Goal: Contribute content: Contribute content

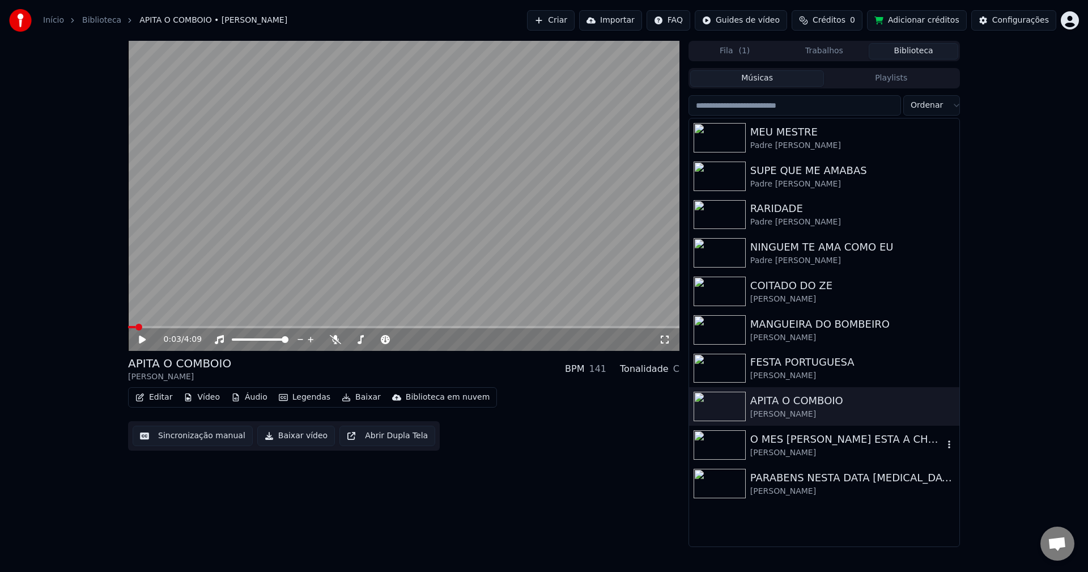
scroll to position [1288, 0]
click at [779, 440] on div "O MES [PERSON_NAME] ESTA A CHEGAR" at bounding box center [846, 439] width 193 height 16
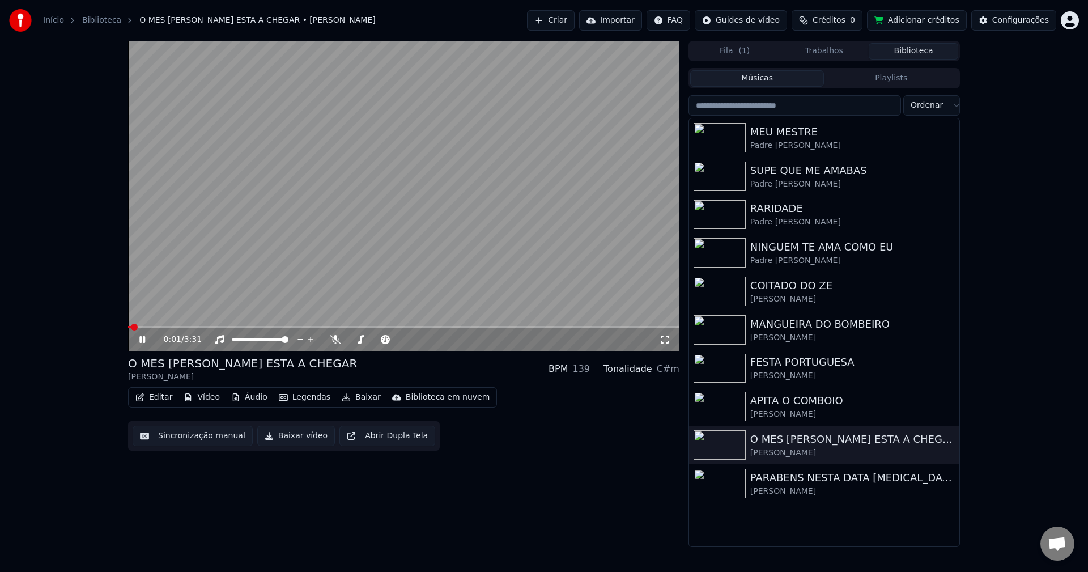
click at [334, 184] on video at bounding box center [403, 196] width 551 height 310
click at [140, 339] on icon at bounding box center [142, 339] width 7 height 8
click at [140, 339] on icon at bounding box center [142, 339] width 6 height 7
click at [207, 443] on button "Sincronização manual" at bounding box center [193, 435] width 120 height 20
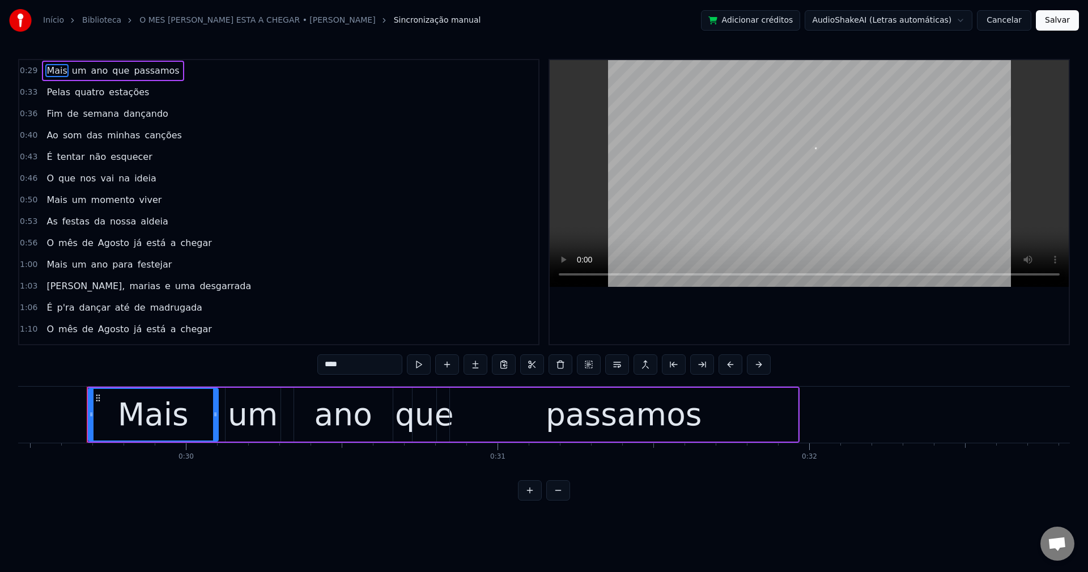
scroll to position [0, 9190]
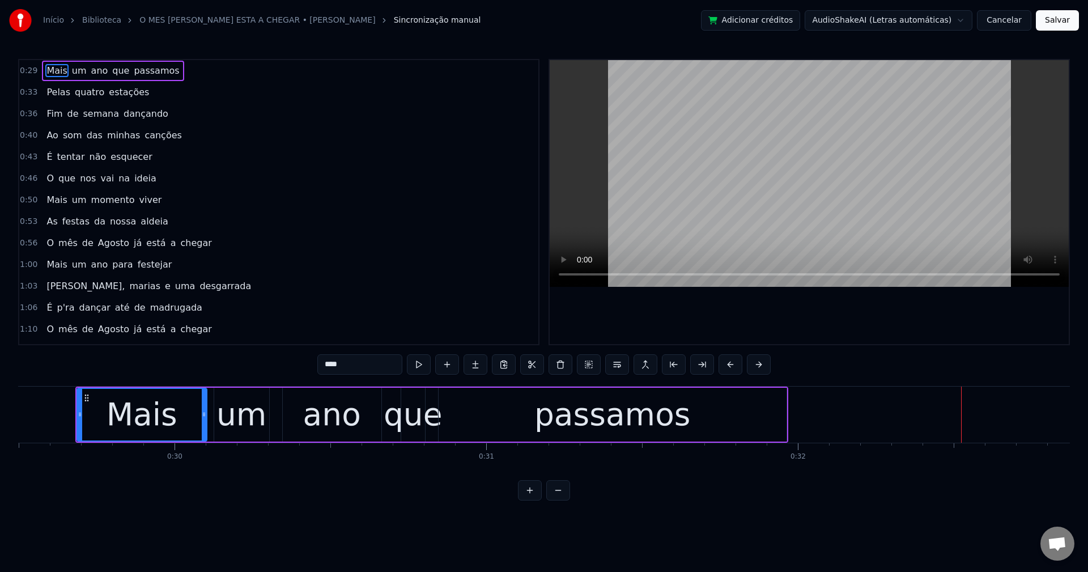
click at [1021, 15] on button "Cancelar" at bounding box center [1004, 20] width 54 height 20
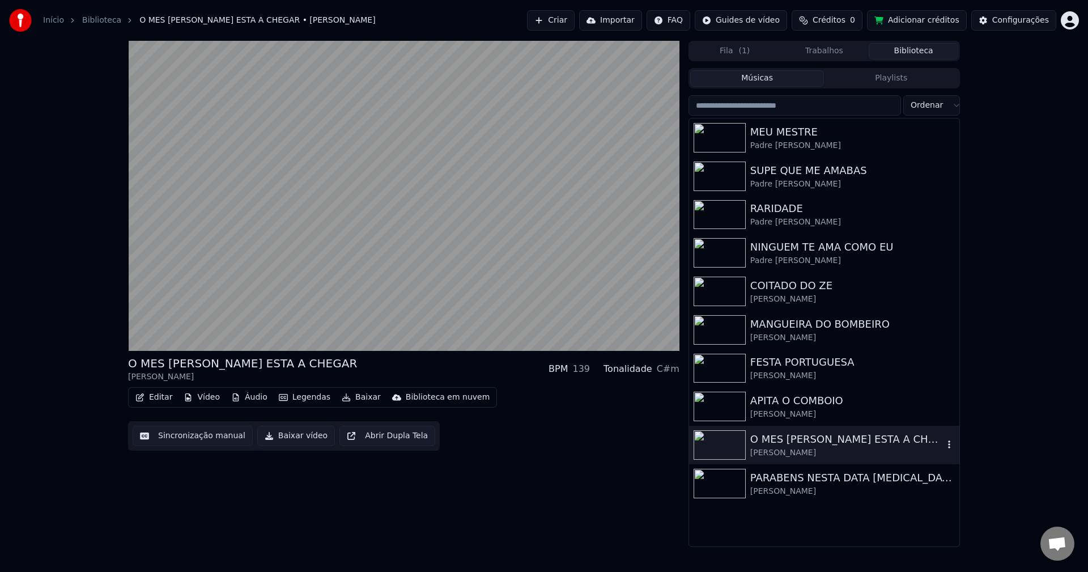
click at [858, 451] on div "[PERSON_NAME]" at bounding box center [846, 452] width 193 height 11
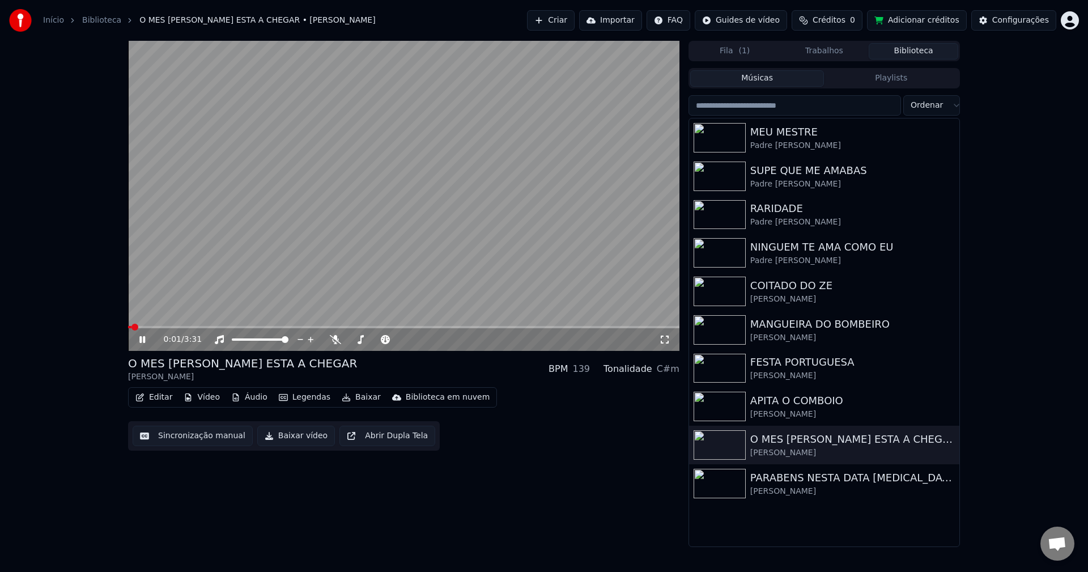
drag, startPoint x: 186, startPoint y: 267, endPoint x: 185, endPoint y: 262, distance: 5.7
click at [186, 266] on video at bounding box center [403, 196] width 551 height 310
click at [158, 393] on button "Editar" at bounding box center [154, 397] width 46 height 16
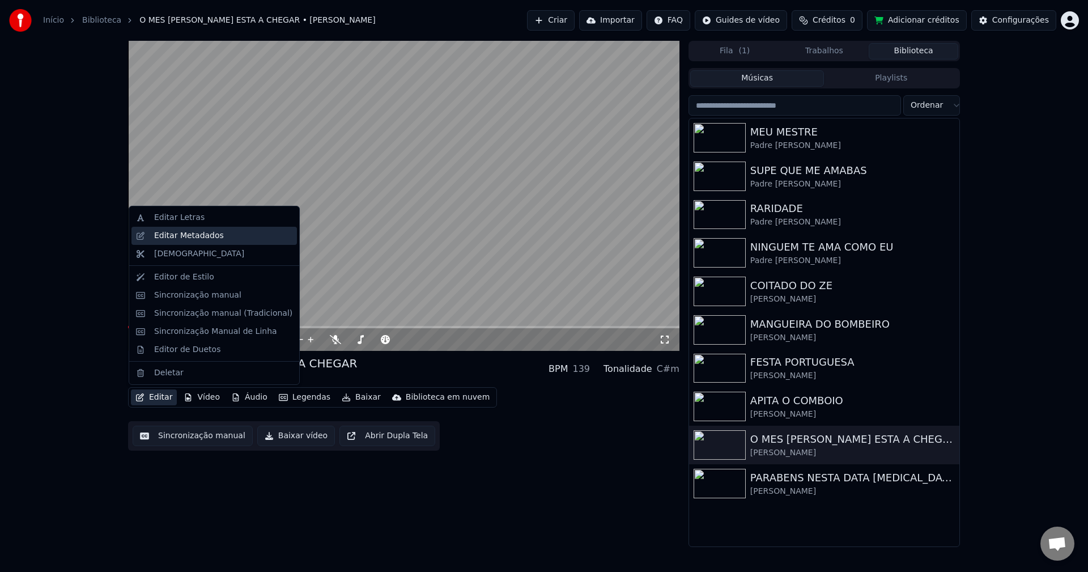
click at [170, 235] on div "Editar Metadados" at bounding box center [189, 235] width 70 height 11
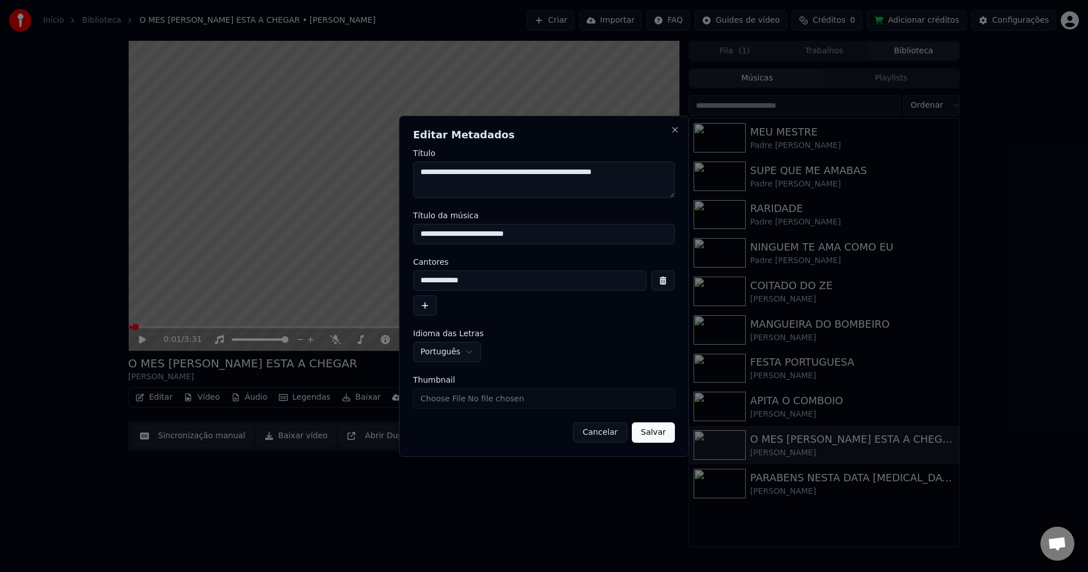
click at [613, 441] on button "Cancelar" at bounding box center [600, 432] width 54 height 20
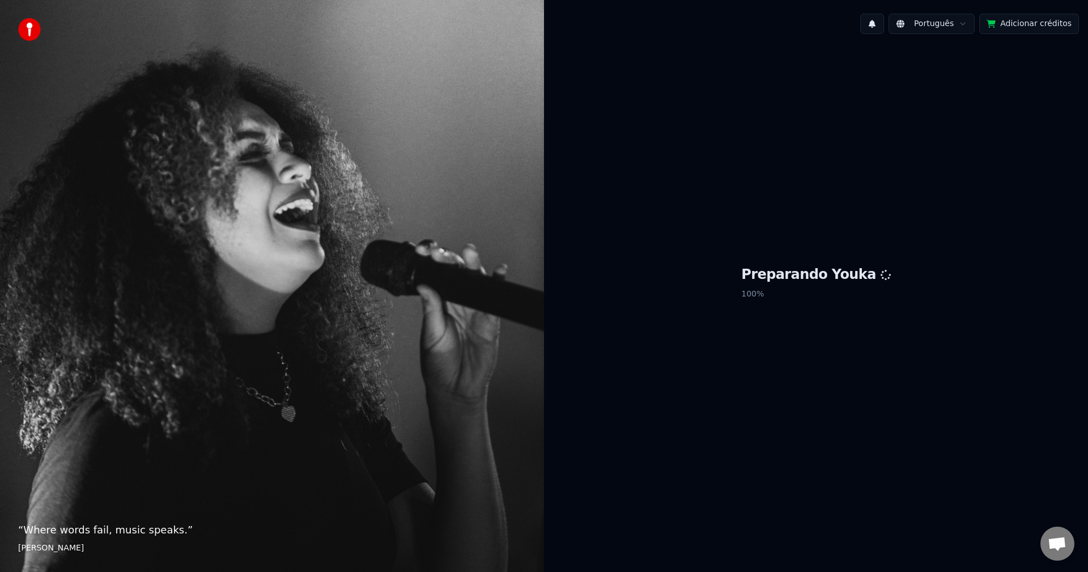
scroll to position [1283, 0]
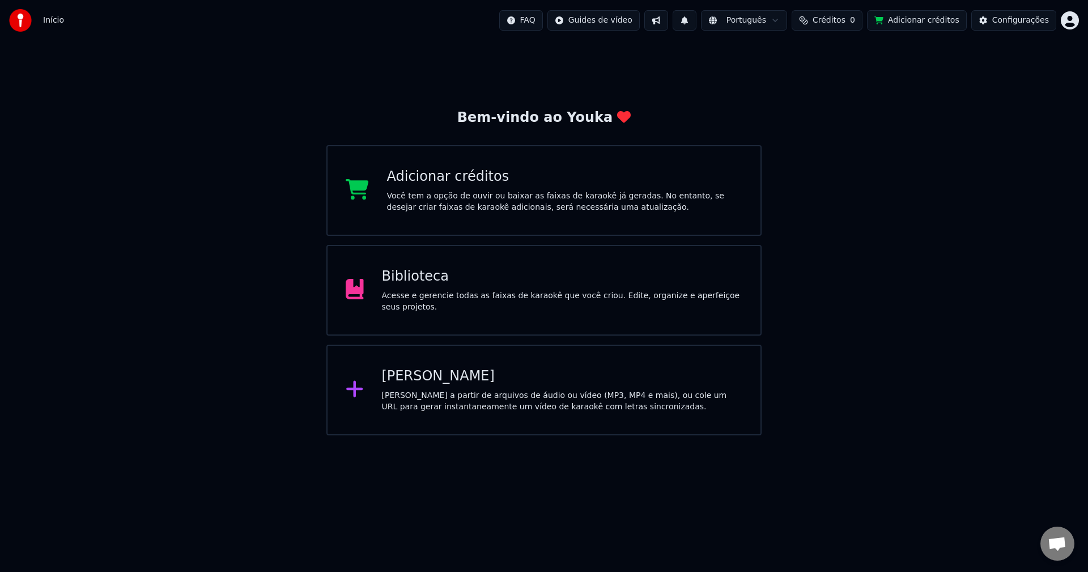
click at [400, 268] on div "Biblioteca Acesse e gerencie todas as faixas de karaokê que você criou. Edite, …" at bounding box center [543, 290] width 435 height 91
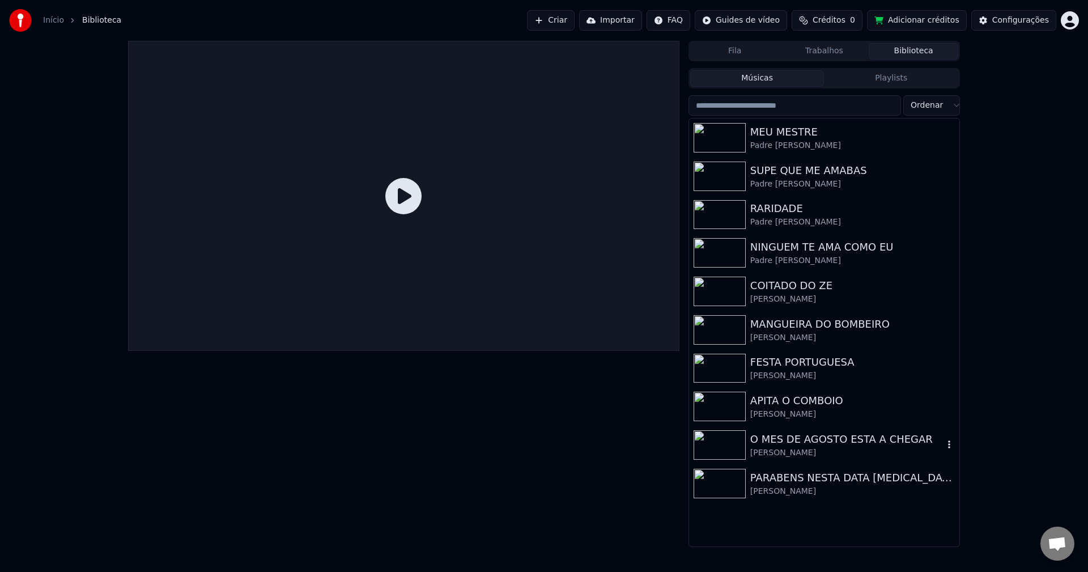
click at [796, 454] on div "[PERSON_NAME]" at bounding box center [846, 452] width 193 height 11
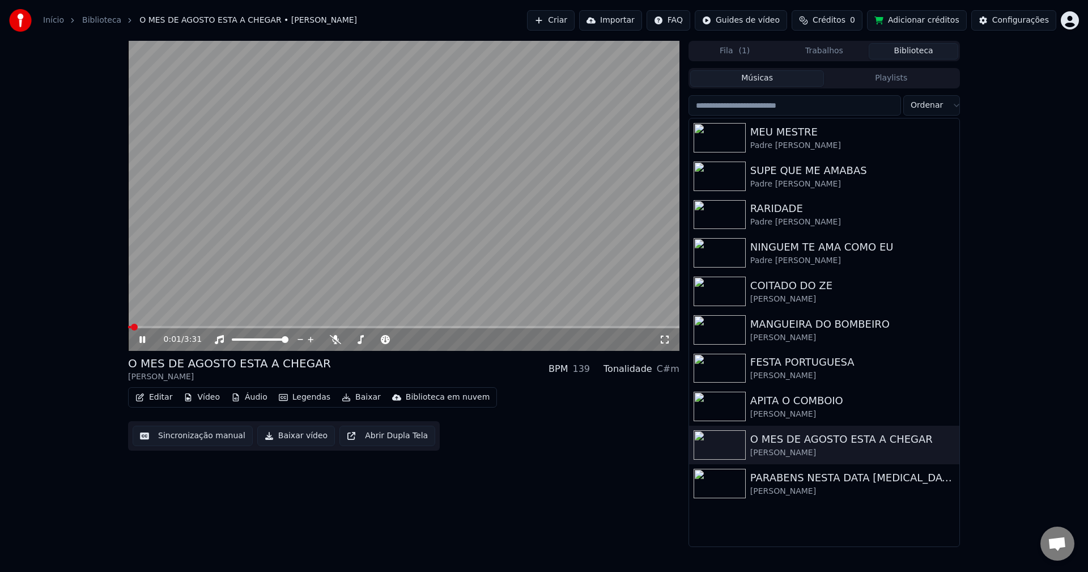
click at [215, 228] on video at bounding box center [403, 196] width 551 height 310
click at [148, 436] on button "Sincronização manual" at bounding box center [193, 435] width 120 height 20
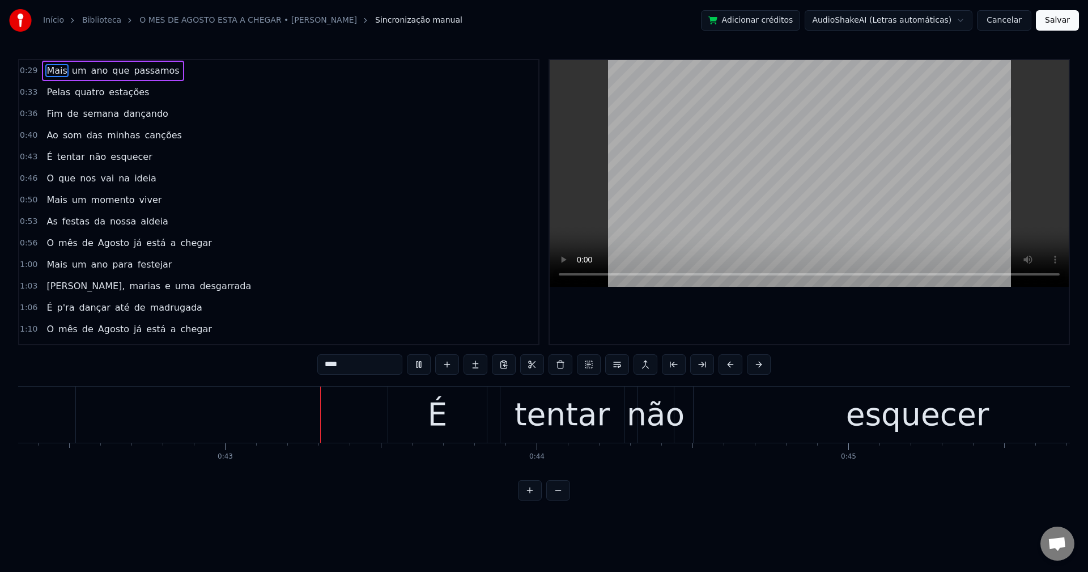
scroll to position [0, 13200]
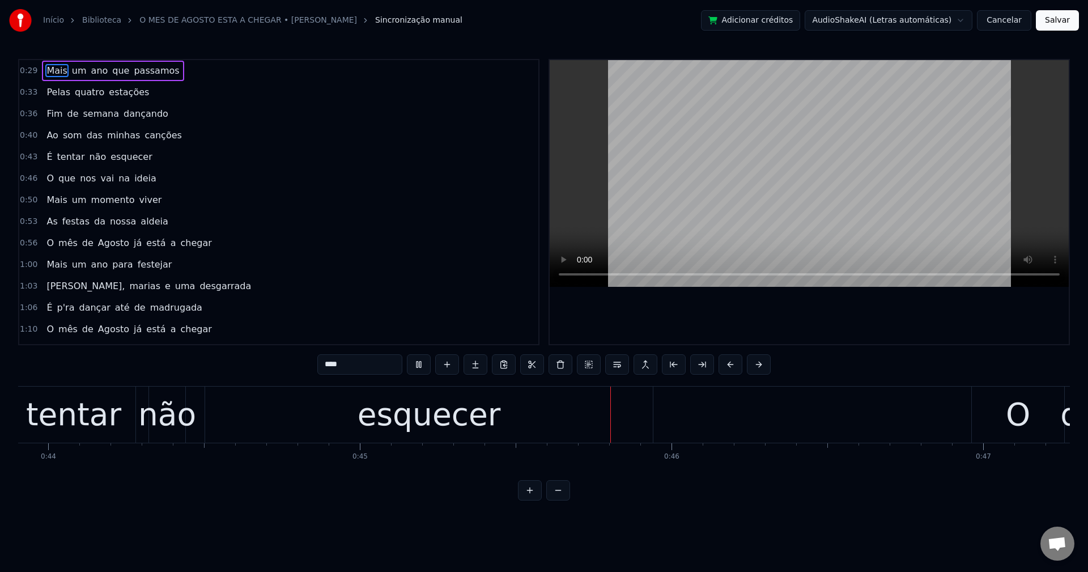
click at [49, 155] on span "É" at bounding box center [49, 156] width 8 height 13
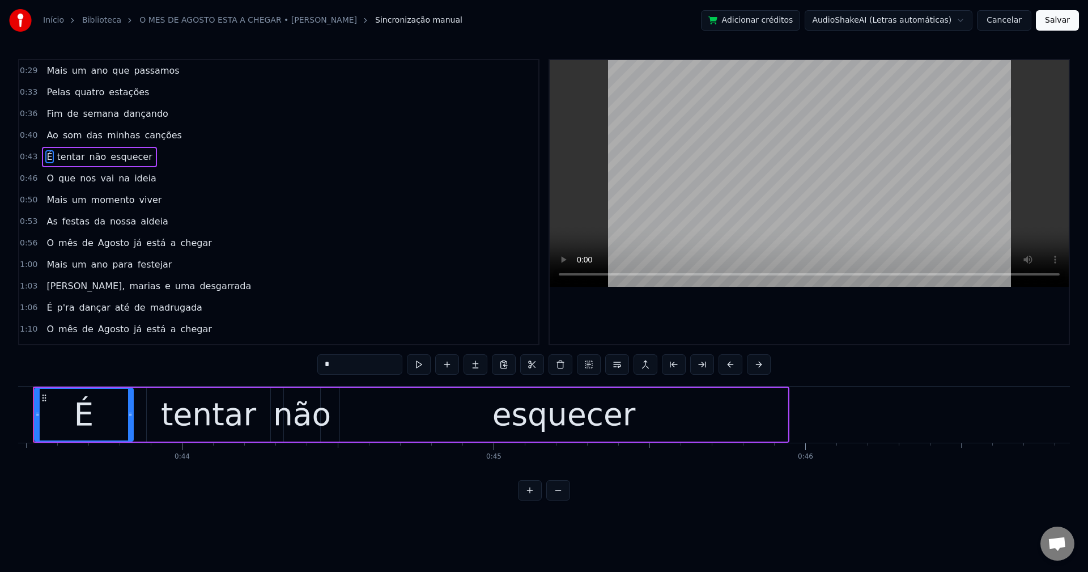
scroll to position [0, 13502]
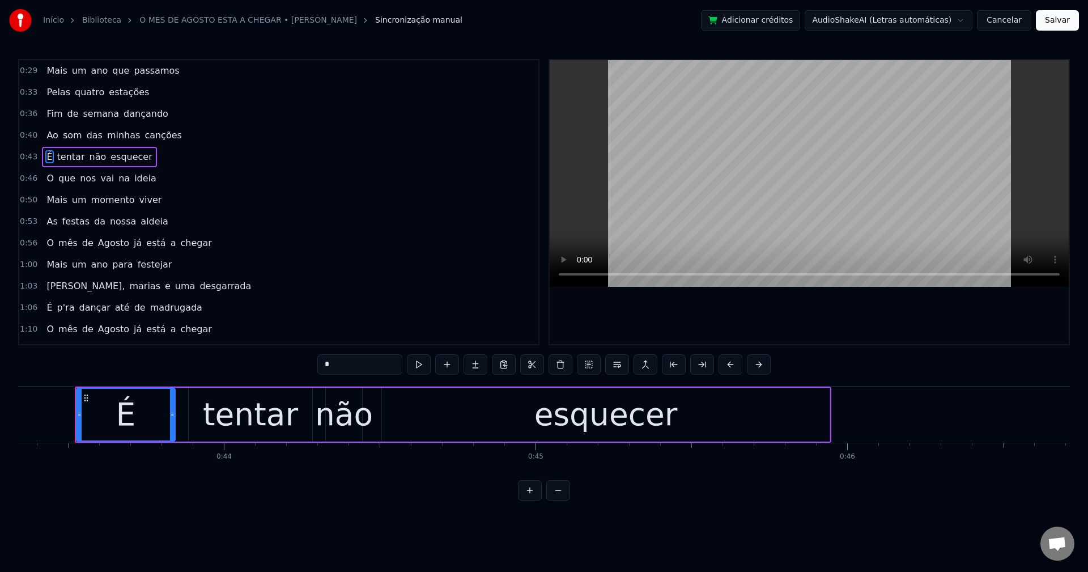
drag, startPoint x: 357, startPoint y: 366, endPoint x: 284, endPoint y: 376, distance: 73.6
click at [284, 376] on div "0:29 Mais um ano que passamos 0:33 Pelas quatro estações 0:36 Fim de semana dan…" at bounding box center [543, 279] width 1051 height 441
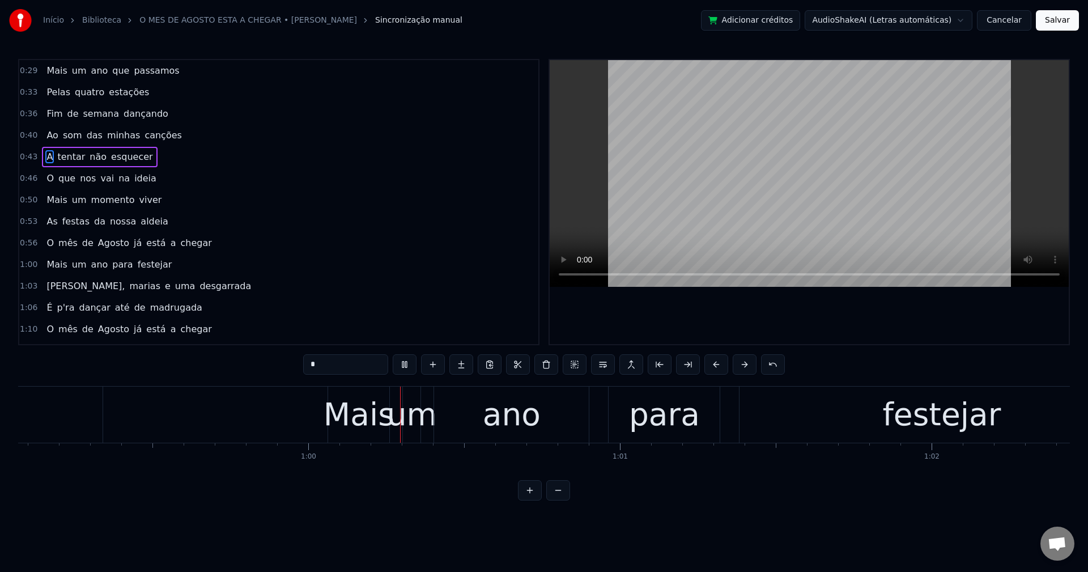
scroll to position [0, 18546]
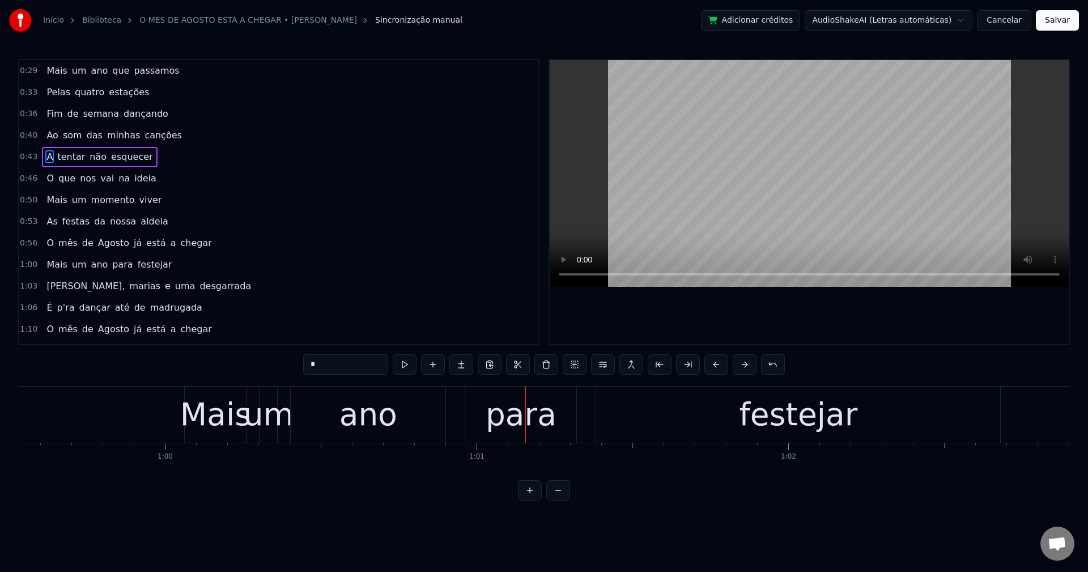
click at [52, 197] on span "Mais" at bounding box center [56, 199] width 23 height 13
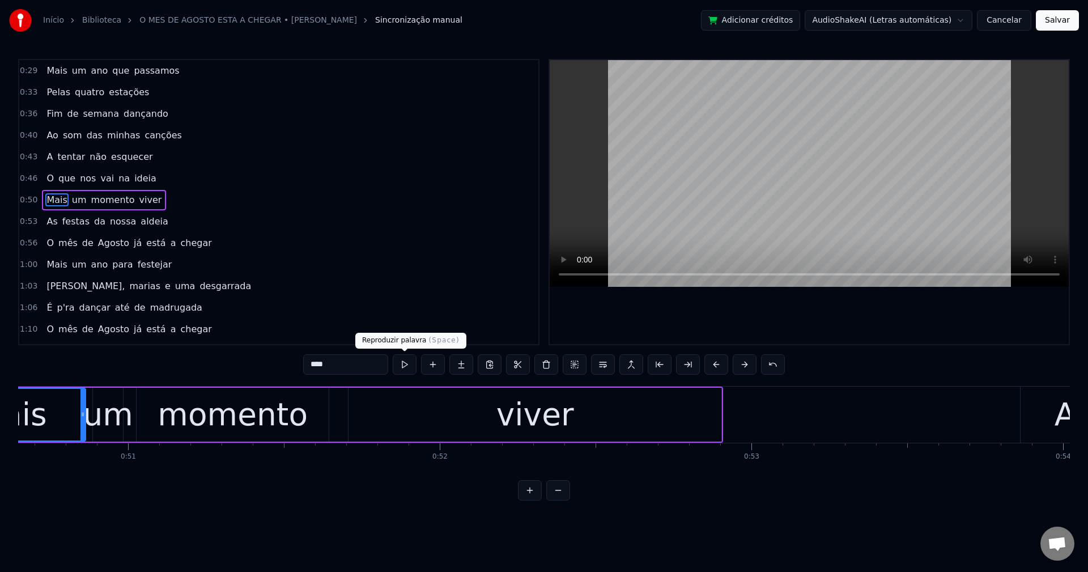
scroll to position [0, 15640]
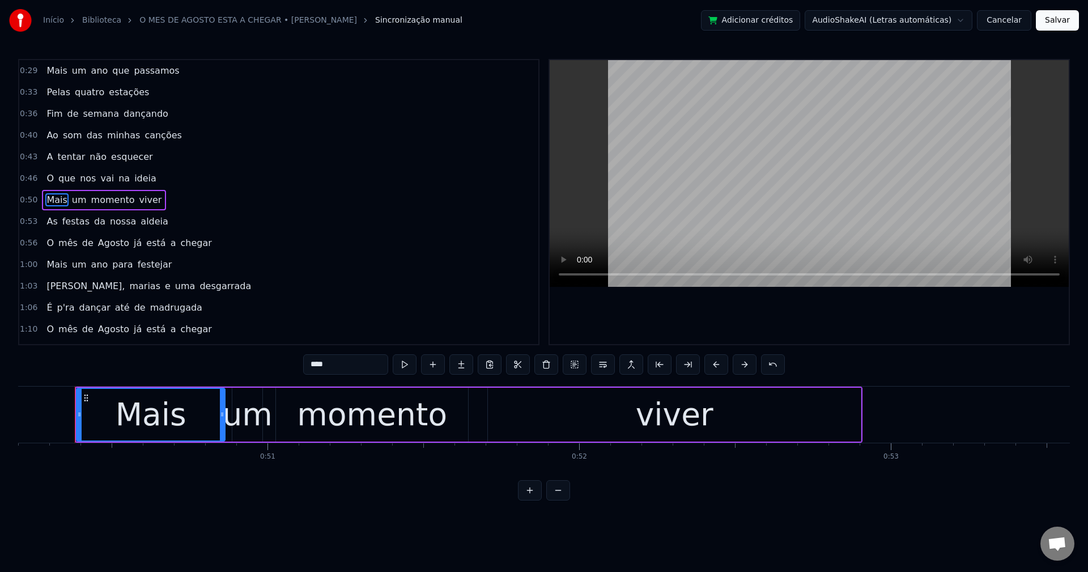
click at [312, 364] on input "****" at bounding box center [345, 364] width 85 height 20
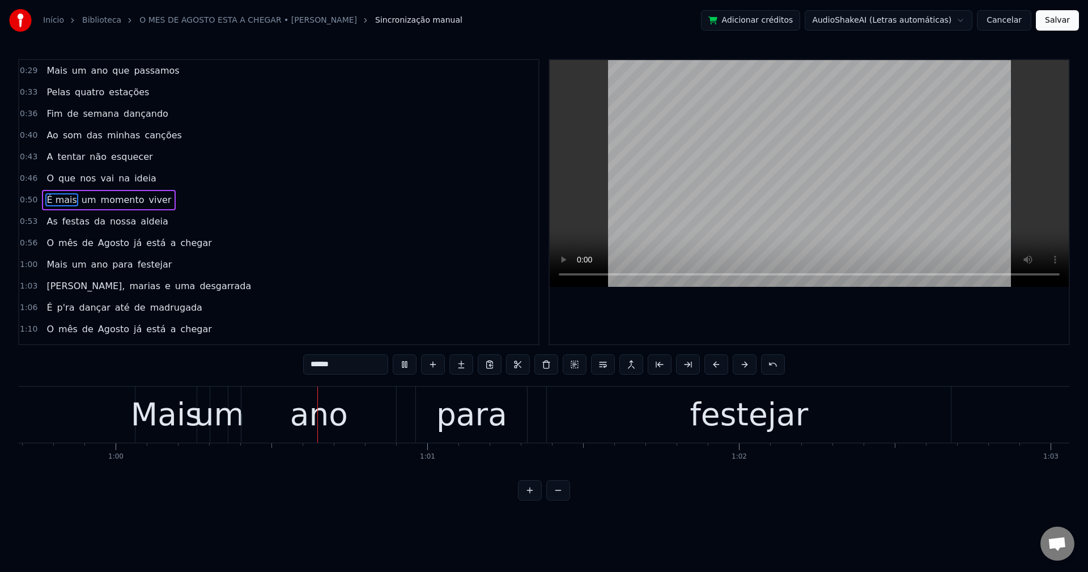
scroll to position [0, 18645]
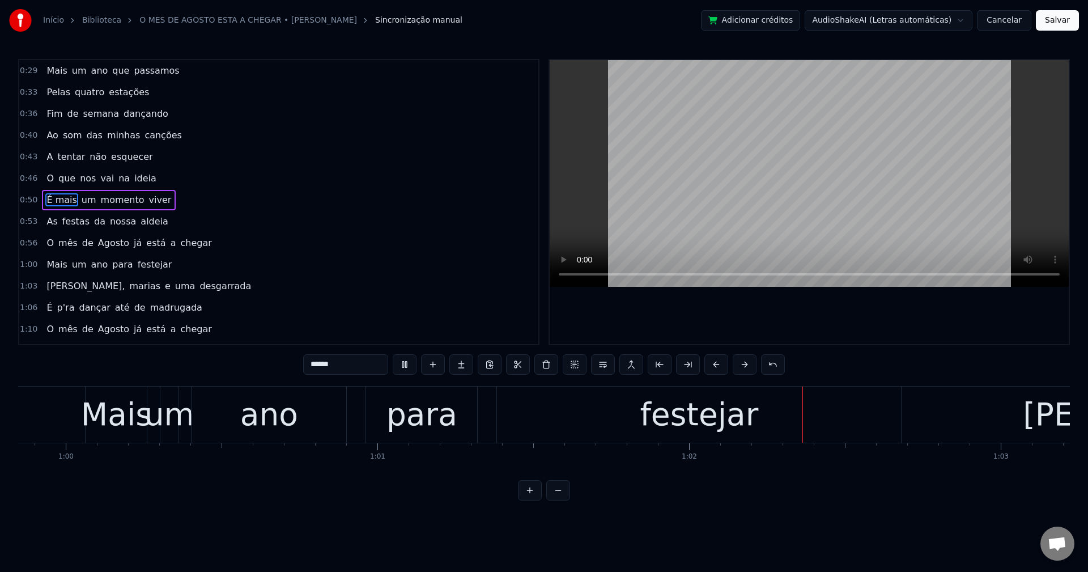
click at [49, 266] on span "Mais" at bounding box center [56, 264] width 23 height 13
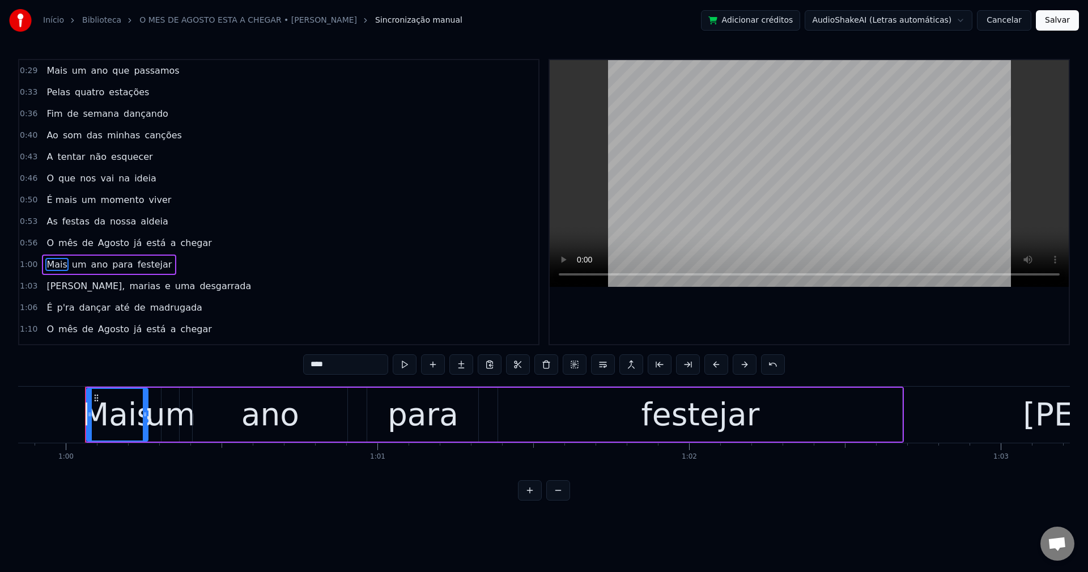
scroll to position [62, 0]
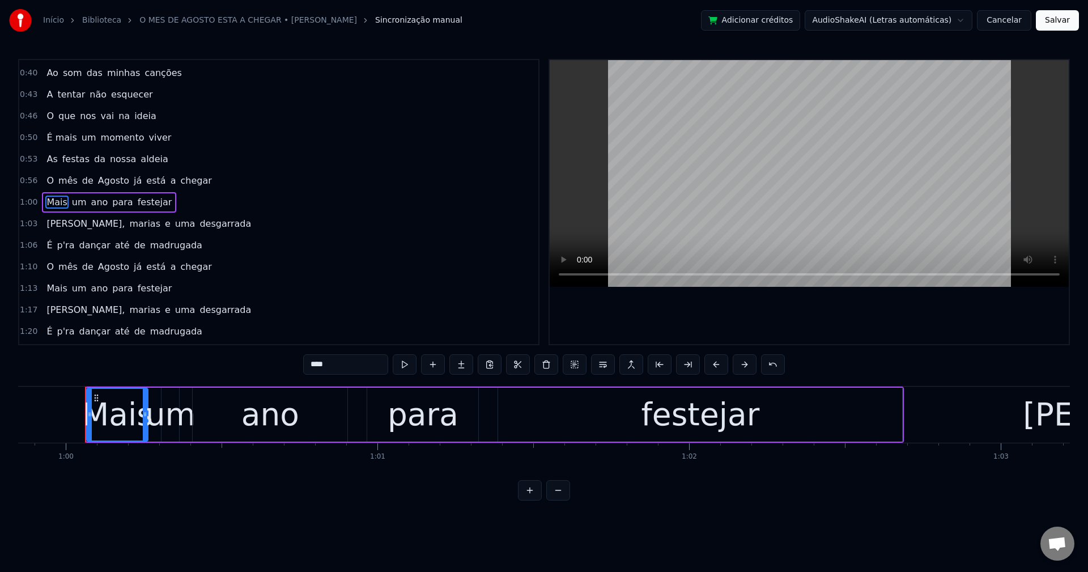
drag, startPoint x: 333, startPoint y: 363, endPoint x: 484, endPoint y: 434, distance: 167.7
click at [332, 363] on input "****" at bounding box center [345, 364] width 85 height 20
drag, startPoint x: 88, startPoint y: 411, endPoint x: 34, endPoint y: 426, distance: 55.9
click at [34, 426] on div at bounding box center [35, 415] width 5 height 52
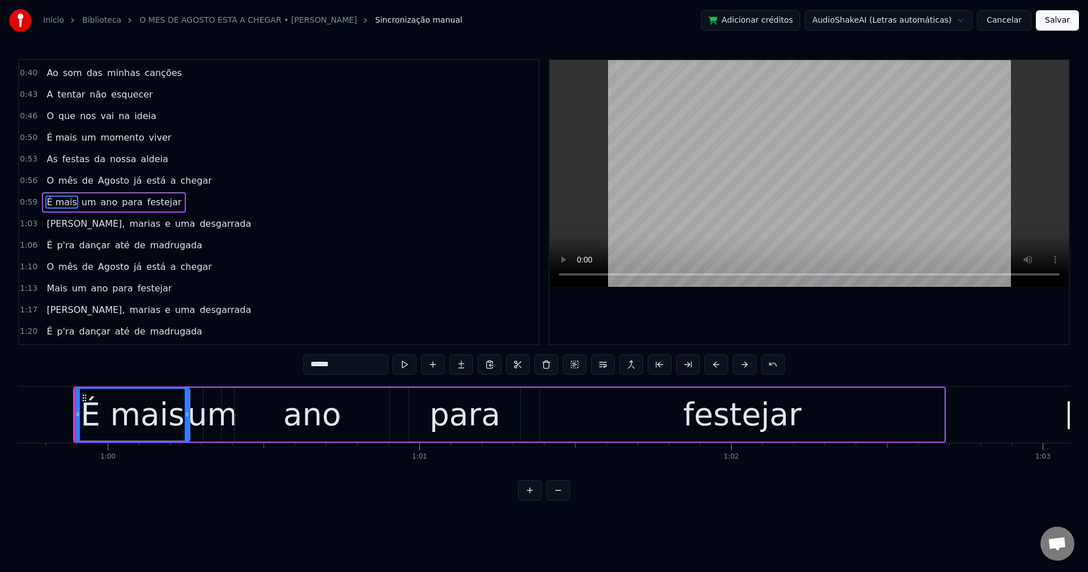
click at [45, 137] on span "É mais" at bounding box center [61, 137] width 32 height 13
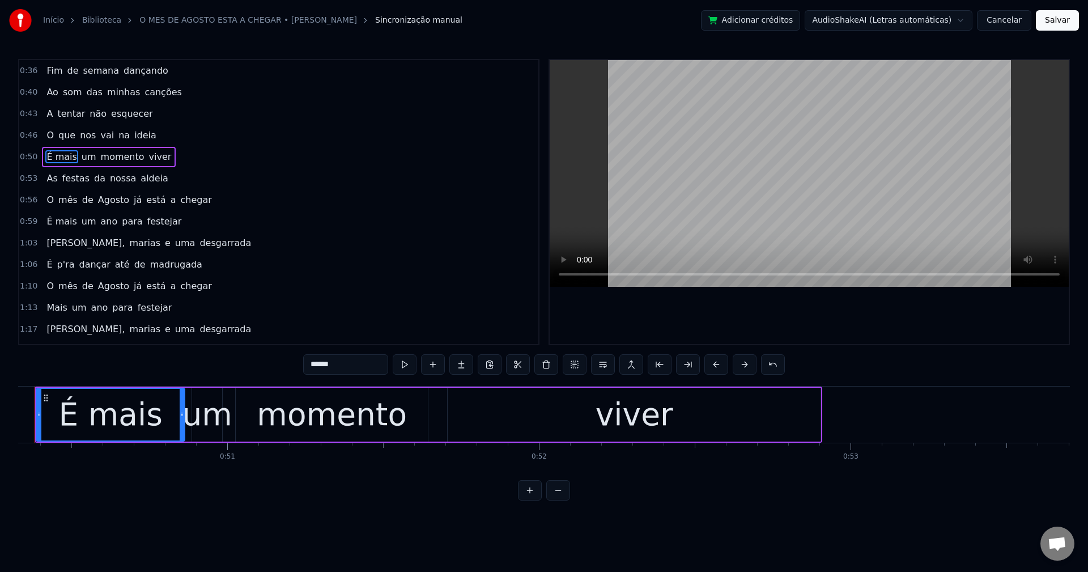
scroll to position [0, 15640]
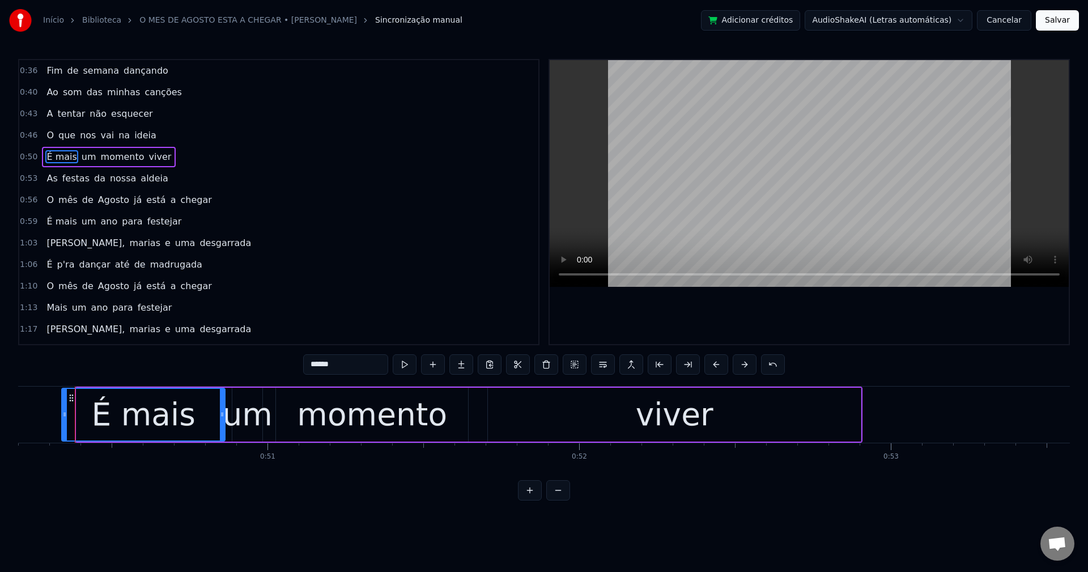
drag, startPoint x: 79, startPoint y: 411, endPoint x: 64, endPoint y: 416, distance: 15.8
click at [64, 416] on icon at bounding box center [64, 414] width 5 height 9
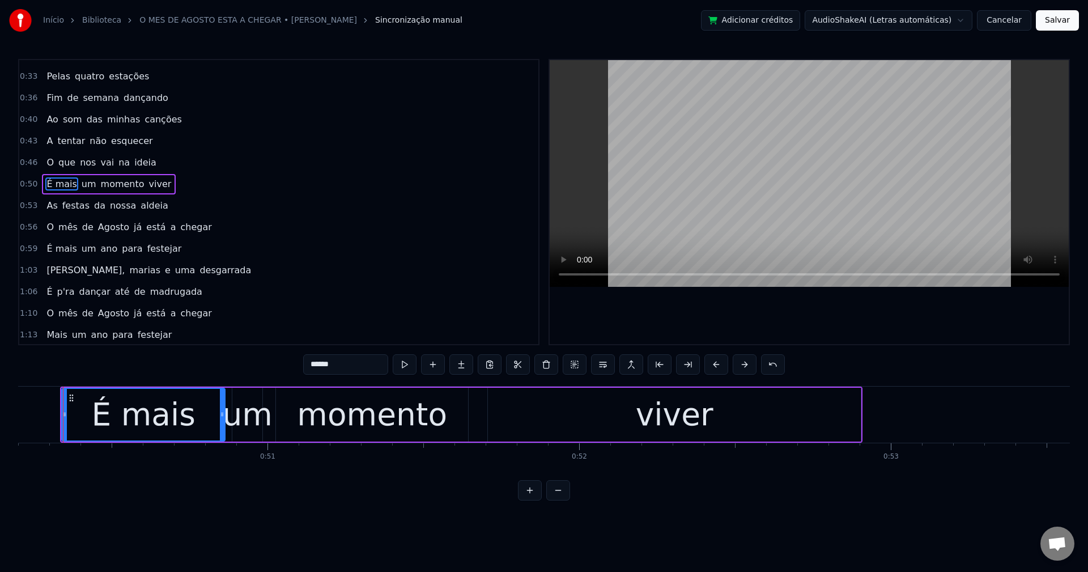
scroll to position [0, 15628]
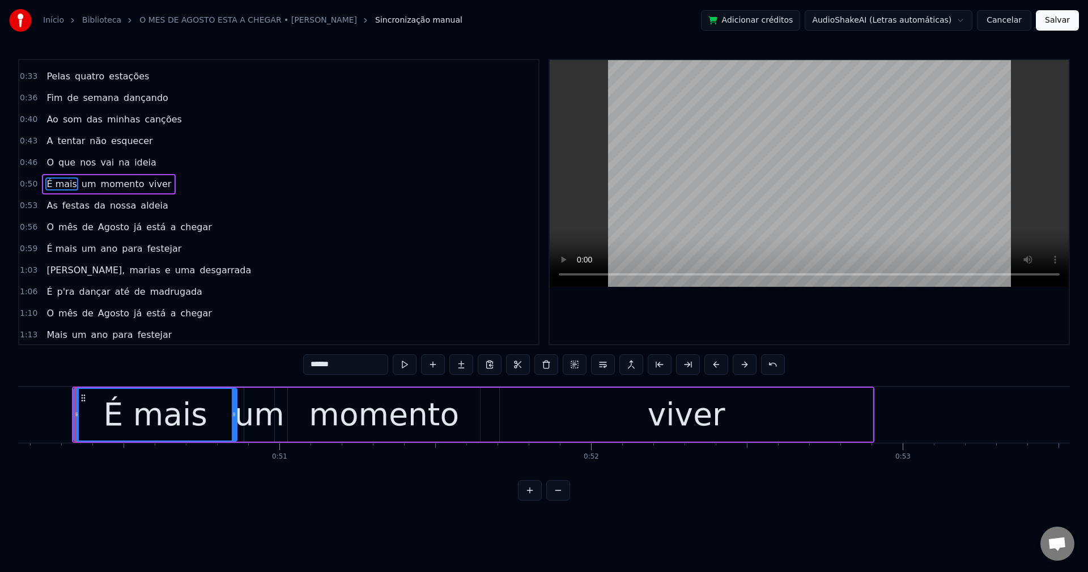
click at [45, 250] on span "É mais" at bounding box center [61, 249] width 32 height 14
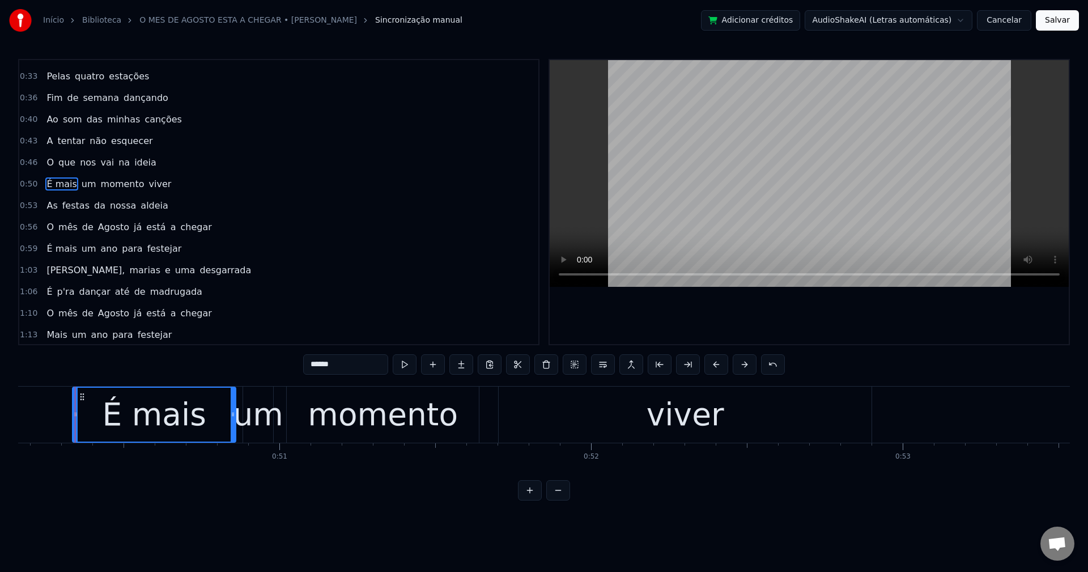
click at [48, 253] on span "É mais" at bounding box center [61, 248] width 32 height 13
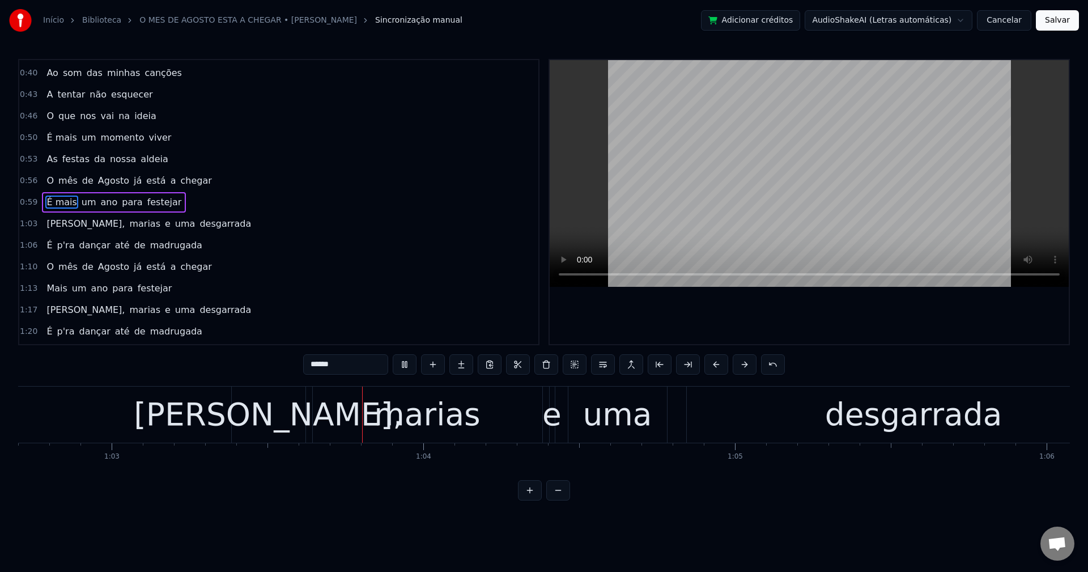
scroll to position [0, 19585]
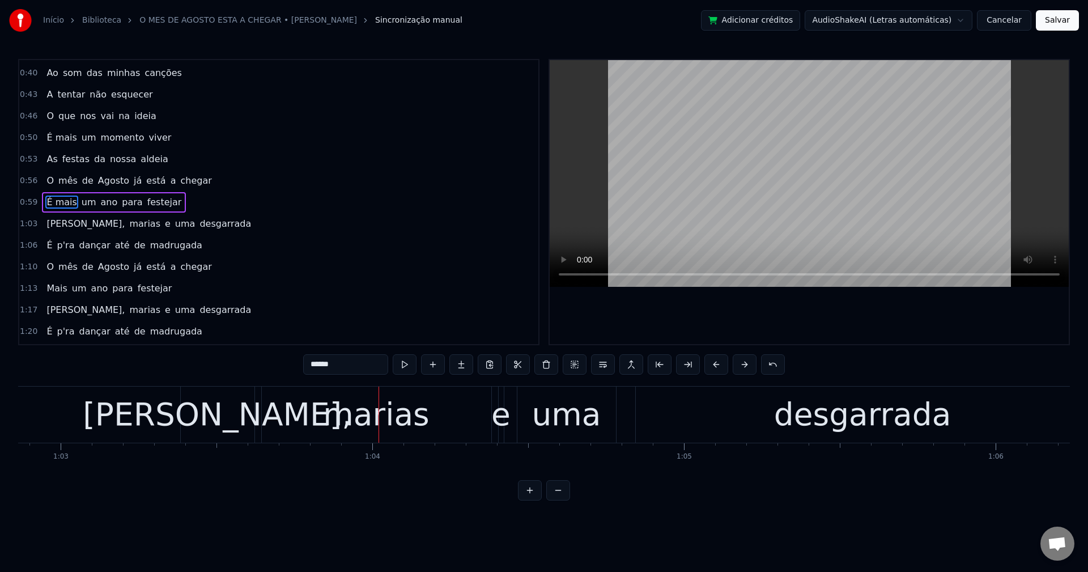
click at [55, 224] on span "[PERSON_NAME]," at bounding box center [85, 223] width 80 height 13
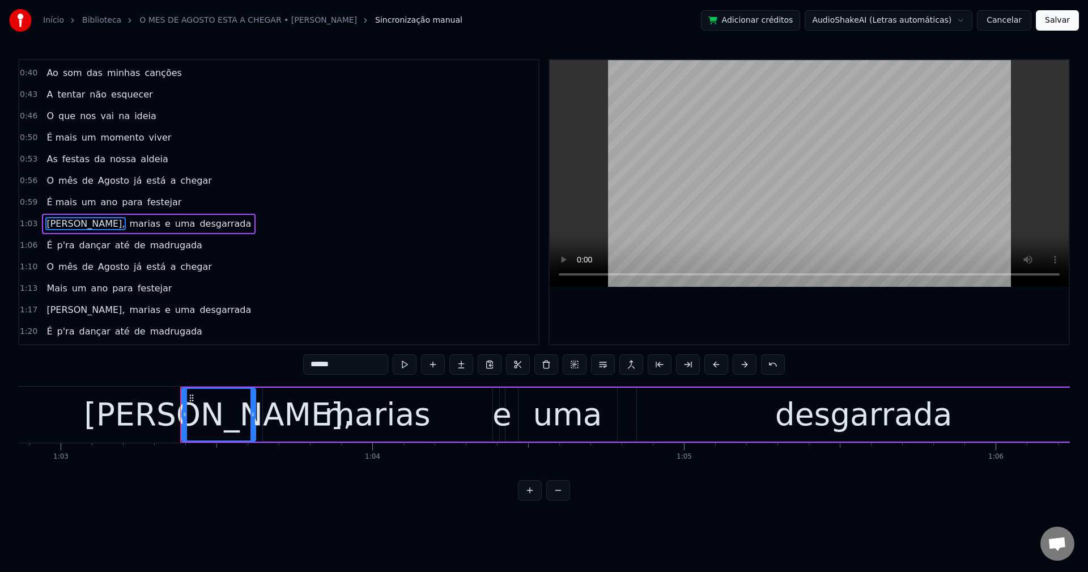
scroll to position [84, 0]
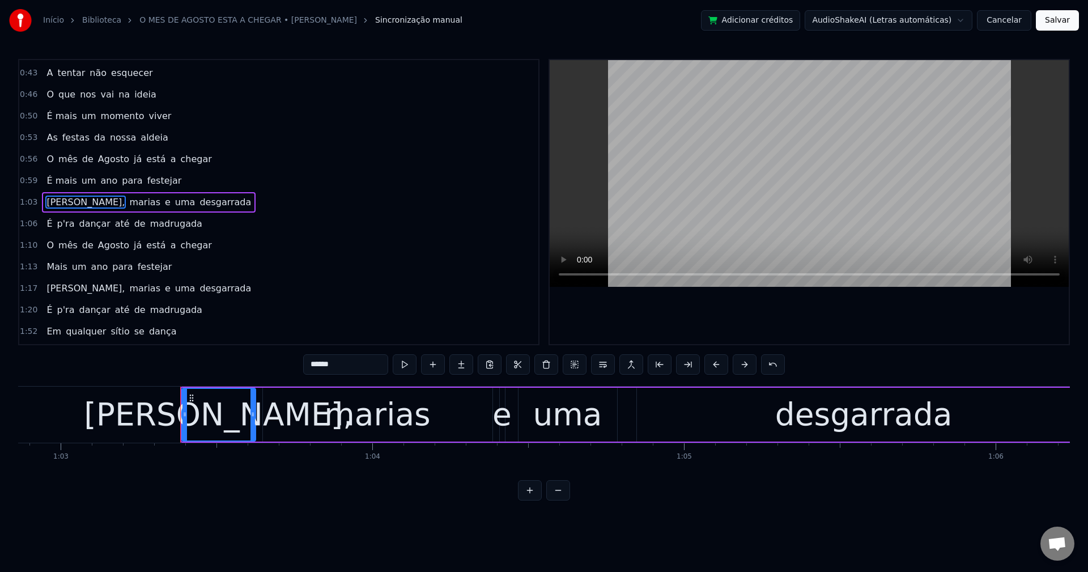
click at [367, 368] on input "******" at bounding box center [345, 364] width 85 height 20
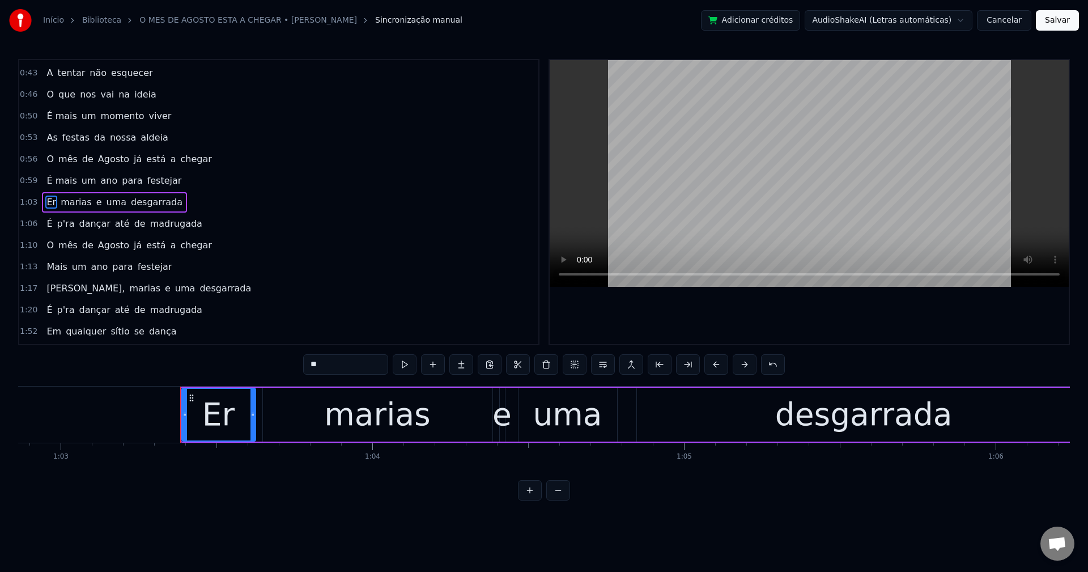
type input "*"
click at [59, 206] on span "marias" at bounding box center [72, 201] width 33 height 13
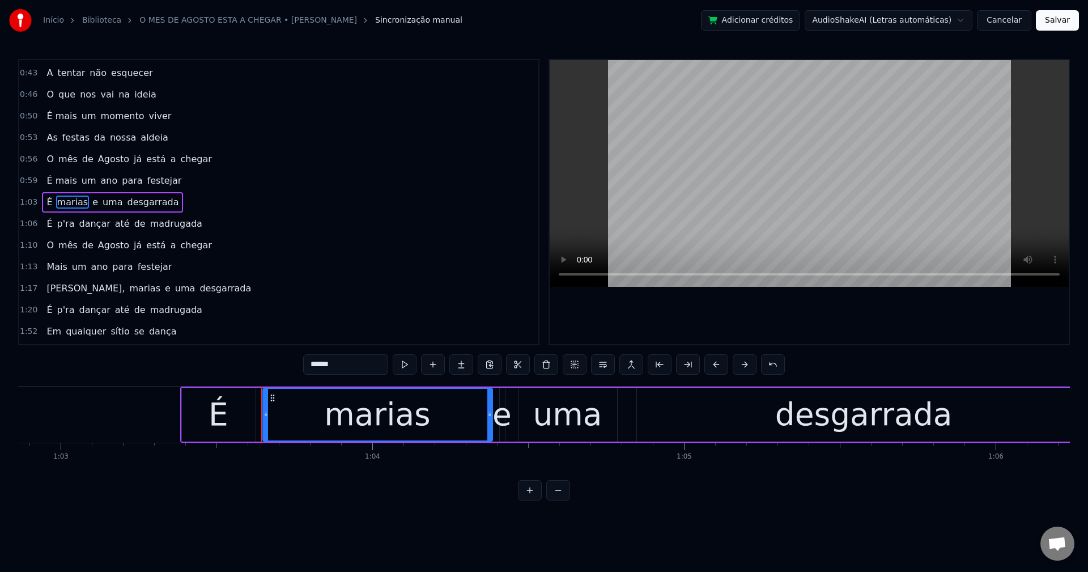
click at [353, 358] on input "******" at bounding box center [345, 364] width 85 height 20
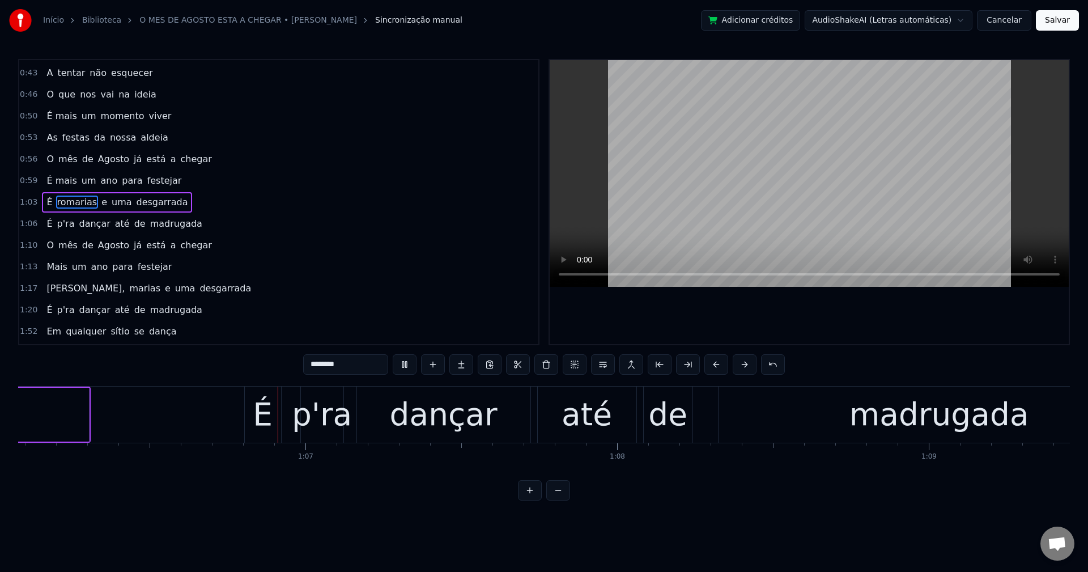
scroll to position [0, 20591]
click at [56, 224] on span "p'ra" at bounding box center [66, 223] width 20 height 13
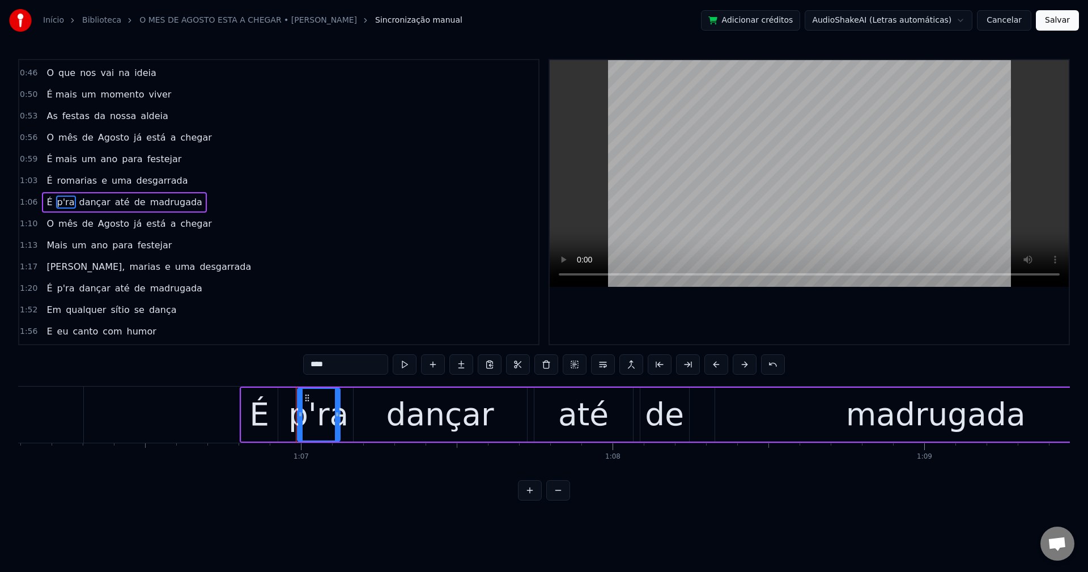
click at [314, 365] on input "****" at bounding box center [345, 364] width 85 height 20
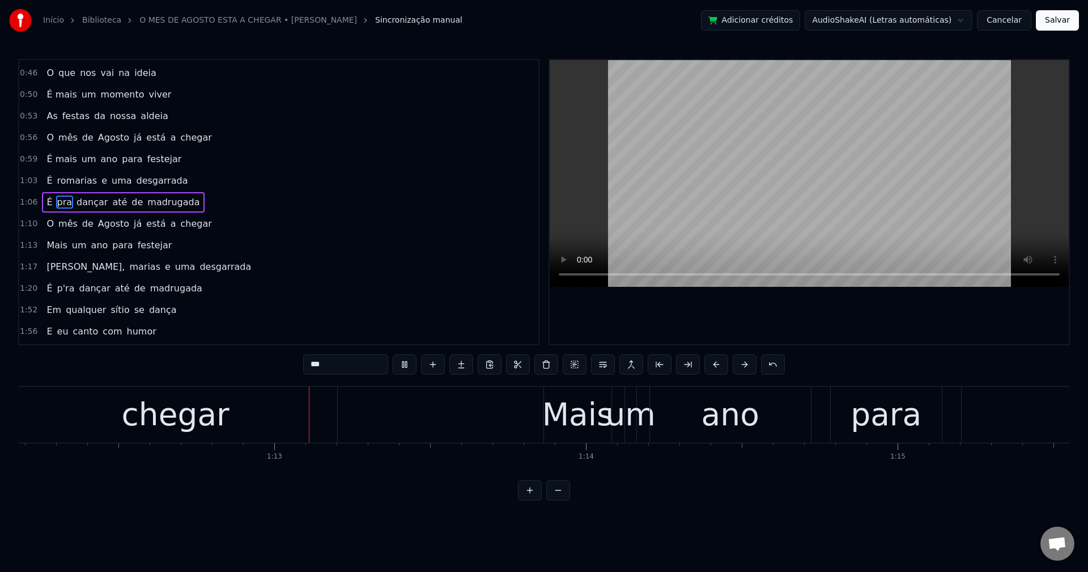
scroll to position [0, 22527]
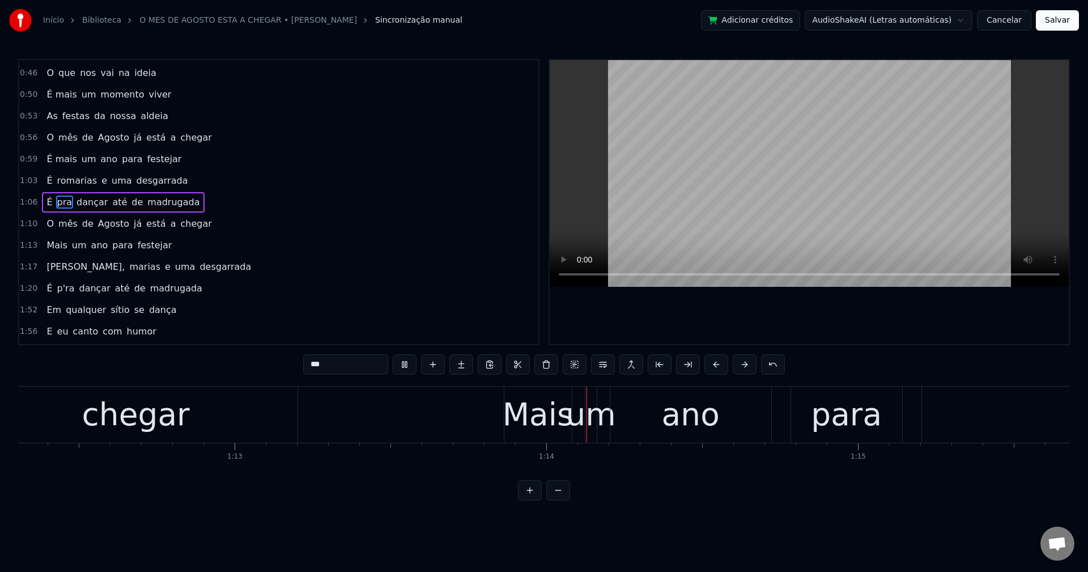
click at [49, 248] on span "Mais" at bounding box center [56, 244] width 23 height 13
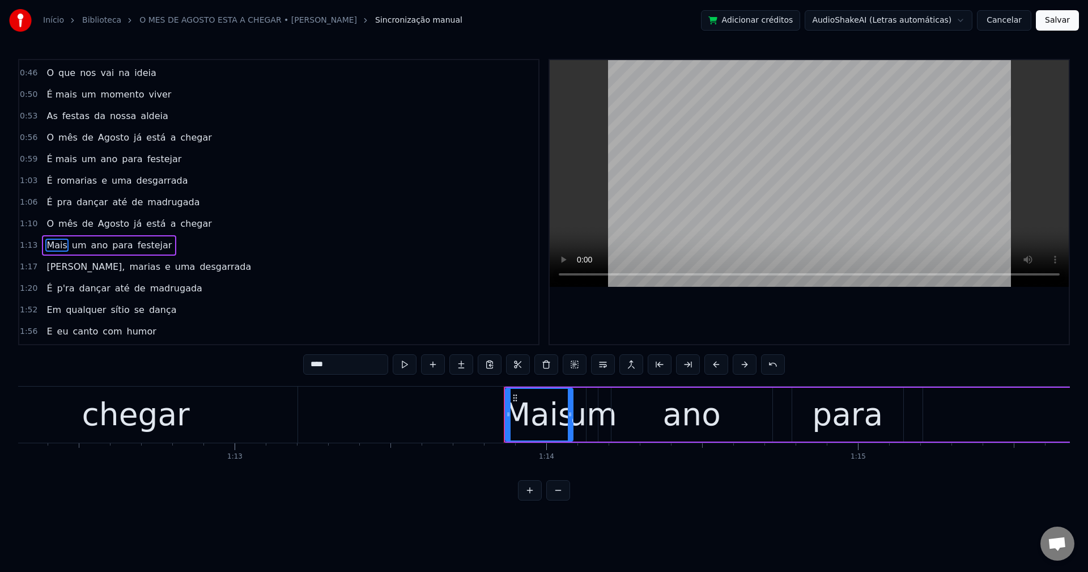
scroll to position [148, 0]
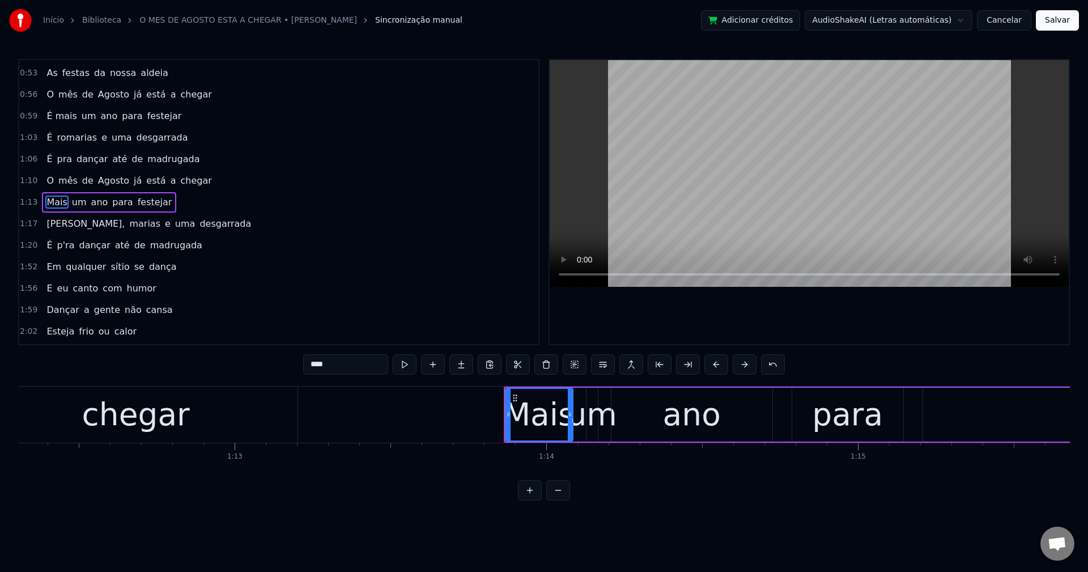
click at [332, 368] on input "****" at bounding box center [345, 364] width 85 height 20
type input "*"
drag, startPoint x: 507, startPoint y: 411, endPoint x: 427, endPoint y: 435, distance: 83.3
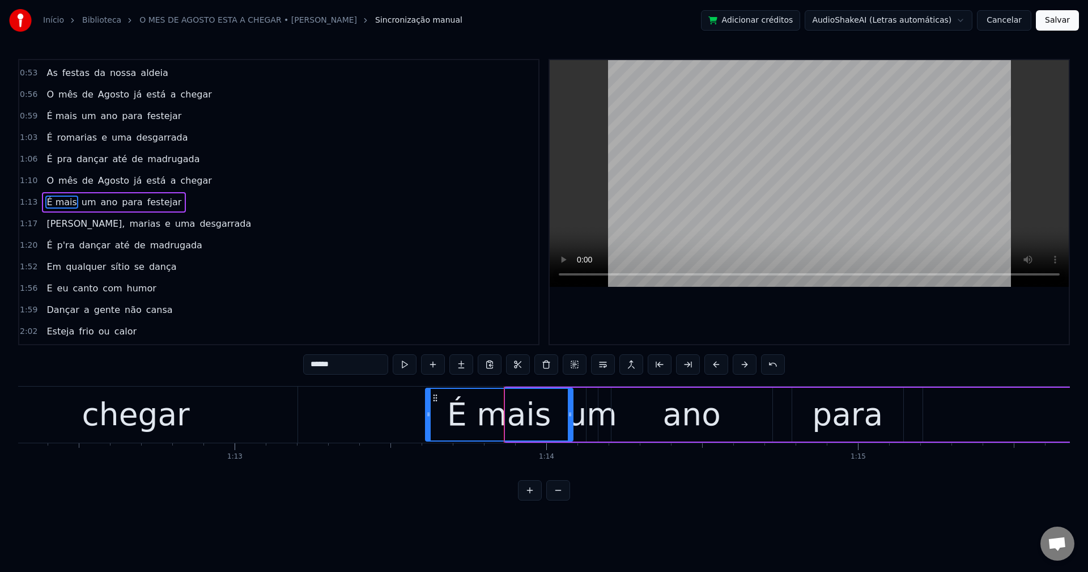
click at [427, 435] on div at bounding box center [428, 415] width 5 height 52
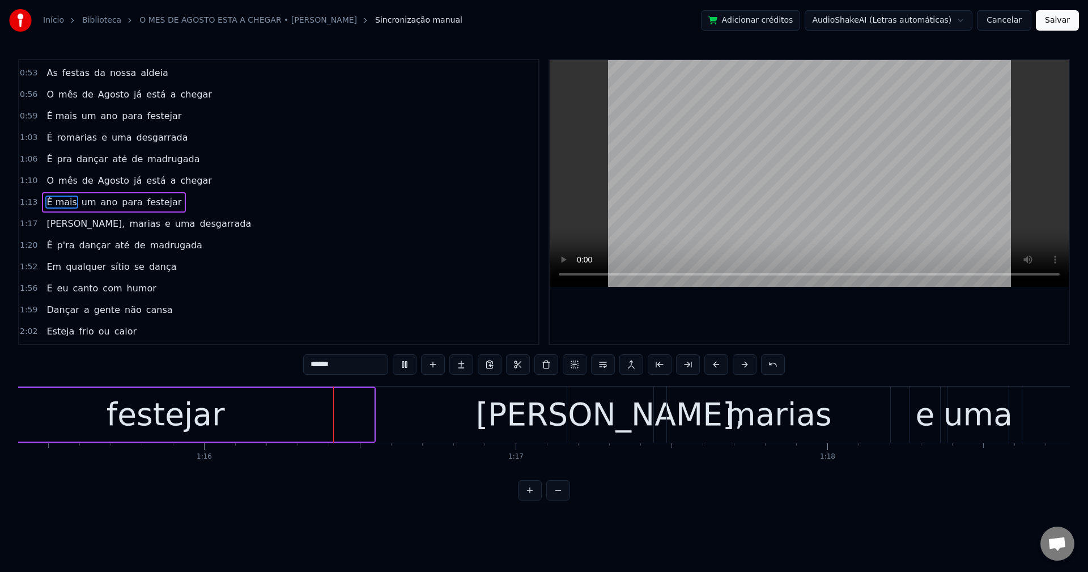
scroll to position [0, 23526]
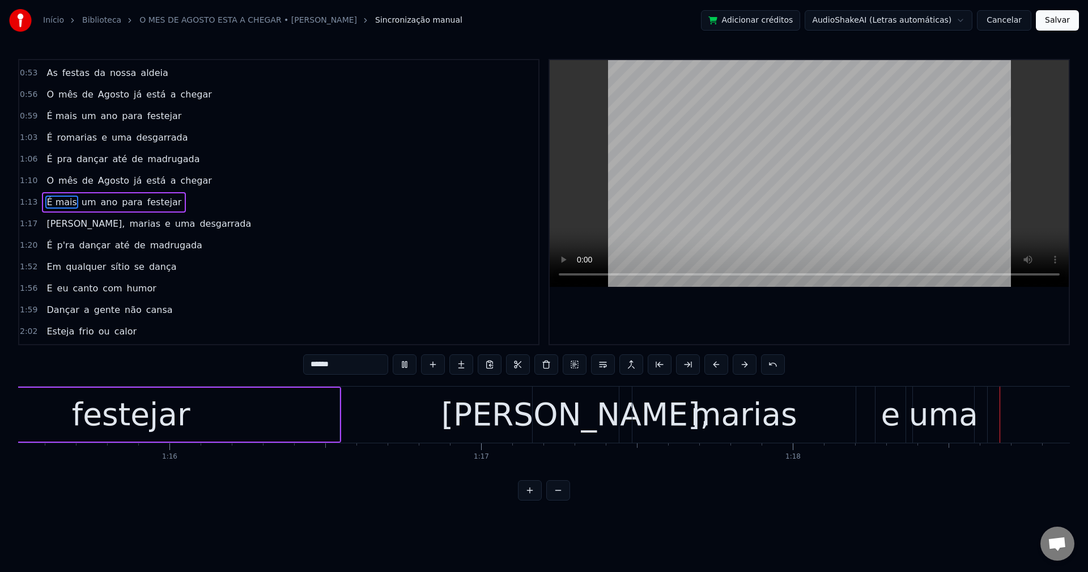
click at [56, 220] on span "[PERSON_NAME]," at bounding box center [85, 223] width 80 height 13
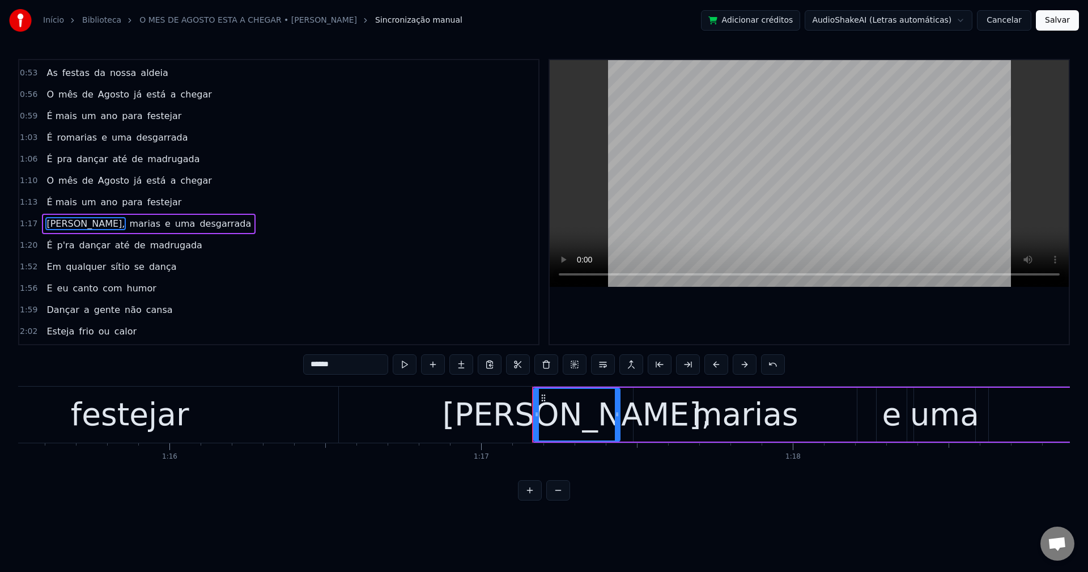
scroll to position [170, 0]
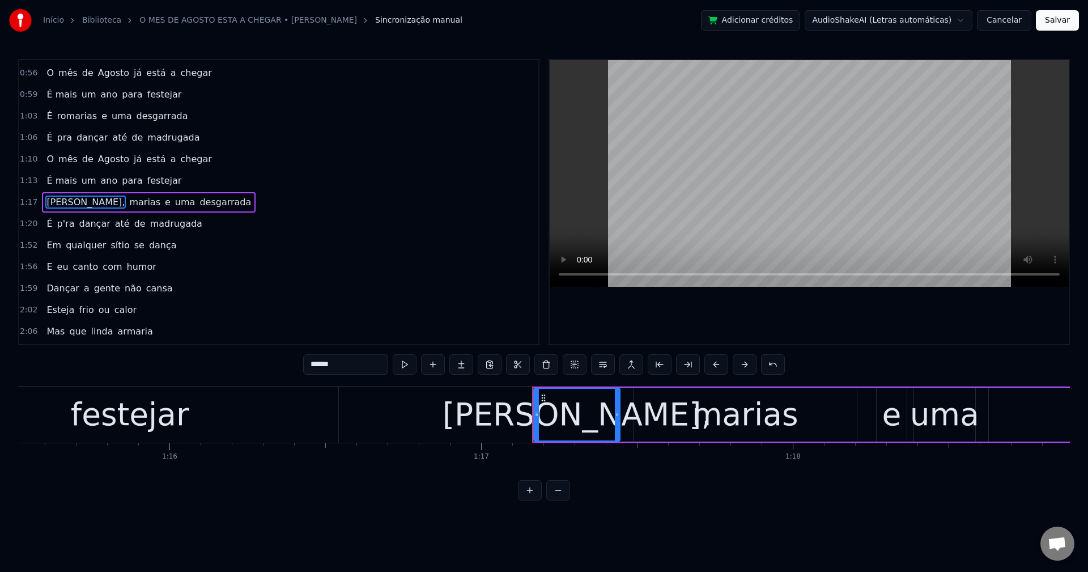
drag, startPoint x: 367, startPoint y: 372, endPoint x: 154, endPoint y: 382, distance: 213.8
click at [196, 392] on div "0:29 Mais um ano que passamos 0:33 Pelas quatro estações 0:36 Fim de semana dan…" at bounding box center [543, 279] width 1051 height 441
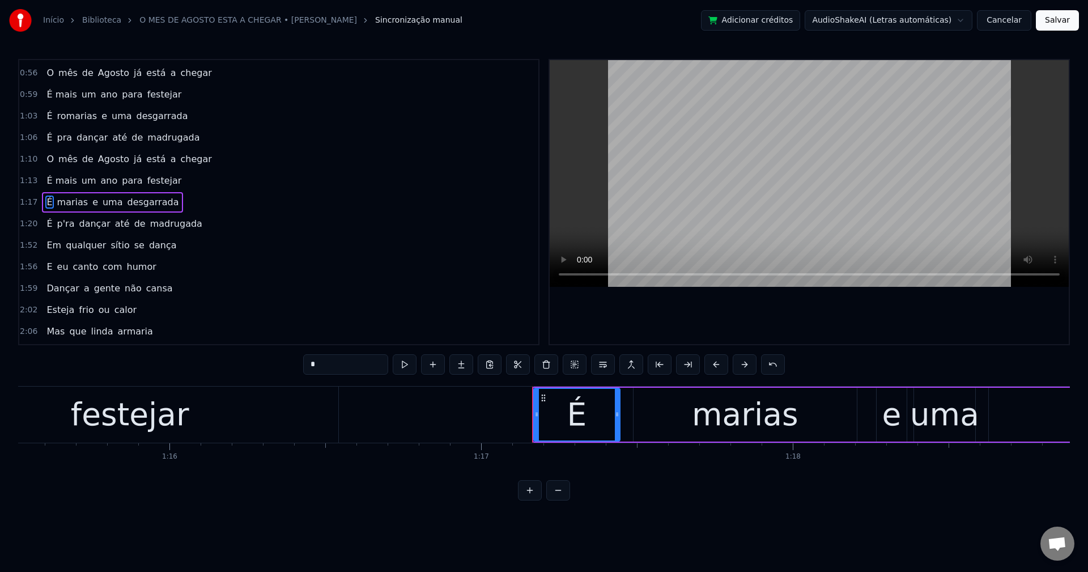
click at [71, 202] on span "marias" at bounding box center [72, 201] width 33 height 13
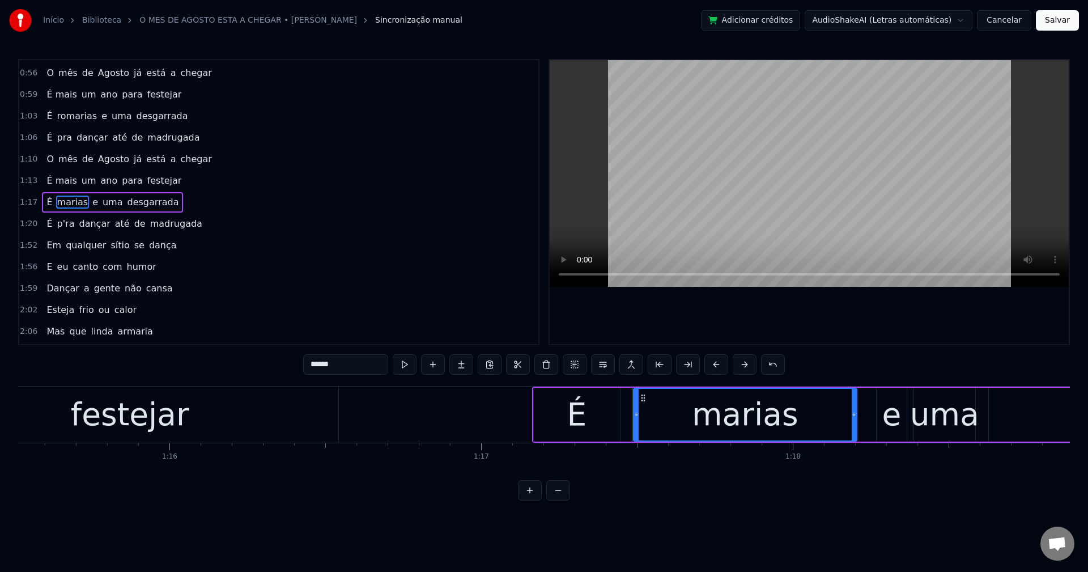
drag, startPoint x: 355, startPoint y: 358, endPoint x: 150, endPoint y: 383, distance: 206.6
click at [150, 383] on div "0:29 Mais um ano que passamos 0:33 Pelas quatro estações 0:36 Fim de semana dan…" at bounding box center [543, 279] width 1051 height 441
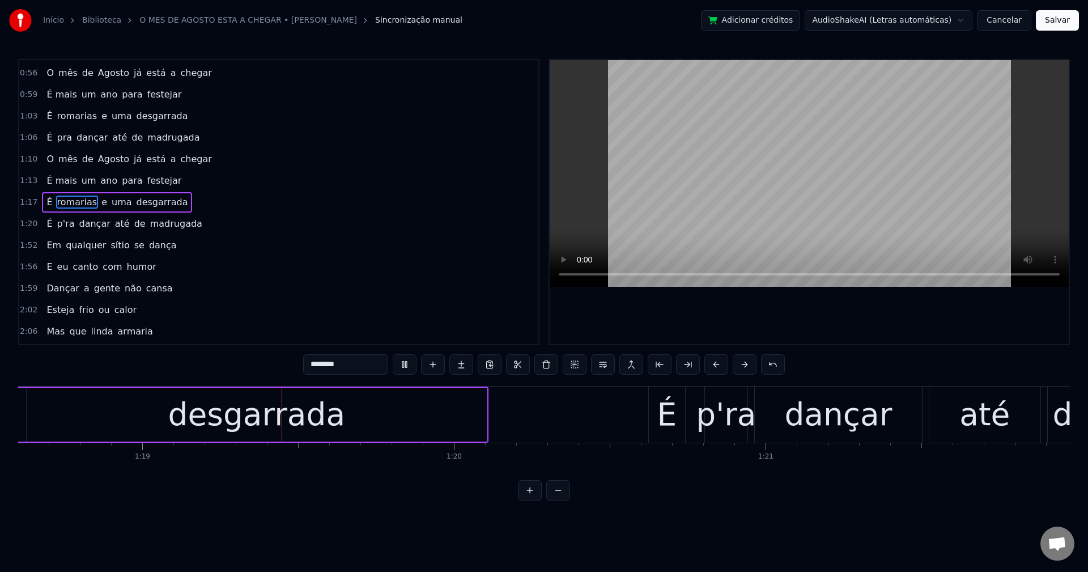
scroll to position [0, 24494]
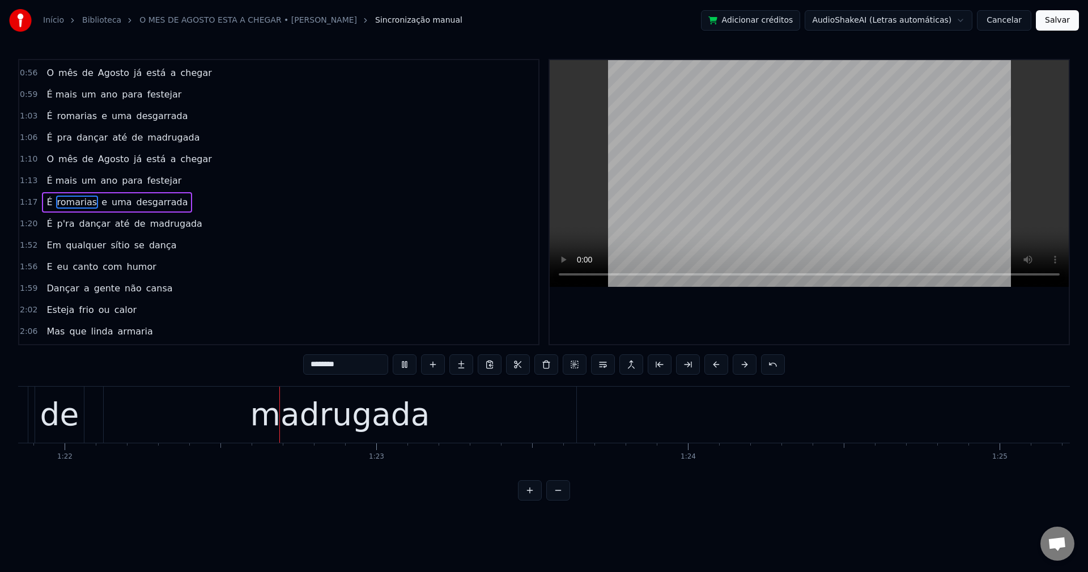
click at [63, 227] on span "p'ra" at bounding box center [66, 223] width 20 height 13
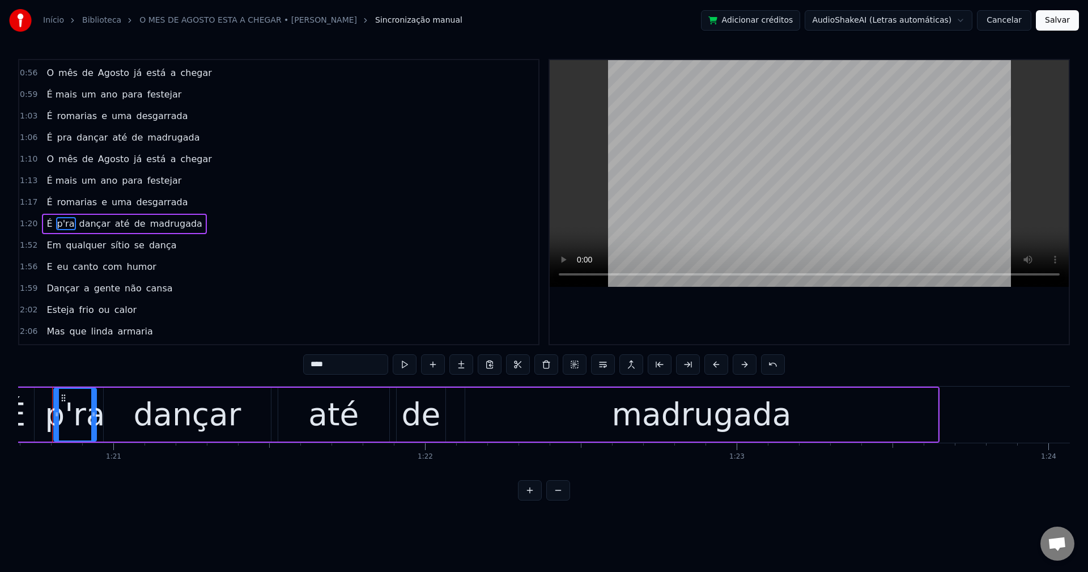
scroll to position [0, 25117]
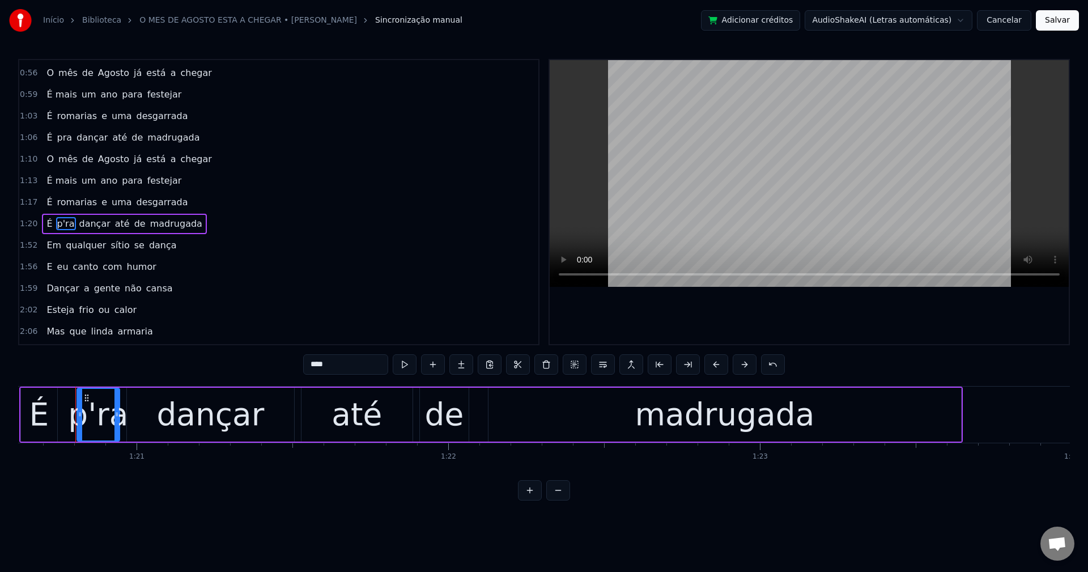
click at [333, 368] on input "****" at bounding box center [345, 364] width 85 height 20
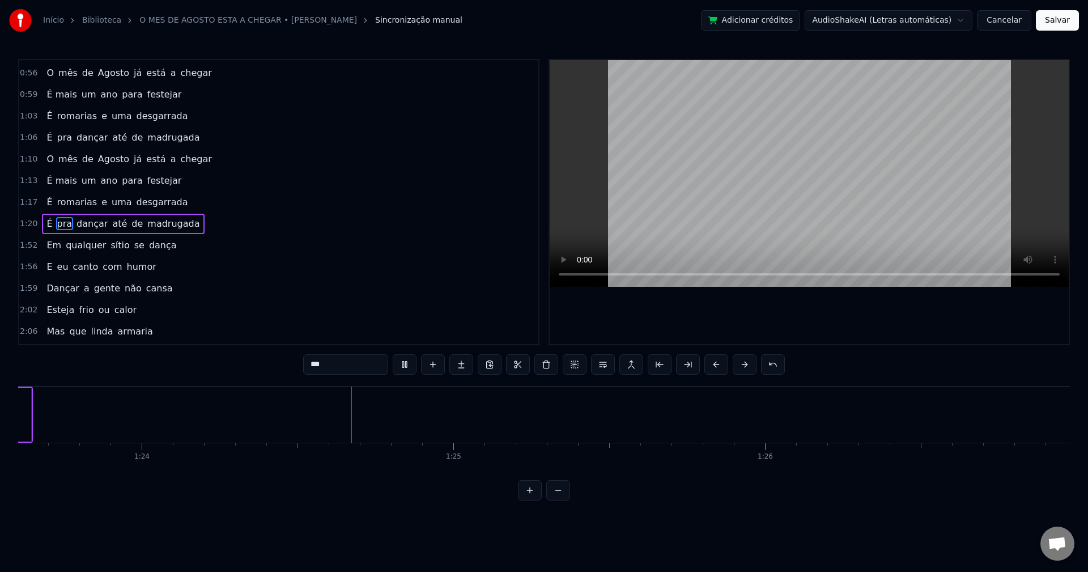
scroll to position [0, 26096]
click at [50, 249] on span "Em" at bounding box center [53, 244] width 17 height 13
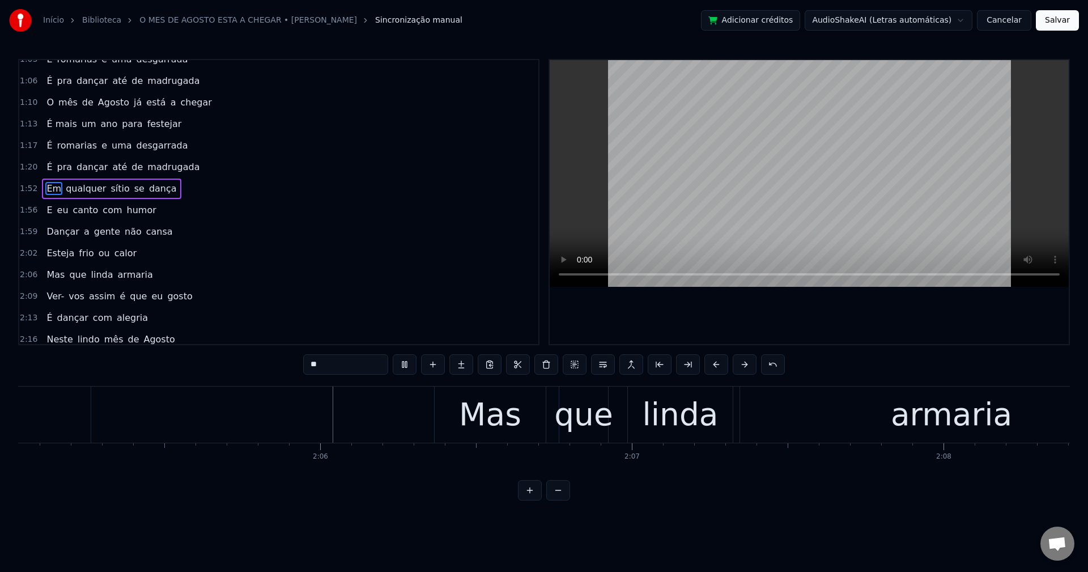
scroll to position [0, 38993]
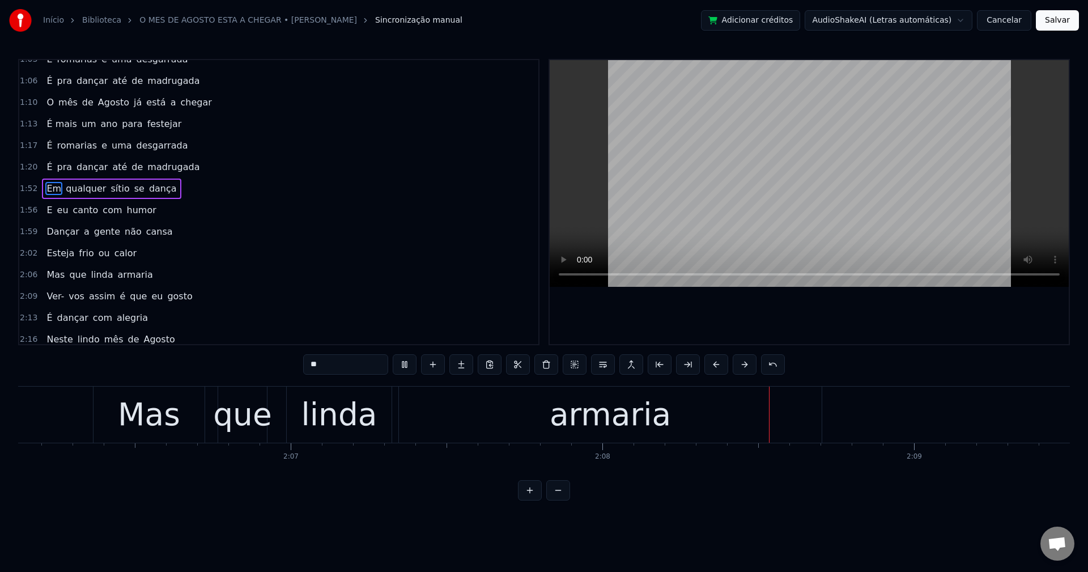
click at [136, 278] on span "armaria" at bounding box center [135, 274] width 37 height 13
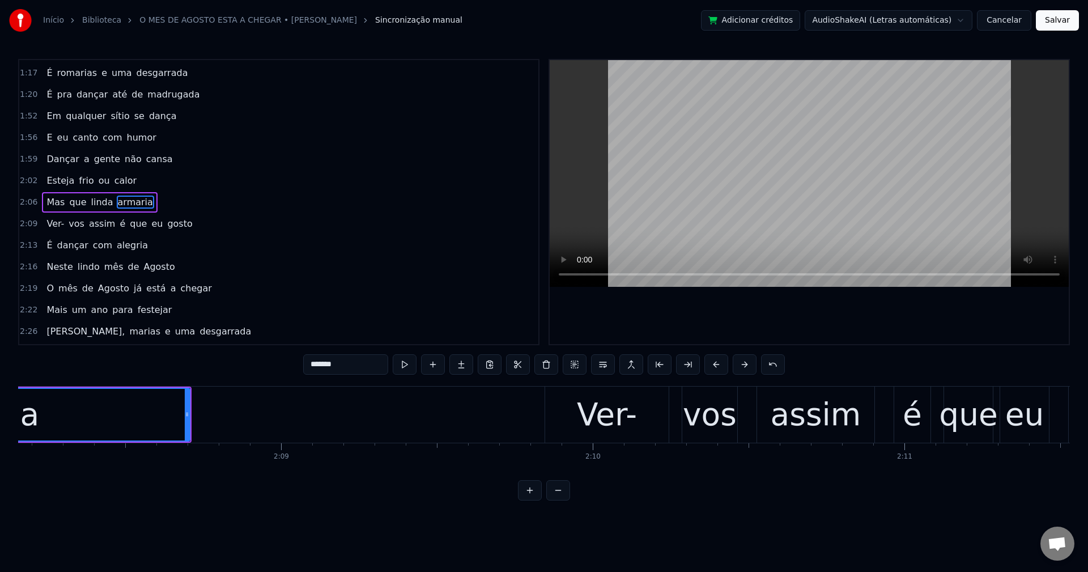
scroll to position [0, 39951]
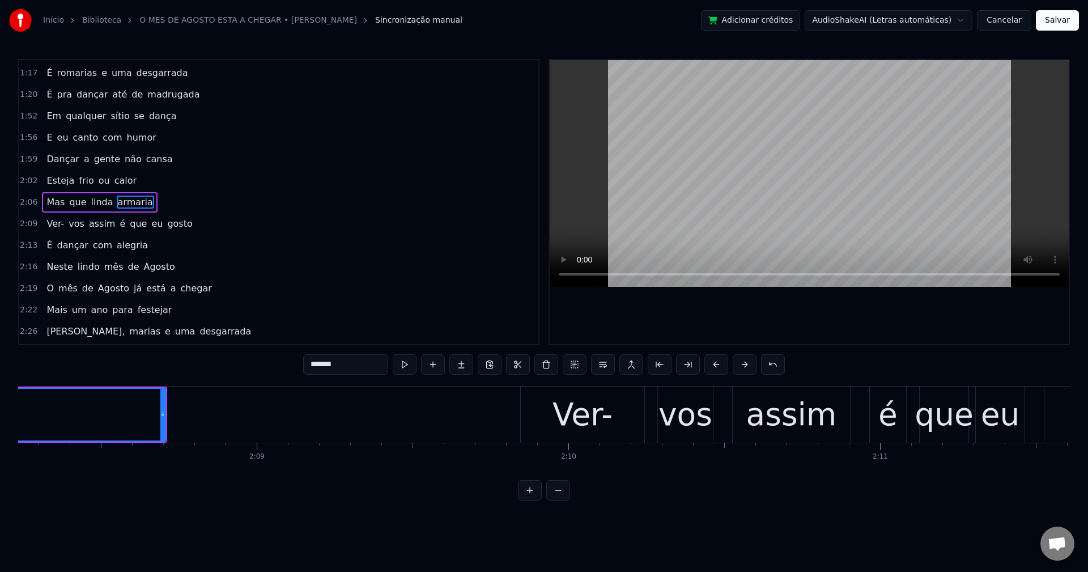
drag, startPoint x: 349, startPoint y: 360, endPoint x: 139, endPoint y: 373, distance: 210.6
click at [139, 373] on div "0:29 Mais um ano que passamos 0:33 Pelas quatro estações 0:36 Fim de semana dan…" at bounding box center [543, 279] width 1051 height 441
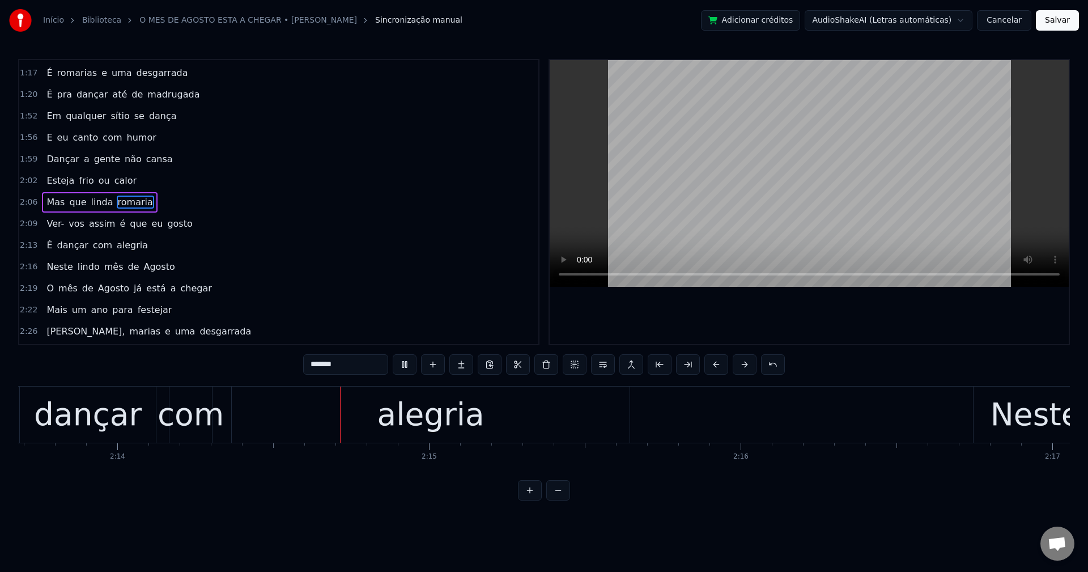
scroll to position [0, 41659]
click at [47, 248] on span "É" at bounding box center [49, 244] width 8 height 13
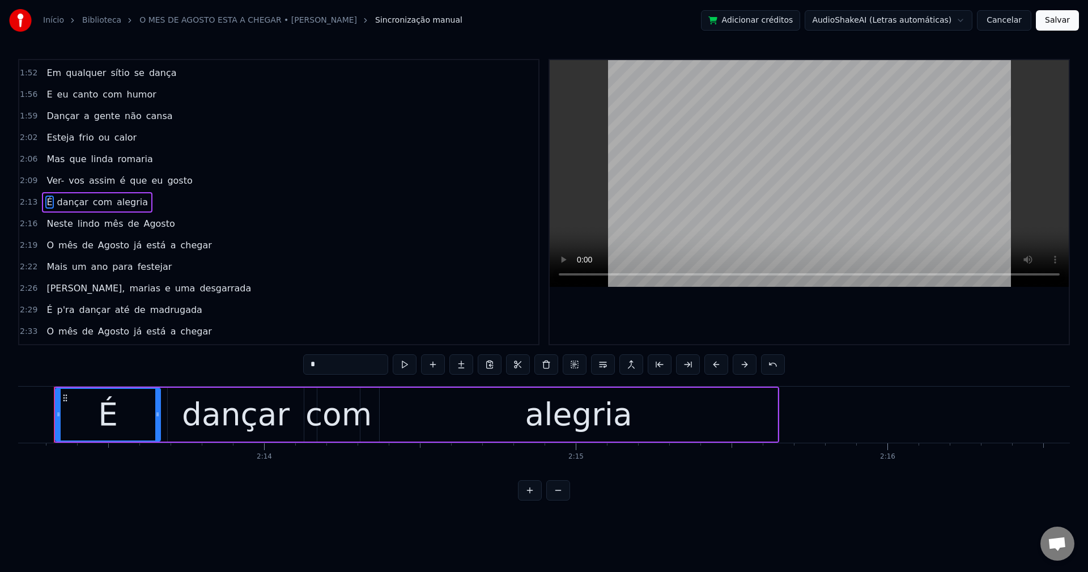
scroll to position [0, 41480]
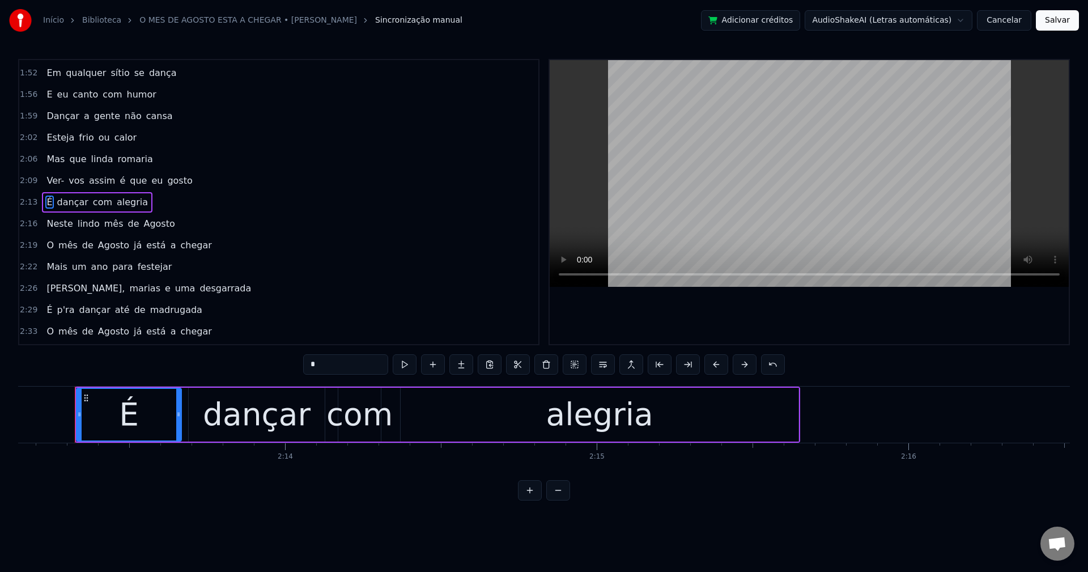
drag, startPoint x: 351, startPoint y: 360, endPoint x: 263, endPoint y: 376, distance: 88.7
click at [263, 376] on div "0:29 Mais um ano que passamos 0:33 Pelas quatro estações 0:36 Fim de semana dan…" at bounding box center [543, 279] width 1051 height 441
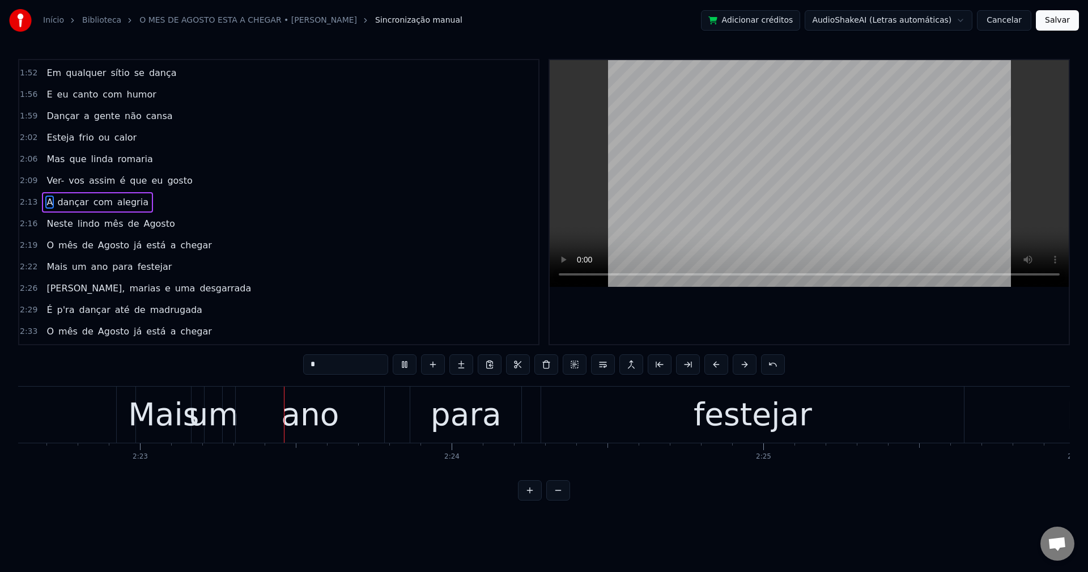
scroll to position [0, 44442]
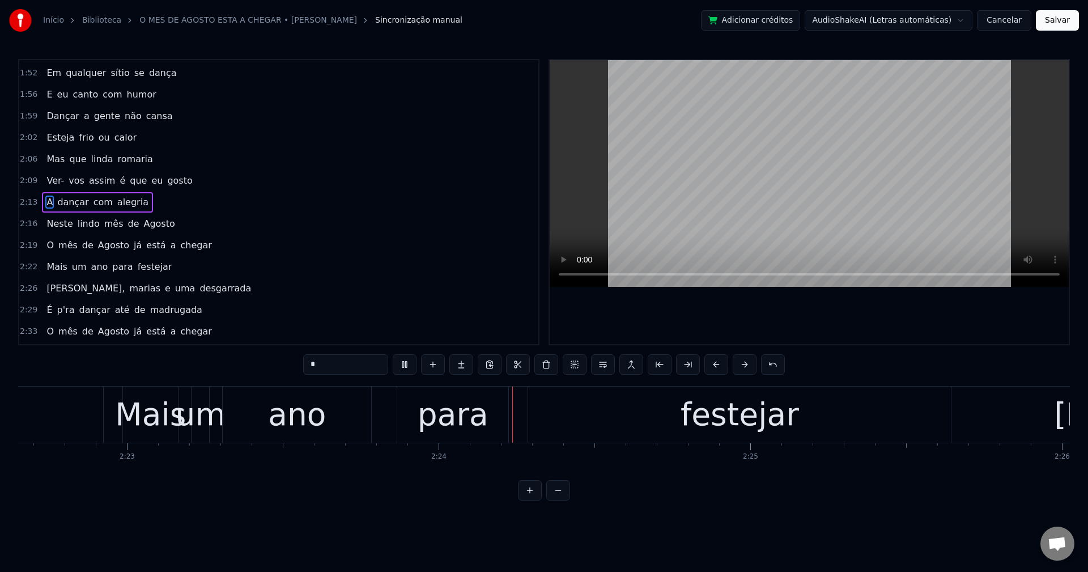
click at [48, 265] on span "Mais" at bounding box center [56, 266] width 23 height 13
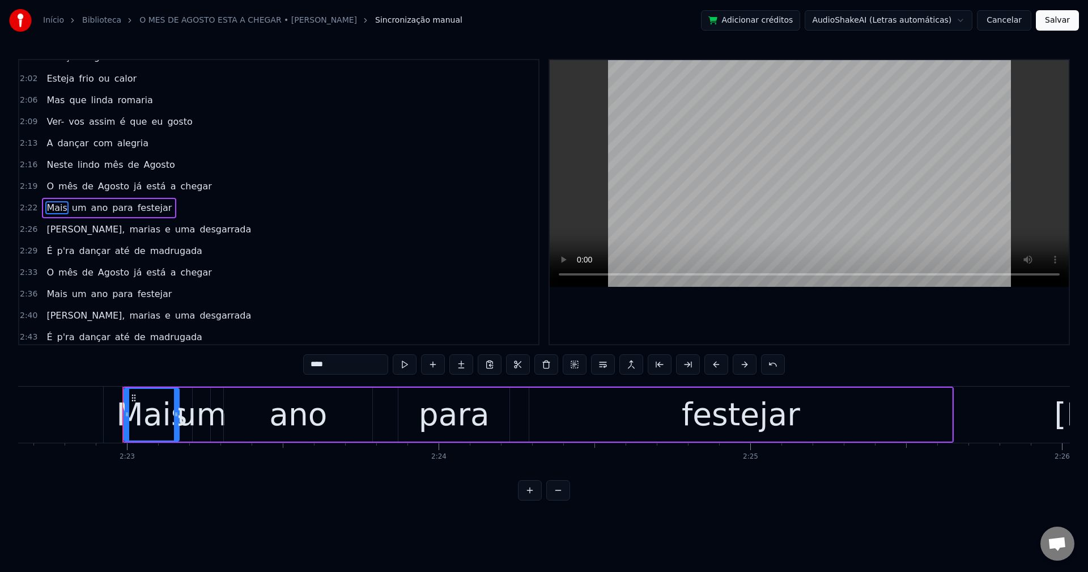
scroll to position [407, 0]
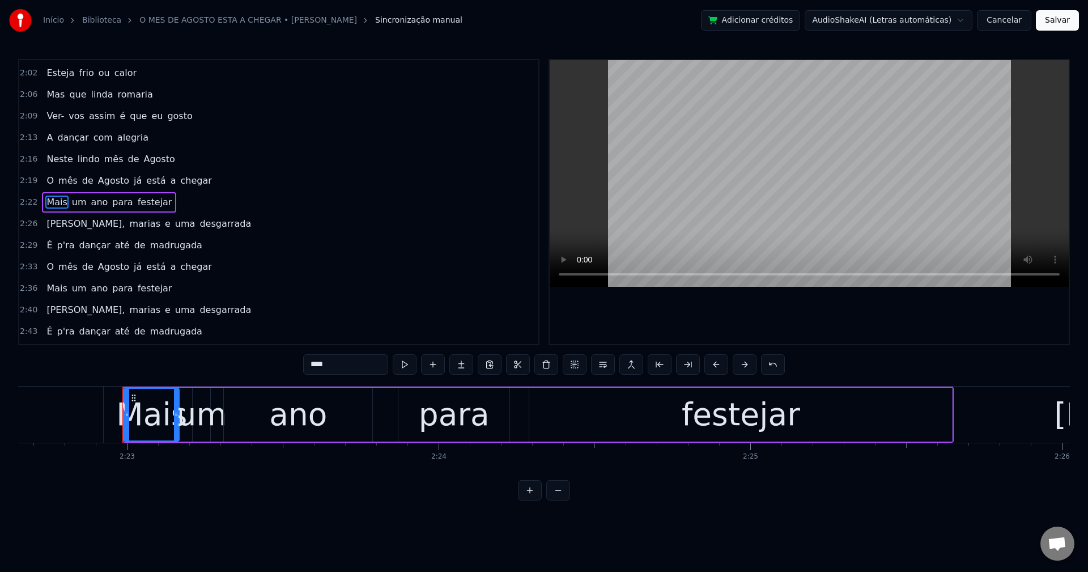
click at [335, 370] on input "****" at bounding box center [345, 364] width 85 height 20
type input "*"
drag, startPoint x: 126, startPoint y: 411, endPoint x: 57, endPoint y: 417, distance: 69.4
click at [57, 417] on icon at bounding box center [58, 414] width 5 height 9
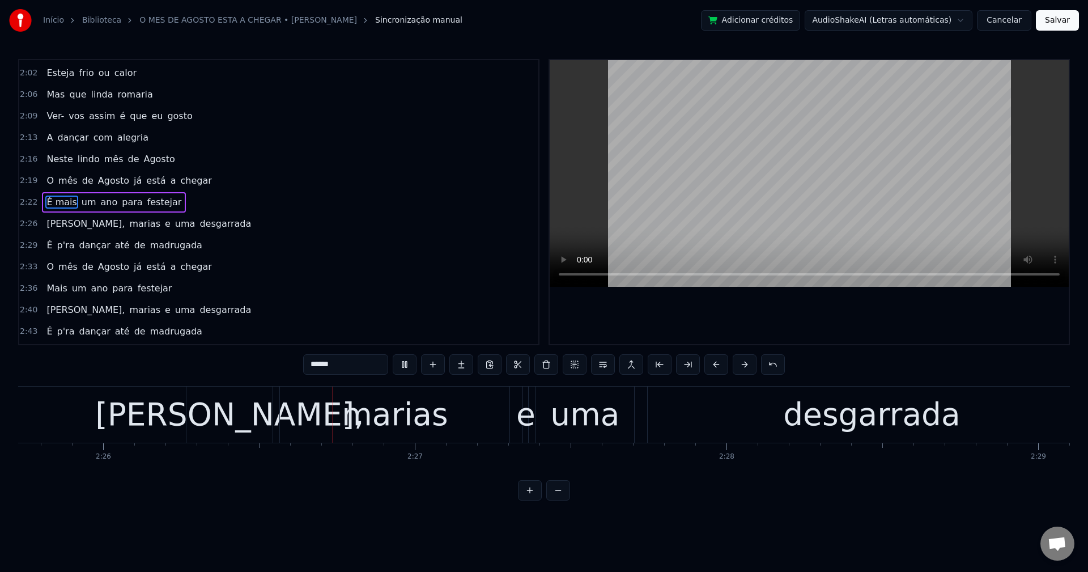
scroll to position [0, 45402]
click at [54, 223] on span "[PERSON_NAME]," at bounding box center [85, 223] width 80 height 13
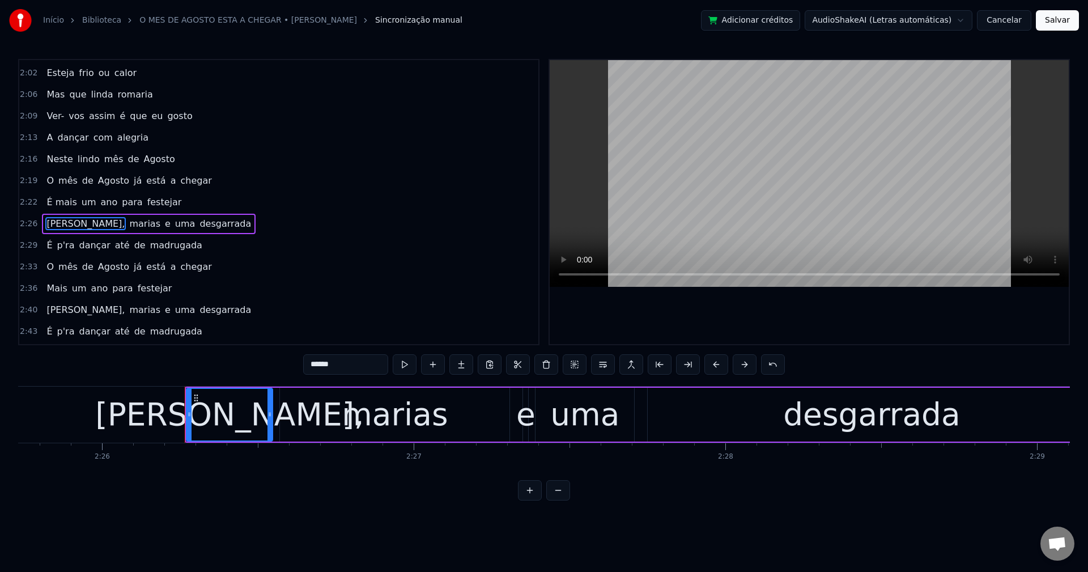
scroll to position [428, 0]
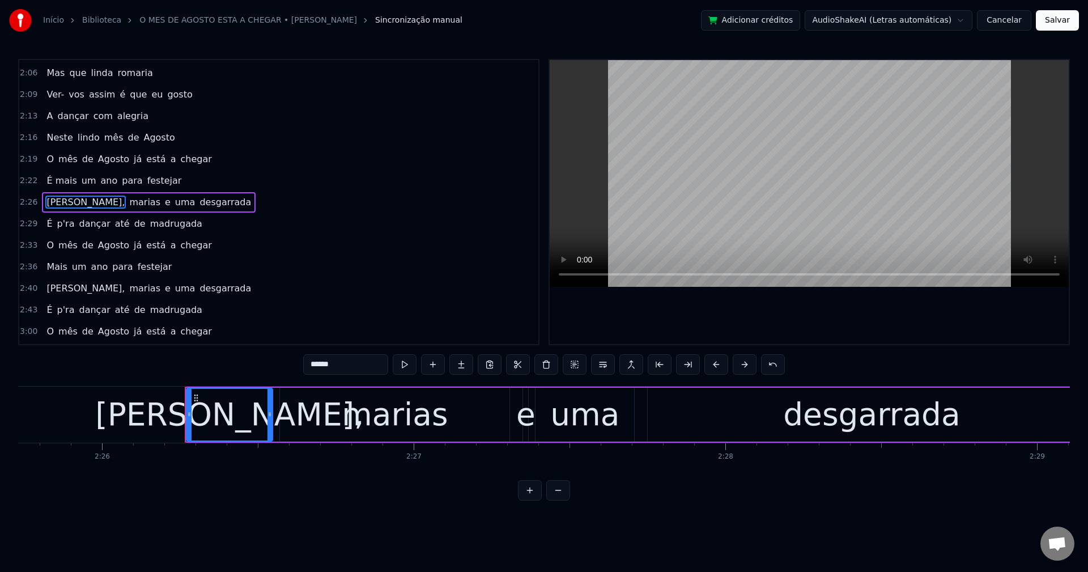
drag, startPoint x: 340, startPoint y: 369, endPoint x: 77, endPoint y: 359, distance: 263.6
click at [77, 359] on div "0:29 Mais um ano que passamos 0:33 Pelas quatro estações 0:36 Fim de semana dan…" at bounding box center [543, 279] width 1051 height 441
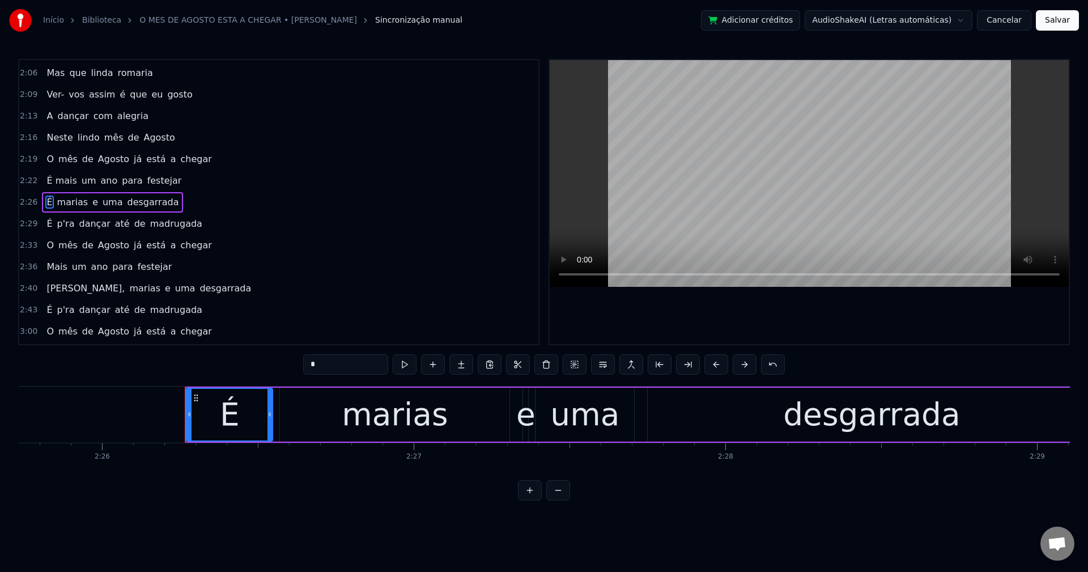
click at [66, 202] on span "marias" at bounding box center [72, 201] width 33 height 13
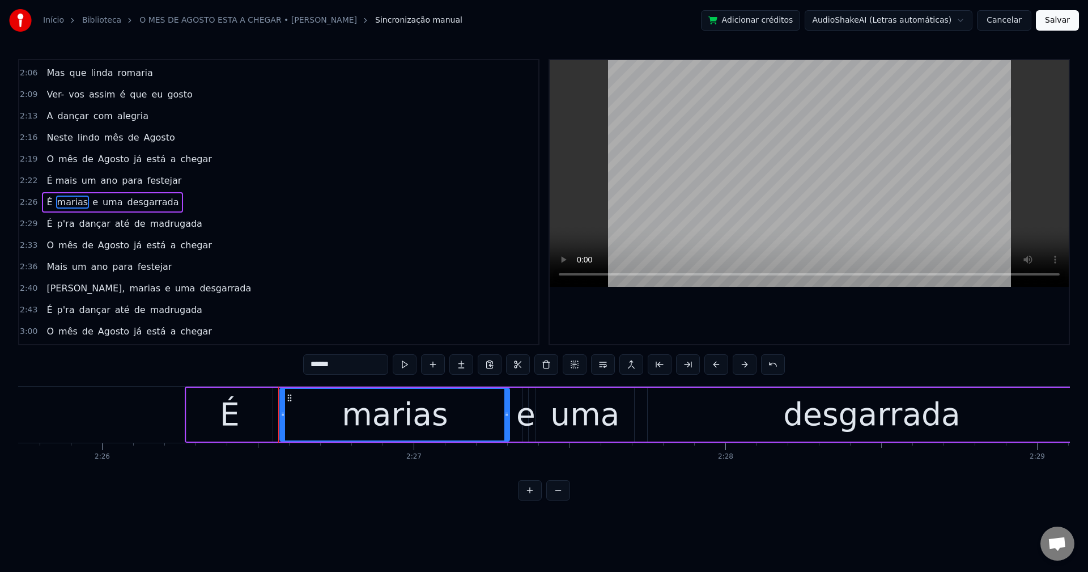
drag, startPoint x: 346, startPoint y: 364, endPoint x: 200, endPoint y: 367, distance: 145.6
click at [210, 379] on div "0:29 Mais um ano que passamos 0:33 Pelas quatro estações 0:36 Fim de semana dan…" at bounding box center [543, 279] width 1051 height 441
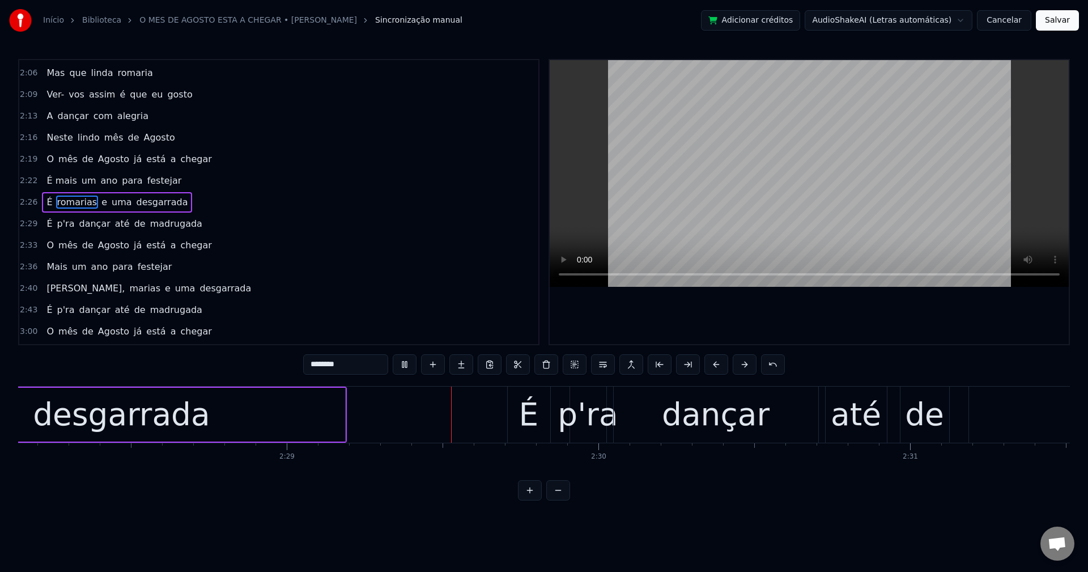
scroll to position [0, 46343]
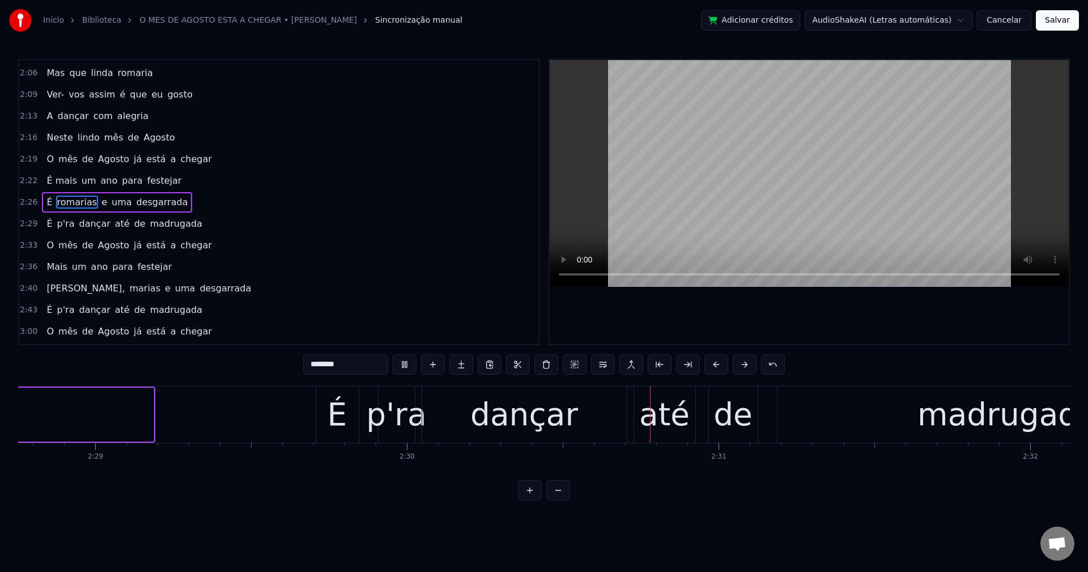
click at [61, 225] on span "p'ra" at bounding box center [66, 223] width 20 height 13
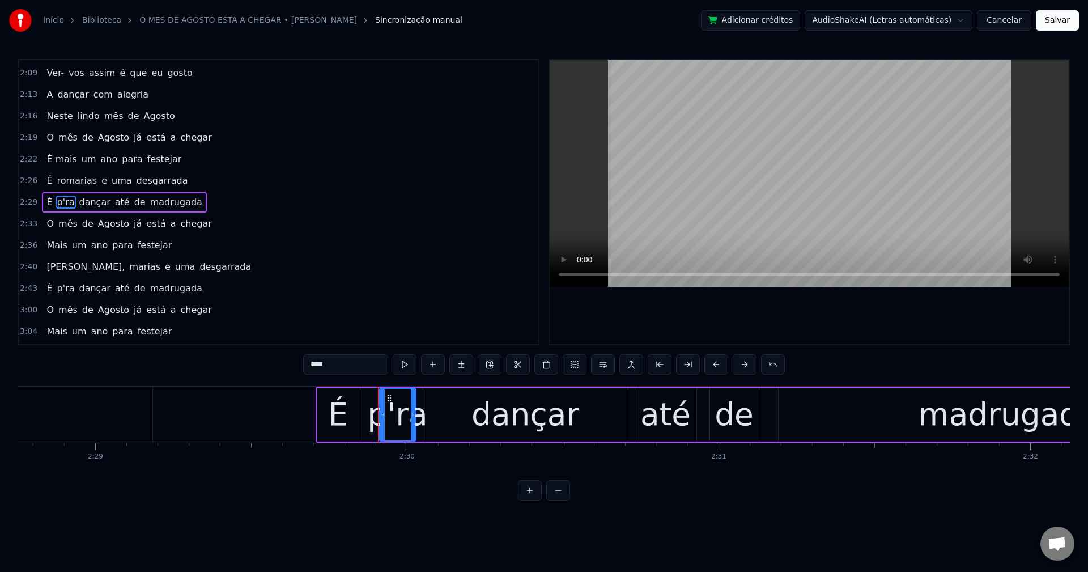
click at [317, 371] on input "****" at bounding box center [345, 364] width 85 height 20
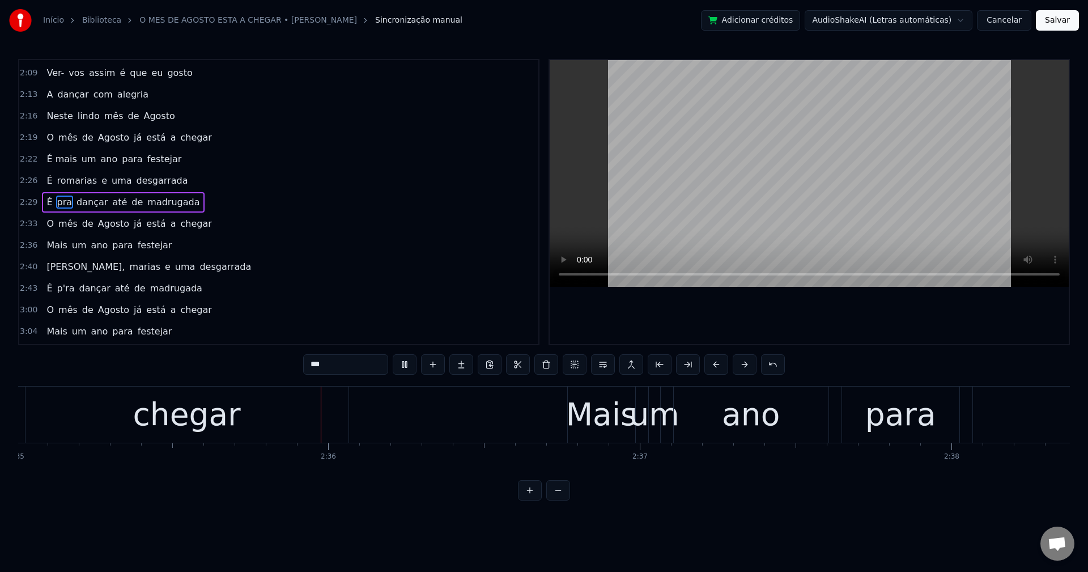
scroll to position [0, 48296]
click at [54, 246] on span "Mais" at bounding box center [56, 244] width 23 height 13
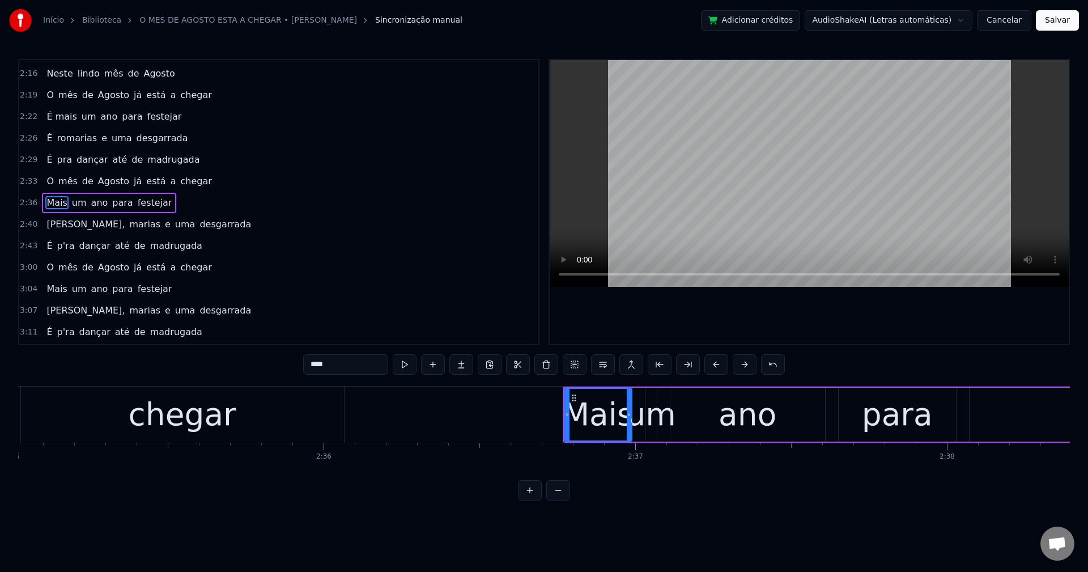
scroll to position [493, 0]
drag, startPoint x: 359, startPoint y: 368, endPoint x: 155, endPoint y: 420, distance: 209.9
click at [158, 414] on div "0:29 Mais um ano que passamos 0:33 Pelas quatro estações 0:36 Fim de semana dan…" at bounding box center [543, 279] width 1051 height 441
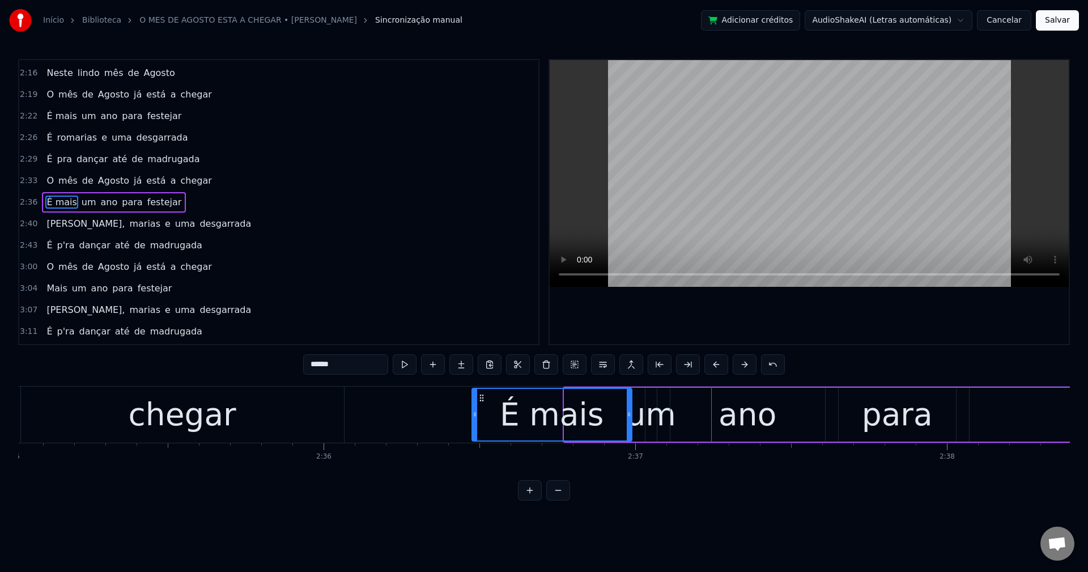
drag, startPoint x: 566, startPoint y: 412, endPoint x: 474, endPoint y: 425, distance: 93.2
click at [474, 425] on div at bounding box center [474, 415] width 5 height 52
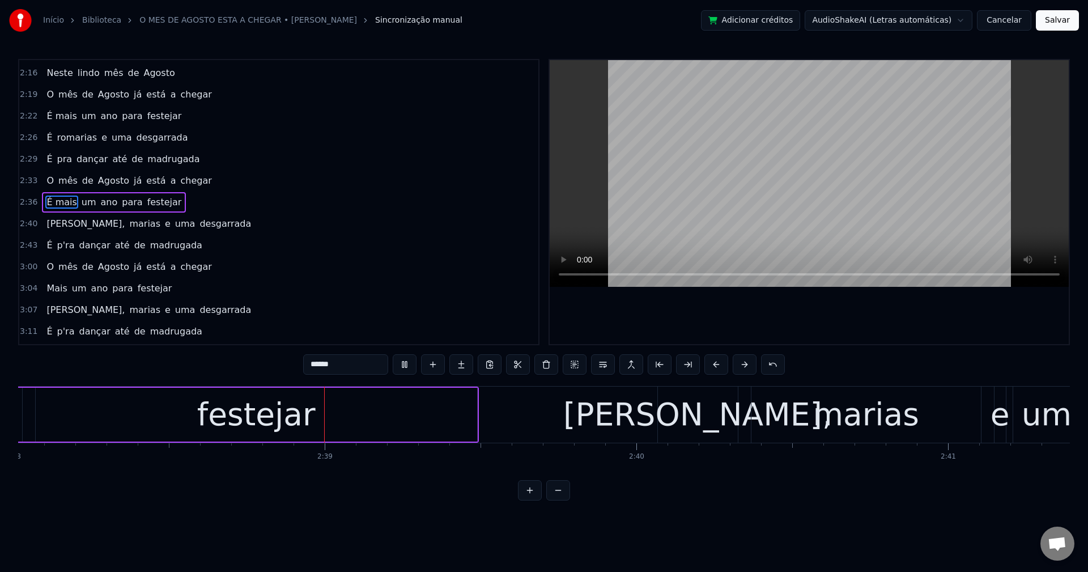
scroll to position [0, 49261]
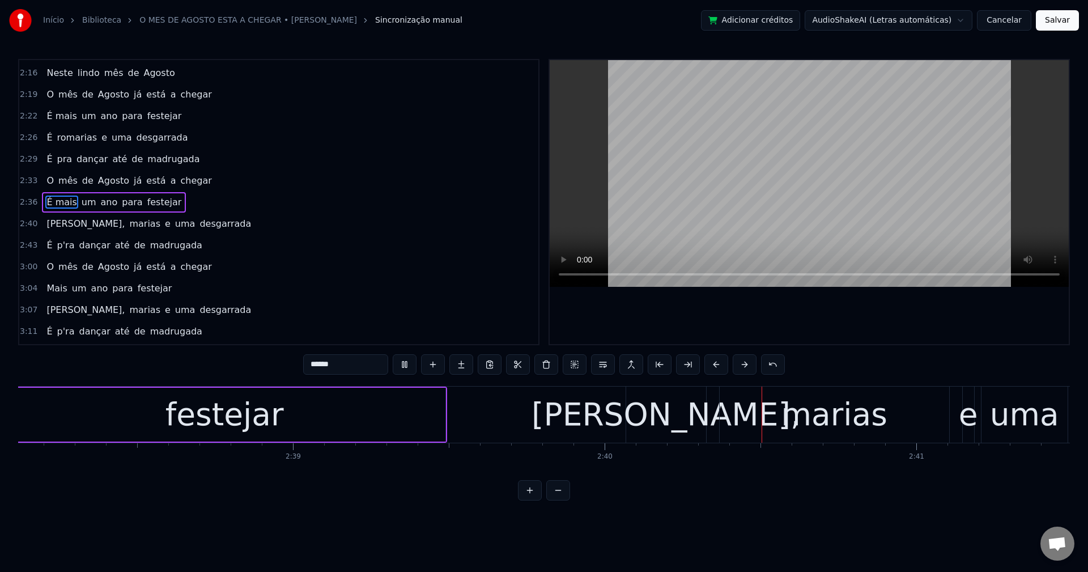
click at [50, 227] on span "[PERSON_NAME]," at bounding box center [85, 223] width 80 height 13
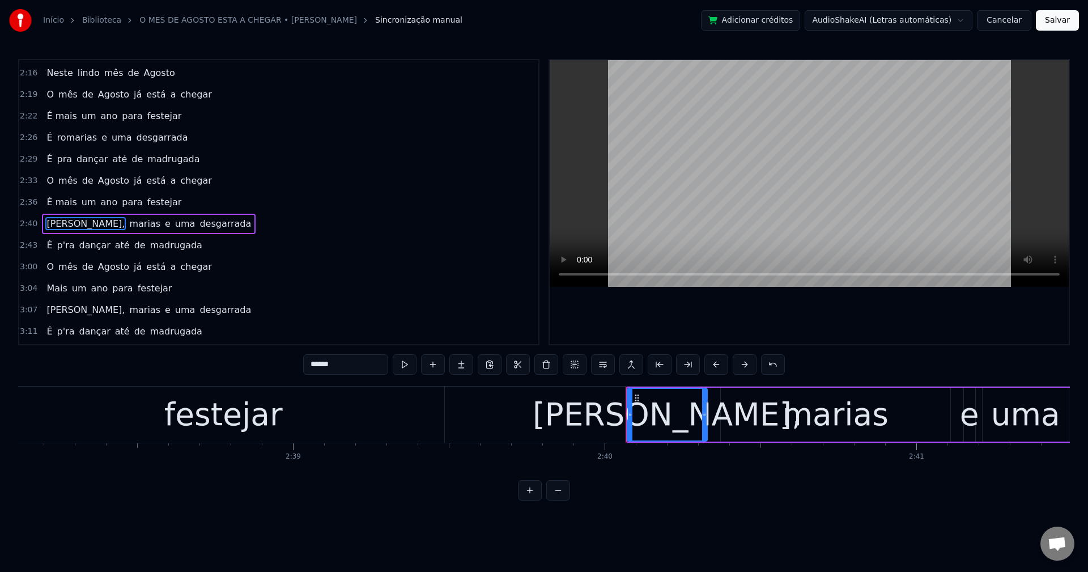
scroll to position [514, 0]
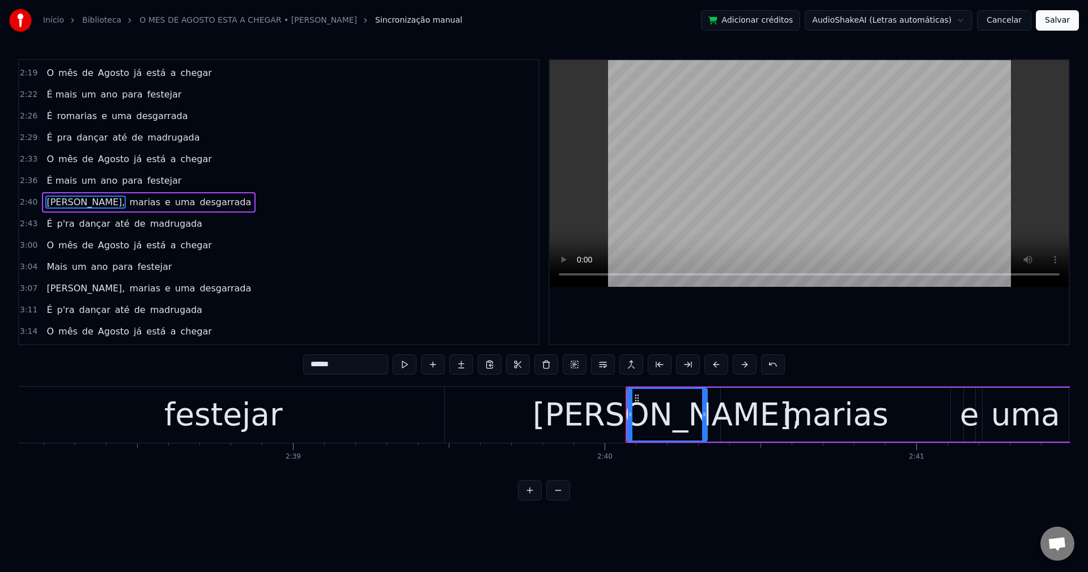
drag, startPoint x: 341, startPoint y: 360, endPoint x: 147, endPoint y: 388, distance: 195.7
click at [223, 376] on div "0:29 Mais um ano que passamos 0:33 Pelas quatro estações 0:36 Fim de semana dan…" at bounding box center [543, 279] width 1051 height 441
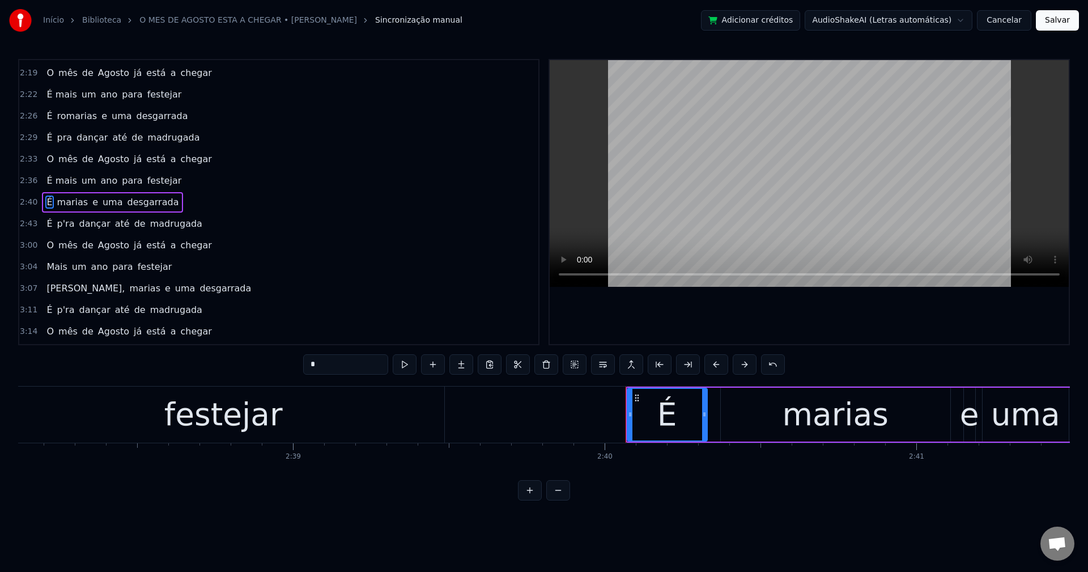
type input "*"
click at [73, 193] on div "É marias e uma desgarrada" at bounding box center [112, 202] width 141 height 20
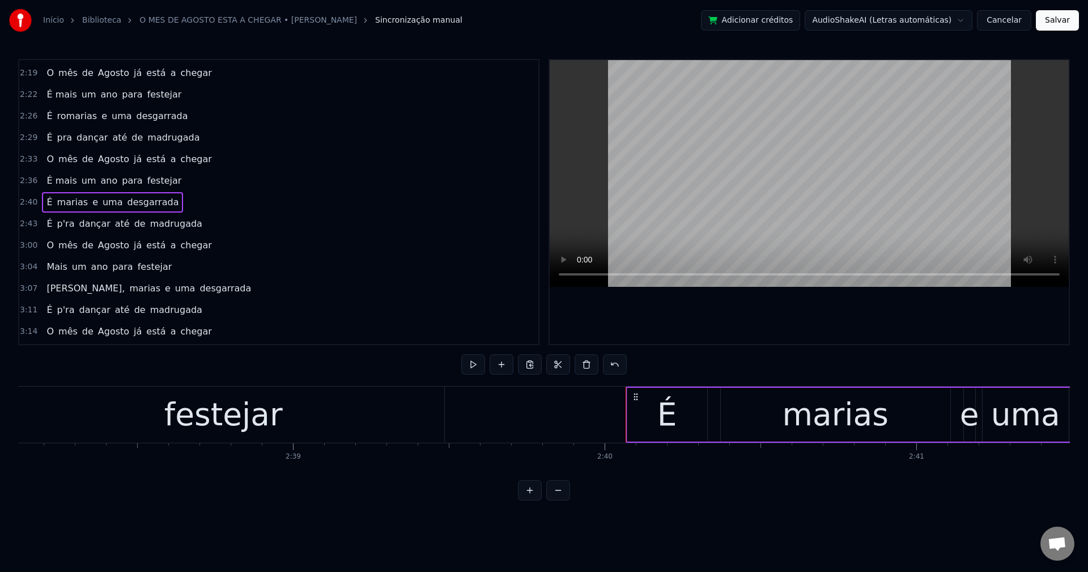
click at [68, 199] on span "marias" at bounding box center [72, 201] width 33 height 13
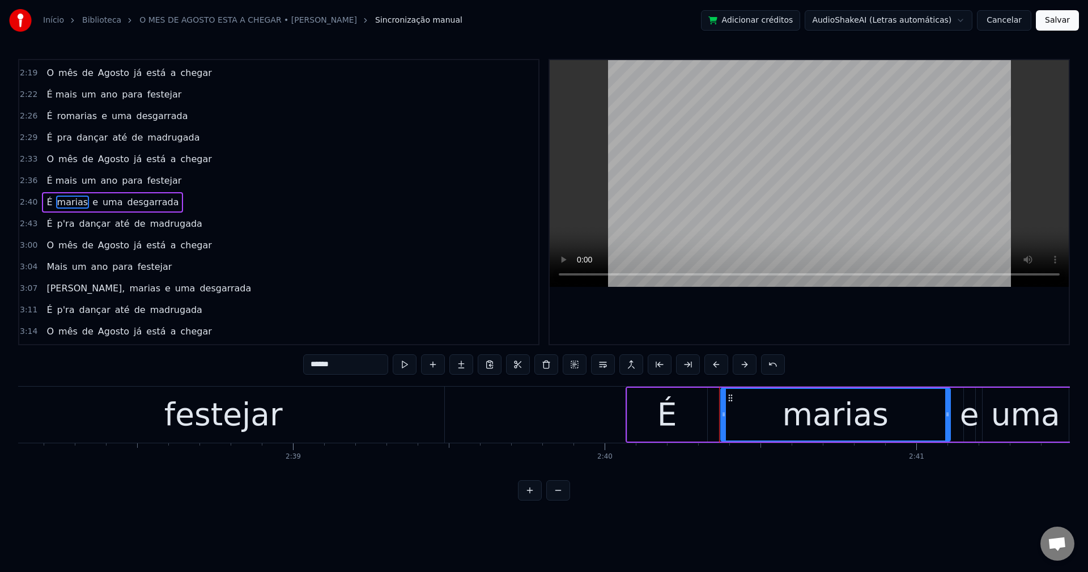
drag, startPoint x: 372, startPoint y: 360, endPoint x: 190, endPoint y: 391, distance: 185.1
click at [190, 391] on div "0:29 Mais um ano que passamos 0:33 Pelas quatro estações 0:36 Fim de semana dan…" at bounding box center [543, 279] width 1051 height 441
drag, startPoint x: 721, startPoint y: 414, endPoint x: 715, endPoint y: 414, distance: 6.3
click at [715, 414] on icon at bounding box center [717, 414] width 5 height 9
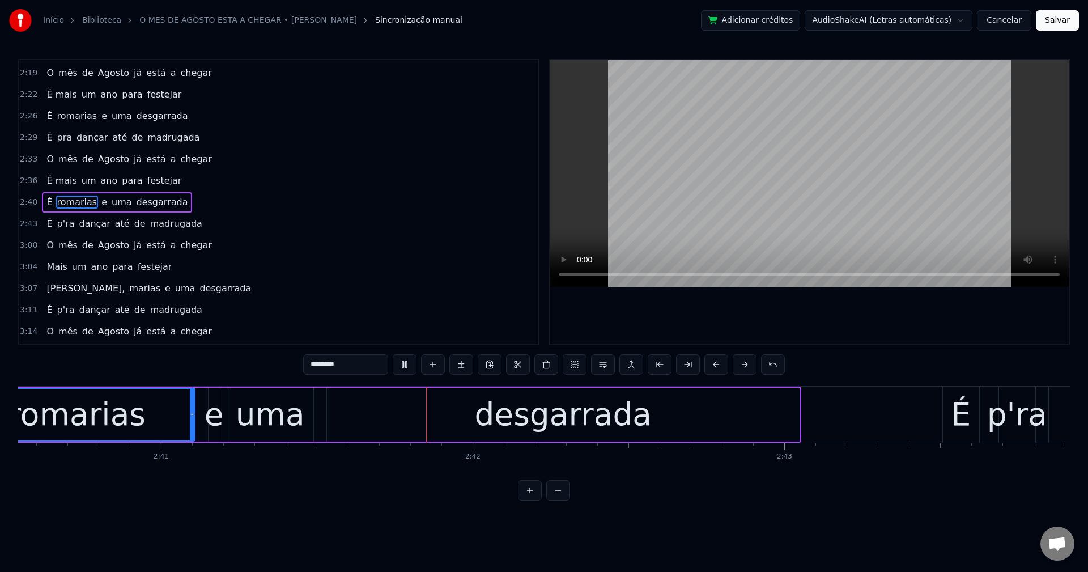
scroll to position [0, 50220]
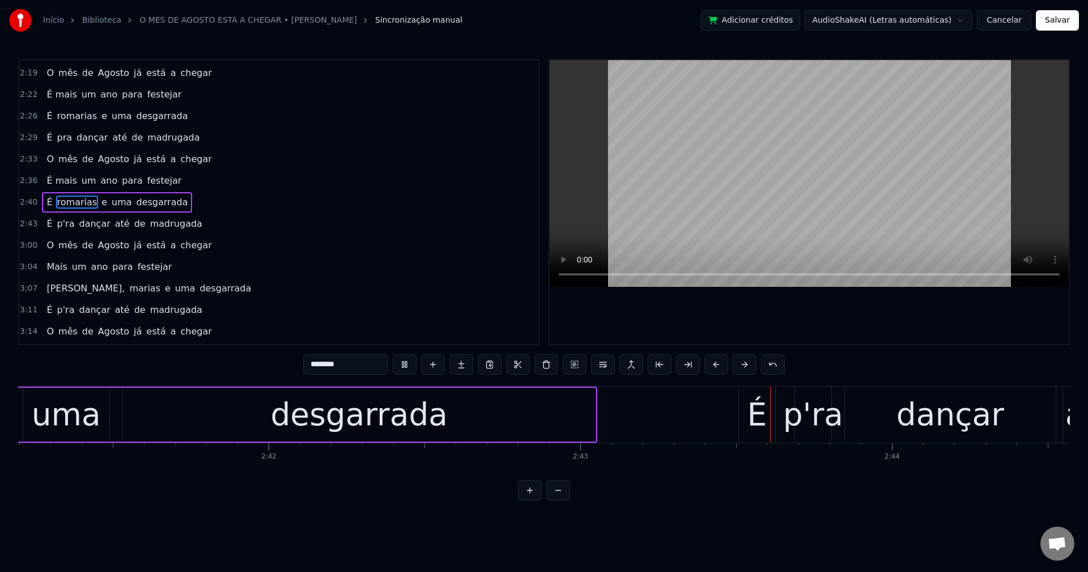
drag, startPoint x: 58, startPoint y: 220, endPoint x: 93, endPoint y: 233, distance: 37.5
click at [61, 221] on span "p'ra" at bounding box center [66, 223] width 20 height 13
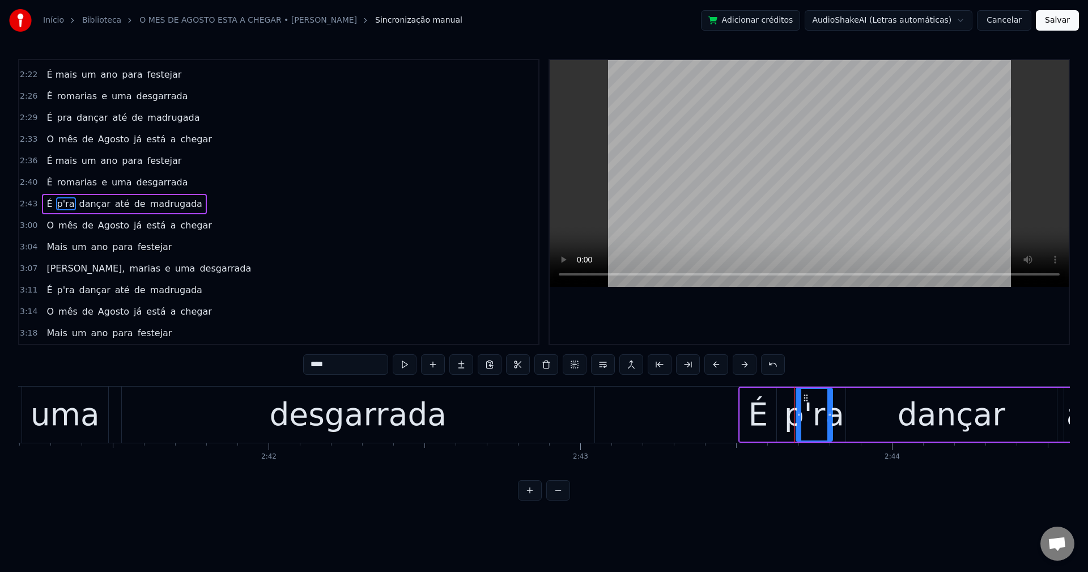
scroll to position [536, 0]
click at [361, 359] on input "****" at bounding box center [345, 364] width 85 height 20
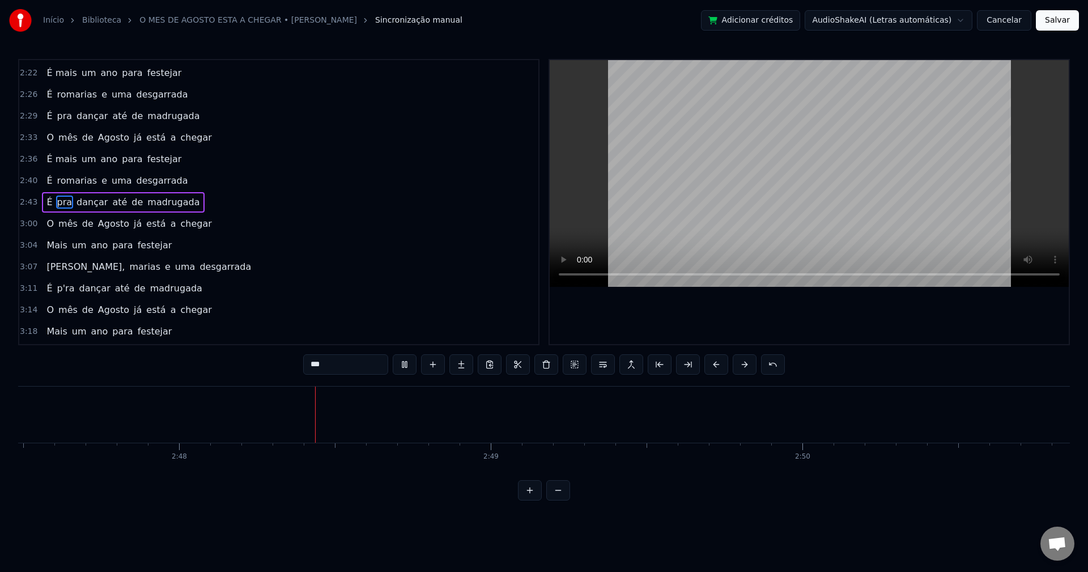
scroll to position [0, 52181]
click at [48, 226] on span "O" at bounding box center [50, 223] width 10 height 13
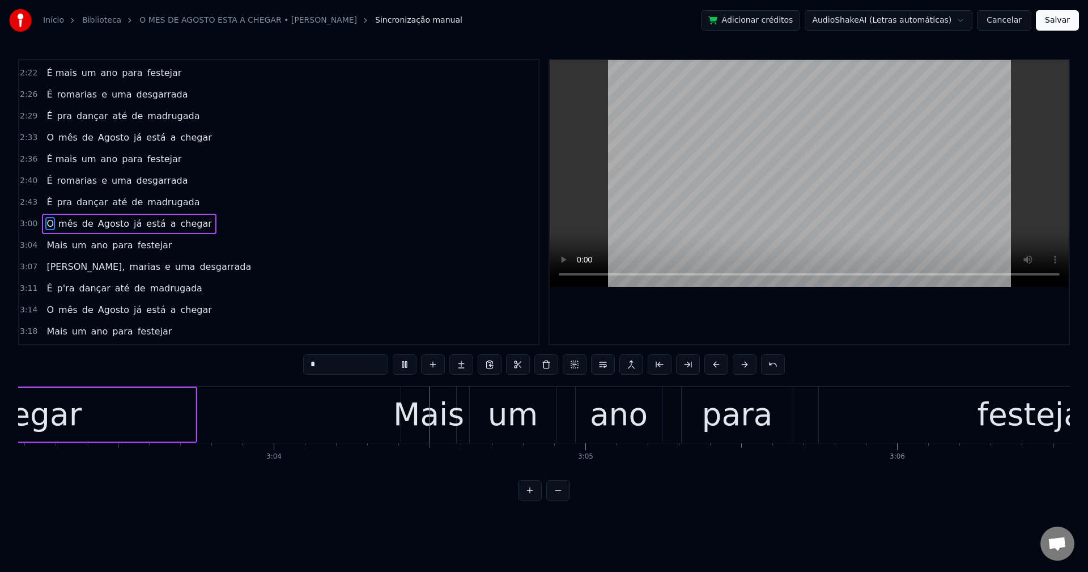
scroll to position [0, 57267]
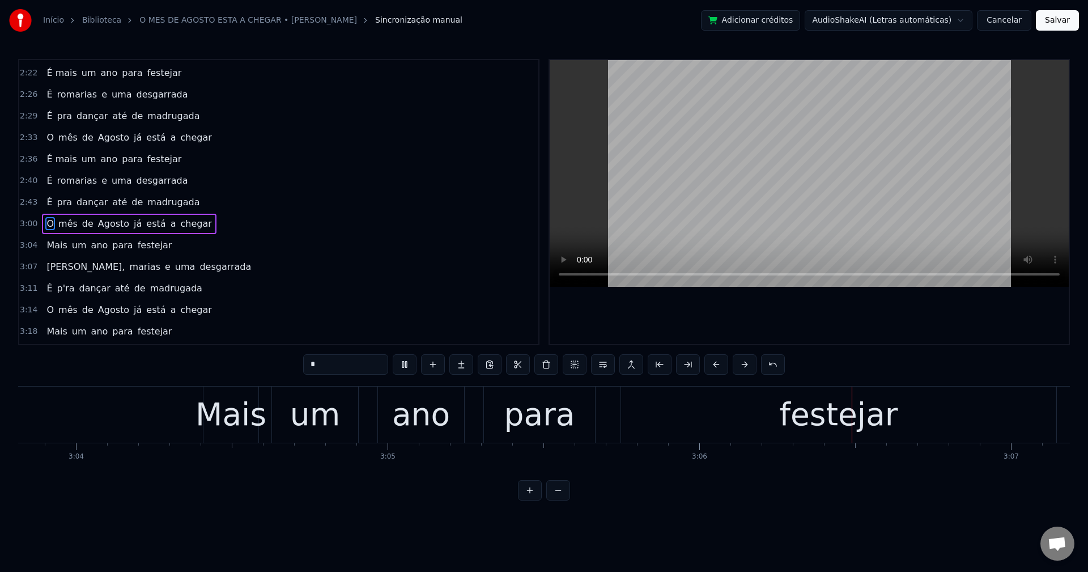
click at [53, 241] on span "Mais" at bounding box center [56, 244] width 23 height 13
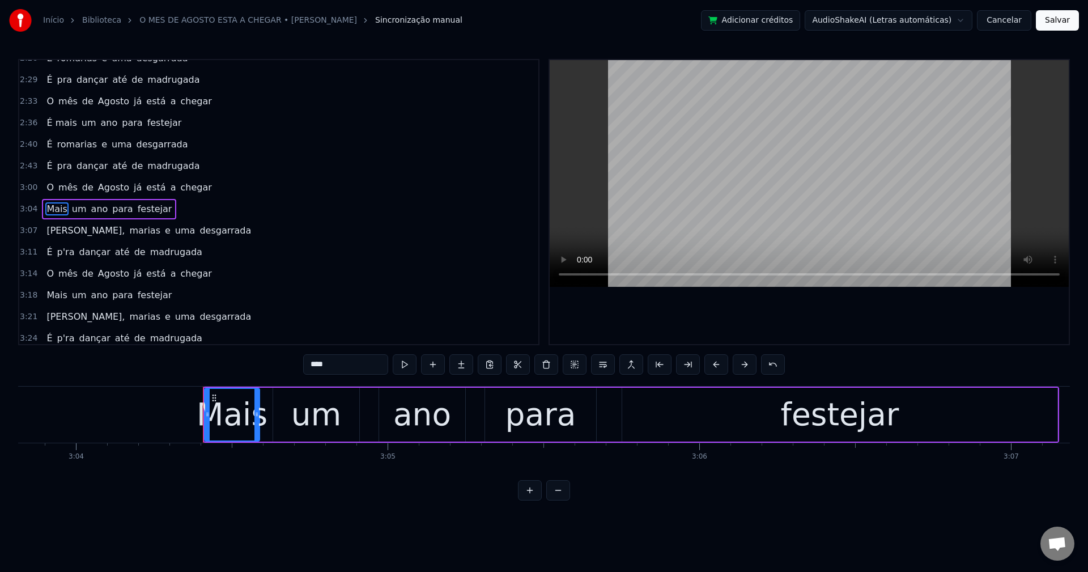
scroll to position [577, 0]
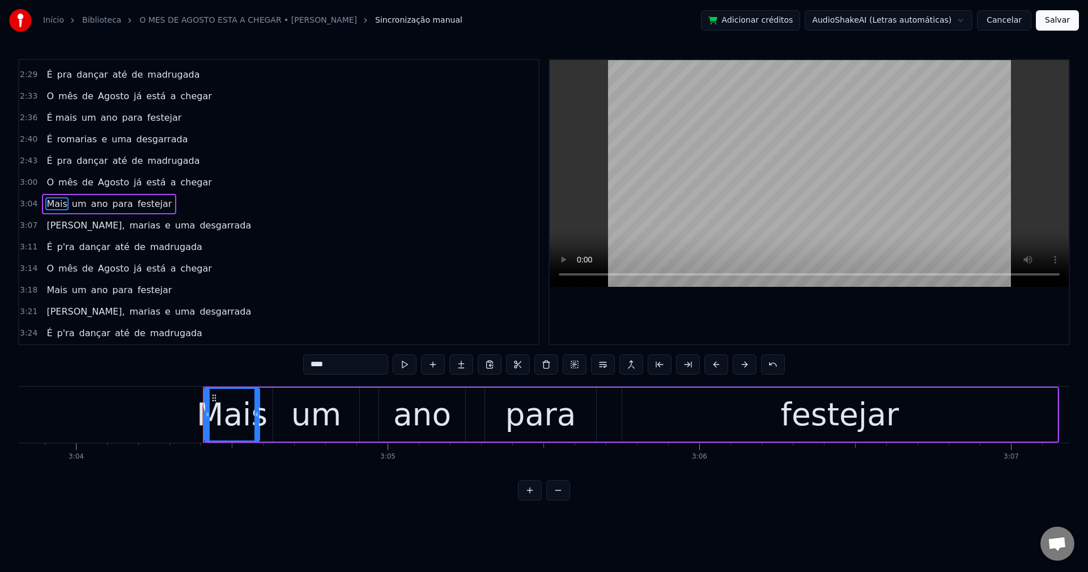
drag, startPoint x: 357, startPoint y: 366, endPoint x: 212, endPoint y: 309, distance: 155.9
click at [190, 350] on div "0:29 Mais um ano que passamos 0:33 Pelas quatro estações 0:36 Fim de semana dan…" at bounding box center [543, 279] width 1051 height 441
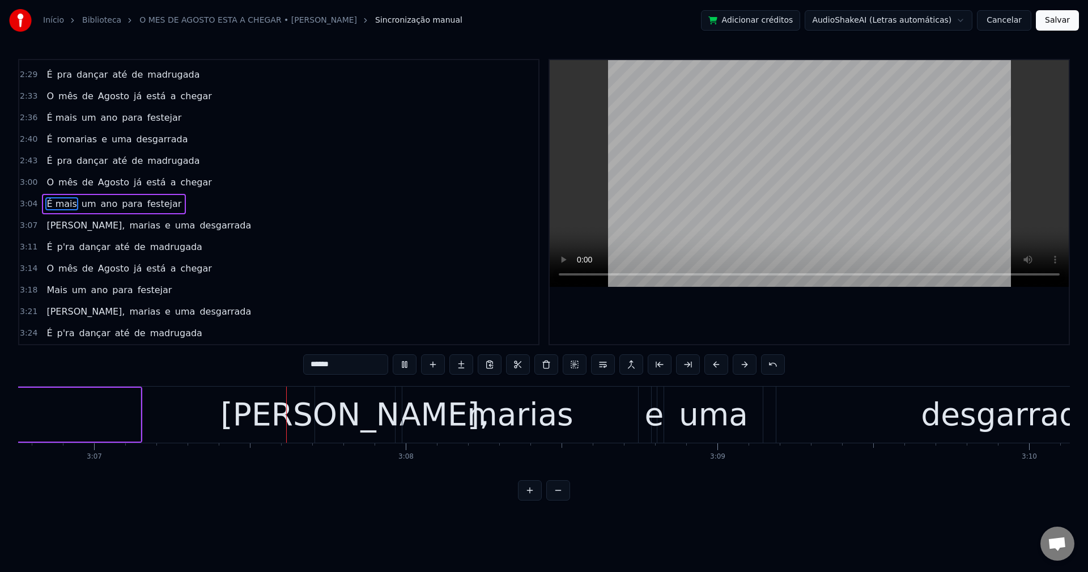
scroll to position [0, 58209]
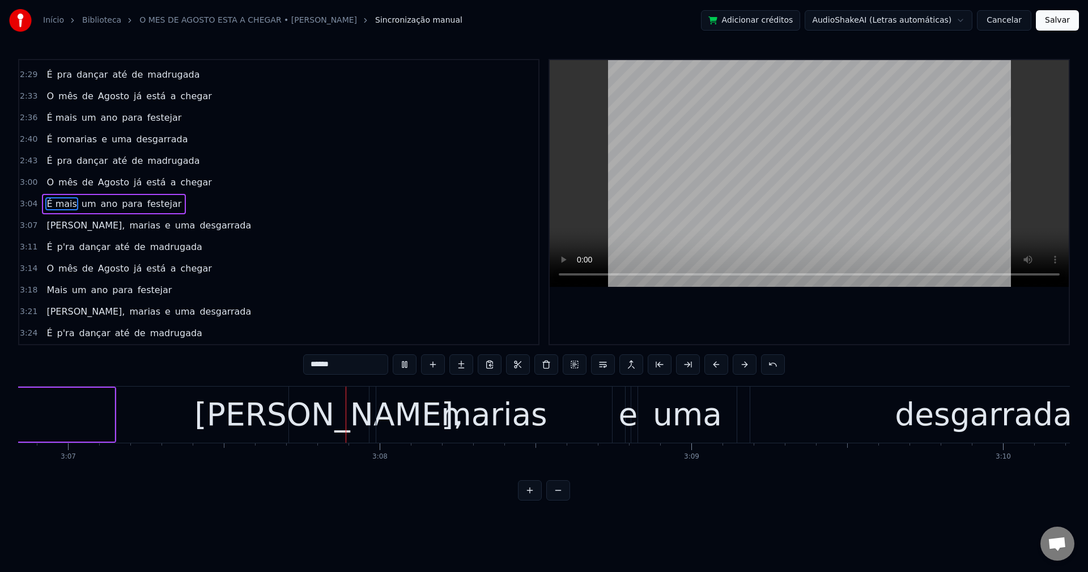
click at [51, 225] on span "[PERSON_NAME]," at bounding box center [85, 225] width 80 height 13
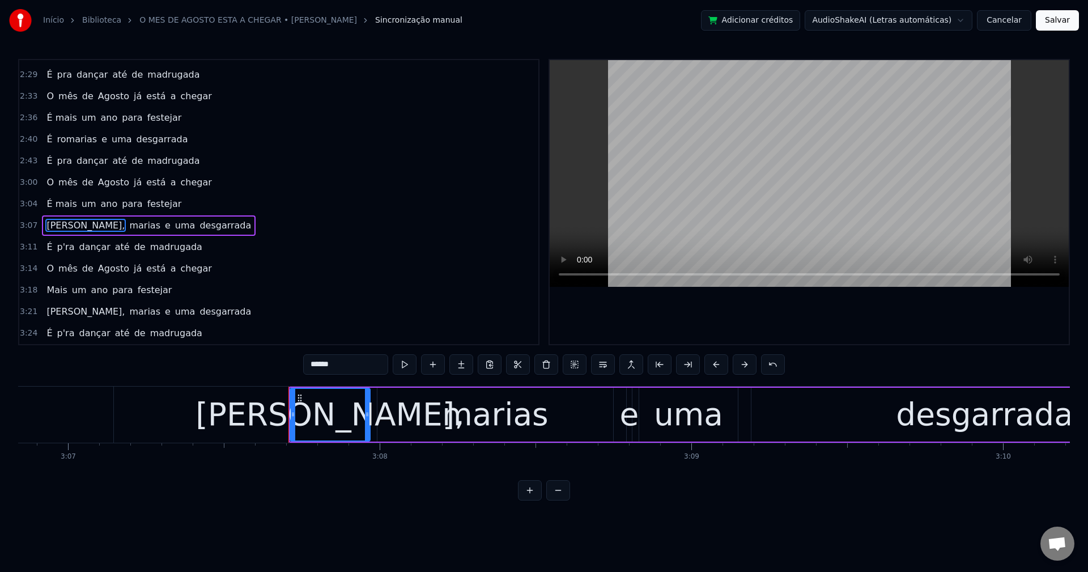
drag, startPoint x: 339, startPoint y: 368, endPoint x: 177, endPoint y: 353, distance: 163.2
click at [232, 366] on div "0:29 Mais um ano que passamos 0:33 Pelas quatro estações 0:36 Fim de semana dan…" at bounding box center [543, 279] width 1051 height 441
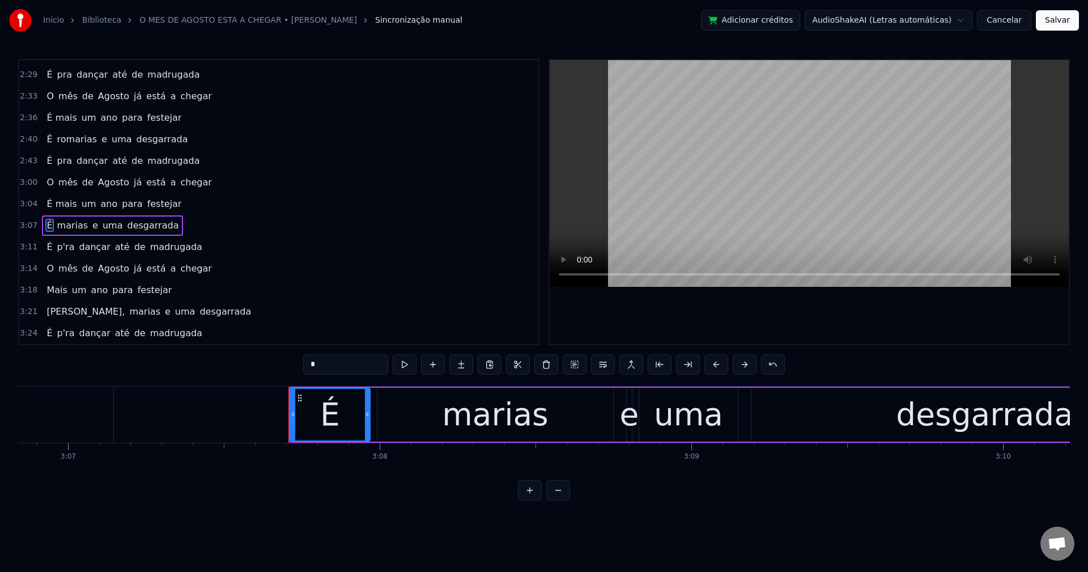
click at [67, 226] on span "marias" at bounding box center [72, 225] width 33 height 13
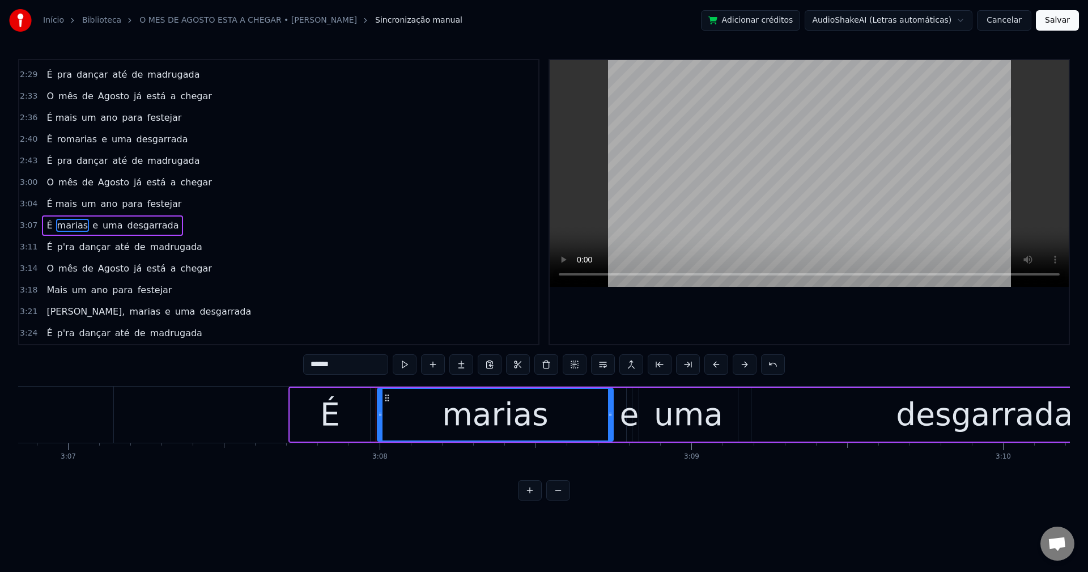
drag, startPoint x: 349, startPoint y: 361, endPoint x: 221, endPoint y: 361, distance: 128.6
click at [221, 361] on div "0:29 Mais um ano que passamos 0:33 Pelas quatro estações 0:36 Fim de semana dan…" at bounding box center [543, 279] width 1051 height 441
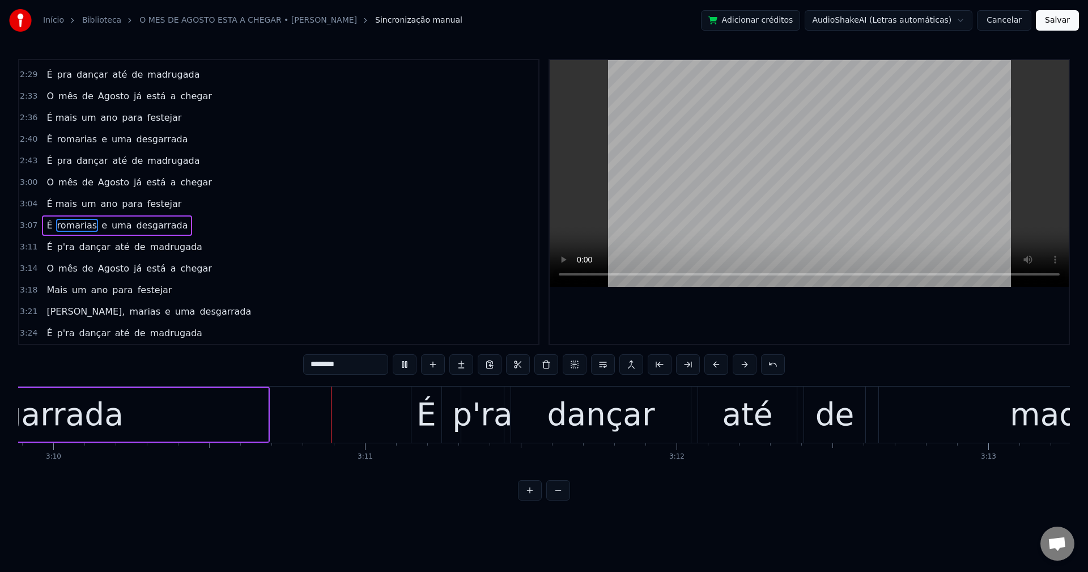
scroll to position [0, 59160]
click at [63, 246] on span "p'ra" at bounding box center [66, 246] width 20 height 13
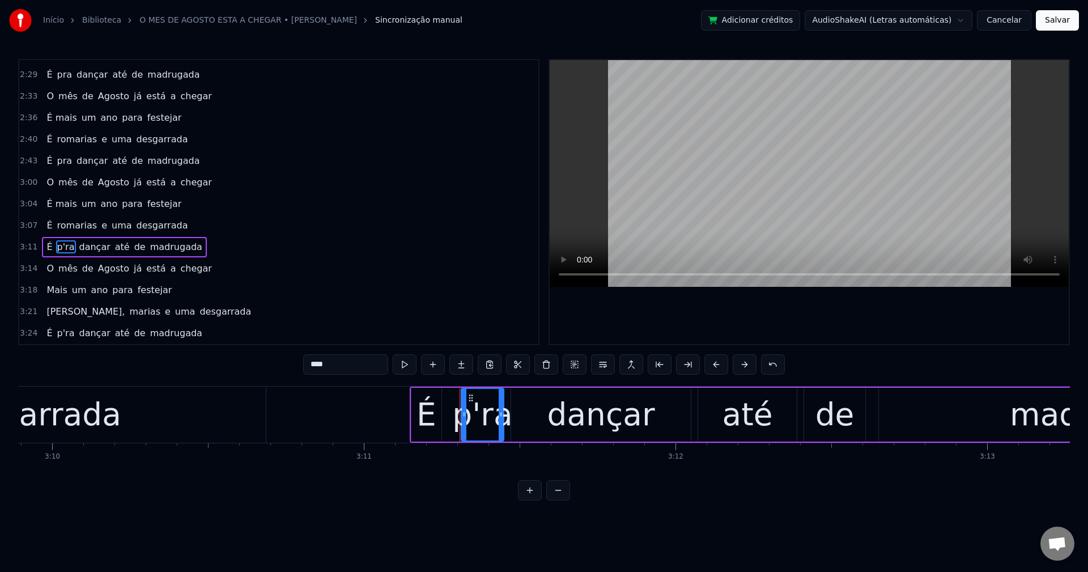
drag, startPoint x: 354, startPoint y: 366, endPoint x: 137, endPoint y: 327, distance: 220.4
click at [137, 327] on div "0:29 Mais um ano que passamos 0:33 Pelas quatro estações 0:36 Fim de semana dan…" at bounding box center [543, 279] width 1051 height 441
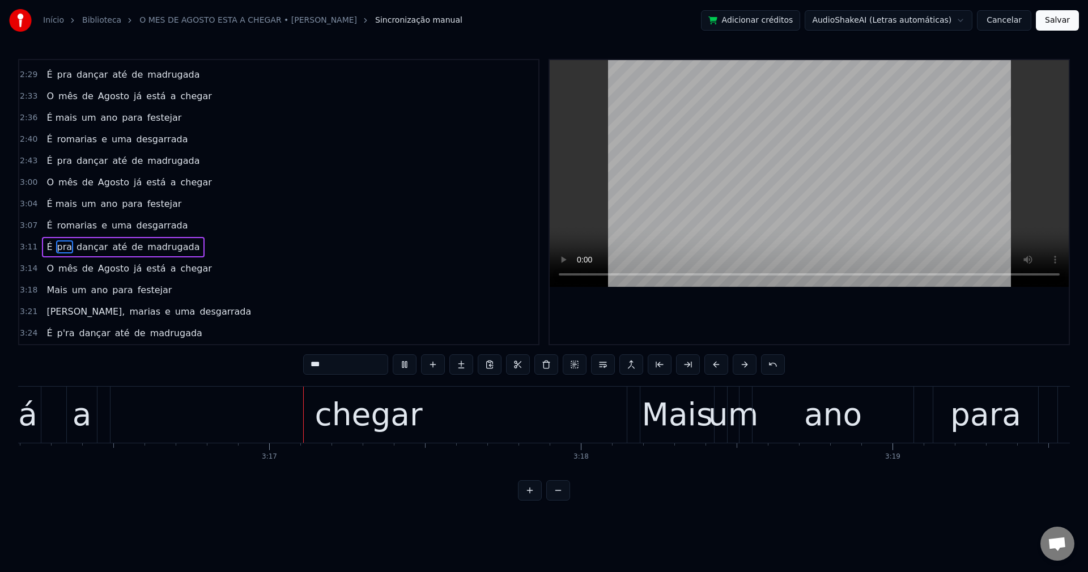
scroll to position [0, 61131]
click at [49, 294] on span "Mais" at bounding box center [56, 289] width 23 height 13
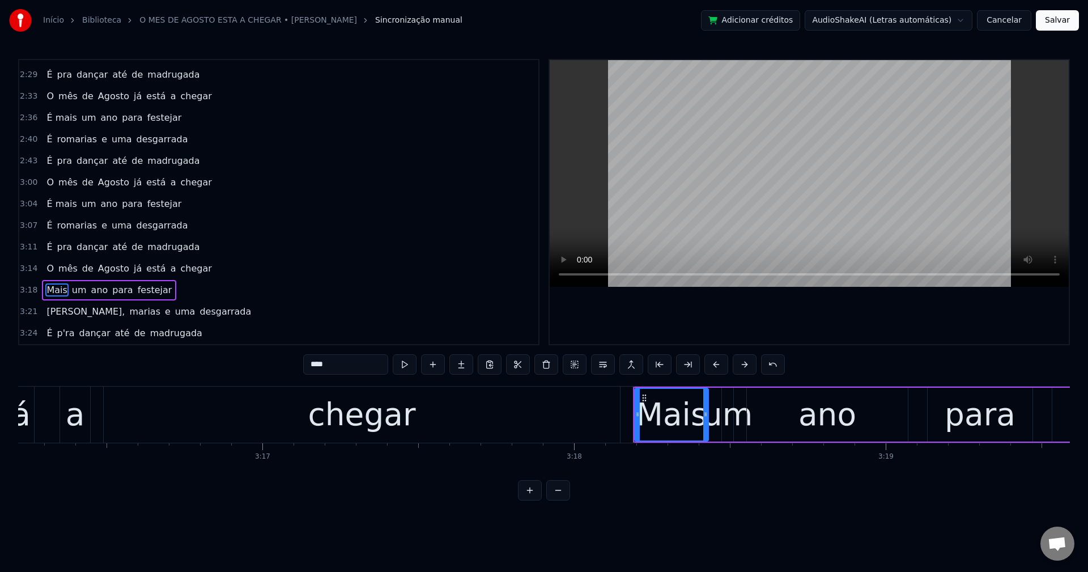
drag, startPoint x: 339, startPoint y: 366, endPoint x: 83, endPoint y: 376, distance: 256.2
click at [83, 377] on div "0:29 Mais um ano que passamos 0:33 Pelas quatro estações 0:36 Fim de semana dan…" at bounding box center [543, 279] width 1051 height 441
drag, startPoint x: 635, startPoint y: 419, endPoint x: 556, endPoint y: 437, distance: 81.3
click at [556, 437] on div at bounding box center [558, 415] width 5 height 52
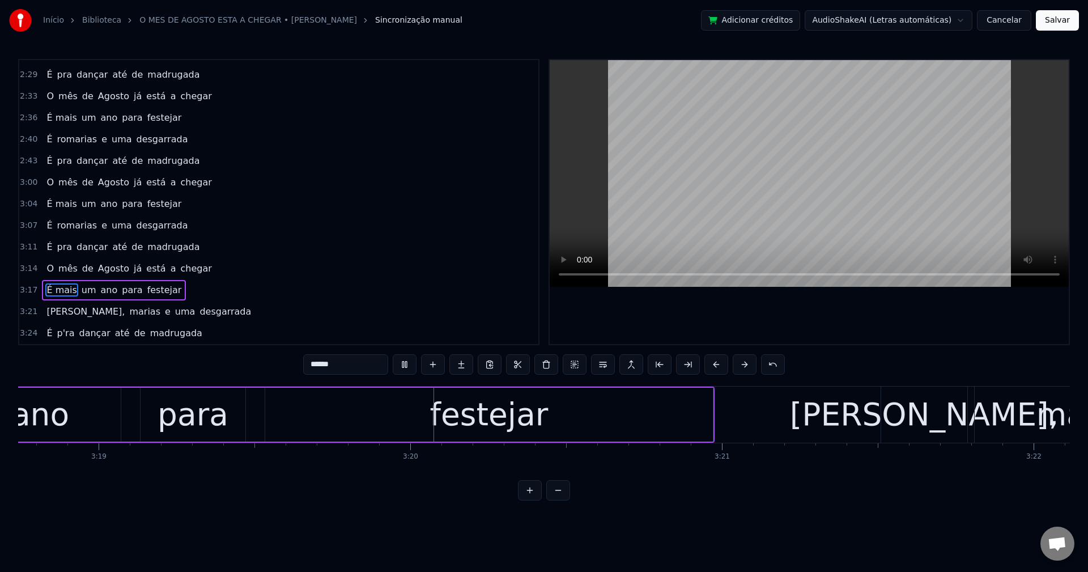
scroll to position [0, 62095]
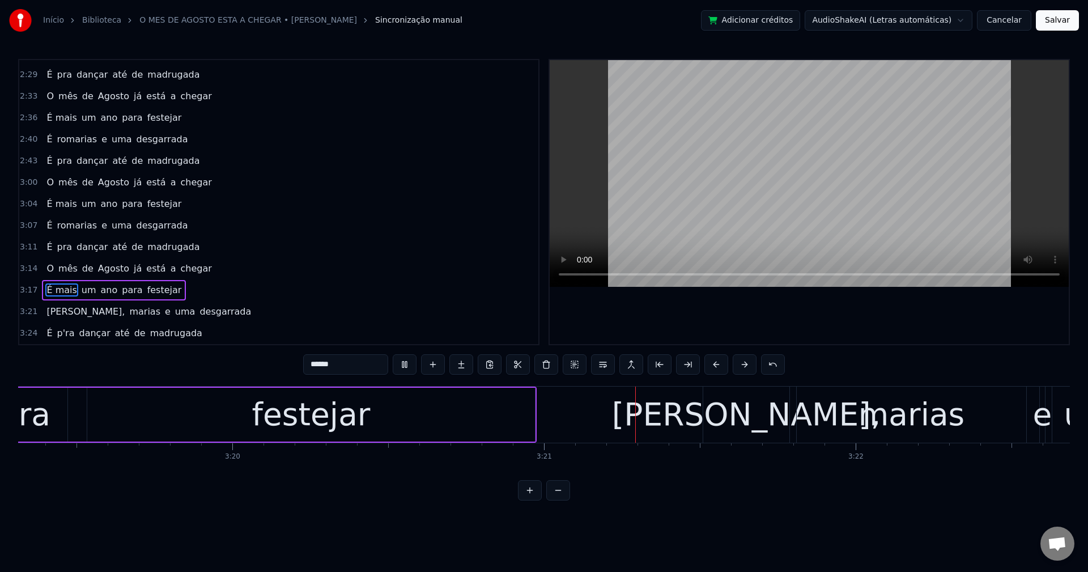
click at [49, 305] on span "[PERSON_NAME]," at bounding box center [85, 311] width 80 height 13
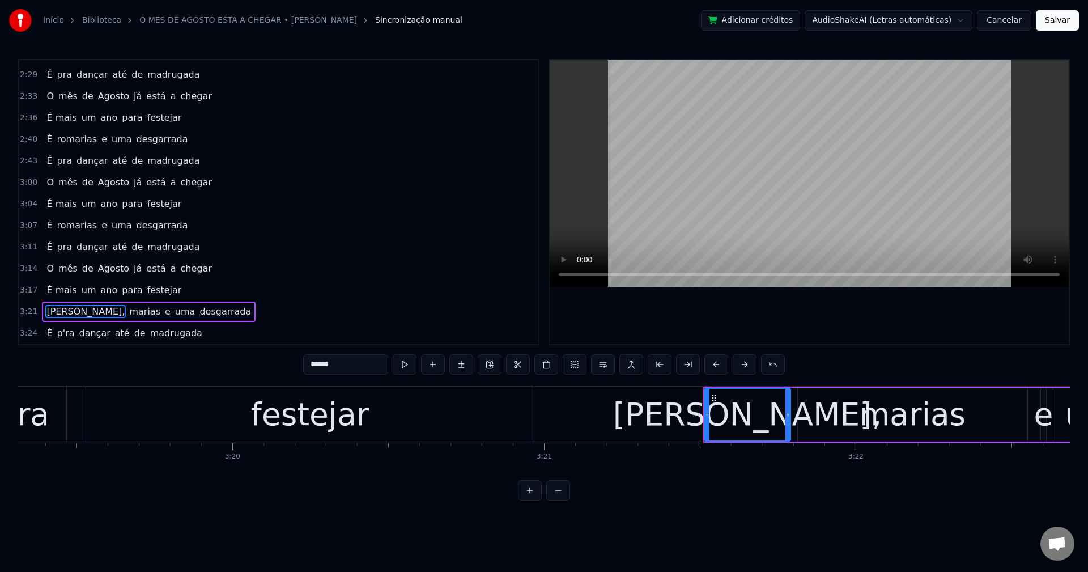
drag, startPoint x: 297, startPoint y: 372, endPoint x: 238, endPoint y: 383, distance: 59.9
click at [238, 383] on div "0:29 Mais um ano que passamos 0:33 Pelas quatro estações 0:36 Fim de semana dan…" at bounding box center [543, 279] width 1051 height 441
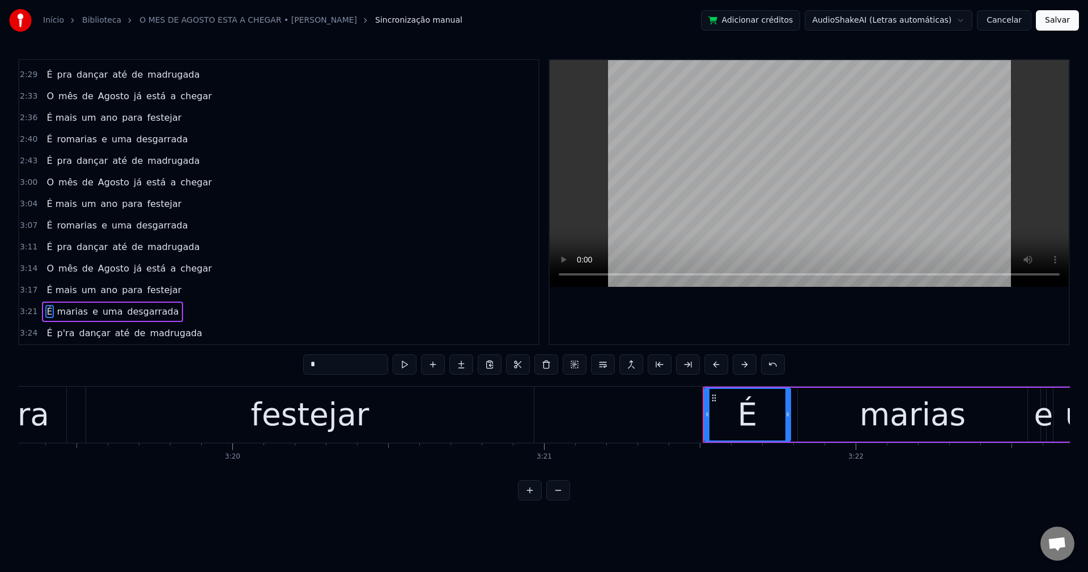
click at [64, 311] on span "marias" at bounding box center [72, 311] width 33 height 13
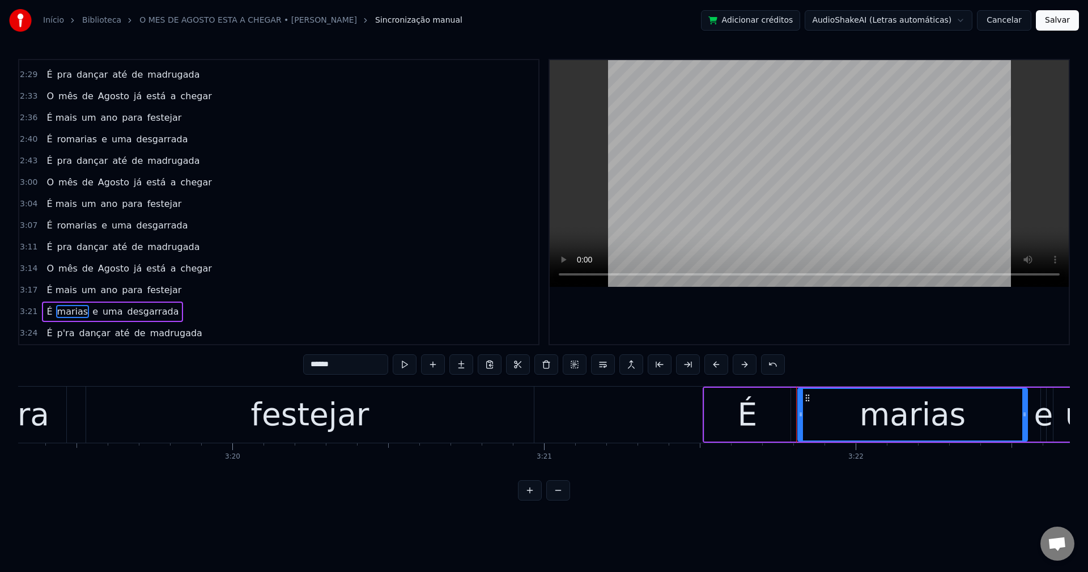
drag, startPoint x: 350, startPoint y: 363, endPoint x: 190, endPoint y: 378, distance: 161.0
click at [190, 378] on div "0:29 Mais um ano que passamos 0:33 Pelas quatro estações 0:36 Fim de semana dan…" at bounding box center [543, 279] width 1051 height 441
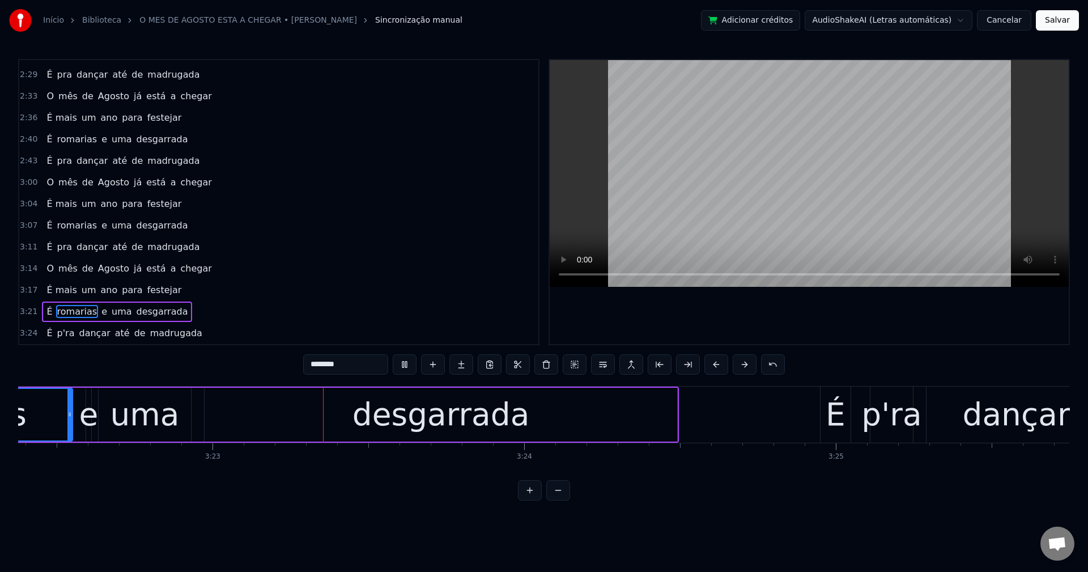
scroll to position [0, 63051]
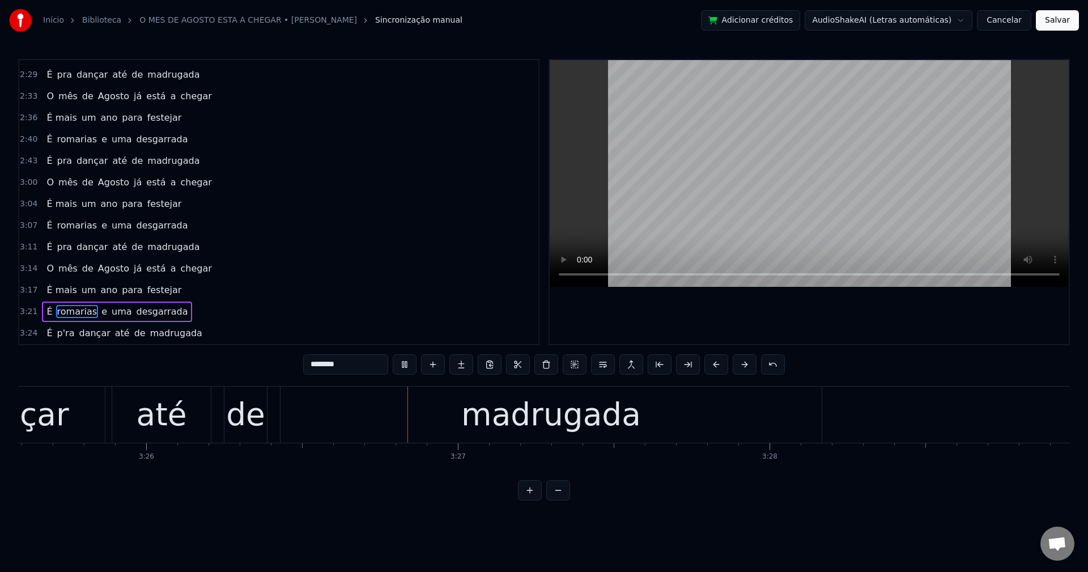
click at [56, 332] on span "p'ra" at bounding box center [66, 332] width 20 height 13
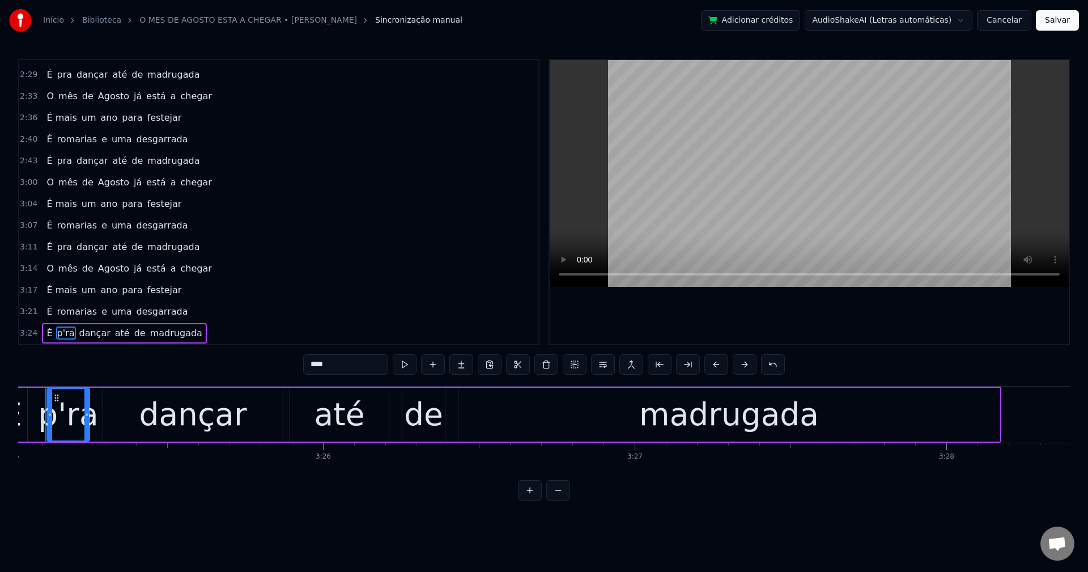
scroll to position [0, 63844]
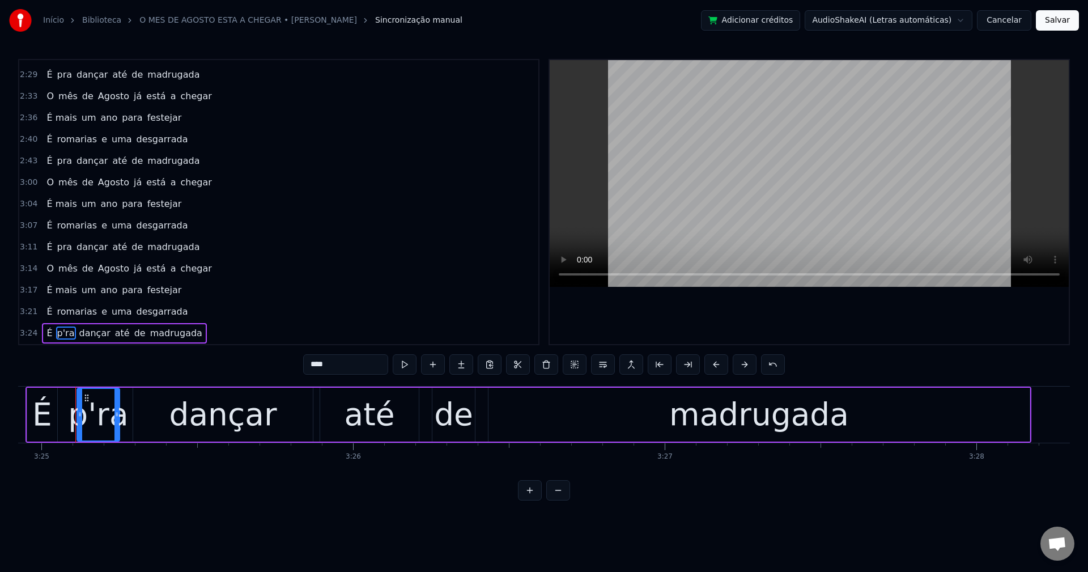
drag, startPoint x: 345, startPoint y: 368, endPoint x: 248, endPoint y: 365, distance: 97.5
click at [248, 365] on div "0:29 Mais um ano que passamos 0:33 Pelas quatro estações 0:36 Fim de semana dan…" at bounding box center [543, 279] width 1051 height 441
type input "***"
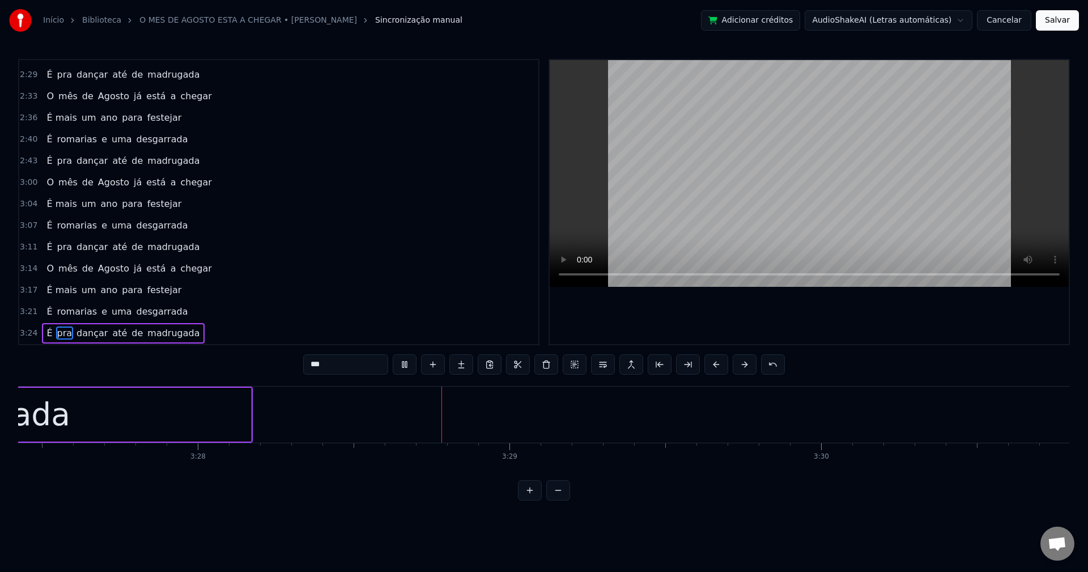
scroll to position [0, 64784]
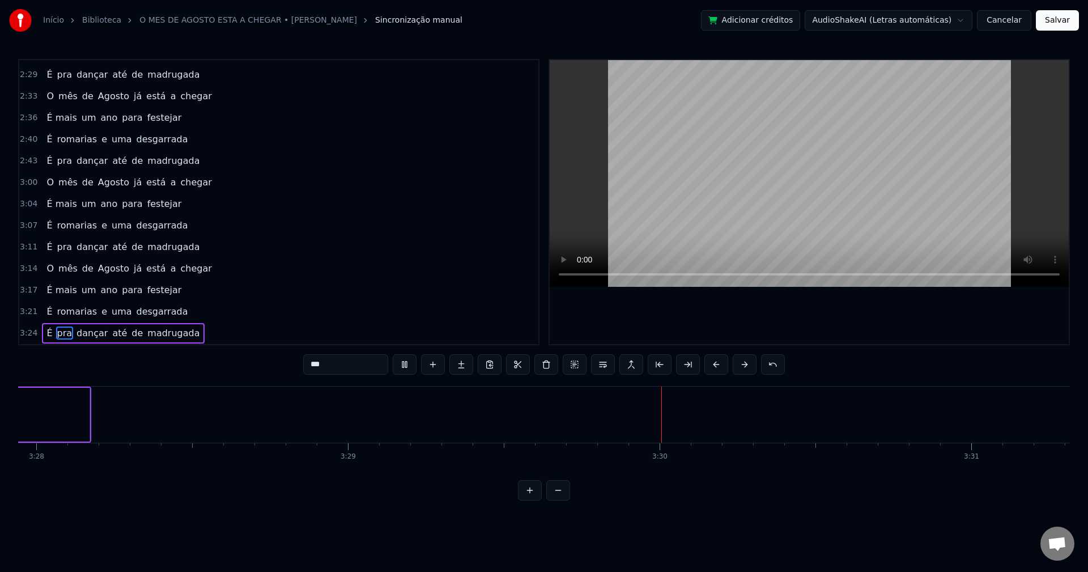
click at [815, 25] on button "Salvar" at bounding box center [1056, 20] width 43 height 20
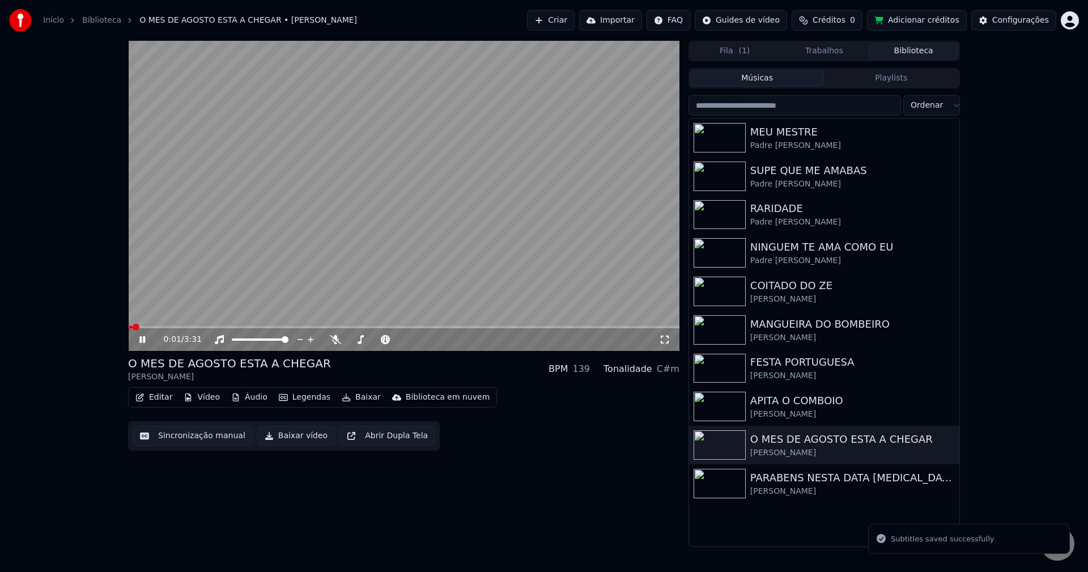
click at [270, 286] on video at bounding box center [403, 196] width 551 height 310
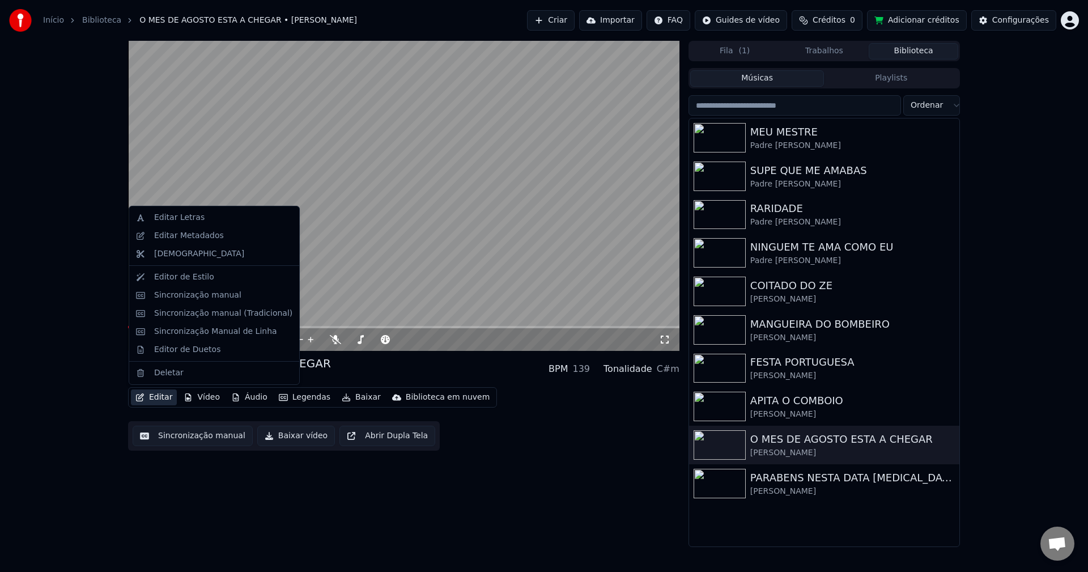
click at [159, 399] on button "Editar" at bounding box center [154, 397] width 46 height 16
click at [205, 233] on div "Editar Metadados" at bounding box center [189, 235] width 70 height 11
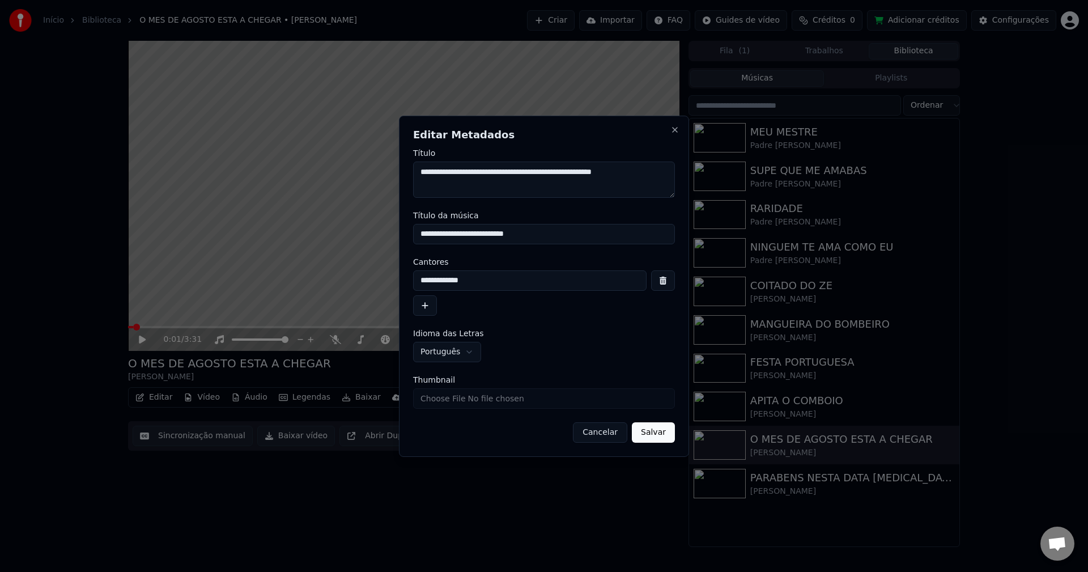
click at [507, 394] on input "Thumbnail" at bounding box center [544, 398] width 262 height 20
type input "**********"
click at [647, 433] on button "Salvar" at bounding box center [653, 432] width 43 height 20
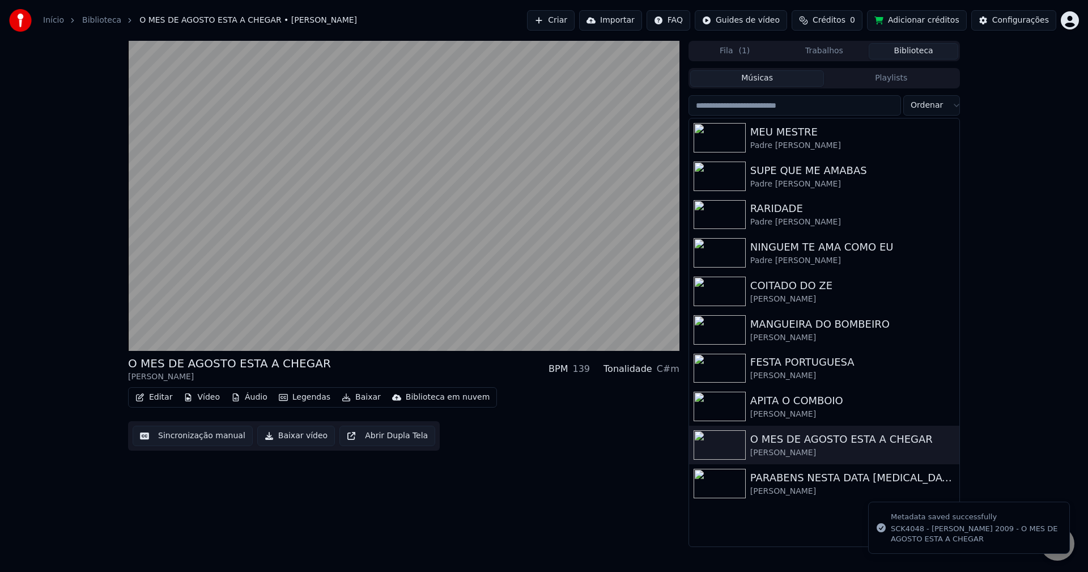
click at [278, 443] on button "Baixar vídeo" at bounding box center [296, 435] width 78 height 20
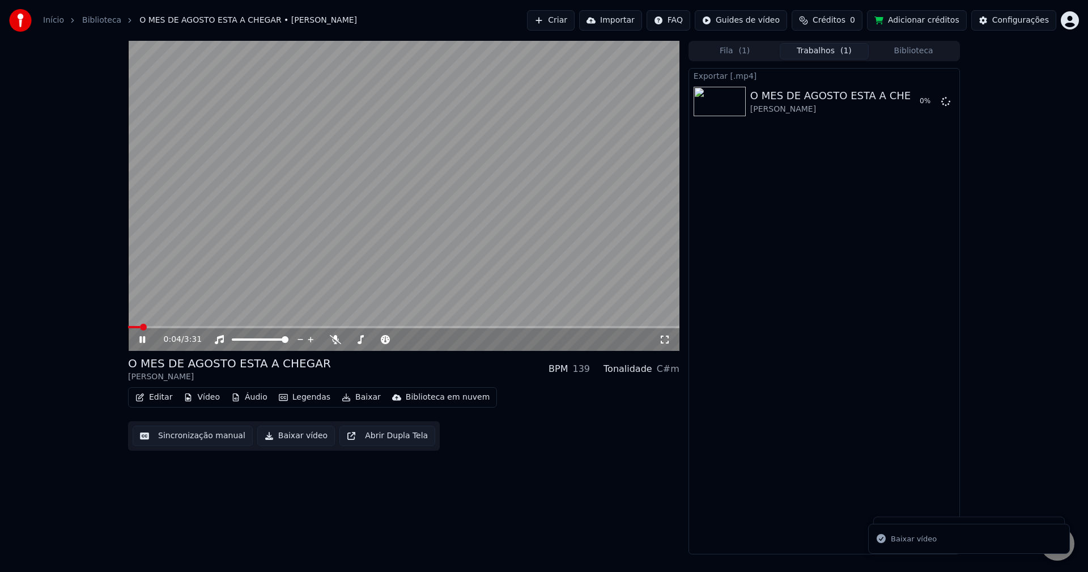
click at [282, 236] on video at bounding box center [403, 196] width 551 height 310
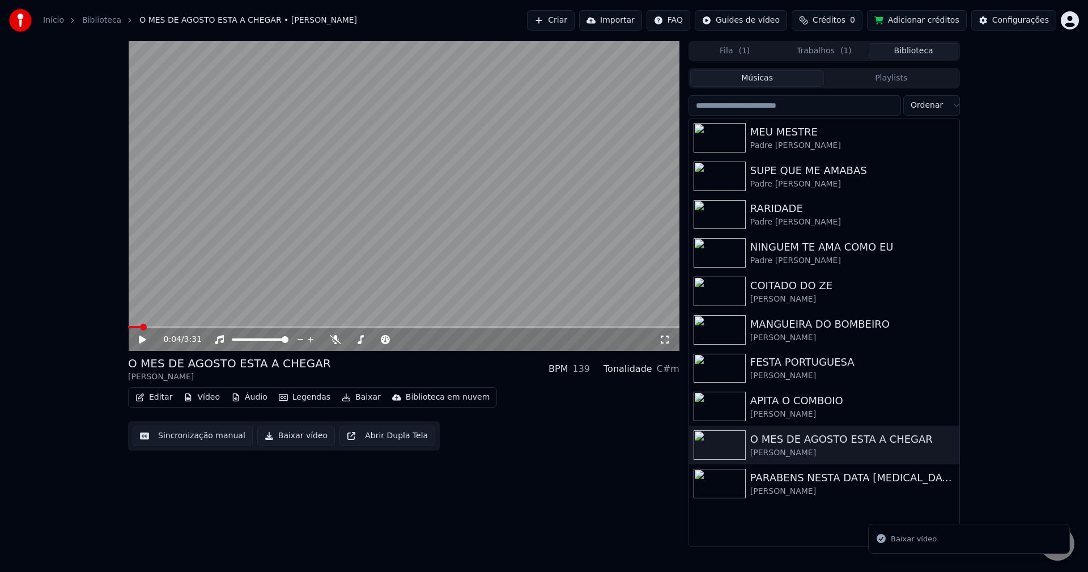
click at [815, 52] on button "Biblioteca" at bounding box center [912, 51] width 89 height 16
click at [796, 492] on div "[PERSON_NAME]" at bounding box center [846, 490] width 193 height 11
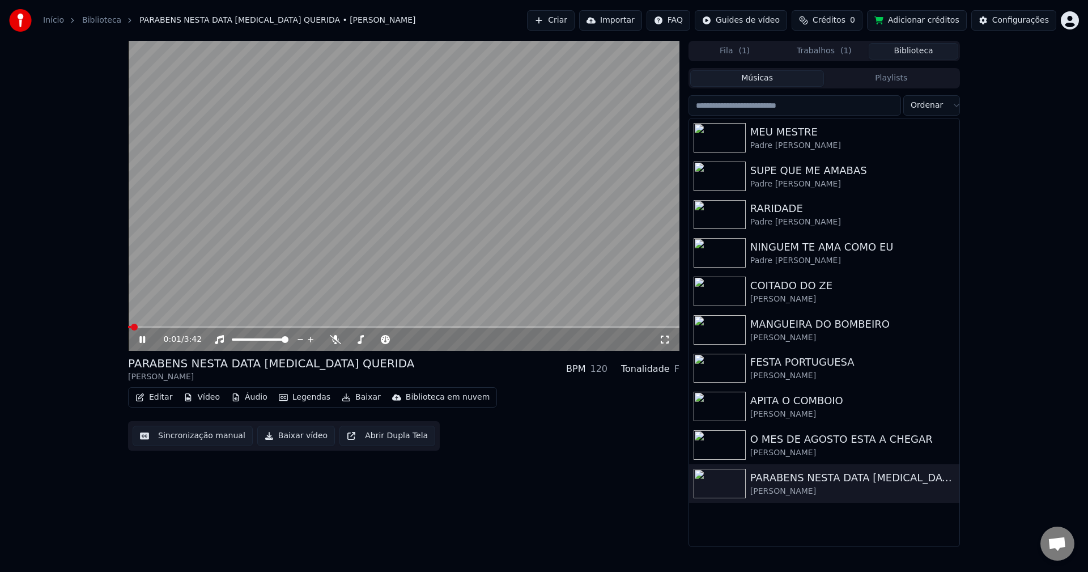
click at [273, 203] on video at bounding box center [403, 196] width 551 height 310
click at [167, 437] on button "Sincronização manual" at bounding box center [193, 435] width 120 height 20
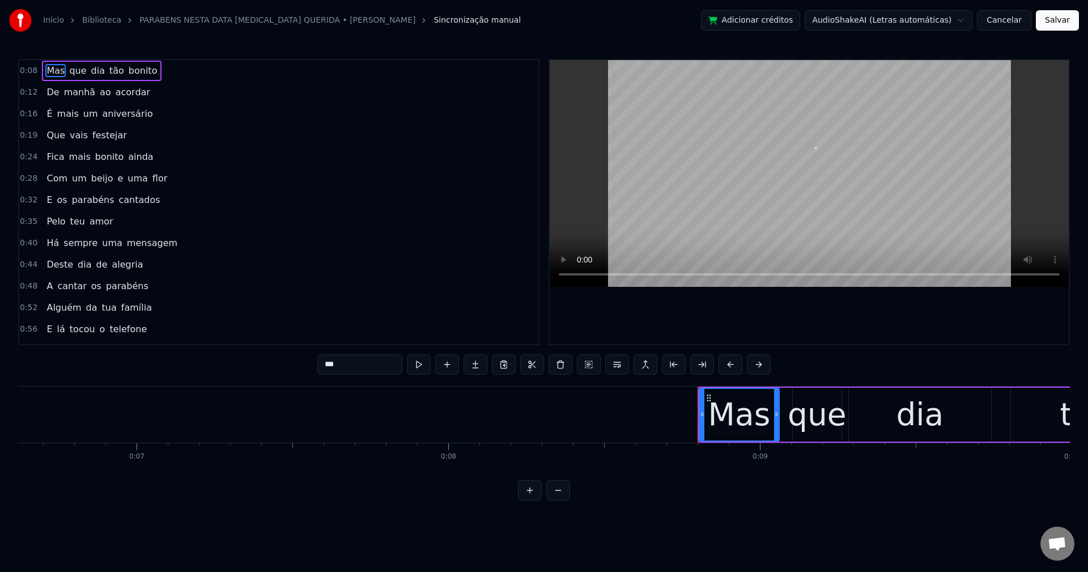
scroll to position [0, 2684]
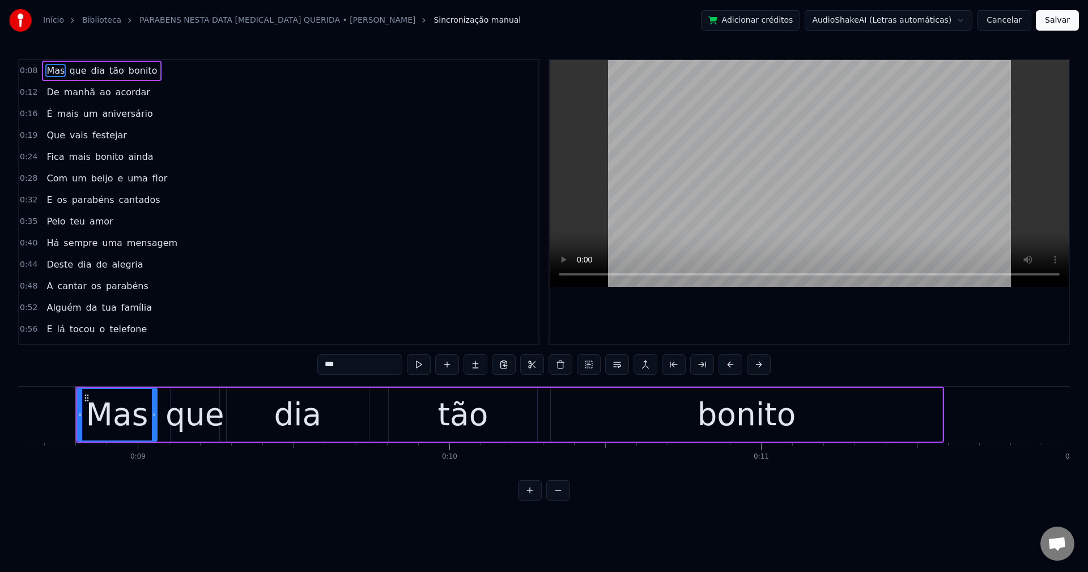
click at [815, 16] on button "Cancelar" at bounding box center [1004, 20] width 54 height 20
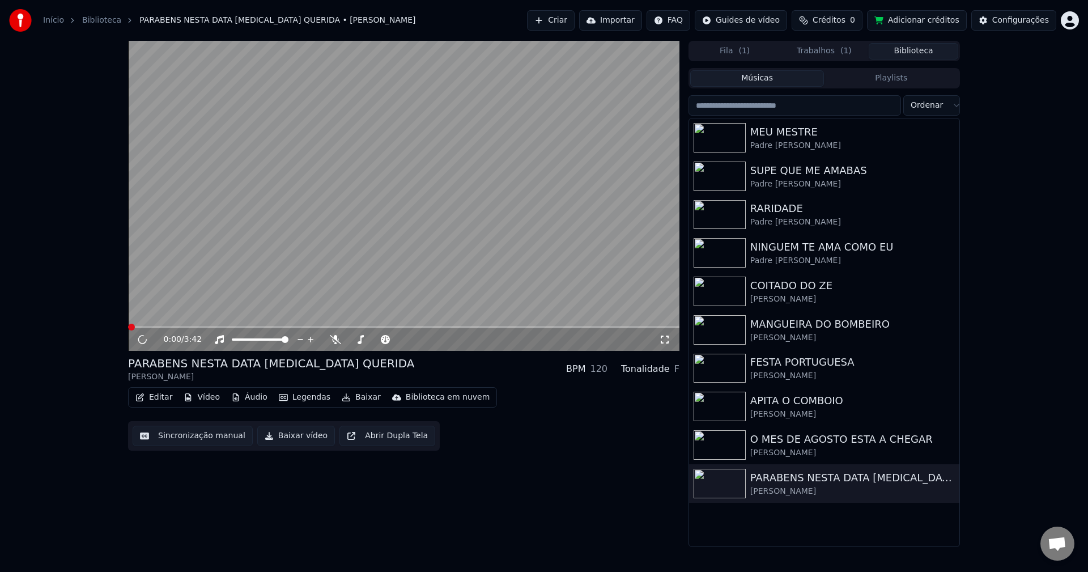
click at [157, 395] on button "Editar" at bounding box center [154, 397] width 46 height 16
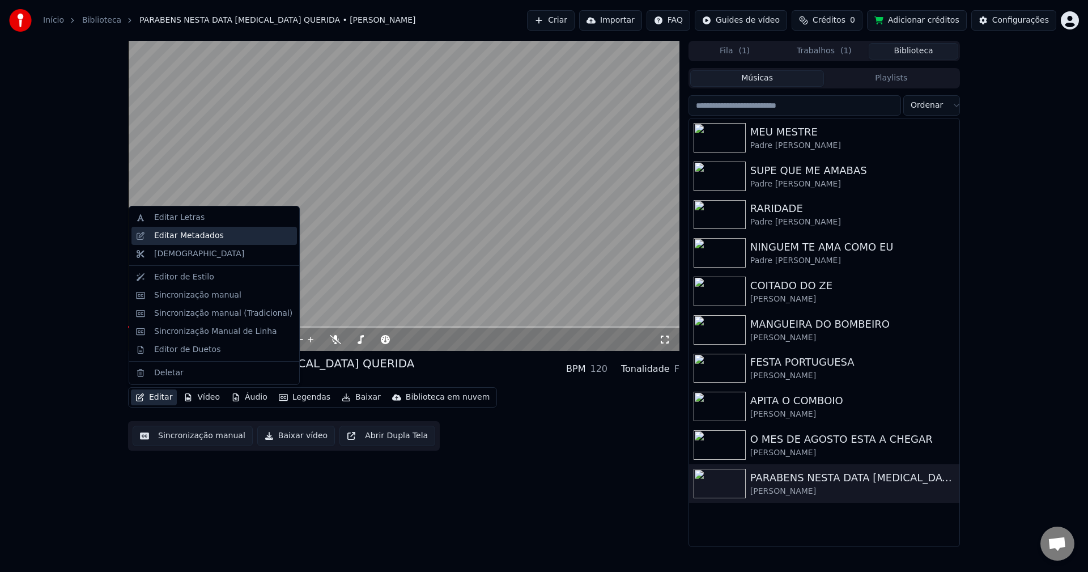
click at [185, 233] on div "Editar Metadados" at bounding box center [189, 235] width 70 height 11
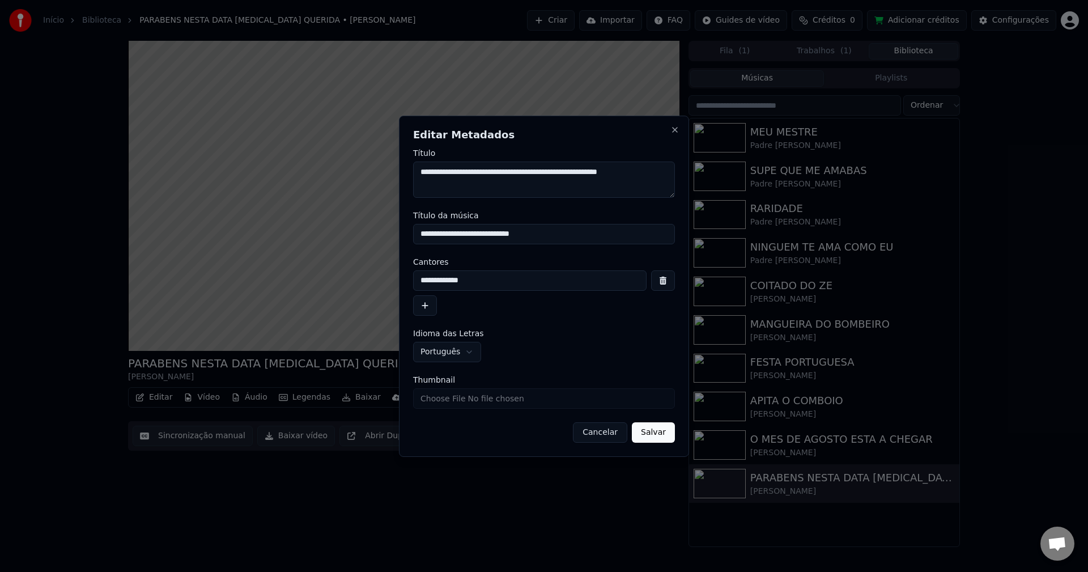
click at [457, 397] on input "Thumbnail" at bounding box center [544, 398] width 262 height 20
type input "**********"
click at [655, 434] on button "Salvar" at bounding box center [653, 432] width 43 height 20
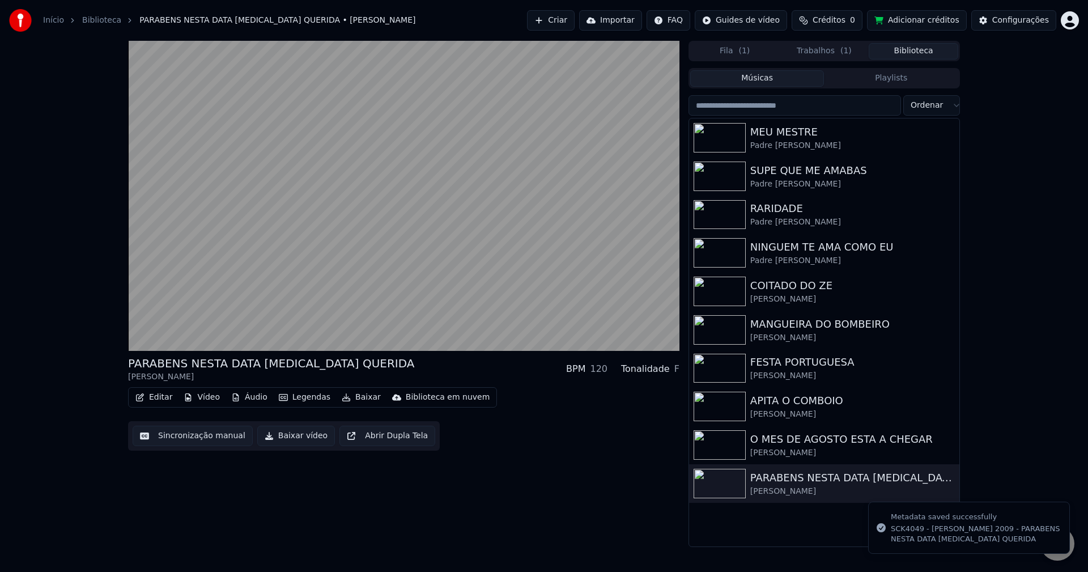
click at [173, 428] on button "Sincronização manual" at bounding box center [193, 435] width 120 height 20
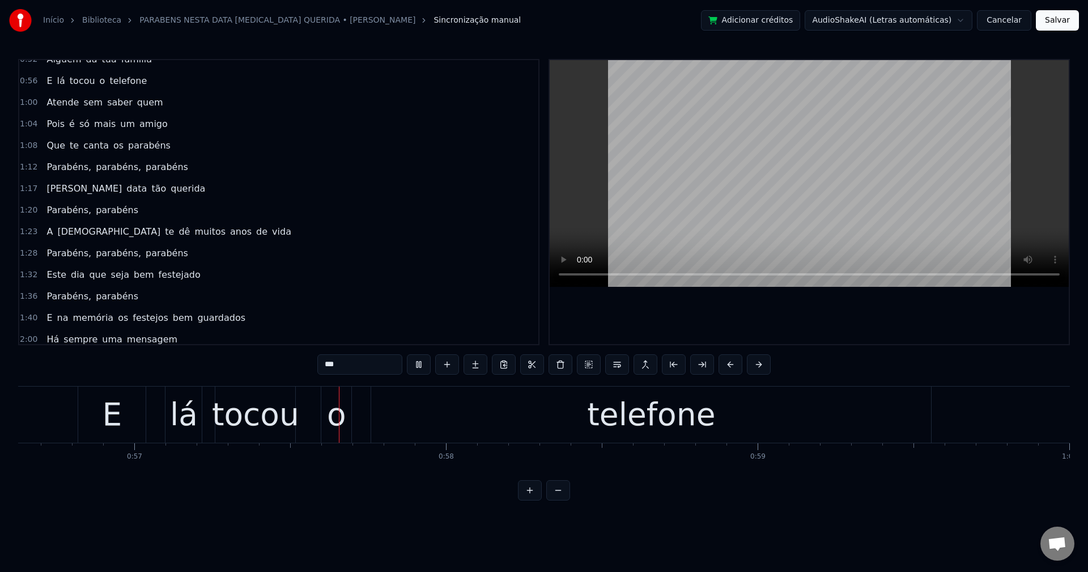
scroll to position [0, 17682]
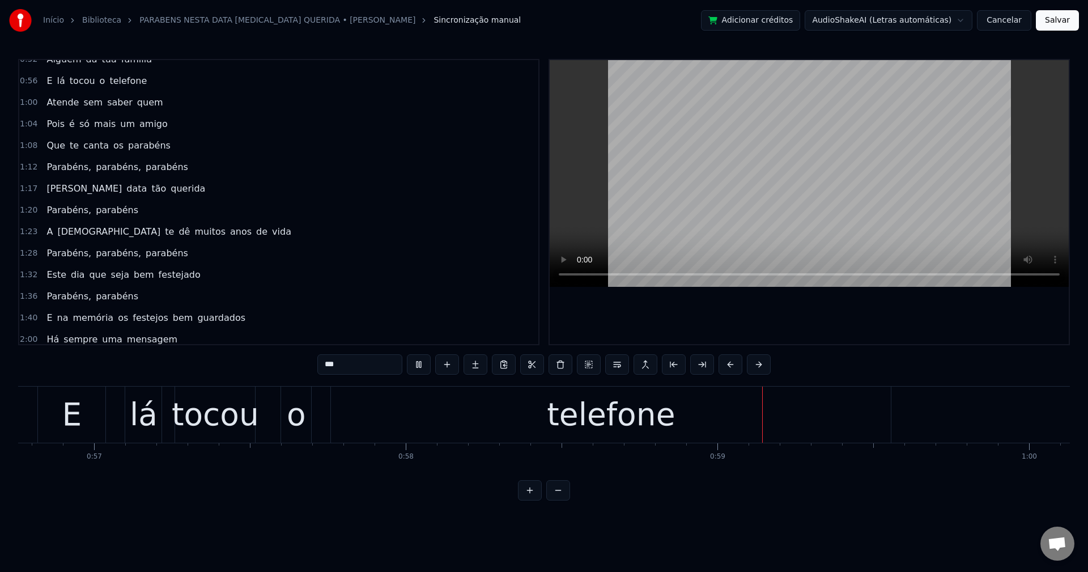
click at [75, 82] on span "tocou" at bounding box center [83, 80] width 28 height 13
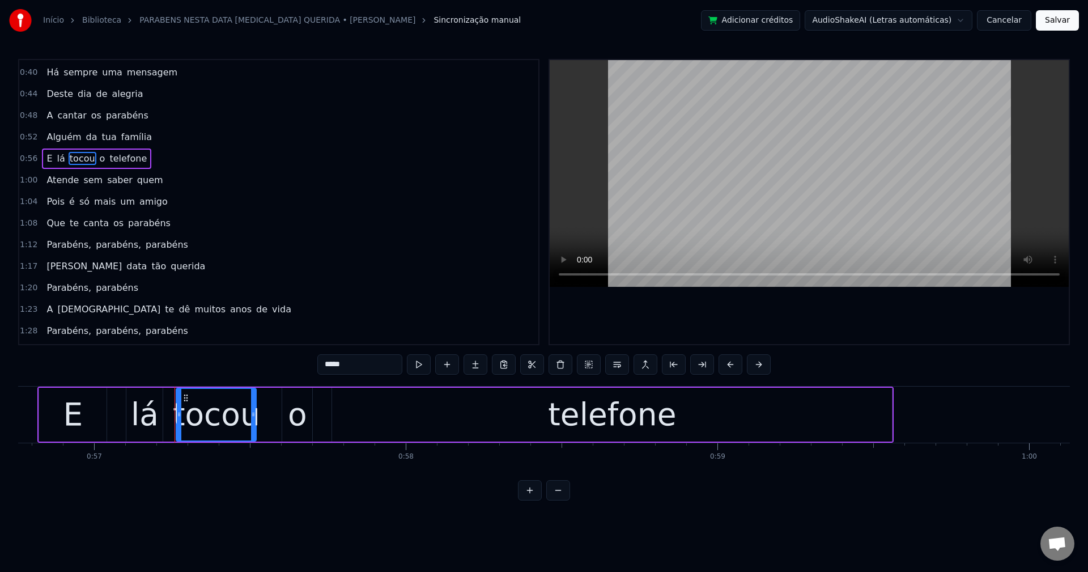
scroll to position [127, 0]
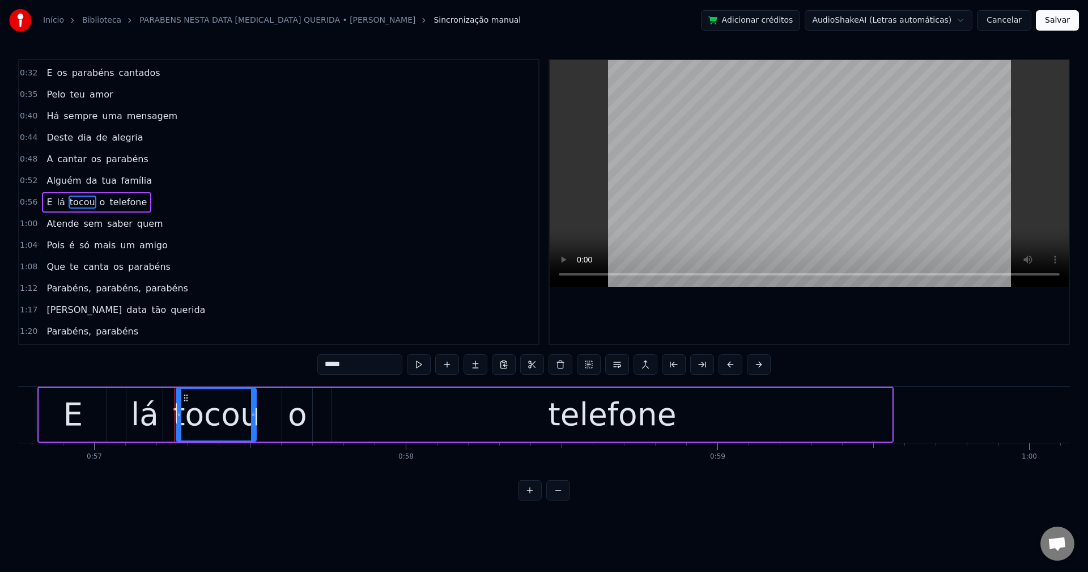
click at [374, 360] on input "*****" at bounding box center [359, 364] width 85 height 20
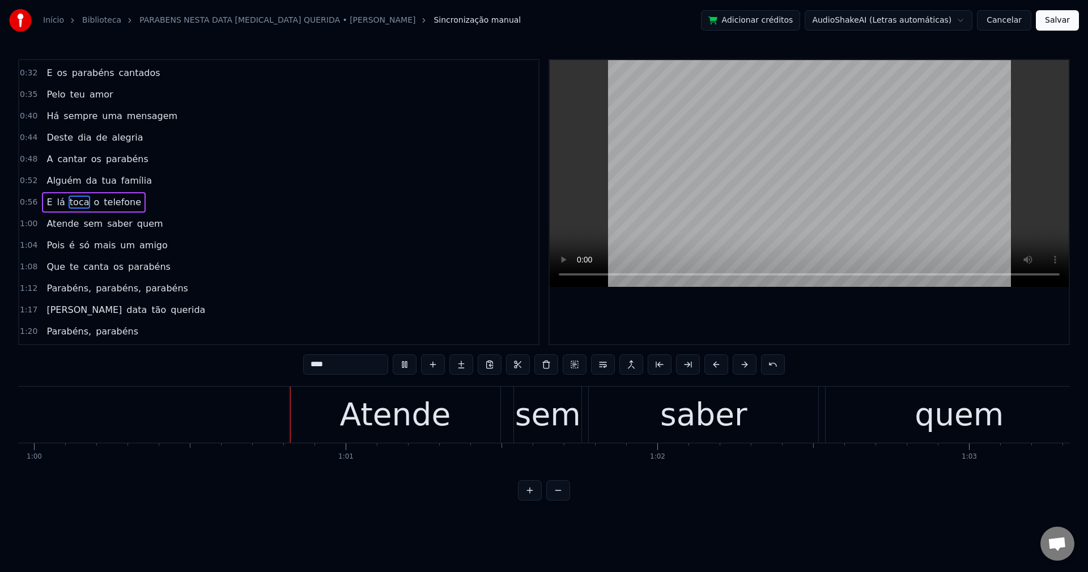
scroll to position [0, 18681]
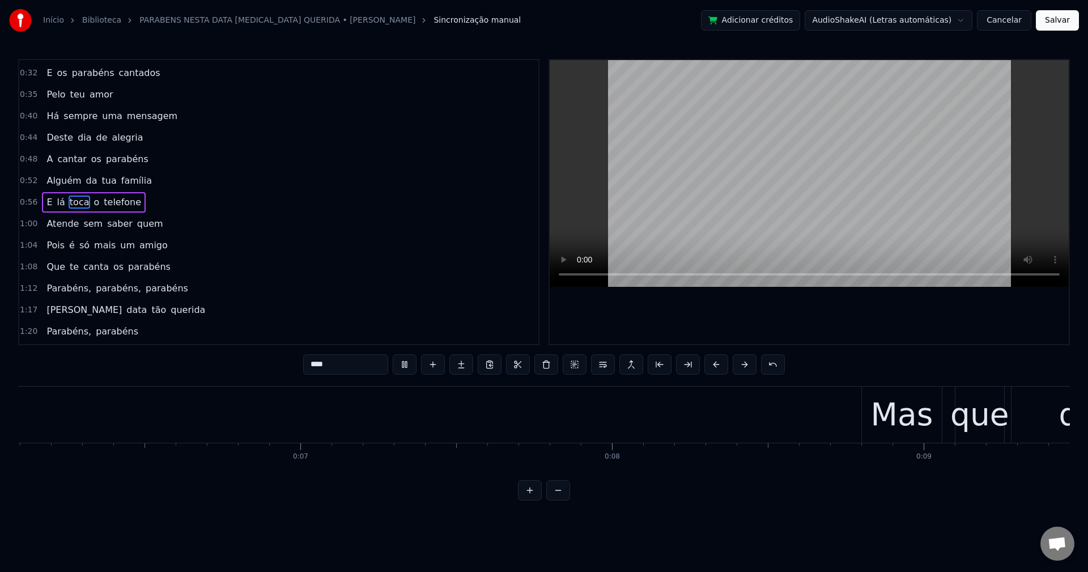
click at [106, 204] on span "telefone" at bounding box center [123, 201] width 40 height 13
type input "********"
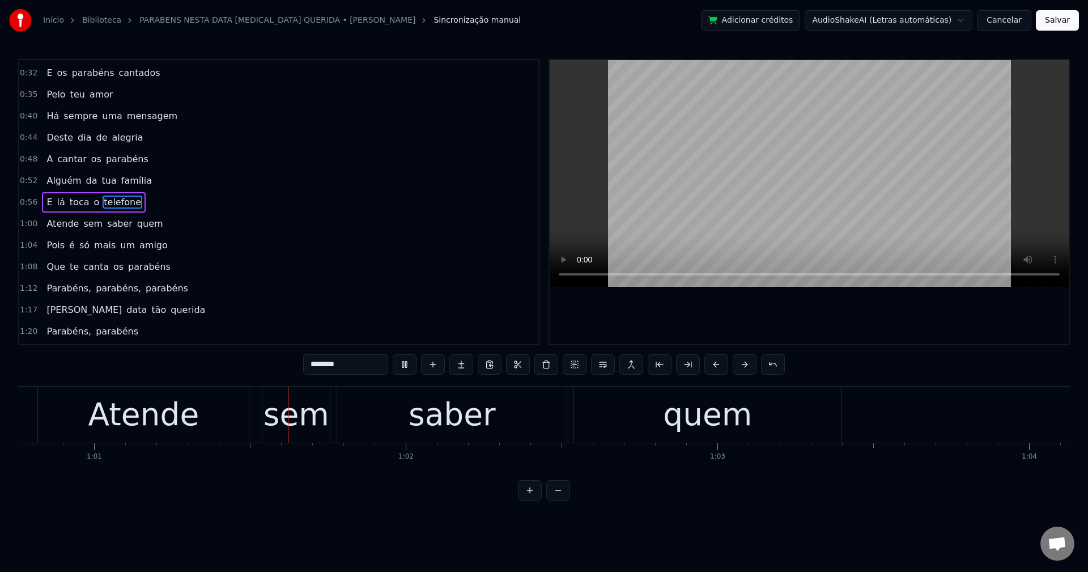
scroll to position [0, 18929]
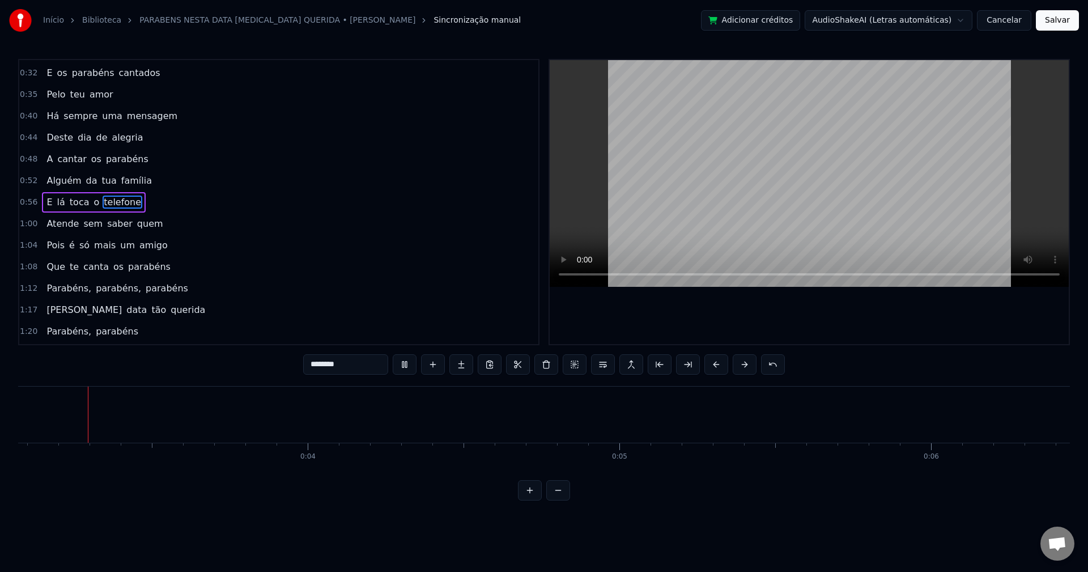
click at [114, 201] on span "telefone" at bounding box center [123, 201] width 40 height 13
click at [815, 26] on button "Cancelar" at bounding box center [1004, 20] width 54 height 20
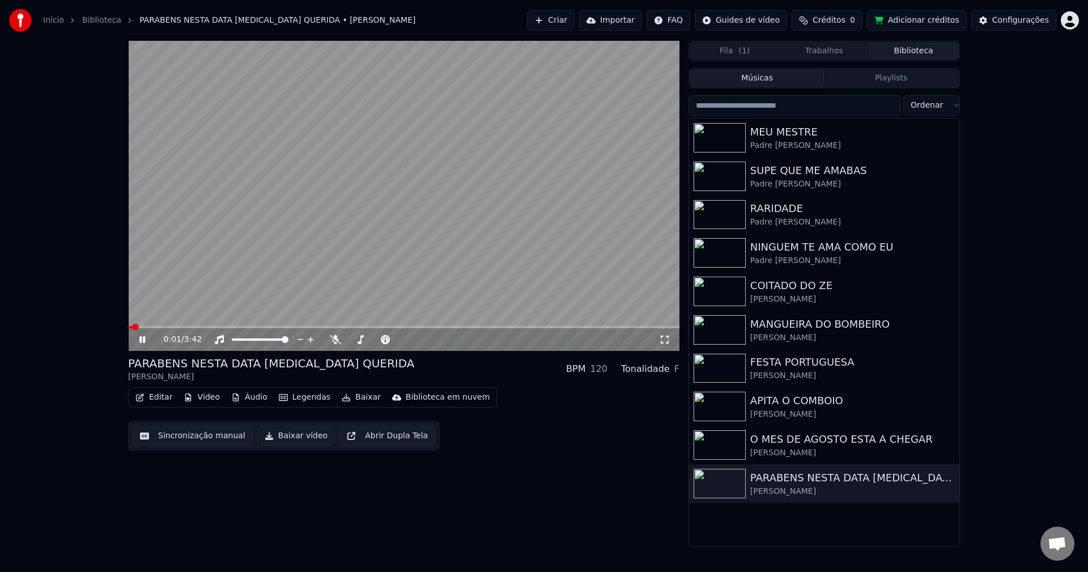
click at [489, 118] on video at bounding box center [403, 196] width 551 height 310
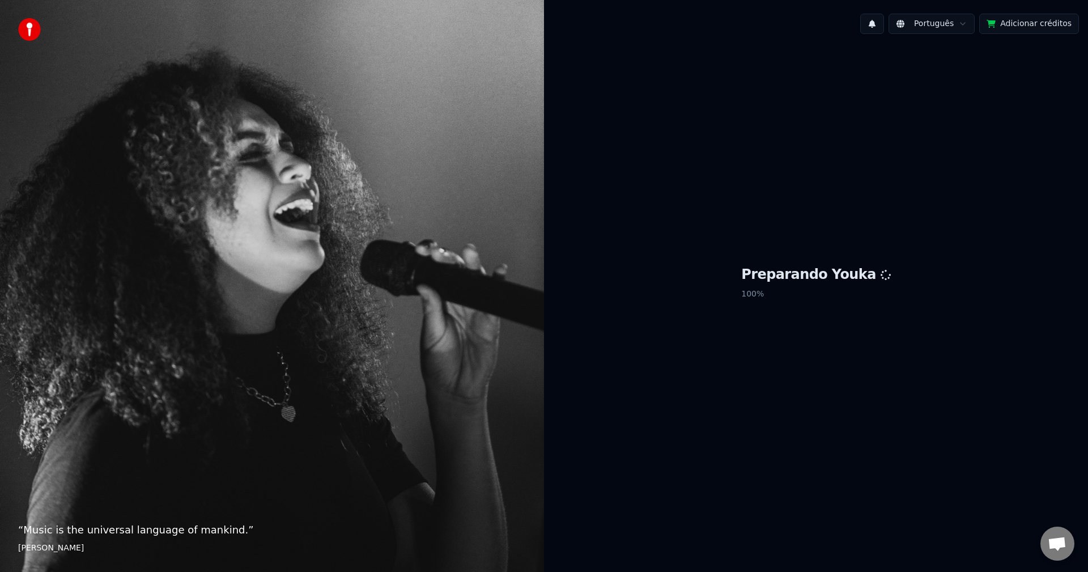
scroll to position [1283, 0]
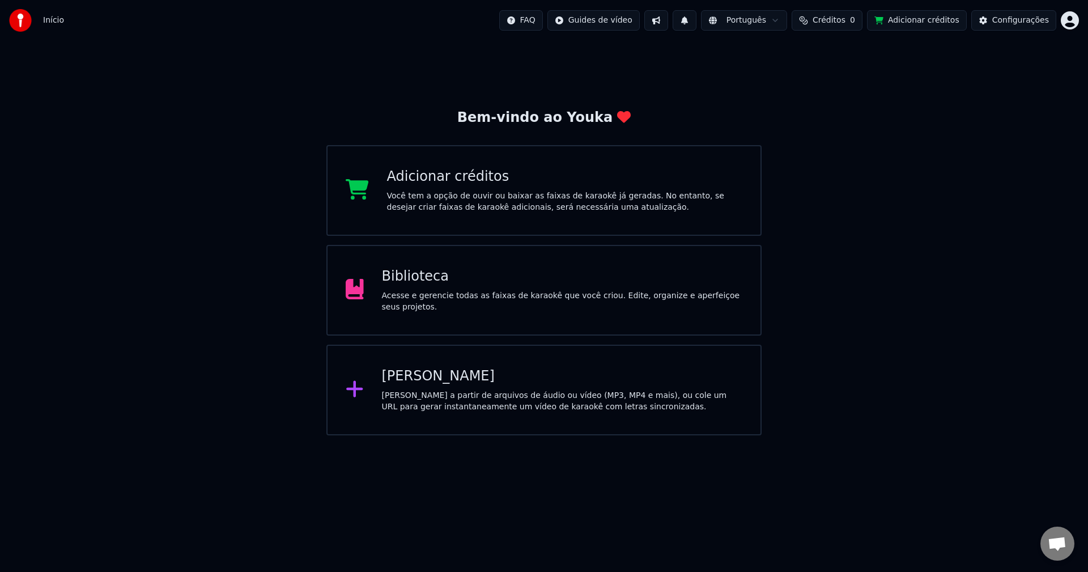
click at [668, 13] on button at bounding box center [656, 20] width 24 height 20
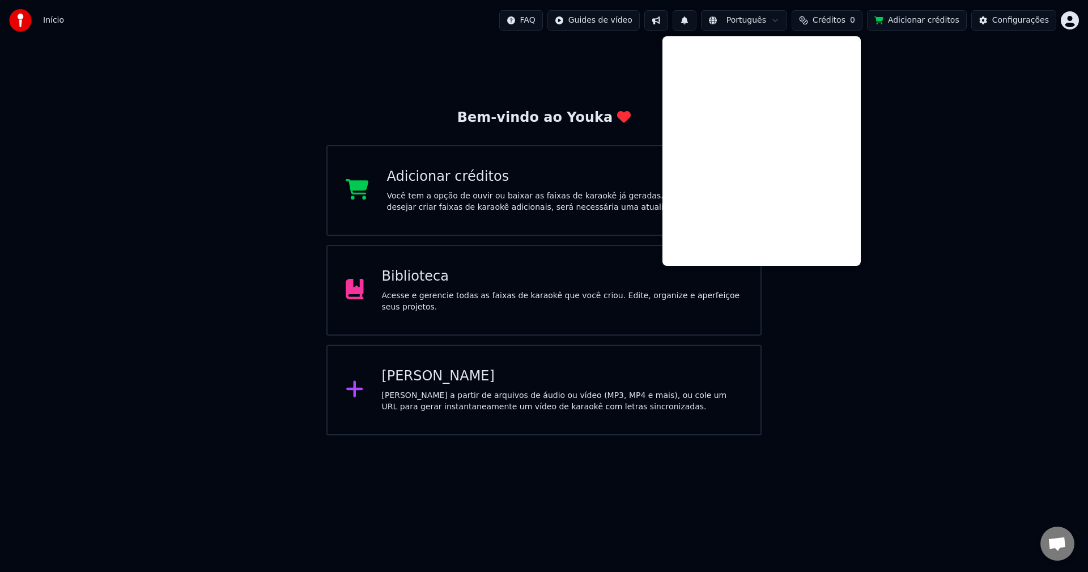
click at [696, 18] on button at bounding box center [684, 20] width 24 height 20
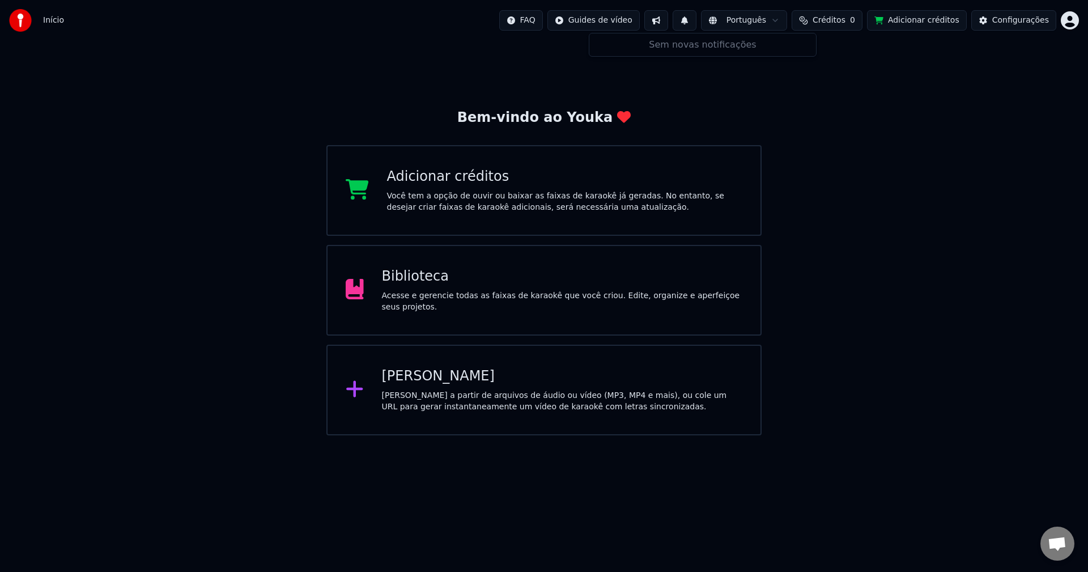
click at [696, 18] on button at bounding box center [684, 20] width 24 height 20
click at [581, 275] on div "Biblioteca" at bounding box center [562, 276] width 361 height 18
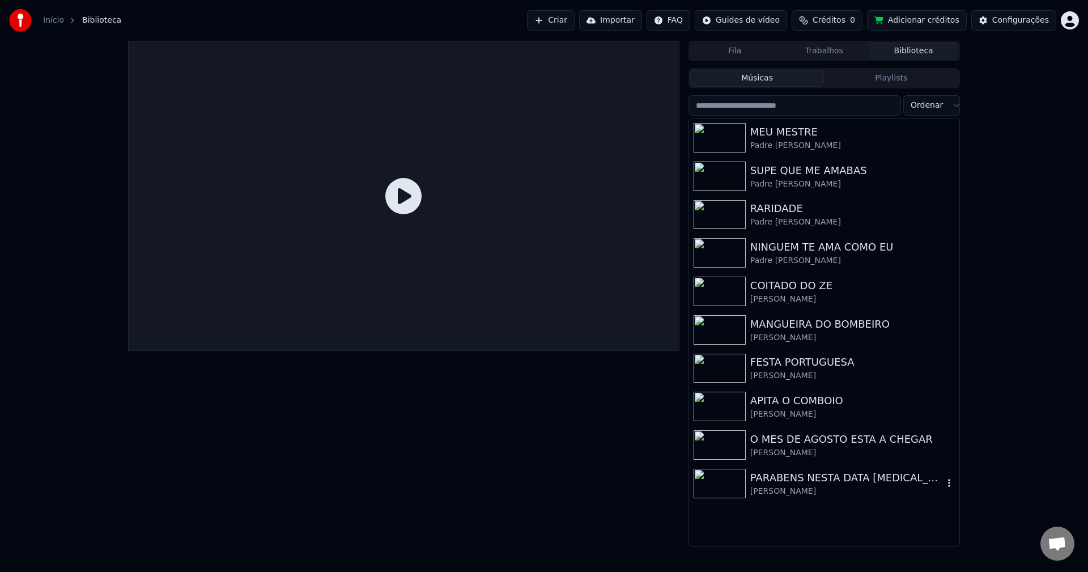
click at [815, 485] on div "[PERSON_NAME]" at bounding box center [846, 490] width 193 height 11
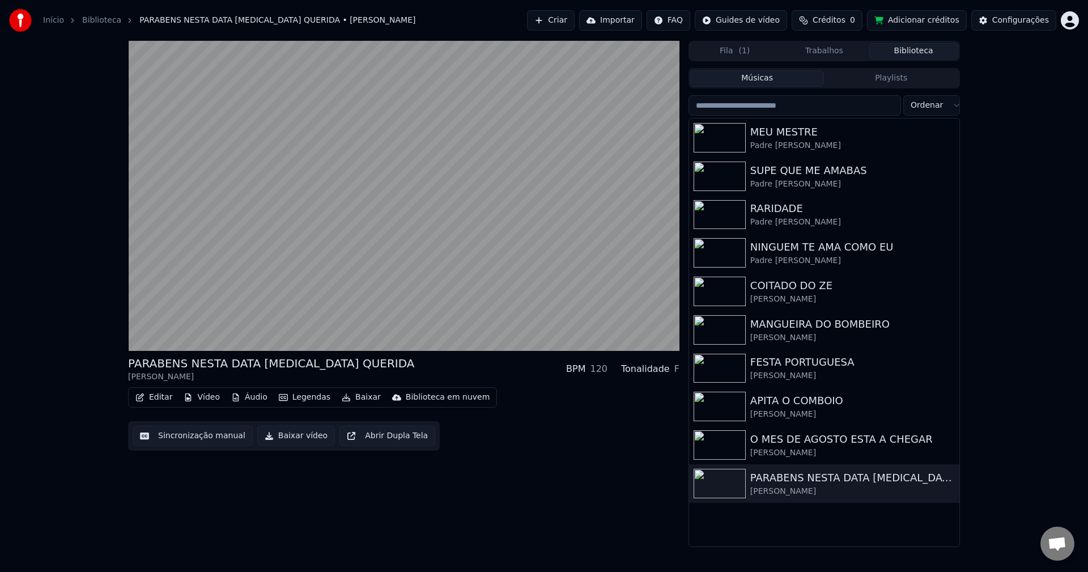
click at [173, 432] on button "Sincronização manual" at bounding box center [193, 435] width 120 height 20
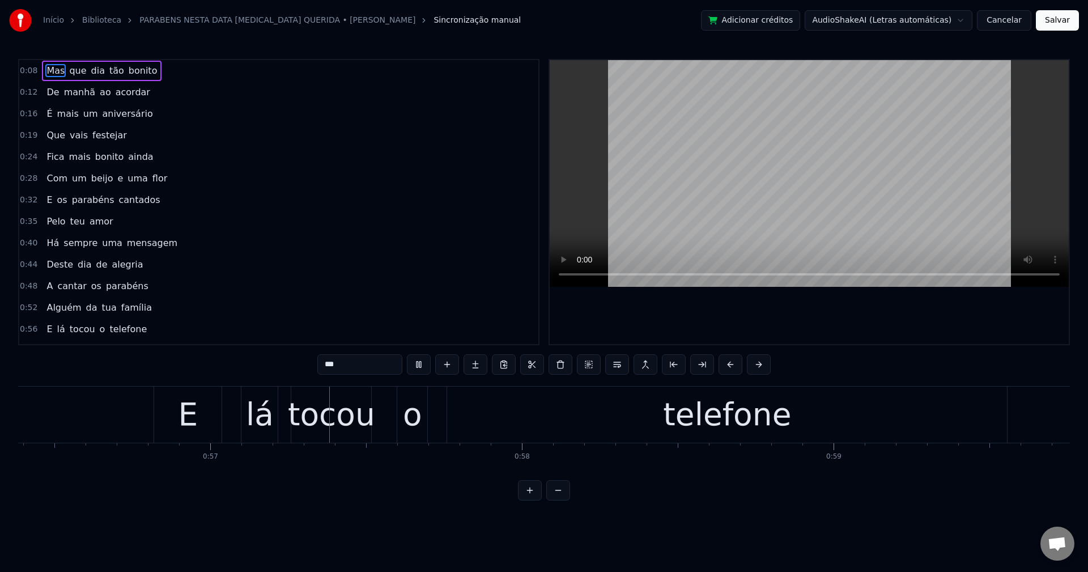
scroll to position [0, 17607]
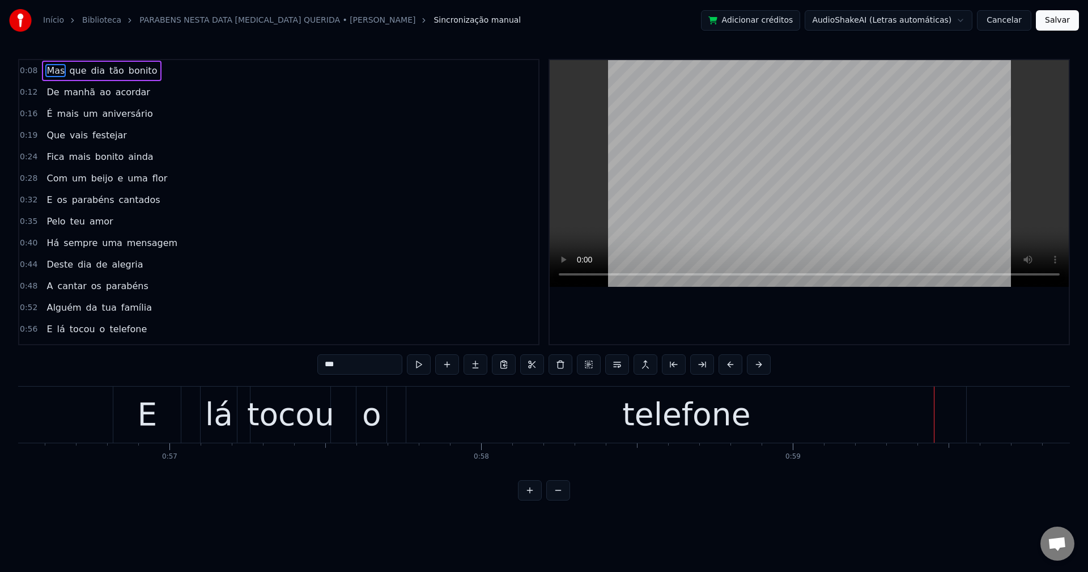
click at [272, 423] on div "tocou" at bounding box center [290, 414] width 87 height 47
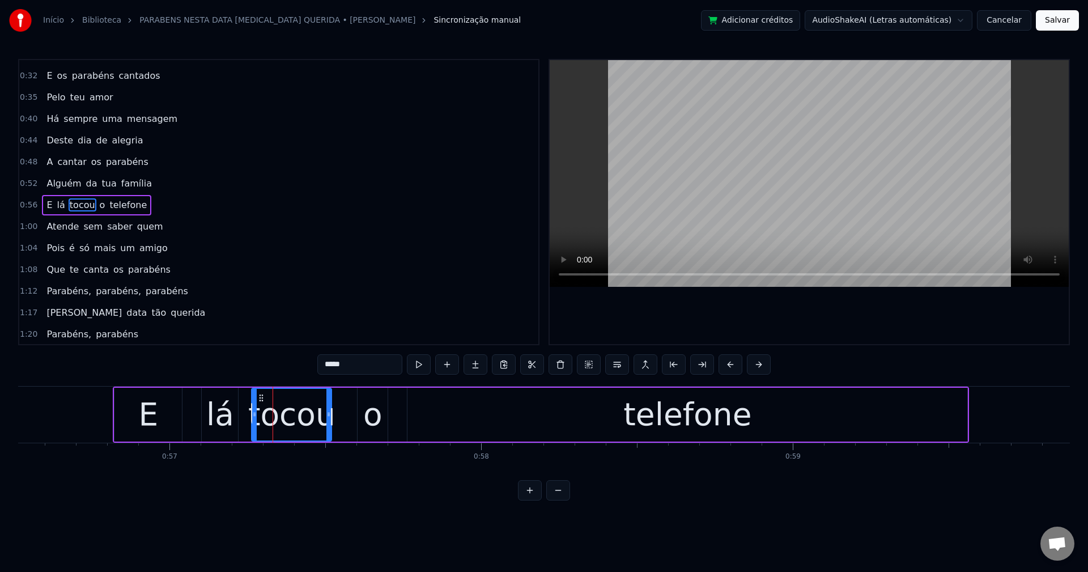
scroll to position [127, 0]
click at [365, 368] on input "*****" at bounding box center [359, 364] width 85 height 20
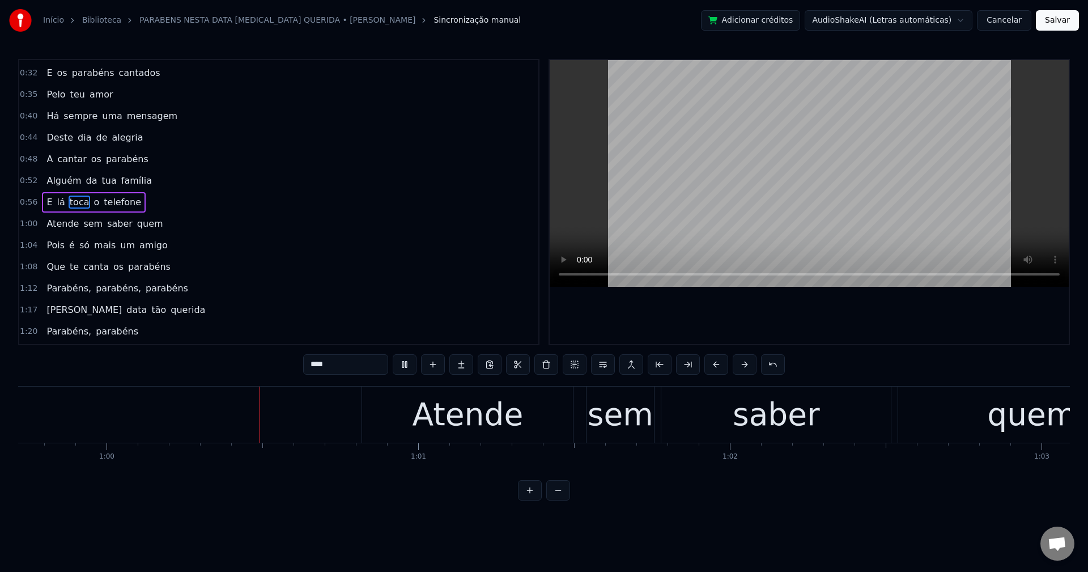
scroll to position [0, 18615]
click at [54, 245] on span "Pois" at bounding box center [55, 244] width 20 height 13
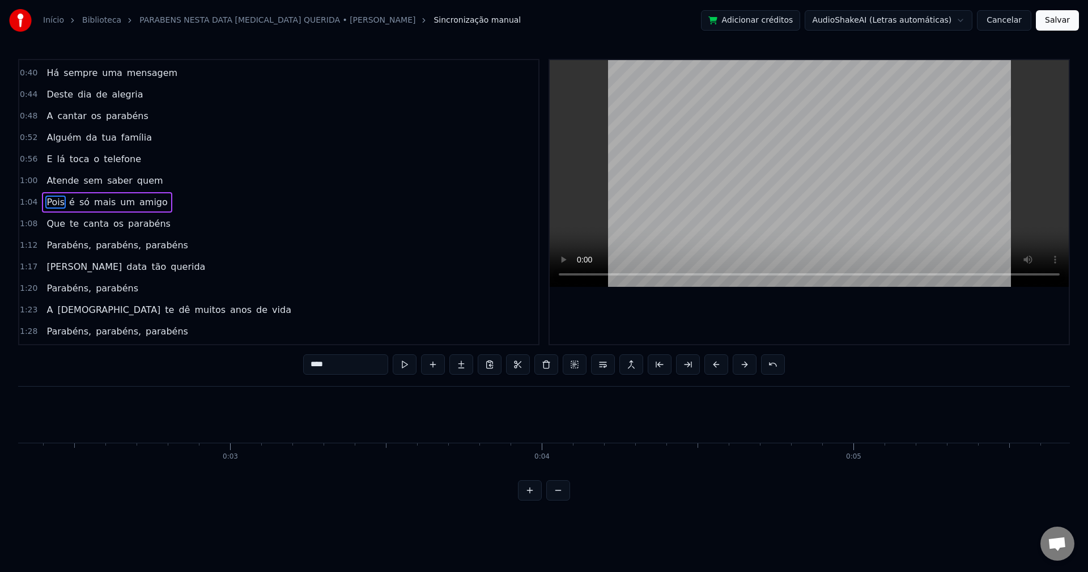
scroll to position [0, 228]
click at [51, 198] on span "Pois" at bounding box center [55, 201] width 20 height 13
click at [54, 221] on span "Que" at bounding box center [55, 223] width 21 height 13
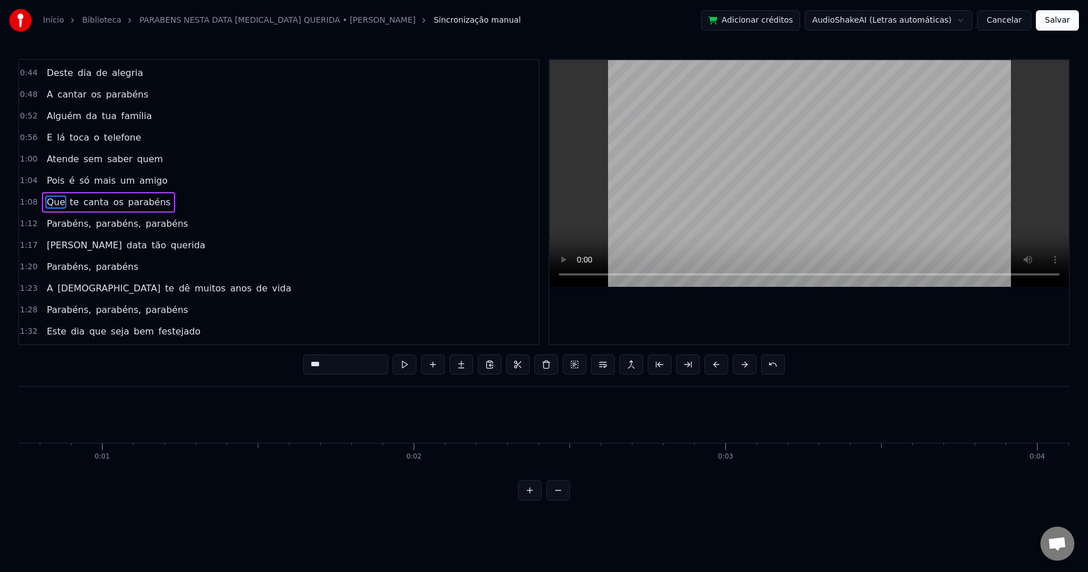
click at [53, 222] on span "Parabéns," at bounding box center [68, 223] width 47 height 13
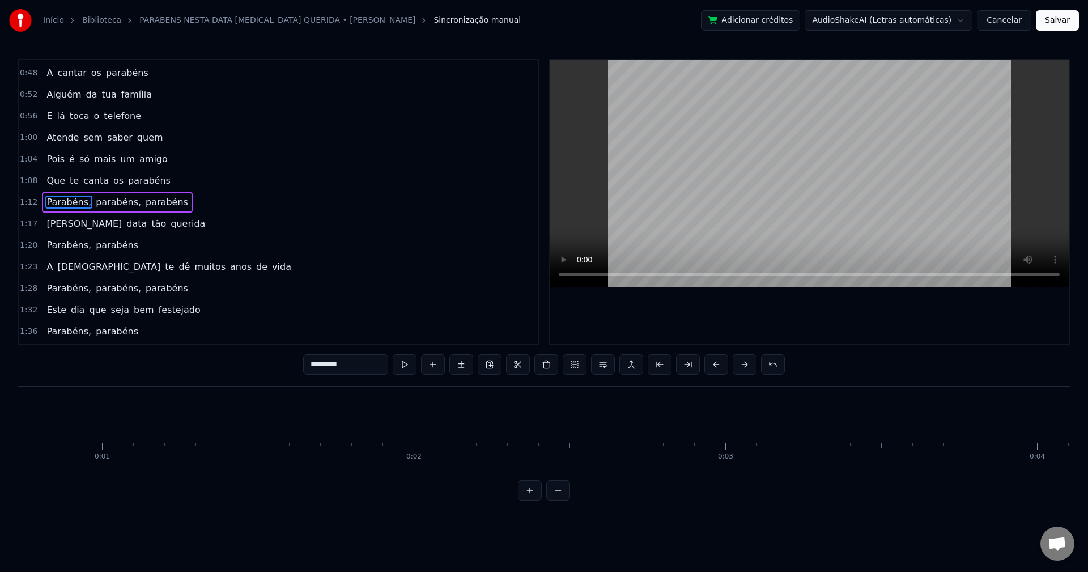
click at [53, 222] on span "Nesta" at bounding box center [84, 223] width 78 height 13
type input "*****"
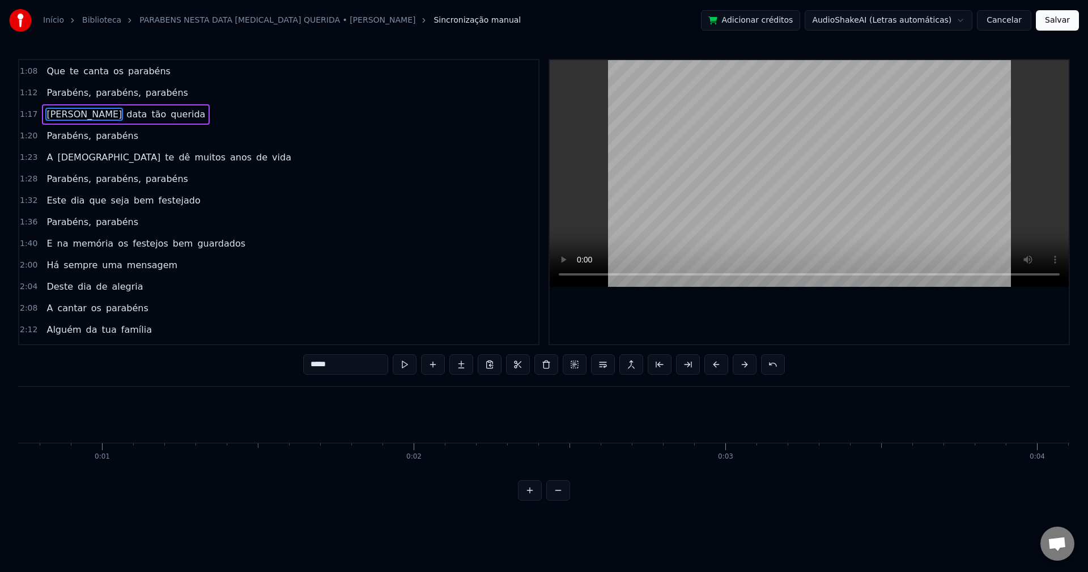
scroll to position [348, 0]
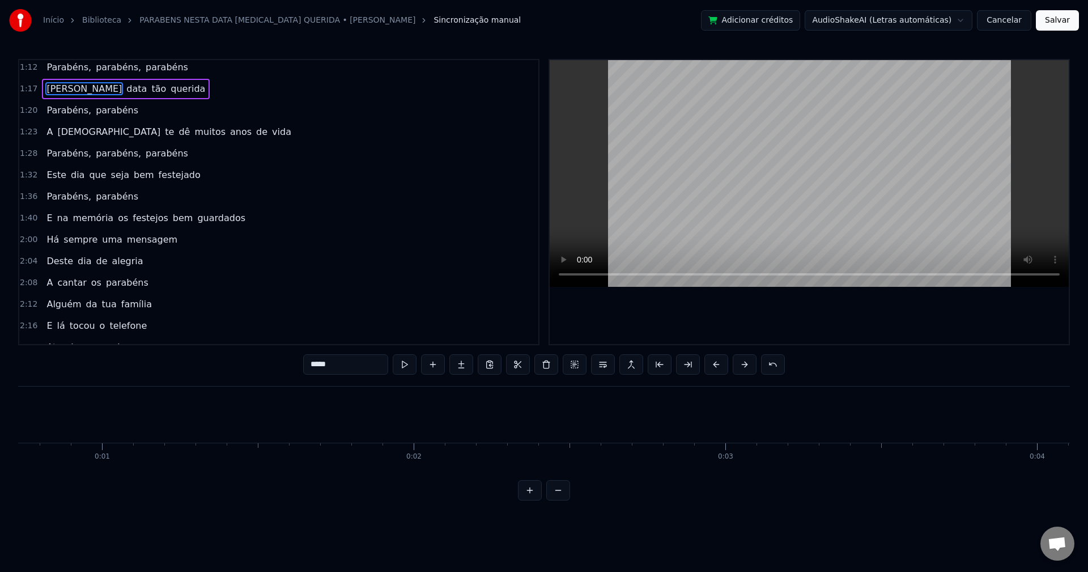
click at [815, 24] on button "Salvar" at bounding box center [1056, 20] width 43 height 20
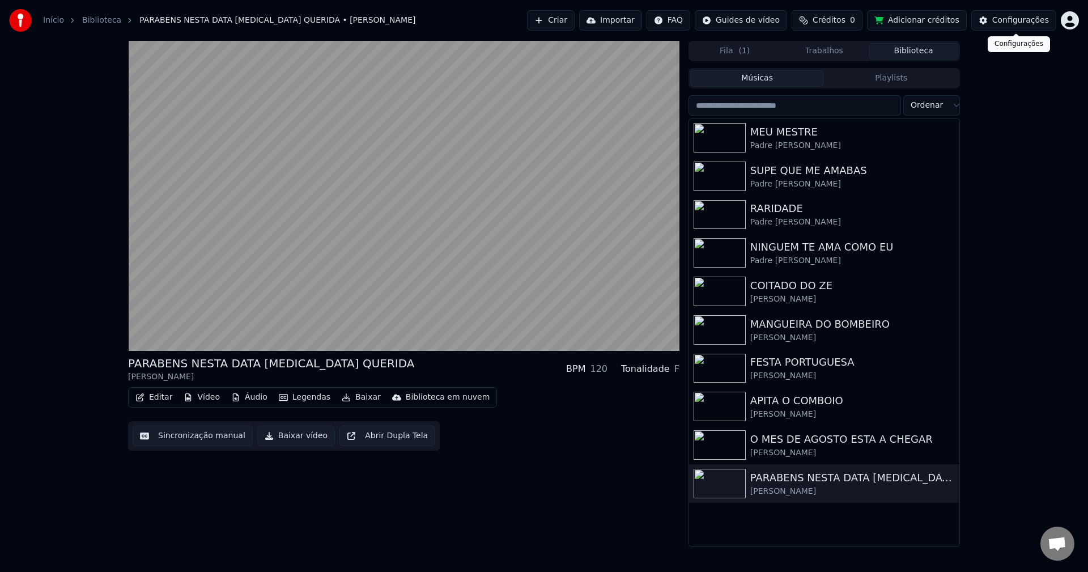
click at [815, 18] on div "Configurações" at bounding box center [1020, 20] width 57 height 11
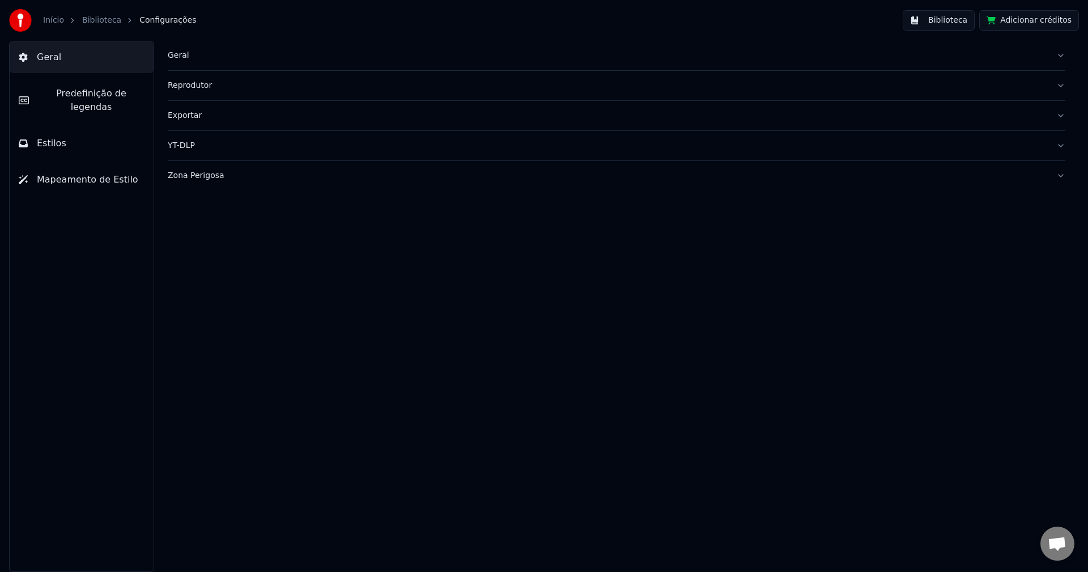
click at [182, 54] on div "Geral" at bounding box center [607, 55] width 879 height 11
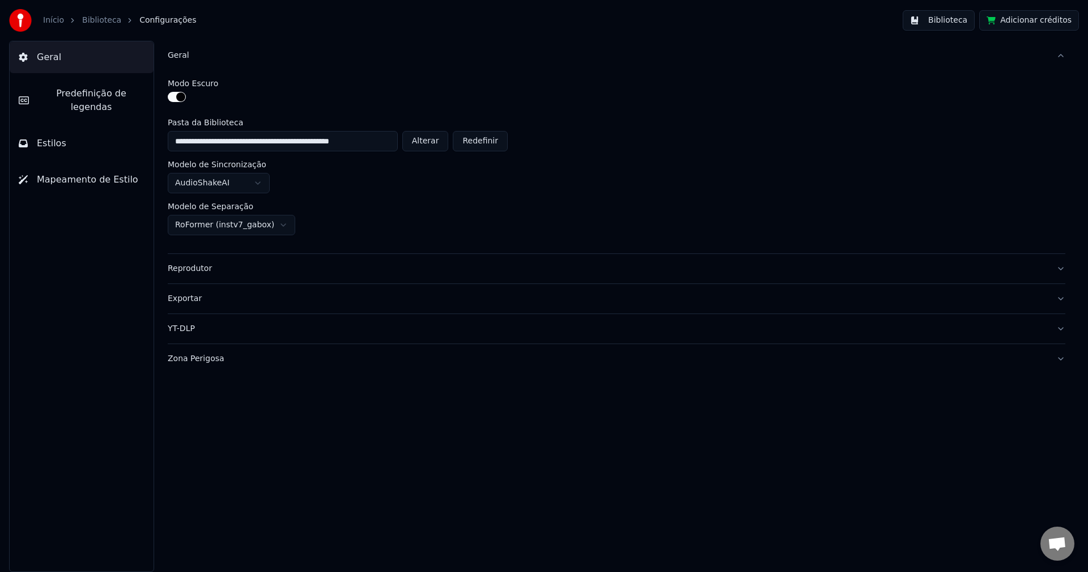
click at [433, 137] on button "Alterar" at bounding box center [425, 141] width 46 height 20
type input "**********"
click at [815, 19] on button "Biblioteca" at bounding box center [938, 20] width 72 height 20
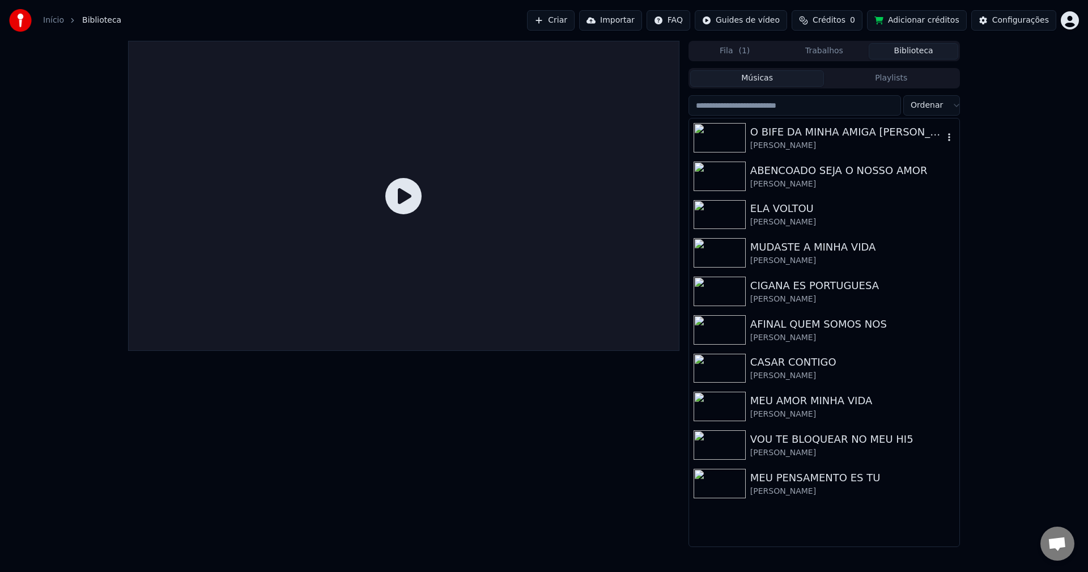
click at [794, 137] on div "O BIFE DA MINHA AMIGA SOFIA" at bounding box center [846, 132] width 193 height 16
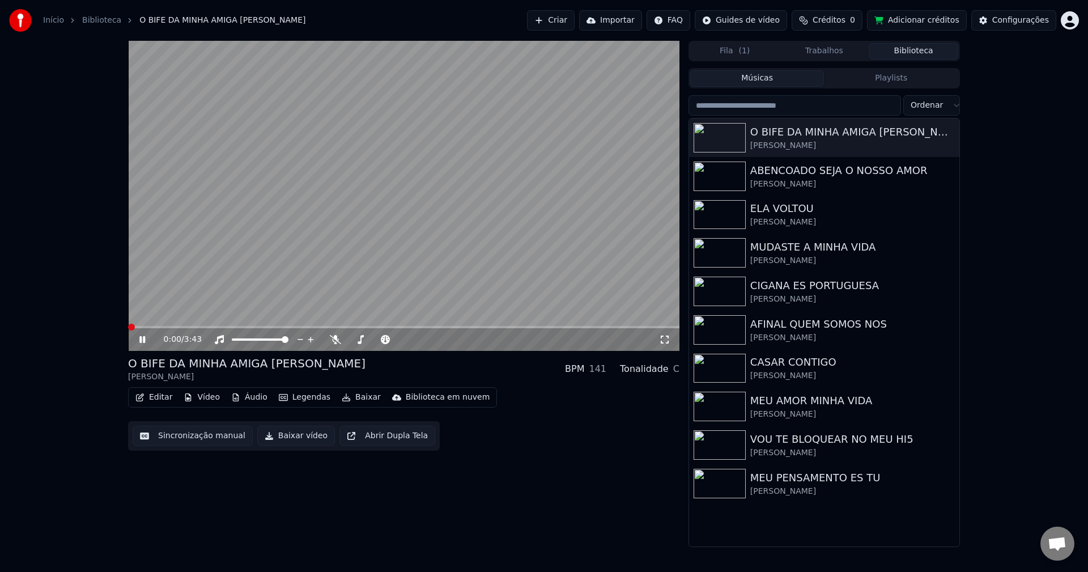
click at [189, 441] on button "Sincronização manual" at bounding box center [193, 435] width 120 height 20
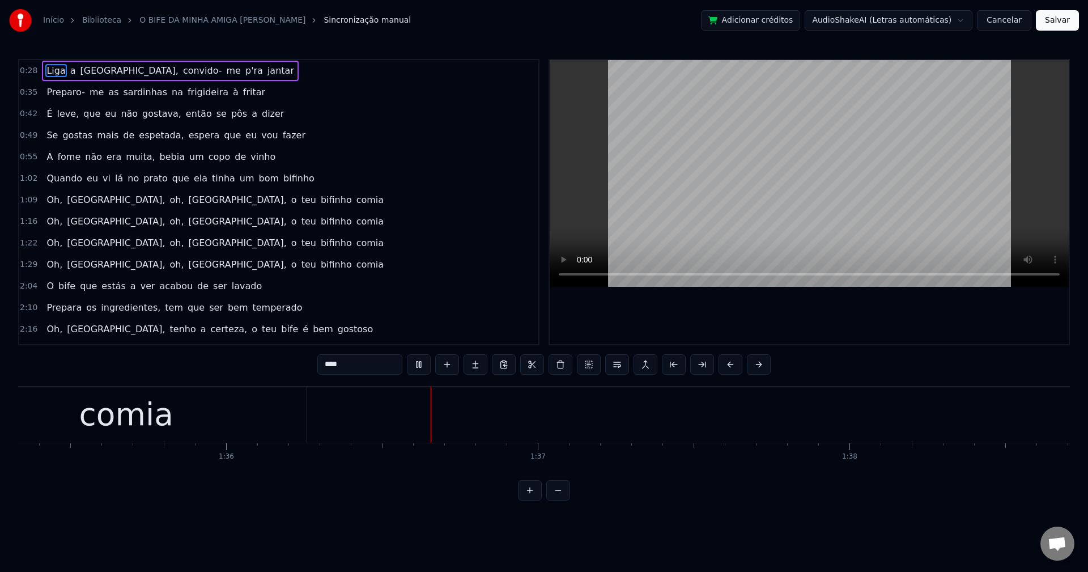
scroll to position [0, 29897]
click at [50, 70] on span "Liga" at bounding box center [55, 70] width 21 height 13
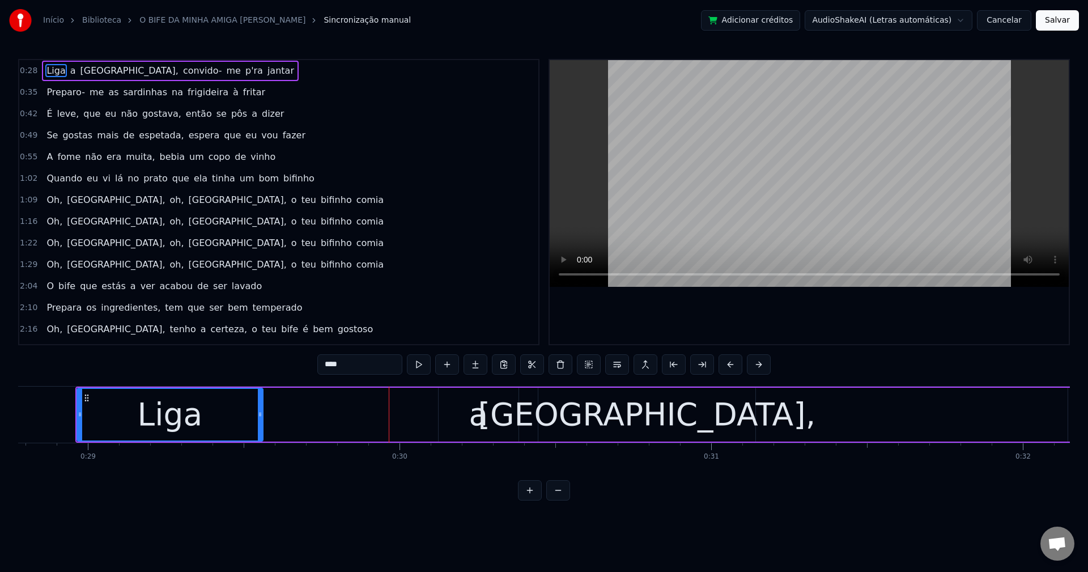
scroll to position [0, 8045]
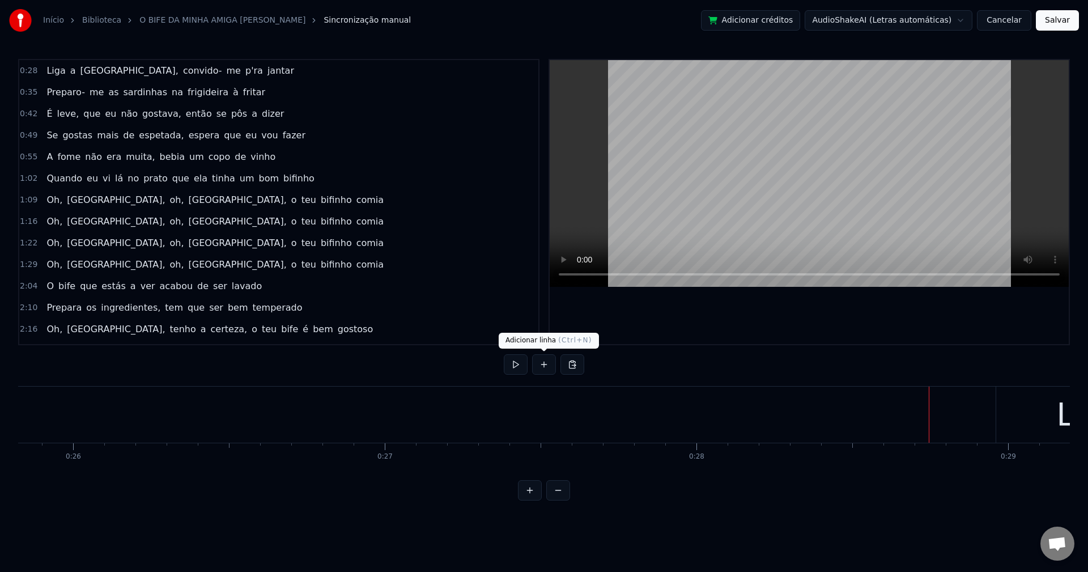
click at [544, 359] on button at bounding box center [544, 364] width 24 height 20
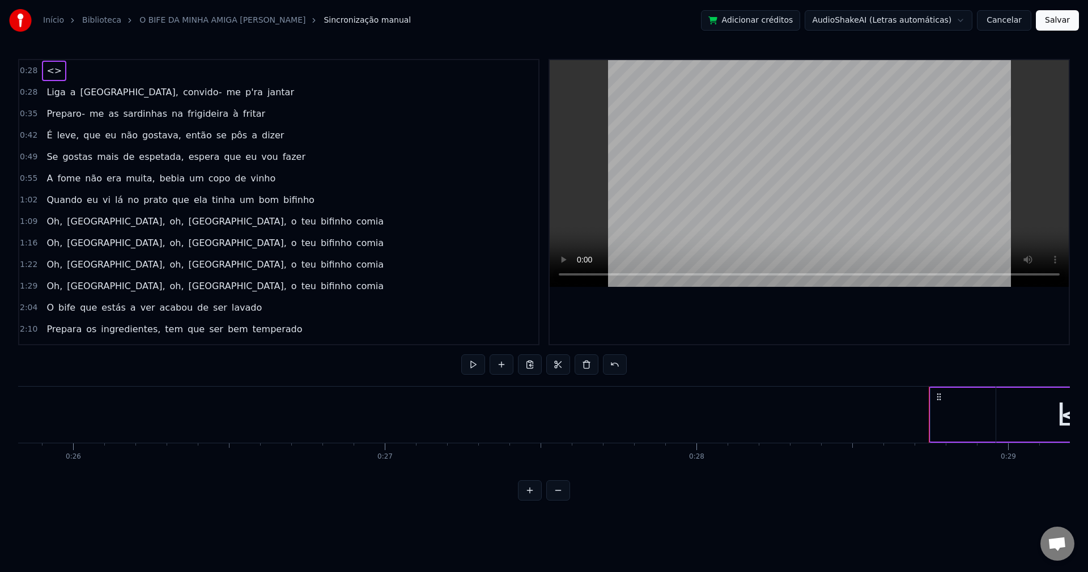
click at [54, 64] on span "<>" at bounding box center [54, 70] width 18 height 13
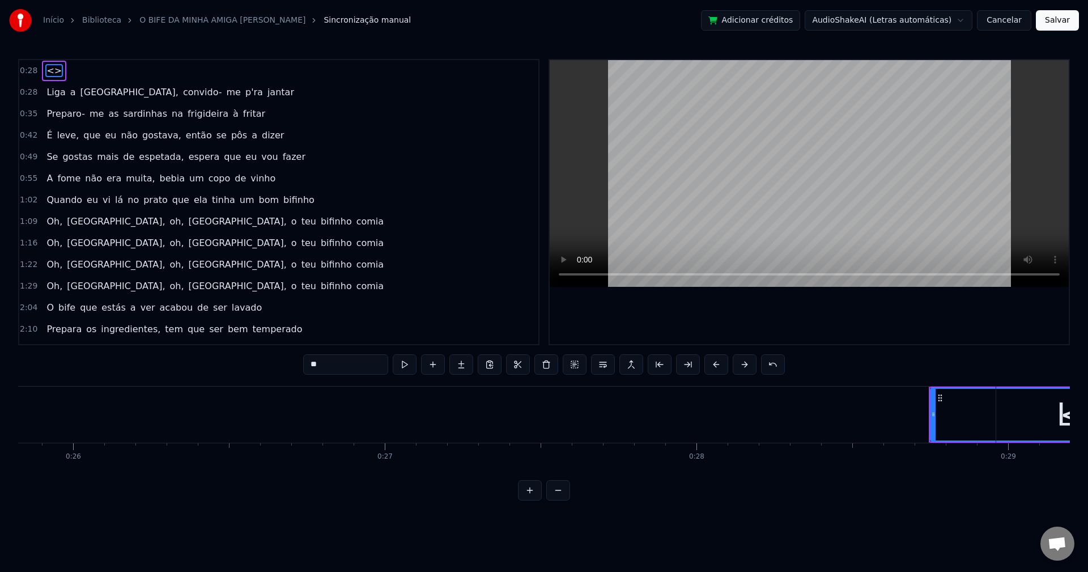
drag, startPoint x: 329, startPoint y: 360, endPoint x: 289, endPoint y: 371, distance: 41.6
click at [289, 371] on div "0:28 <> 0:28 Liga a Sofia, convido- me p'ra jantar 0:35 Preparo- me as sardinha…" at bounding box center [543, 279] width 1051 height 441
type input "*"
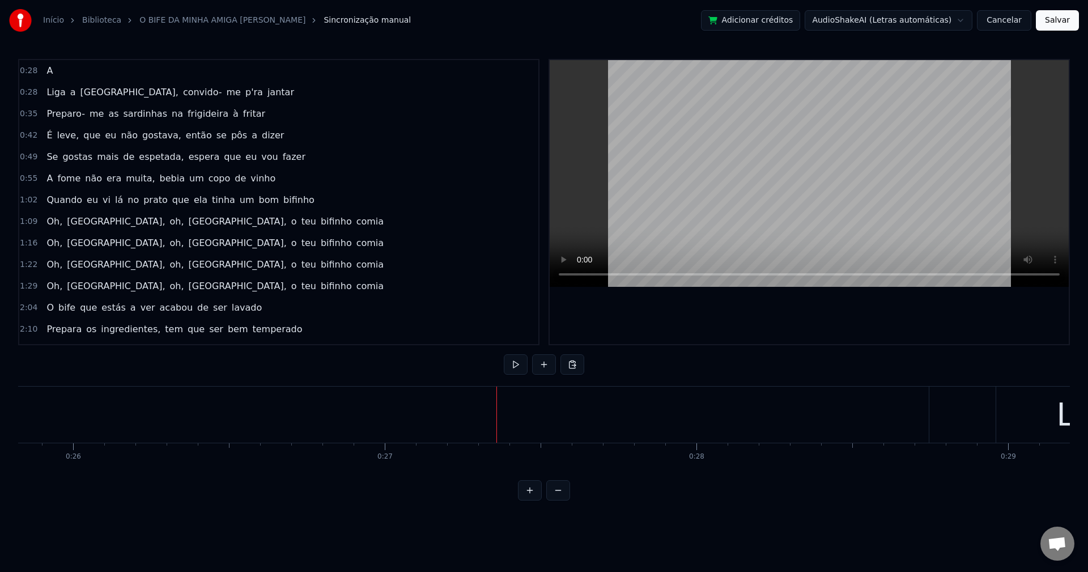
click at [51, 69] on div "A" at bounding box center [49, 71] width 15 height 20
click at [47, 67] on span "A" at bounding box center [49, 70] width 8 height 13
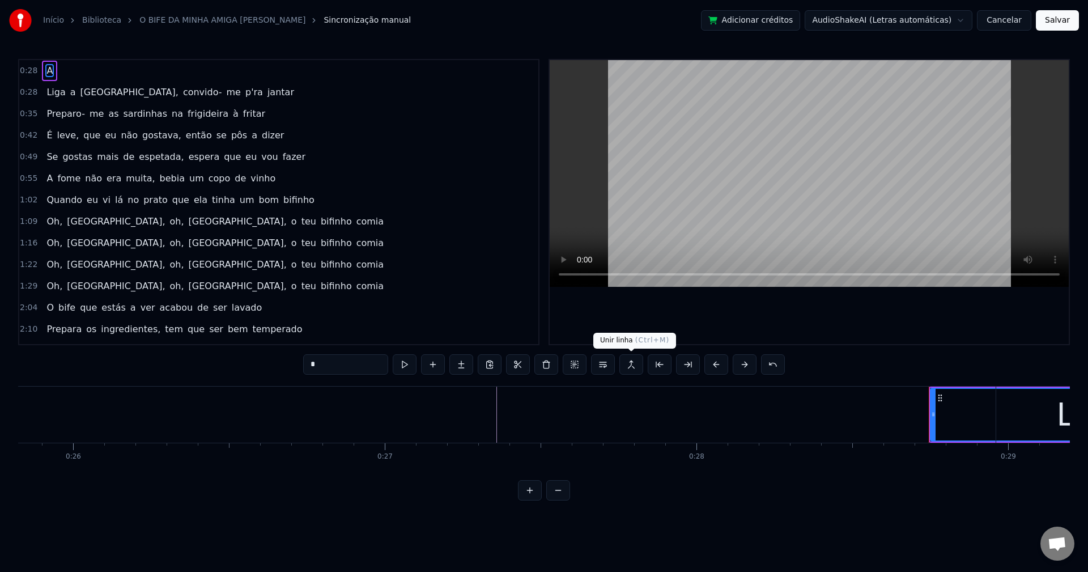
click at [633, 364] on button at bounding box center [631, 364] width 24 height 20
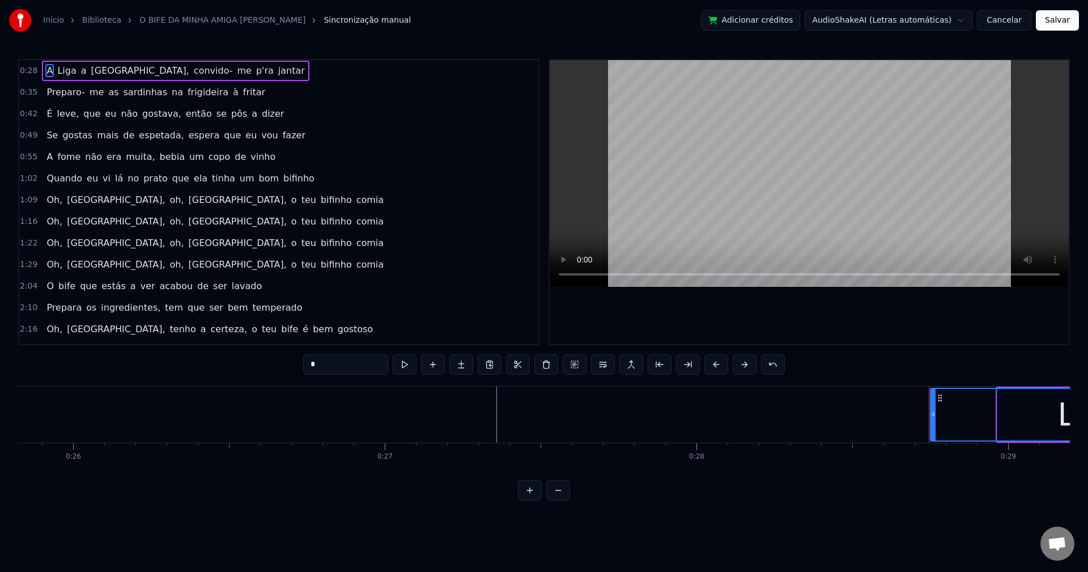
click at [56, 67] on span "Liga" at bounding box center [66, 70] width 21 height 13
drag, startPoint x: 339, startPoint y: 362, endPoint x: 233, endPoint y: 361, distance: 105.4
click at [233, 361] on div "0:28 A Liga a Sofia, convido- me p'ra jantar 0:35 Preparo- me as sardinhas na f…" at bounding box center [543, 279] width 1051 height 441
type input "*"
click at [89, 71] on span "a" at bounding box center [93, 71] width 8 height 14
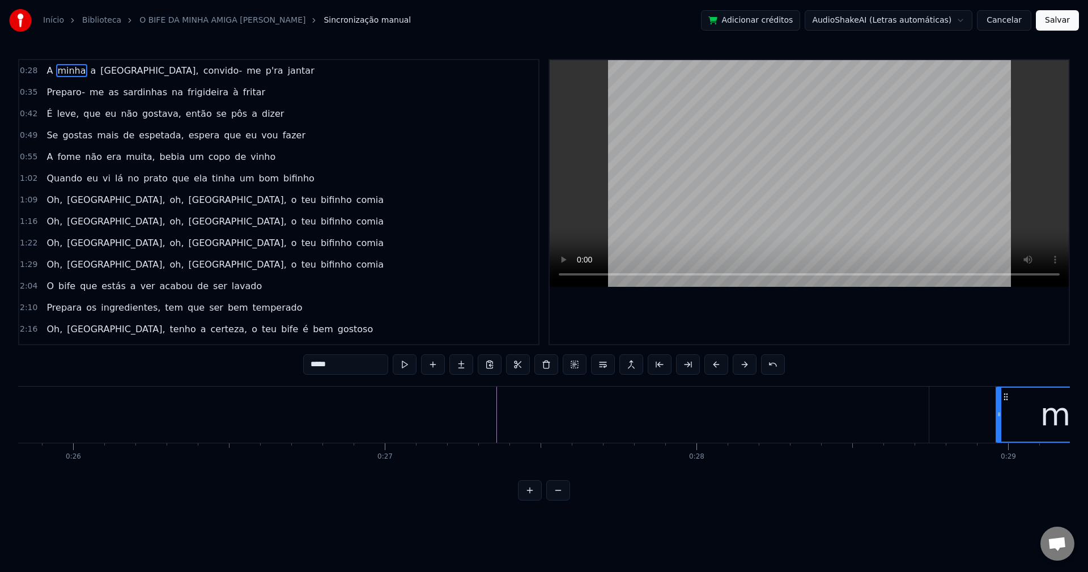
click at [89, 71] on span "a" at bounding box center [93, 70] width 8 height 13
type input "*"
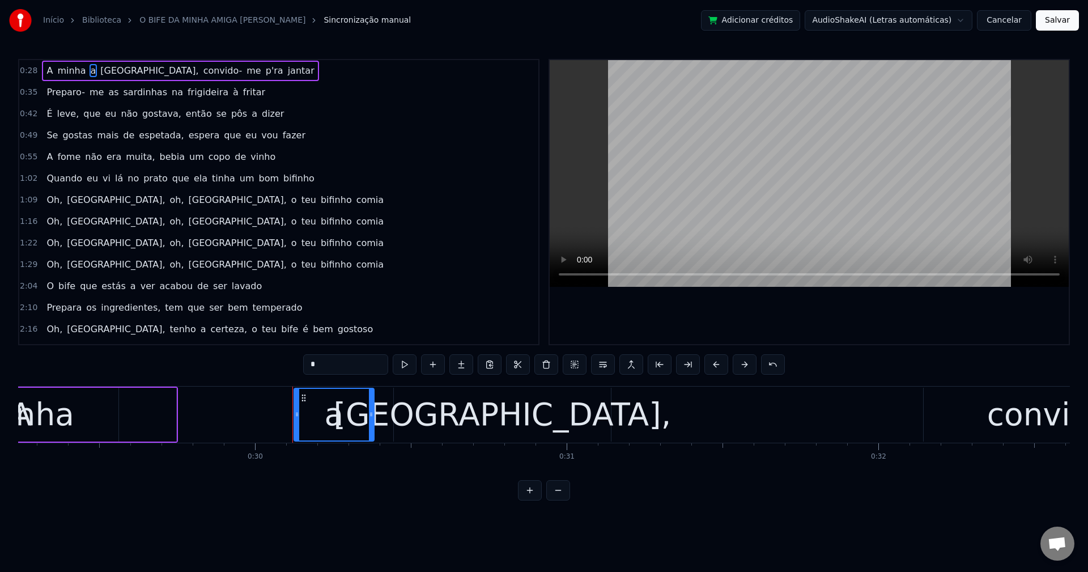
scroll to position [0, 9327]
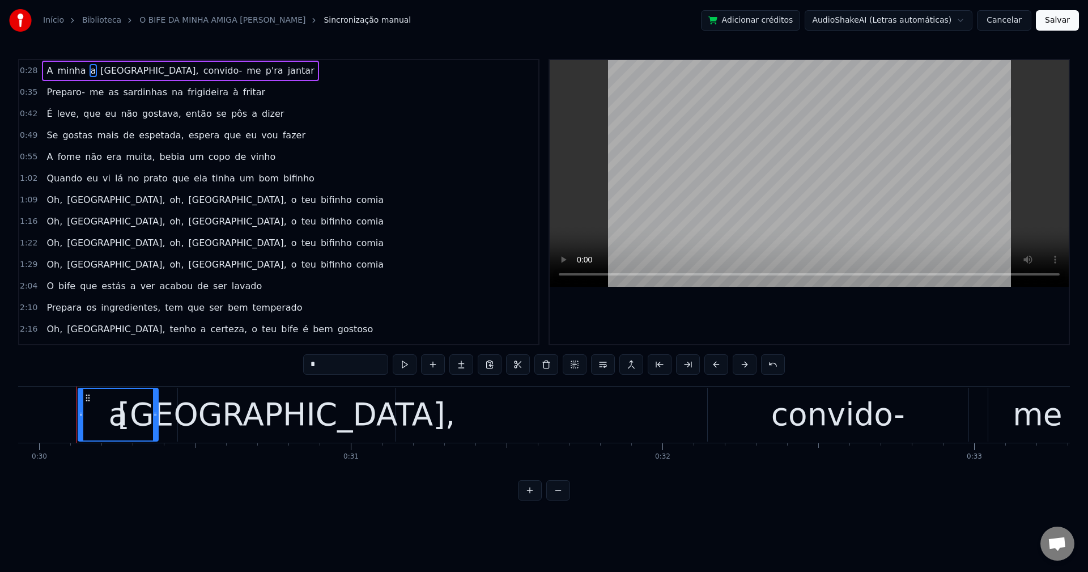
click at [347, 360] on input "*" at bounding box center [345, 364] width 85 height 20
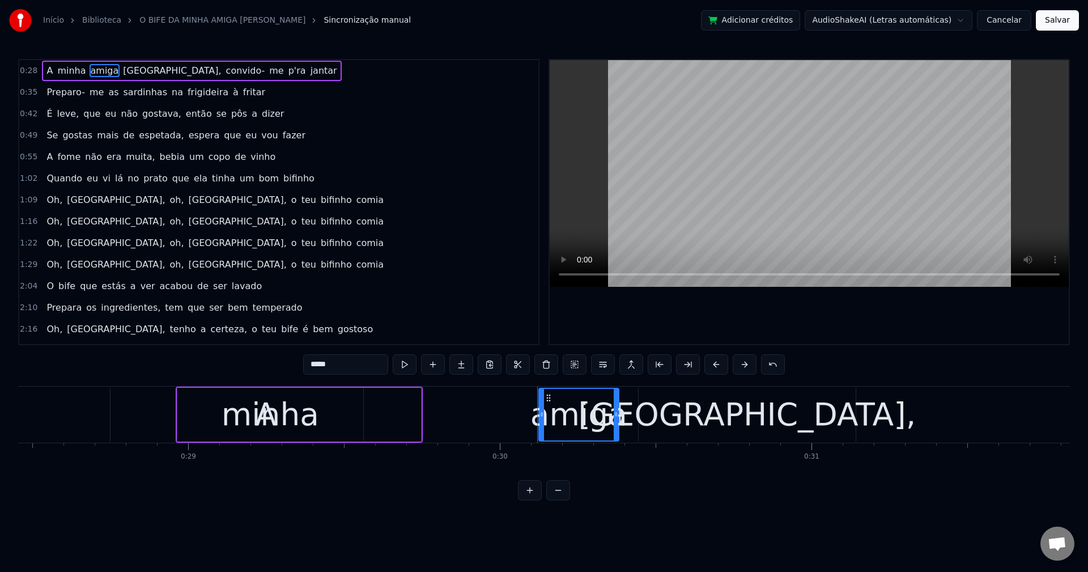
scroll to position [0, 8635]
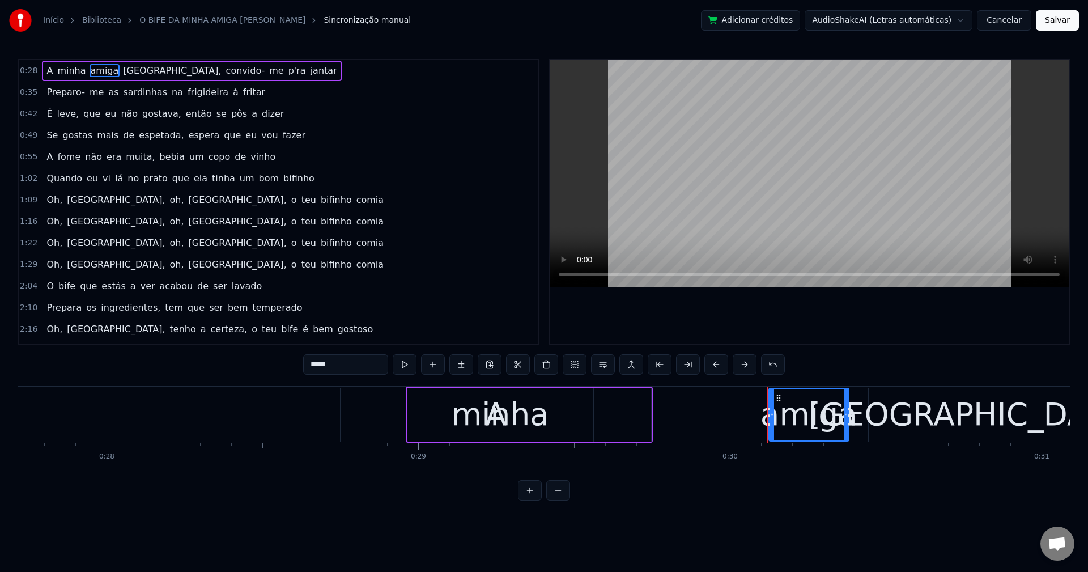
click at [45, 71] on span "A" at bounding box center [49, 70] width 8 height 13
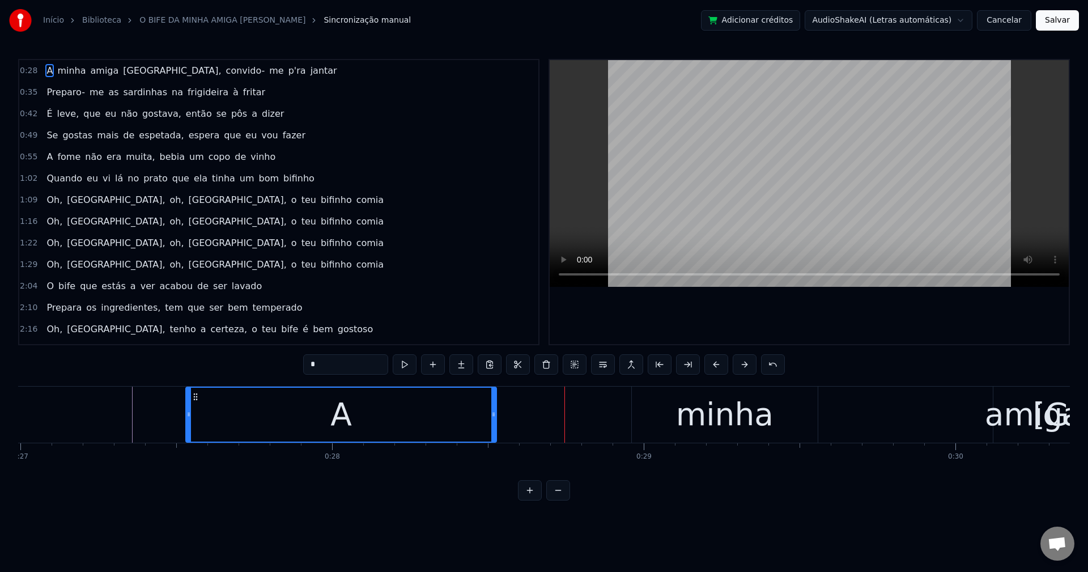
scroll to position [0, 8406]
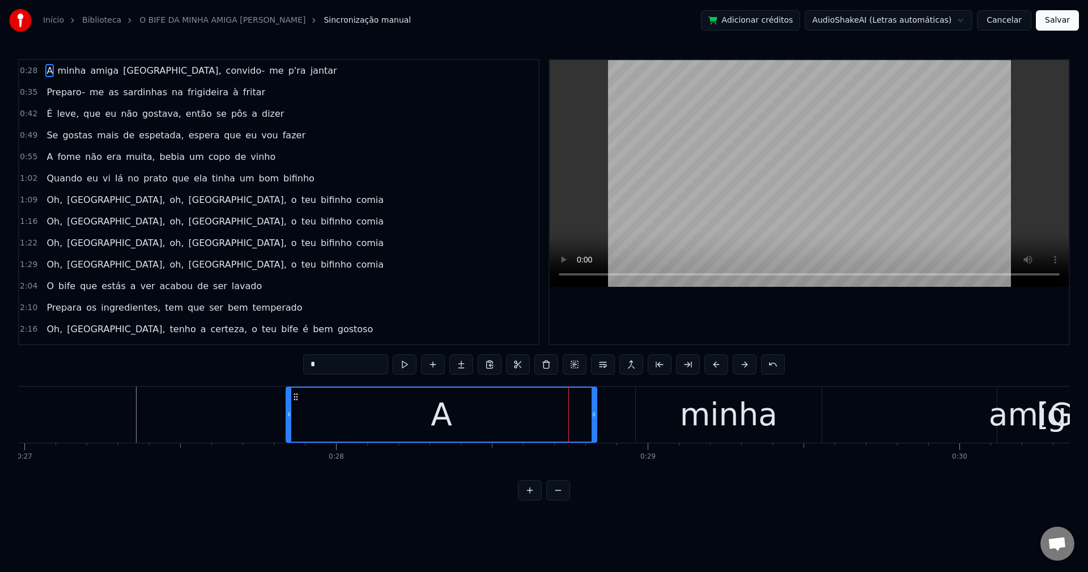
drag, startPoint x: 348, startPoint y: 397, endPoint x: 295, endPoint y: 376, distance: 57.4
click at [295, 376] on div "0:28 A minha amiga Sofia, convido- me p'ra jantar 0:35 Preparo- me as sardinhas…" at bounding box center [543, 279] width 1051 height 441
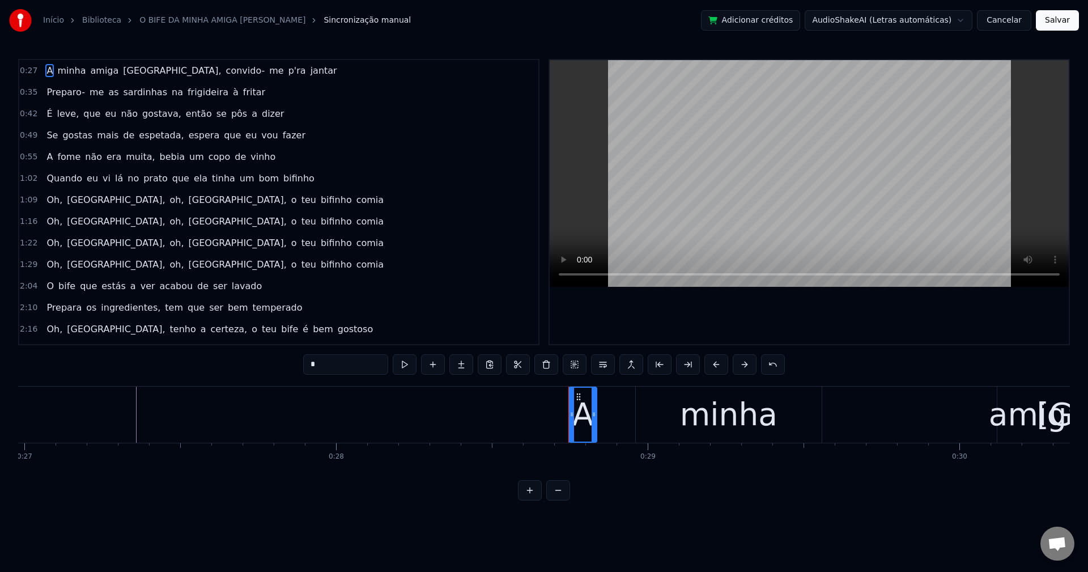
drag, startPoint x: 289, startPoint y: 412, endPoint x: 572, endPoint y: 402, distance: 282.9
click at [572, 402] on div at bounding box center [571, 414] width 5 height 54
click at [724, 417] on div "minha" at bounding box center [728, 414] width 97 height 47
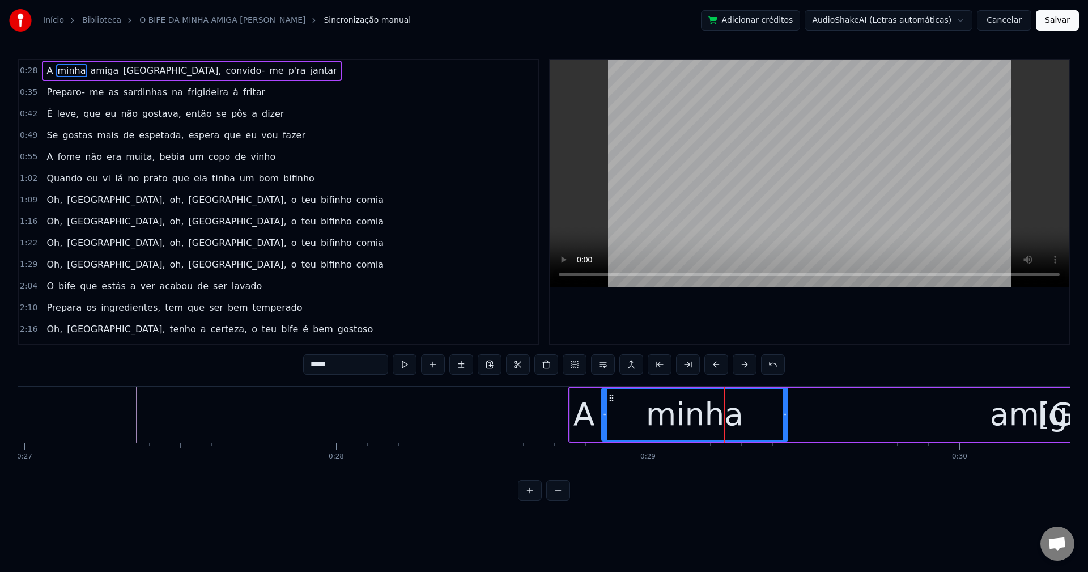
drag, startPoint x: 644, startPoint y: 396, endPoint x: 609, endPoint y: 399, distance: 35.3
click at [609, 399] on icon at bounding box center [611, 397] width 9 height 9
drag, startPoint x: 785, startPoint y: 411, endPoint x: 805, endPoint y: 409, distance: 20.5
click at [805, 409] on div at bounding box center [805, 415] width 5 height 52
click at [815, 416] on div "amiga" at bounding box center [1038, 414] width 97 height 47
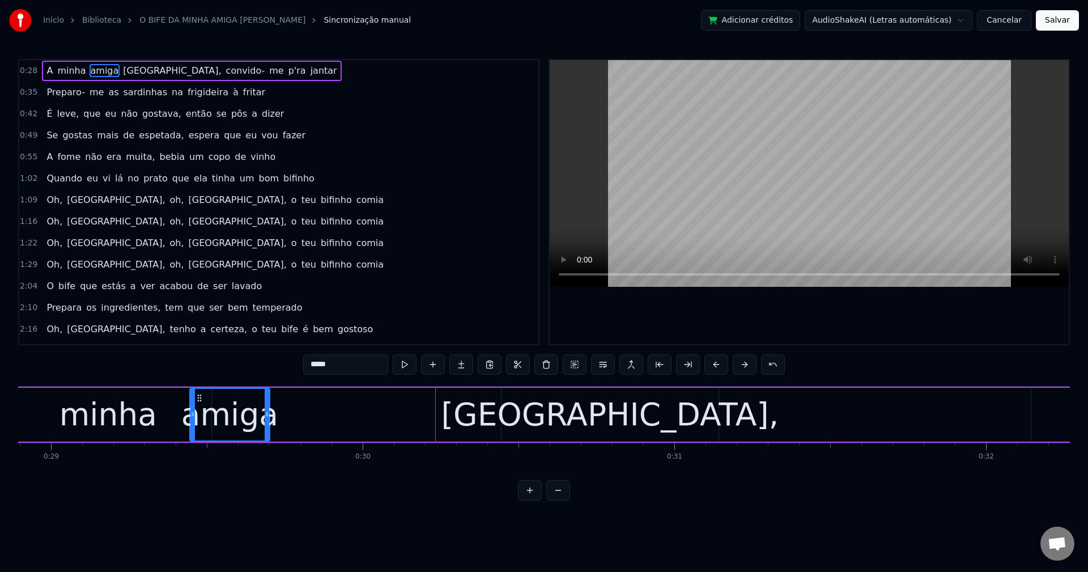
scroll to position [0, 8984]
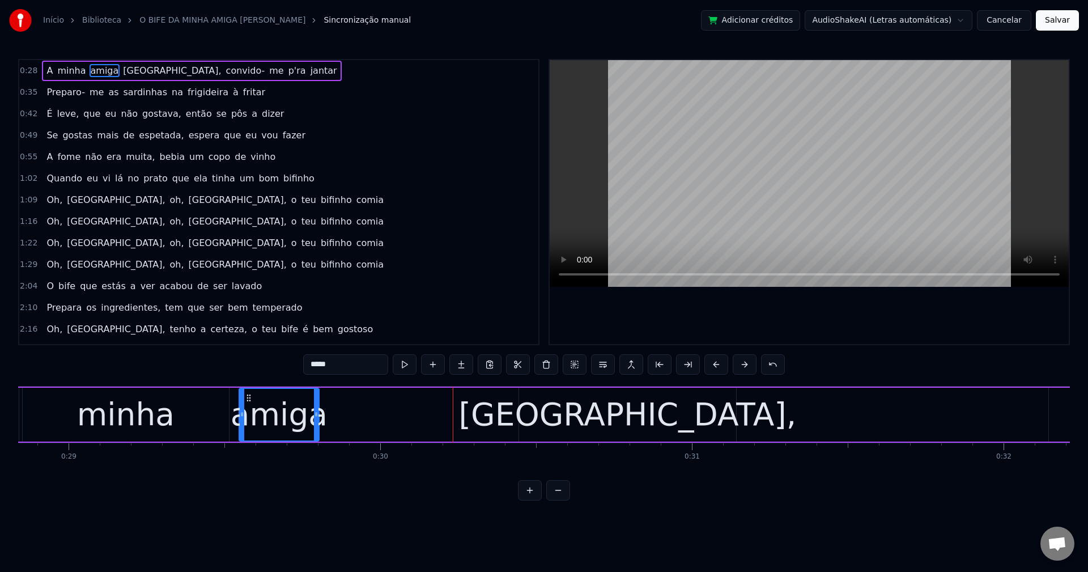
drag, startPoint x: 395, startPoint y: 395, endPoint x: 248, endPoint y: 389, distance: 147.4
click at [248, 389] on div "amiga" at bounding box center [279, 415] width 79 height 52
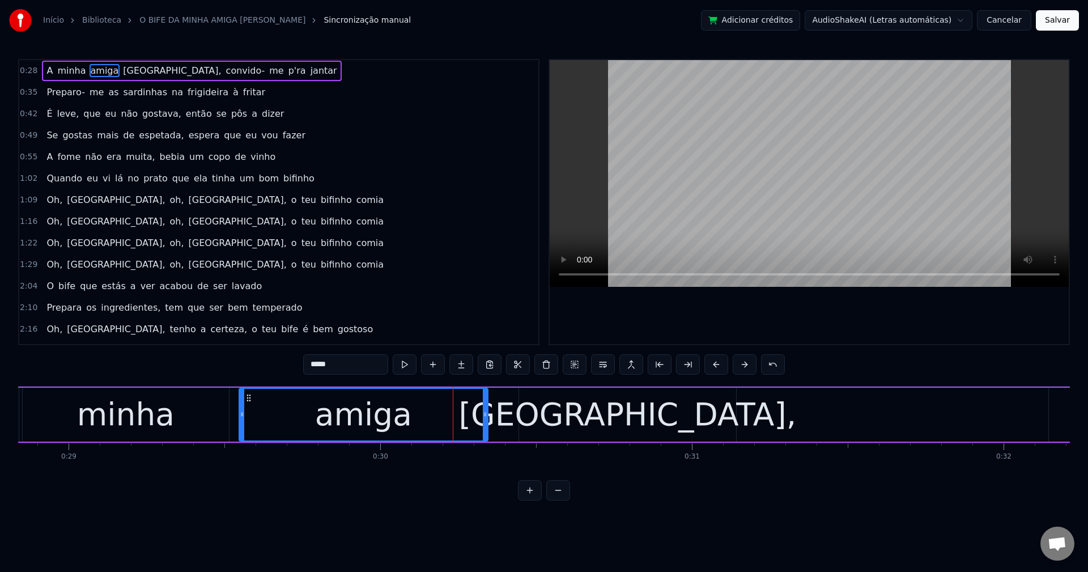
drag, startPoint x: 314, startPoint y: 412, endPoint x: 483, endPoint y: 413, distance: 168.8
click at [483, 413] on icon at bounding box center [485, 414] width 5 height 9
click at [602, 417] on div "Sofia," at bounding box center [628, 414] width 338 height 47
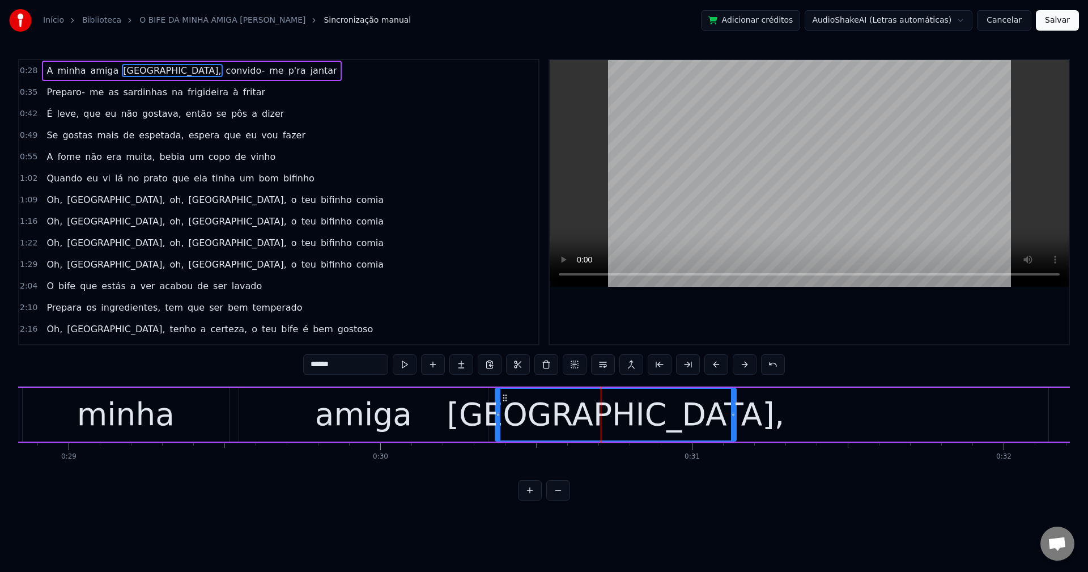
drag, startPoint x: 520, startPoint y: 414, endPoint x: 495, endPoint y: 421, distance: 25.8
click at [496, 421] on div at bounding box center [498, 415] width 5 height 52
click at [608, 421] on div "Sofia," at bounding box center [615, 414] width 338 height 47
click at [344, 368] on input "******" at bounding box center [345, 364] width 85 height 20
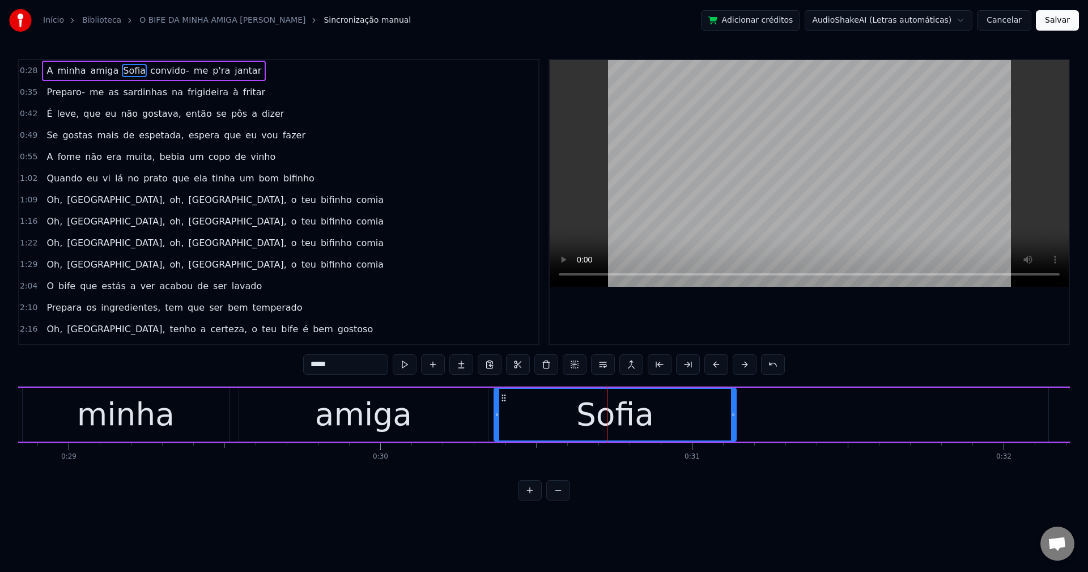
click at [149, 70] on span "convido-" at bounding box center [169, 70] width 41 height 13
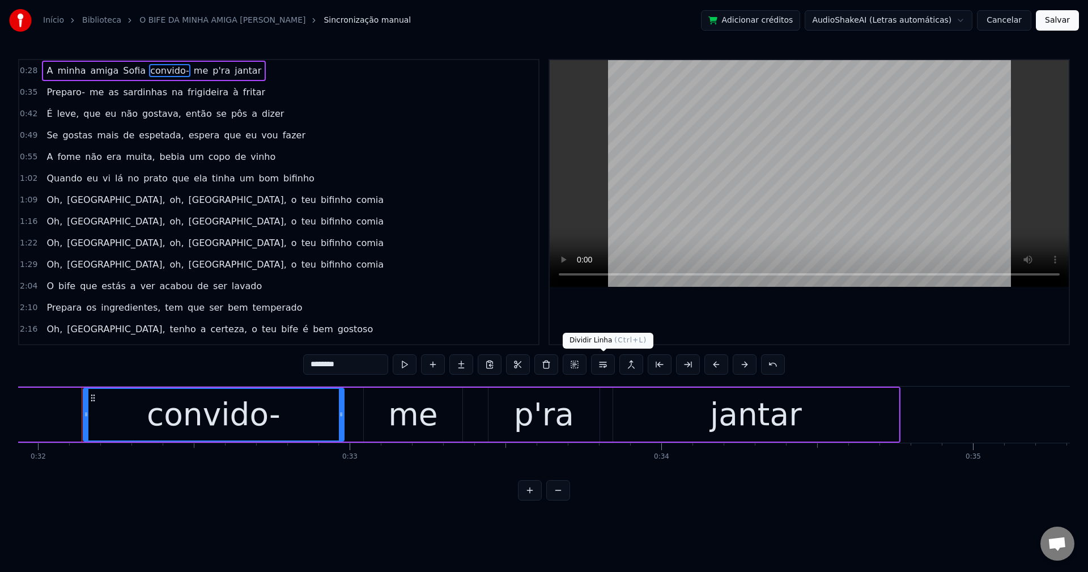
scroll to position [0, 9956]
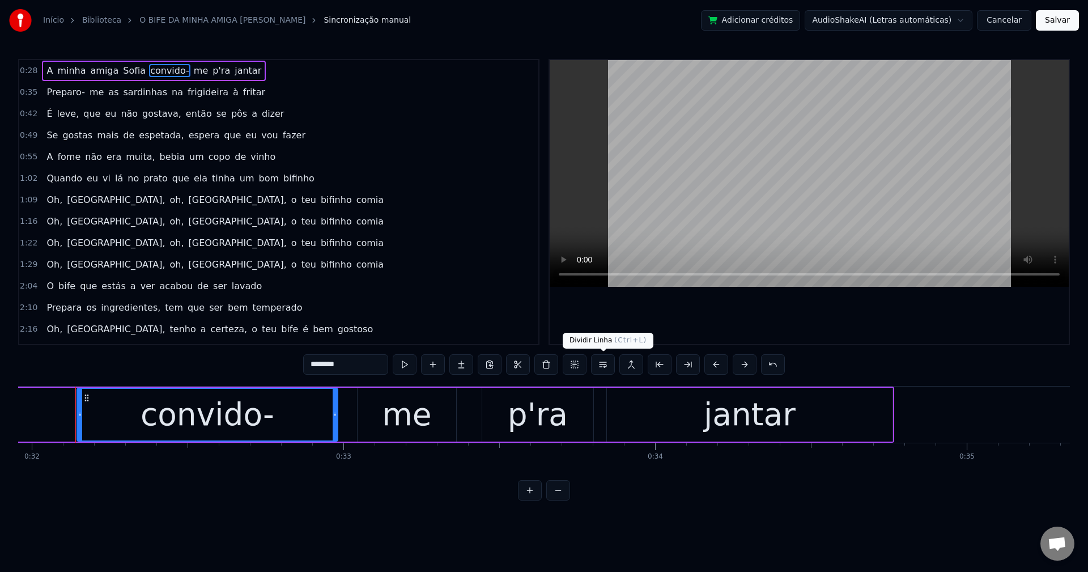
click at [603, 363] on button at bounding box center [603, 364] width 24 height 20
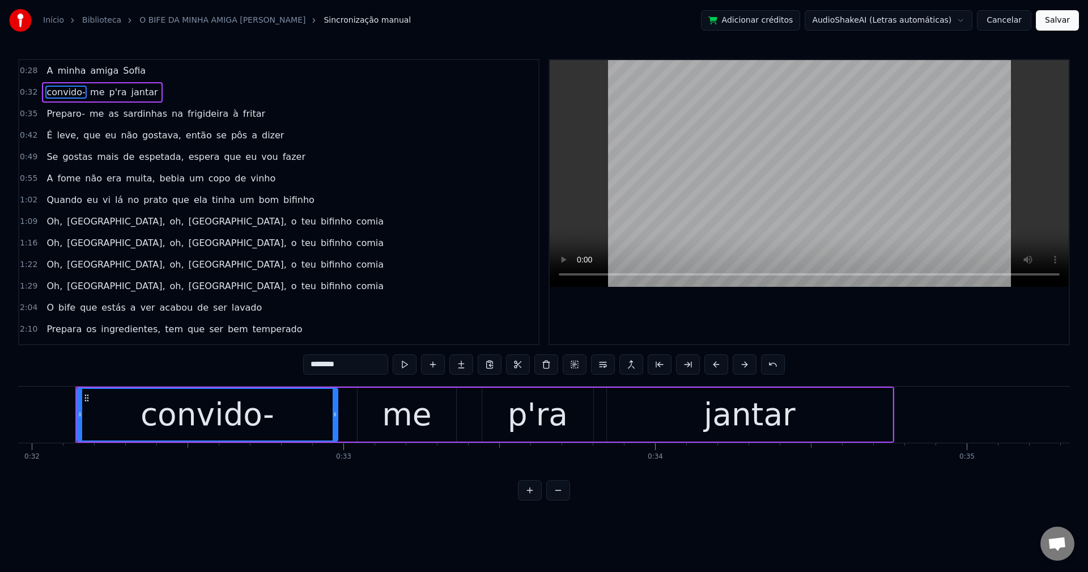
click at [212, 419] on div "convido-" at bounding box center [207, 414] width 134 height 47
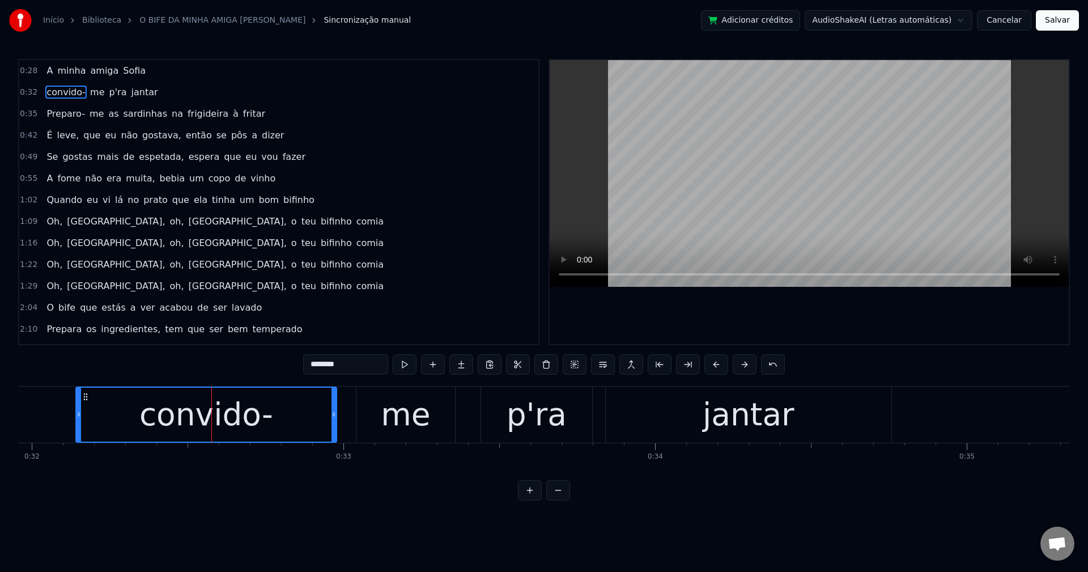
click at [335, 363] on input "********" at bounding box center [345, 364] width 85 height 20
click at [552, 410] on div "p'ra" at bounding box center [536, 414] width 60 height 47
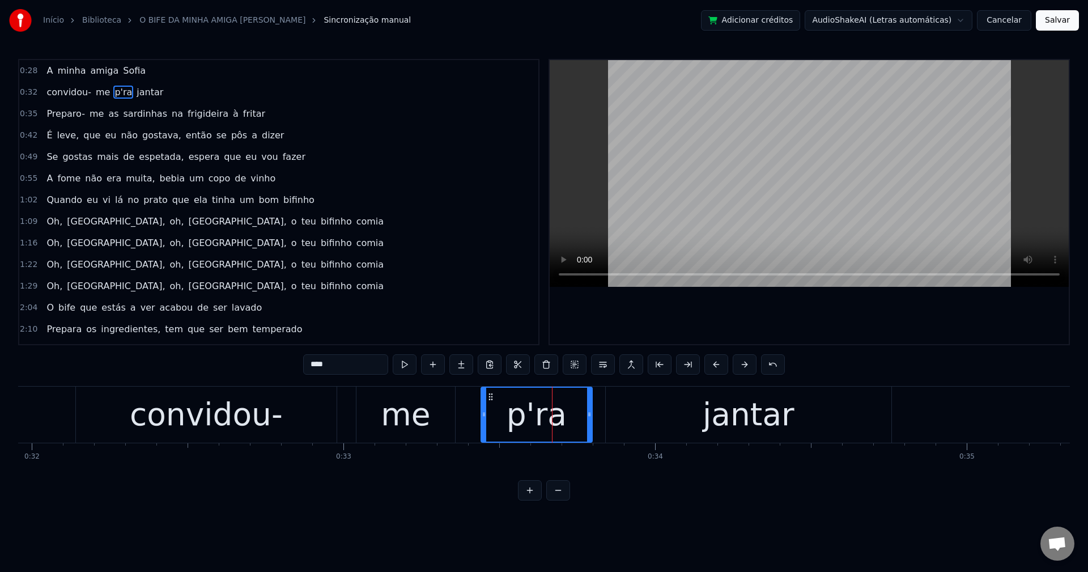
drag, startPoint x: 343, startPoint y: 367, endPoint x: 171, endPoint y: 347, distance: 172.8
click at [203, 375] on div "0:28 A minha amiga Sofia 0:32 convidou- me p'ra jantar 0:35 Preparo- me as sard…" at bounding box center [543, 279] width 1051 height 441
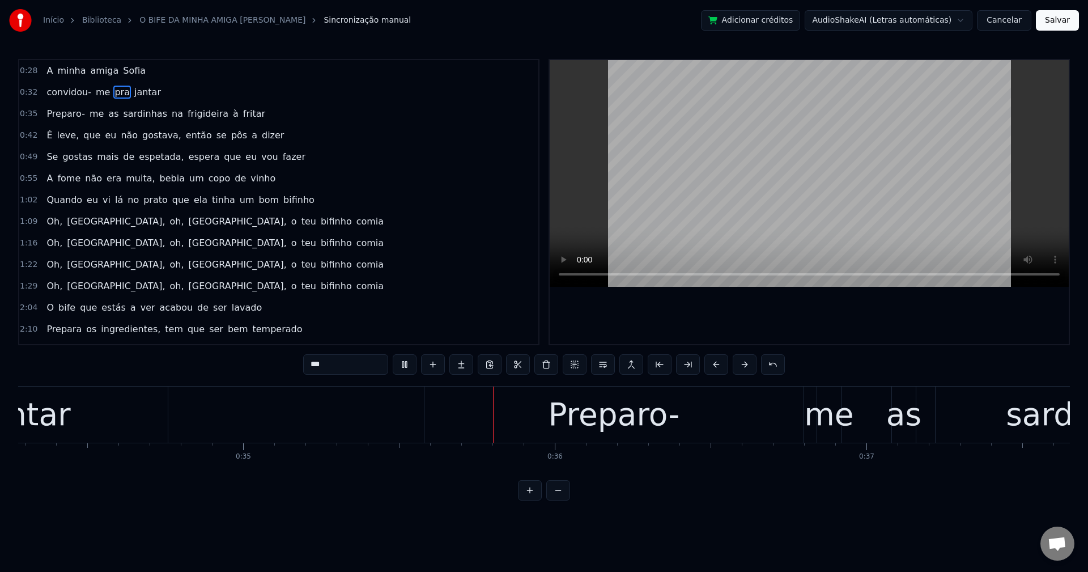
scroll to position [0, 10918]
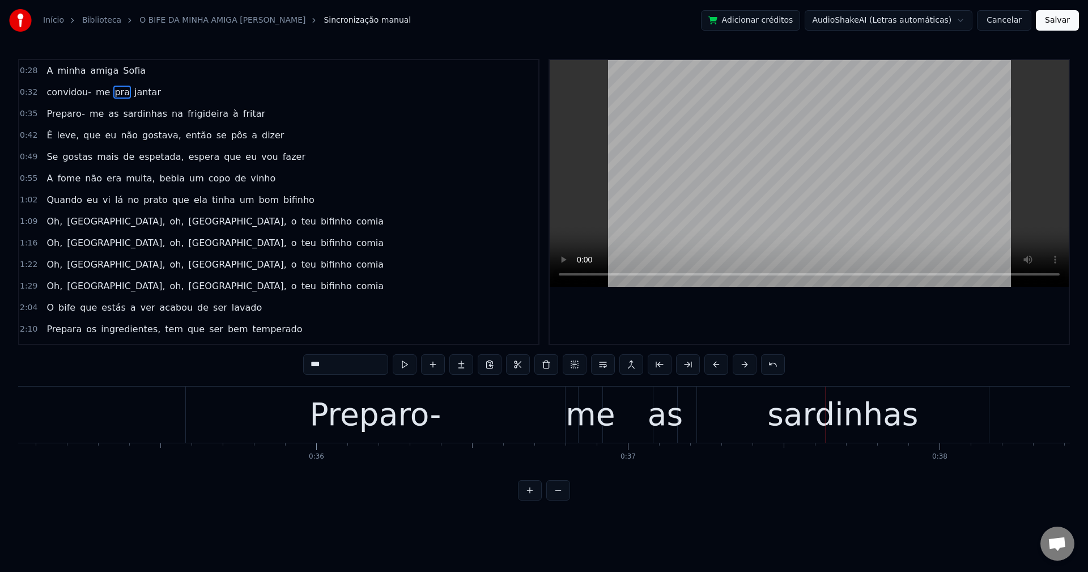
click at [389, 419] on div "Preparo-" at bounding box center [374, 414] width 131 height 47
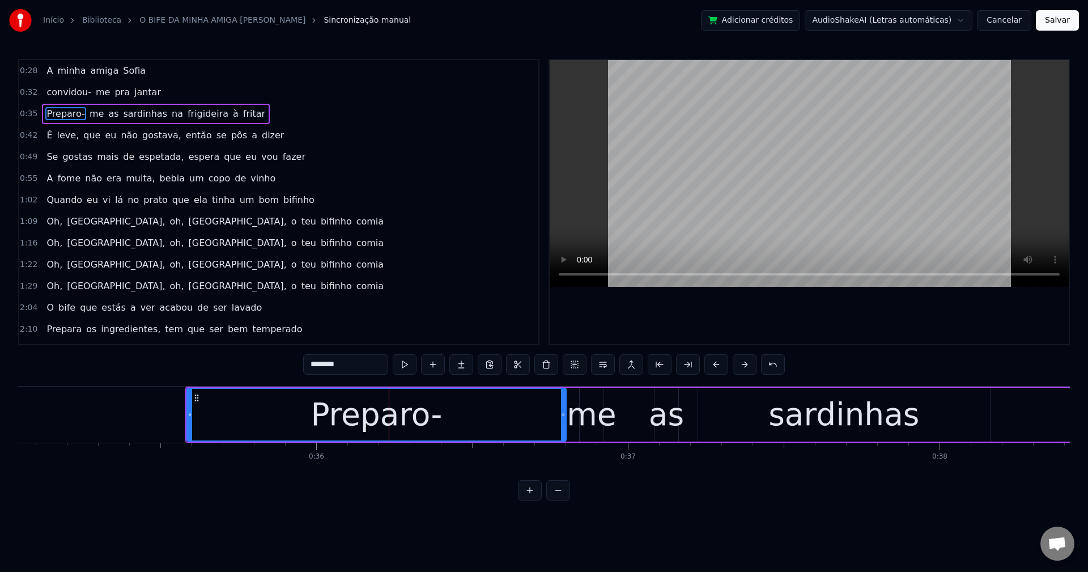
click at [346, 360] on input "********" at bounding box center [345, 364] width 85 height 20
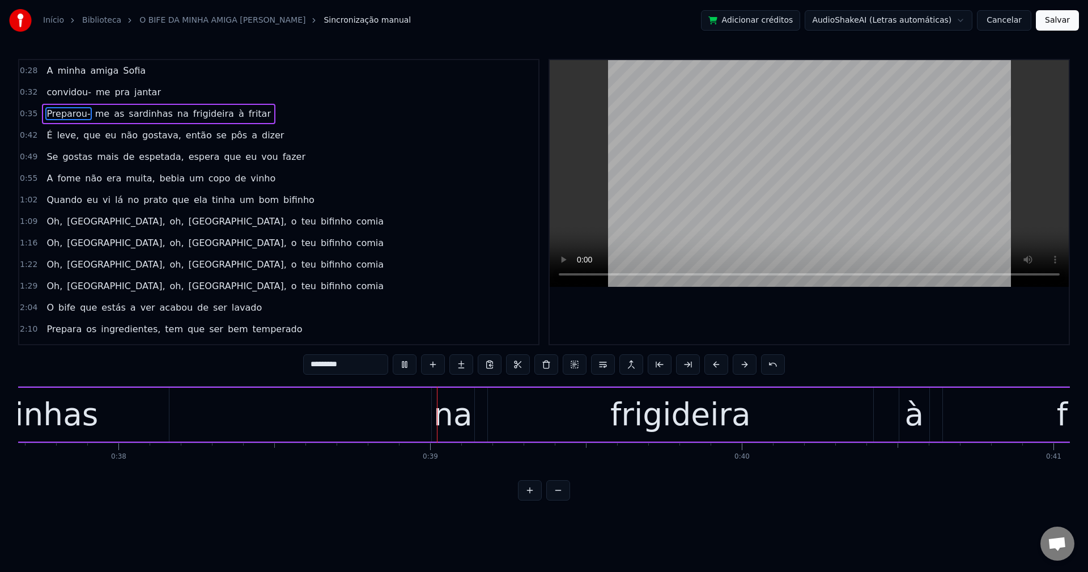
scroll to position [0, 11896]
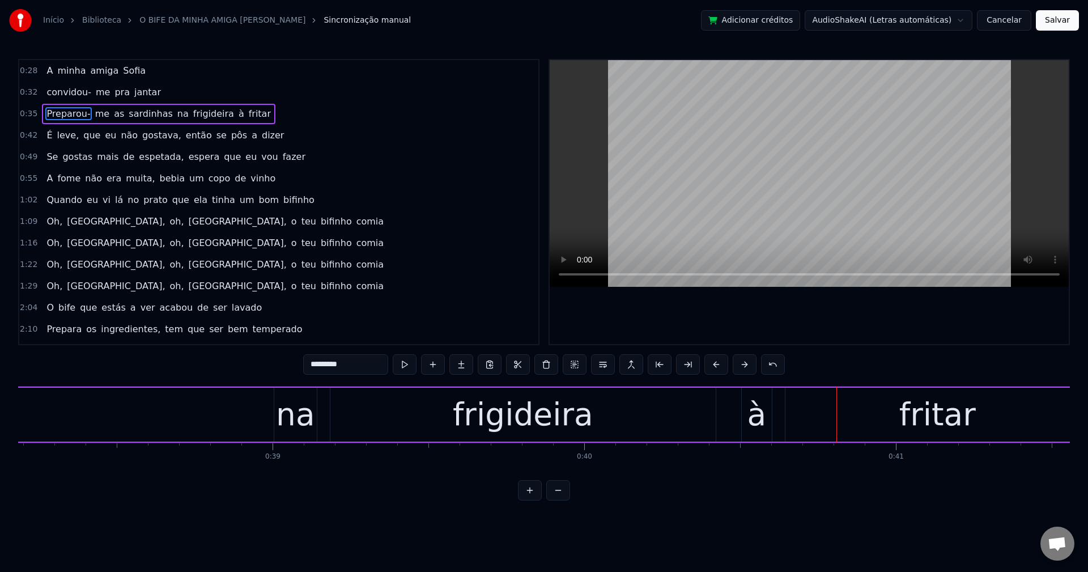
click at [176, 111] on span "na" at bounding box center [183, 113] width 14 height 13
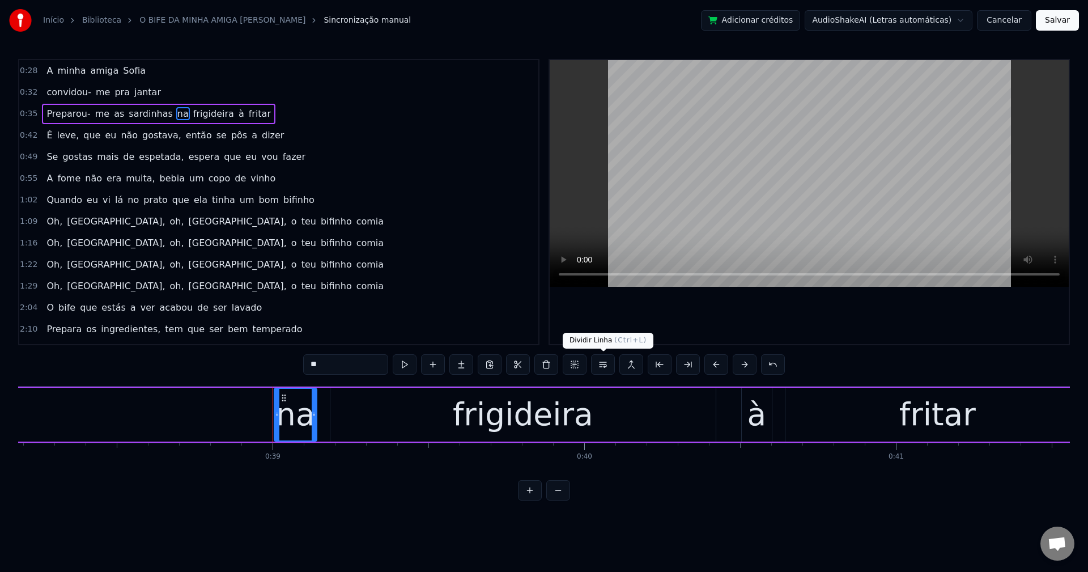
click at [611, 368] on button at bounding box center [603, 364] width 24 height 20
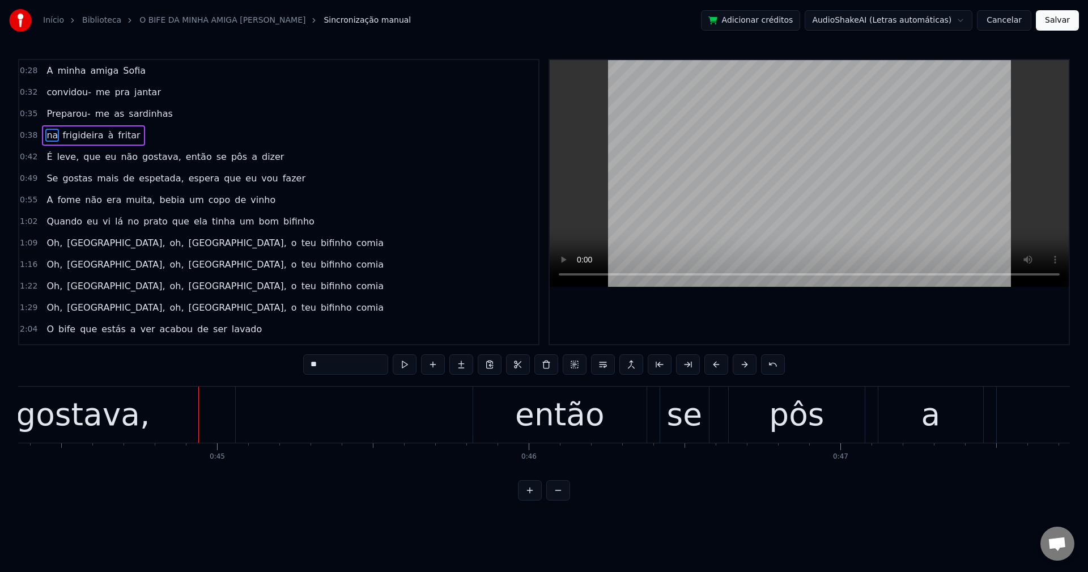
scroll to position [0, 13830]
click at [56, 157] on span "leve," at bounding box center [68, 156] width 24 height 13
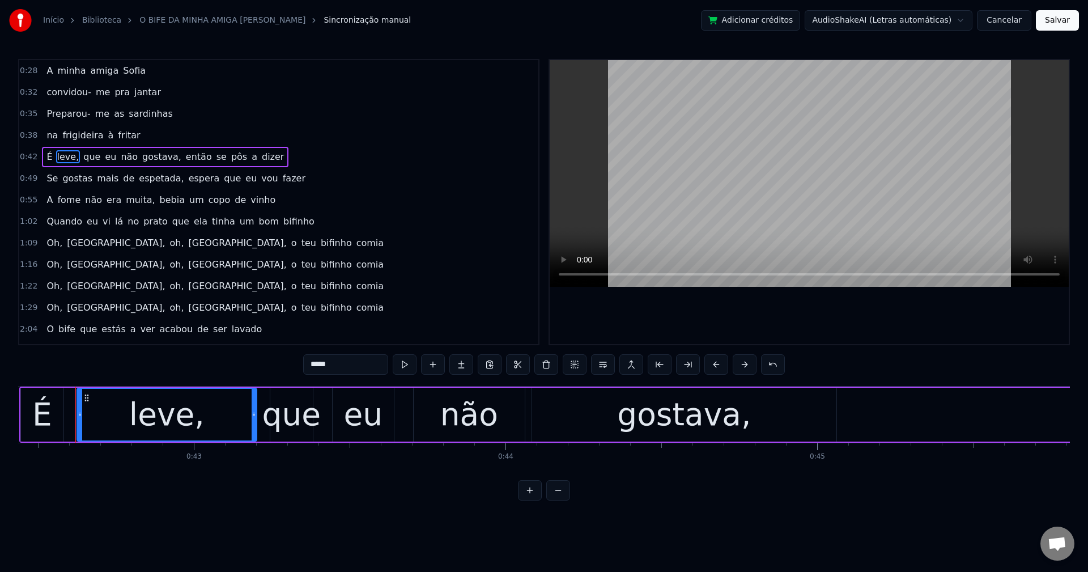
click at [46, 154] on span "É" at bounding box center [49, 156] width 8 height 13
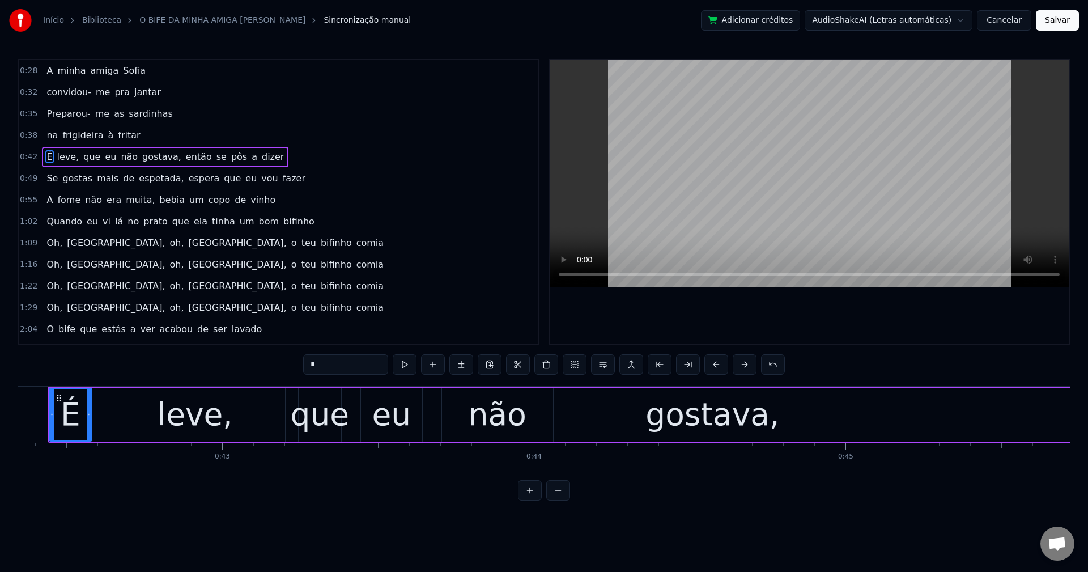
scroll to position [0, 13165]
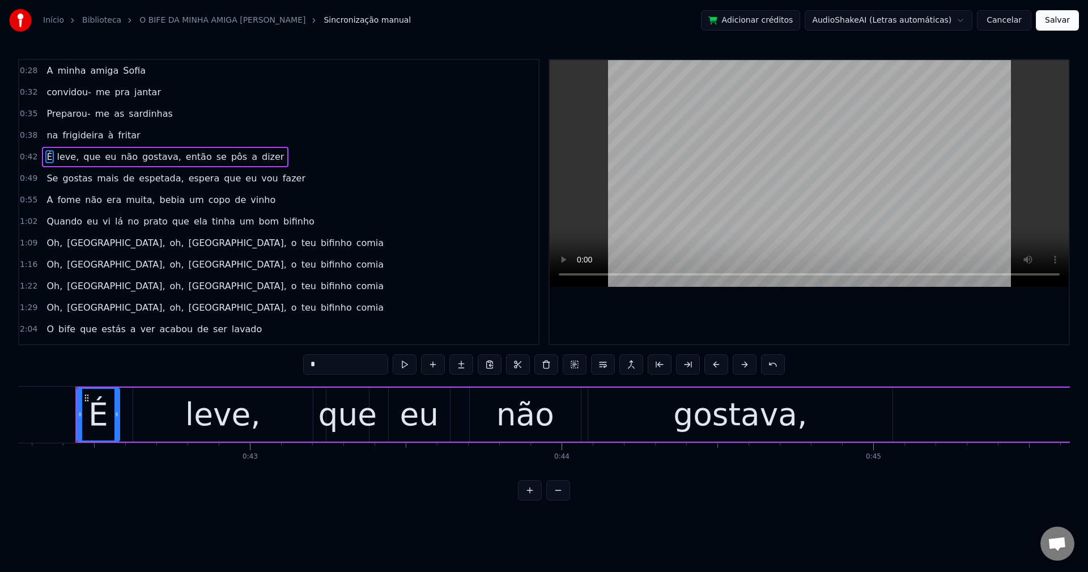
drag, startPoint x: 360, startPoint y: 366, endPoint x: 280, endPoint y: 355, distance: 80.0
click at [280, 355] on div "0:28 A minha amiga Sofia 0:32 convidou- me pra jantar 0:35 Preparou- me as sard…" at bounding box center [543, 279] width 1051 height 441
click at [216, 413] on div "leve," at bounding box center [222, 414] width 75 height 47
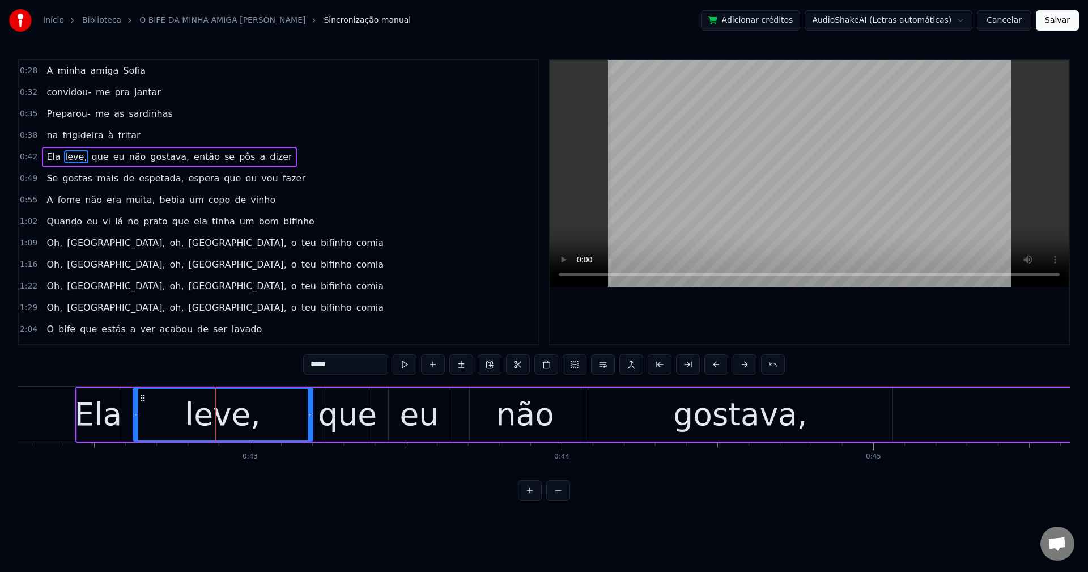
drag, startPoint x: 352, startPoint y: 366, endPoint x: 214, endPoint y: 374, distance: 138.4
click at [214, 374] on div "0:28 A minha amiga Sofia 0:32 convidou- me pra jantar 0:35 Preparou- me as sard…" at bounding box center [543, 279] width 1051 height 441
click at [141, 152] on span "gostava," at bounding box center [161, 156] width 41 height 13
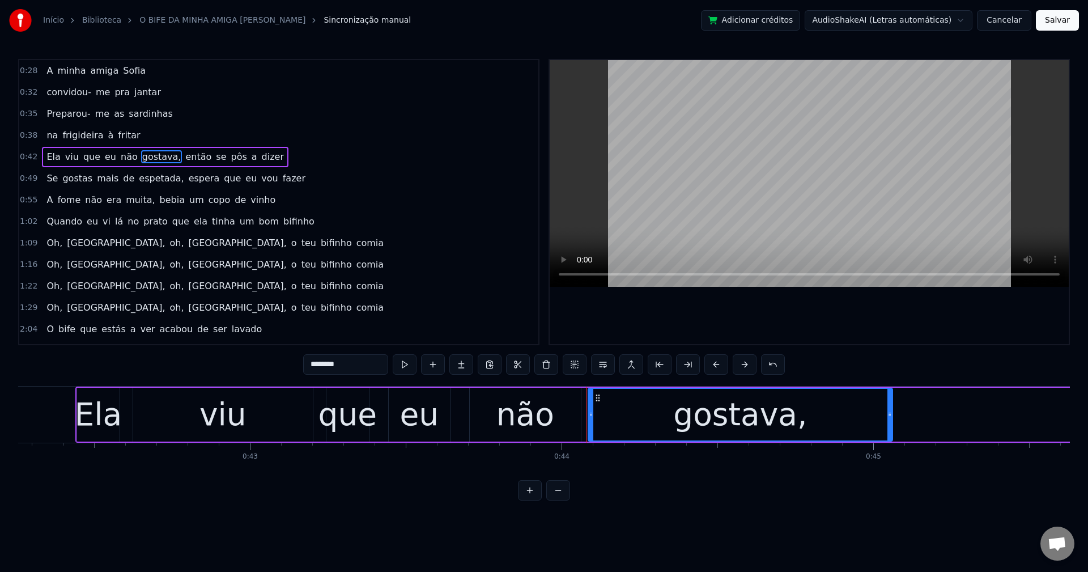
click at [352, 359] on input "********" at bounding box center [345, 364] width 85 height 20
click at [181, 153] on span "então" at bounding box center [195, 156] width 28 height 13
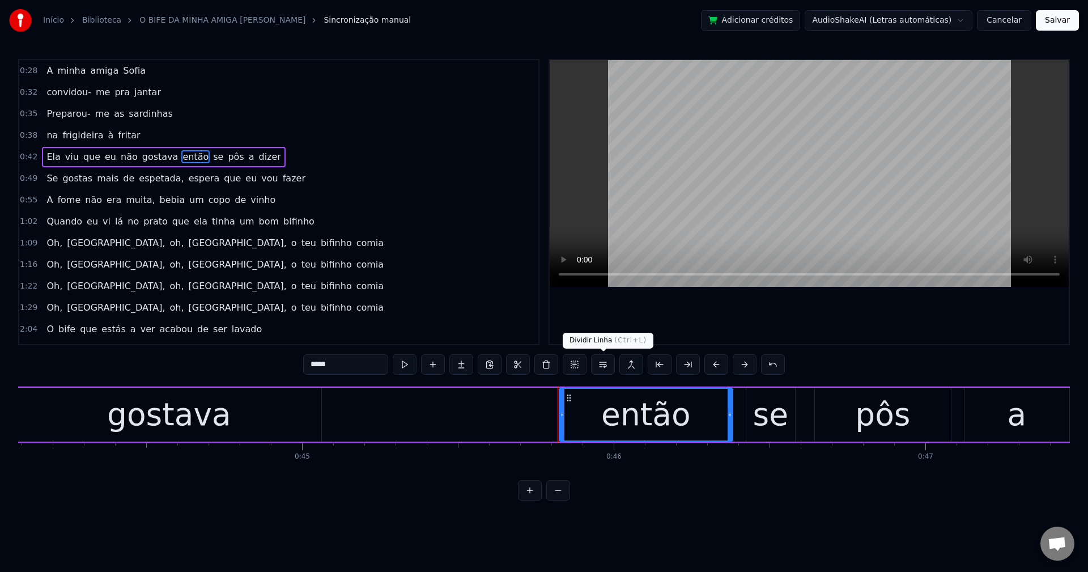
click at [597, 361] on button at bounding box center [603, 364] width 24 height 20
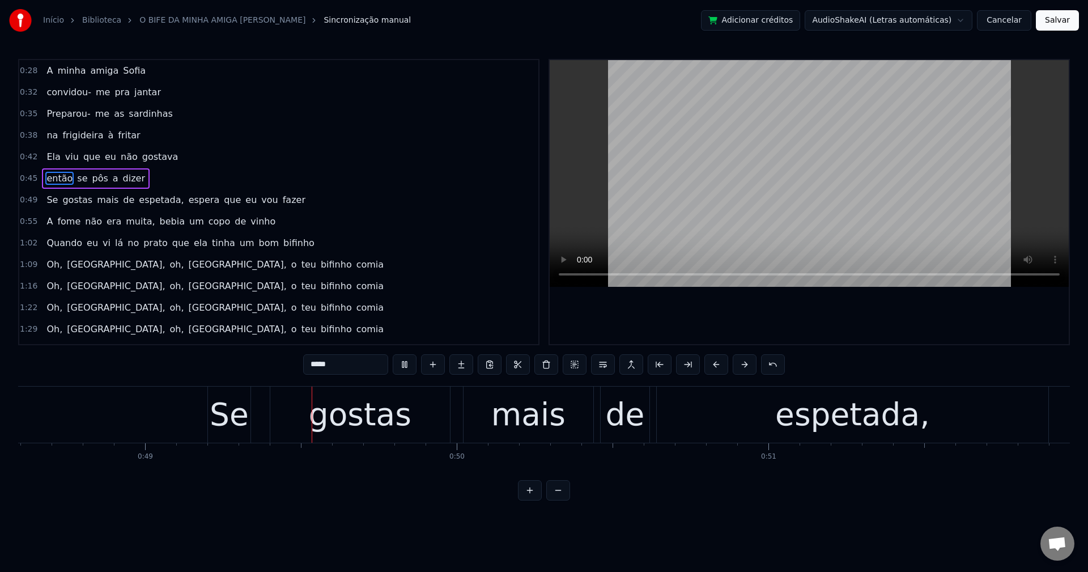
scroll to position [0, 15184]
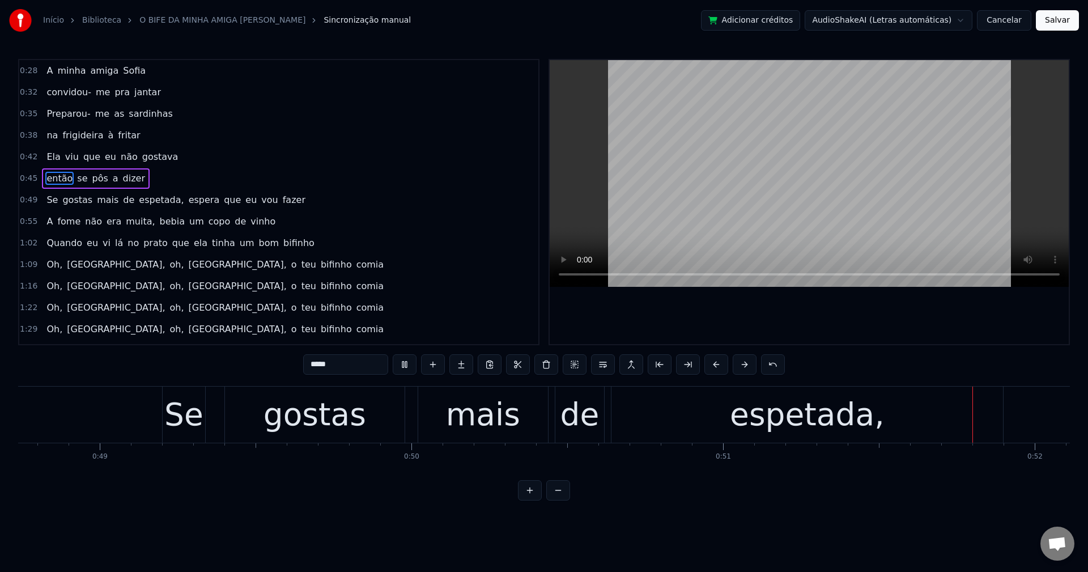
click at [148, 198] on span "espetada," at bounding box center [161, 199] width 47 height 13
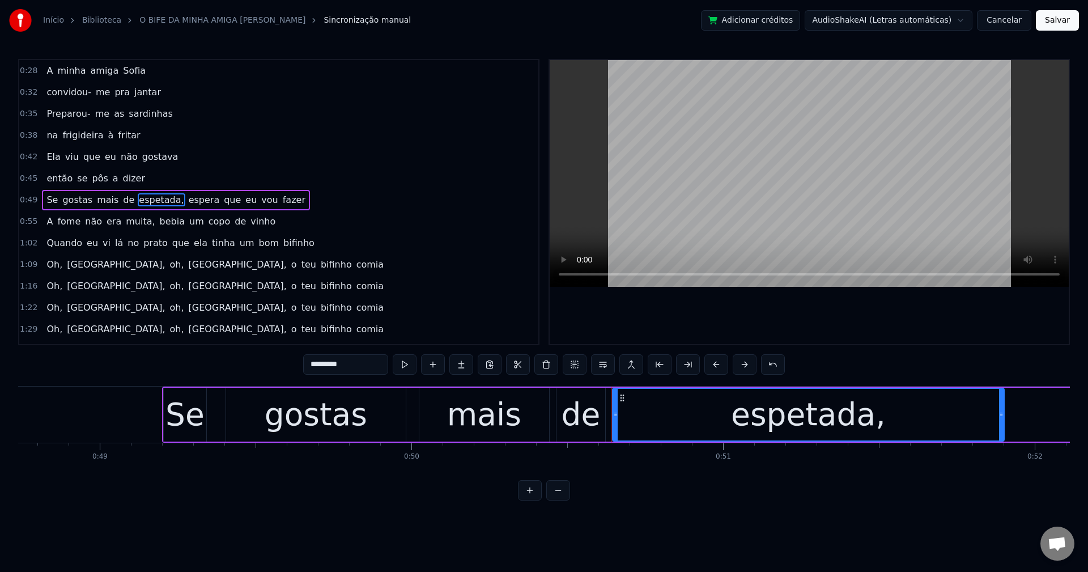
click at [365, 364] on input "*********" at bounding box center [345, 364] width 85 height 20
click at [185, 198] on span "espera" at bounding box center [201, 199] width 33 height 13
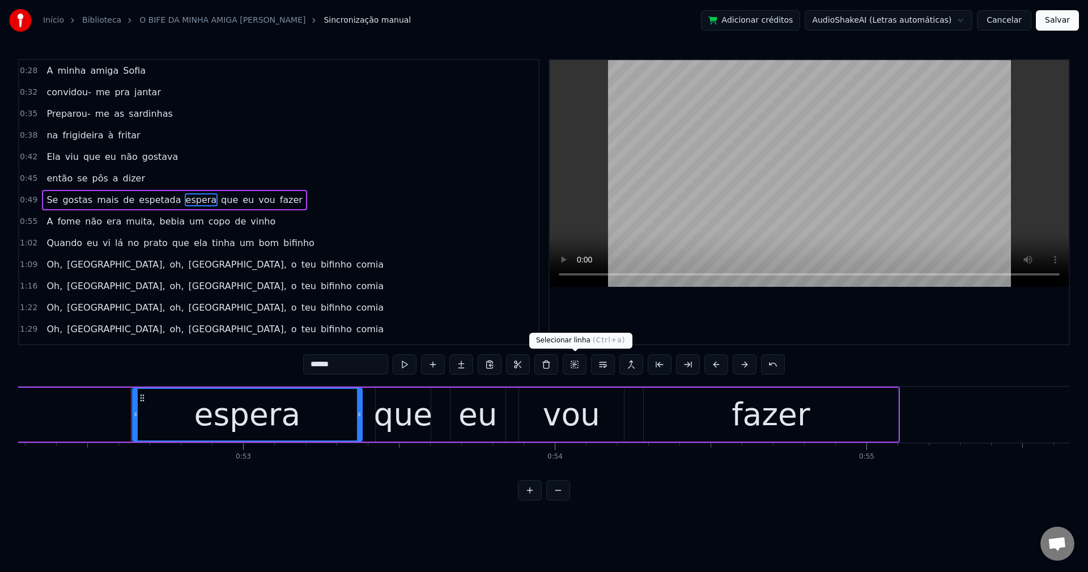
scroll to position [0, 16343]
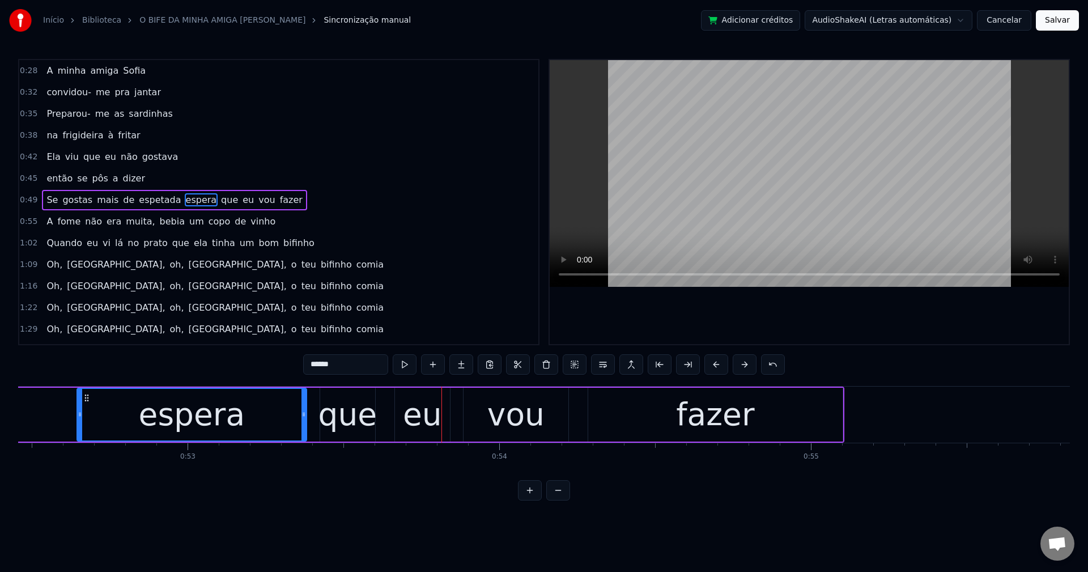
drag, startPoint x: 600, startPoint y: 368, endPoint x: 593, endPoint y: 344, distance: 25.1
click at [600, 368] on button at bounding box center [603, 364] width 24 height 20
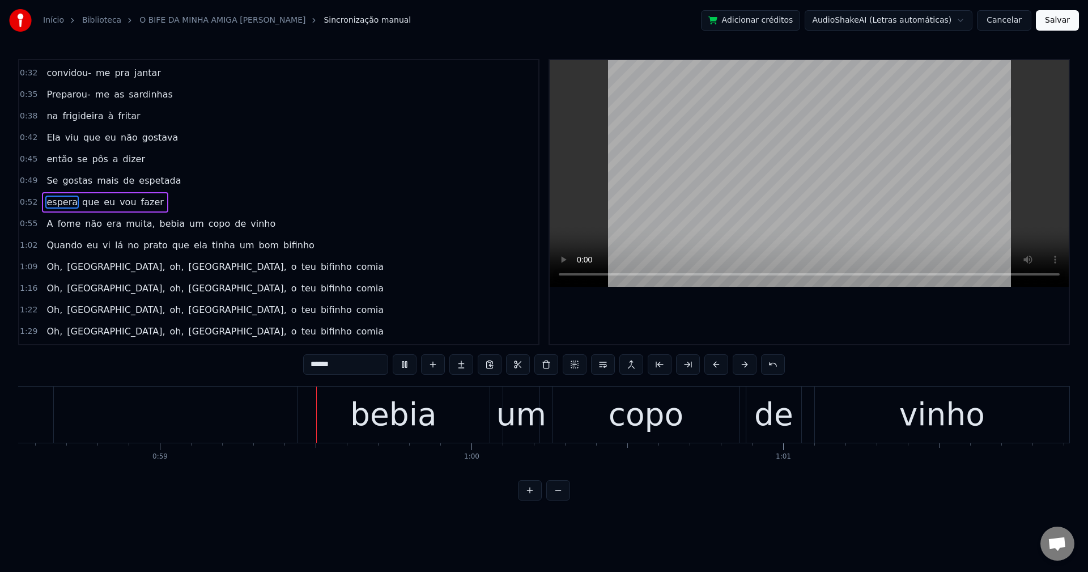
scroll to position [0, 18296]
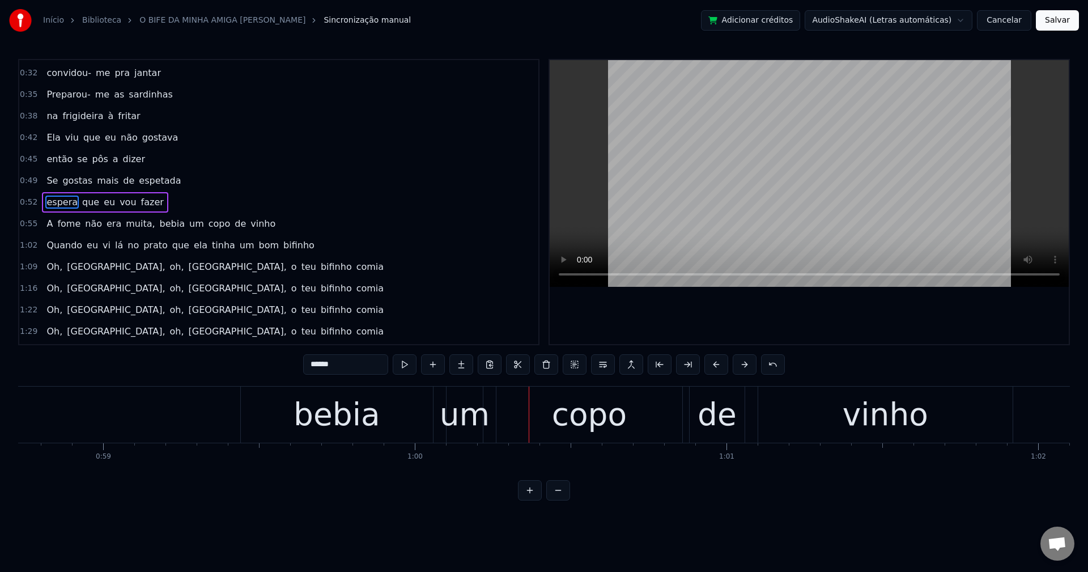
click at [131, 222] on span "muita," at bounding box center [140, 223] width 31 height 13
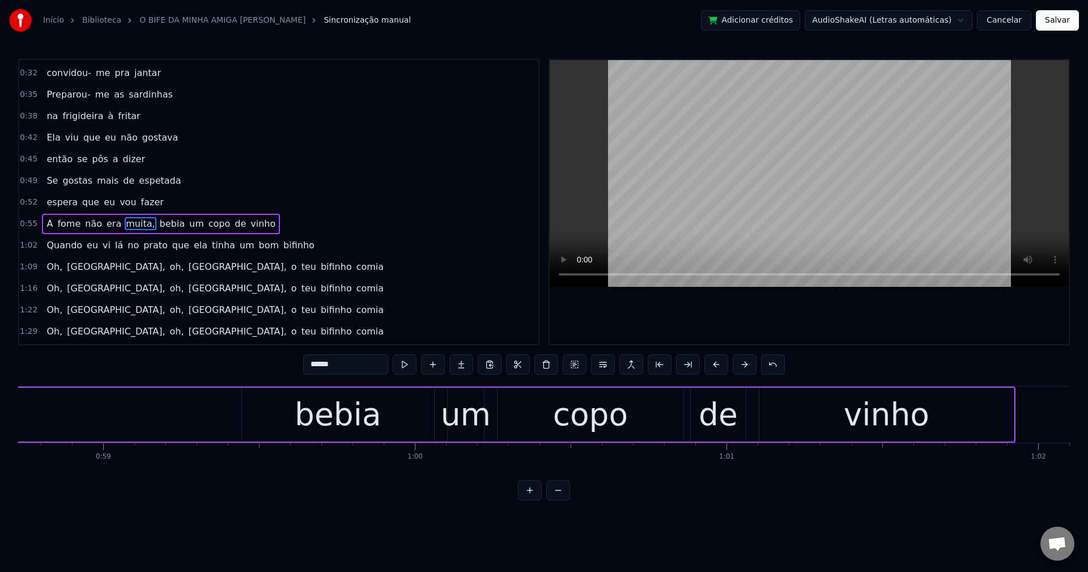
scroll to position [41, 0]
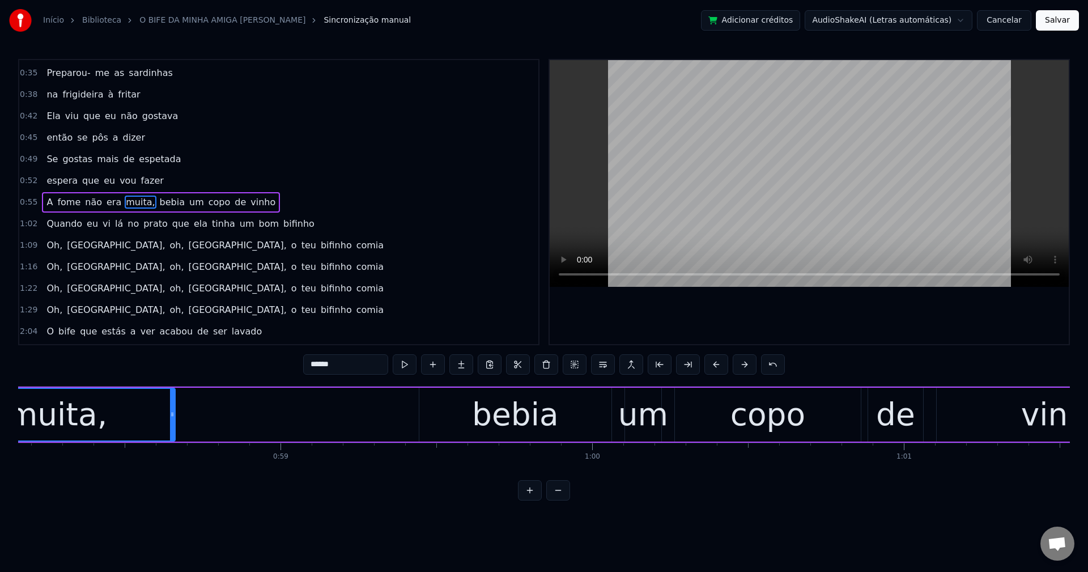
click at [355, 357] on input "******" at bounding box center [345, 364] width 85 height 20
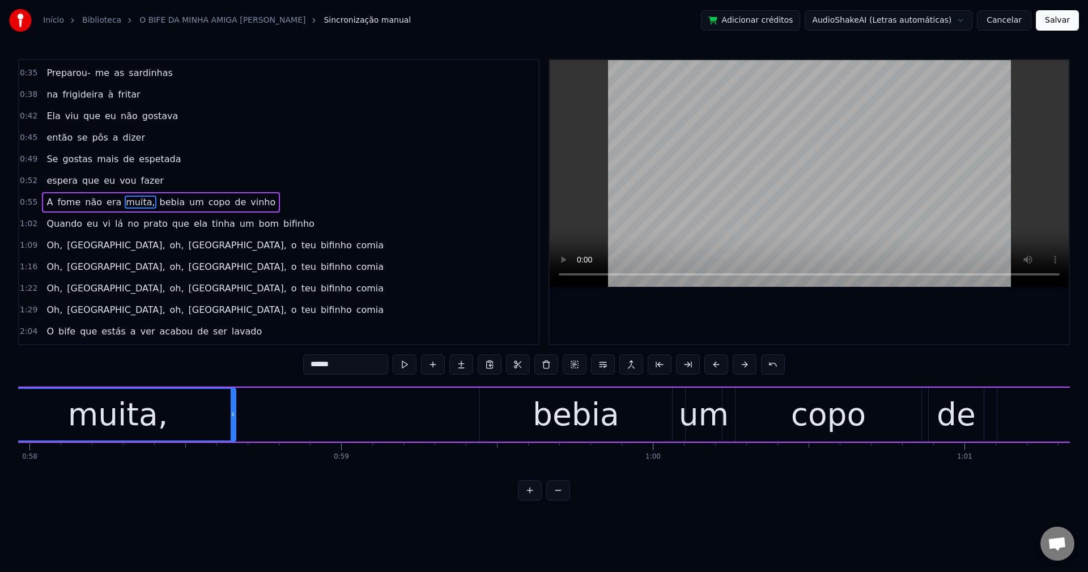
scroll to position [0, 17981]
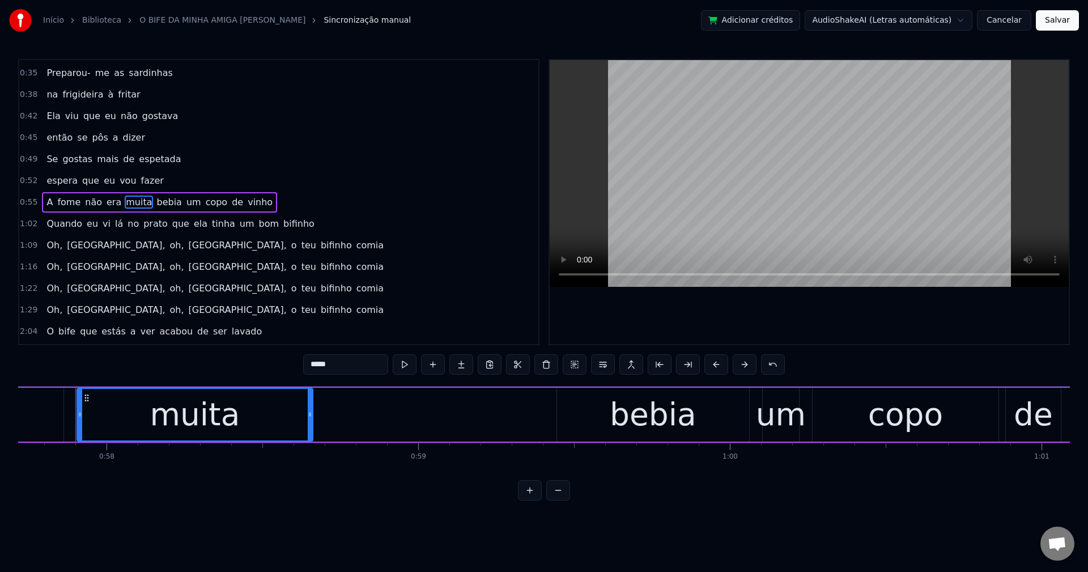
click at [155, 201] on span "bebia" at bounding box center [168, 201] width 27 height 13
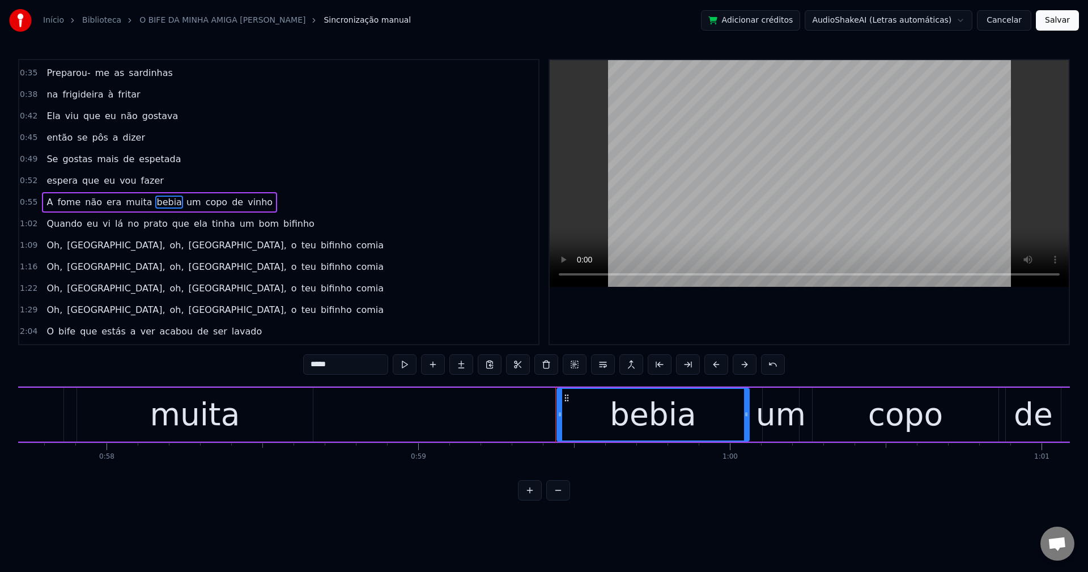
click at [370, 367] on input "*****" at bounding box center [345, 364] width 85 height 20
click at [598, 365] on button at bounding box center [603, 364] width 24 height 20
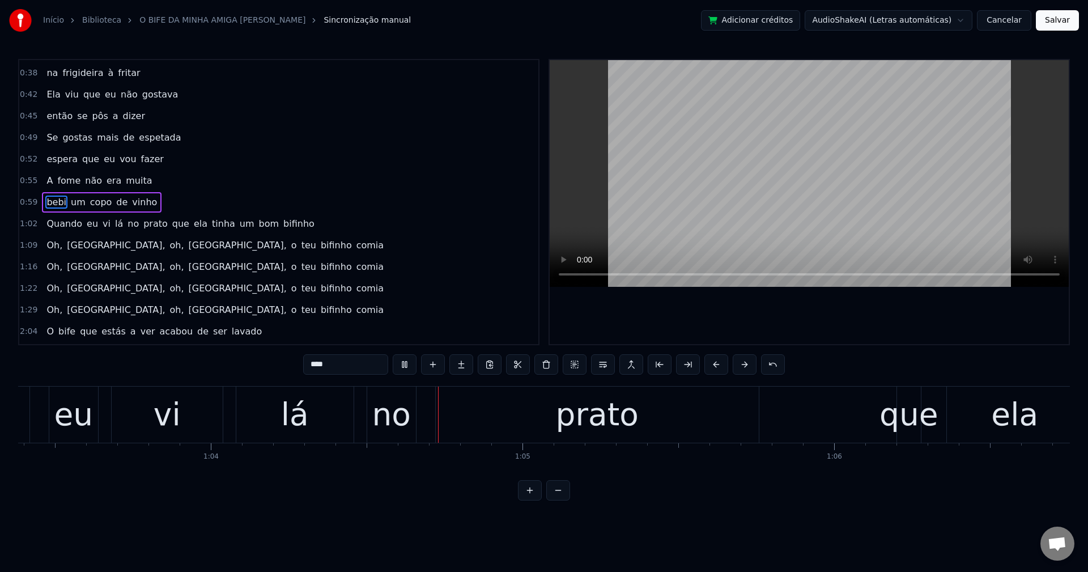
scroll to position [0, 19947]
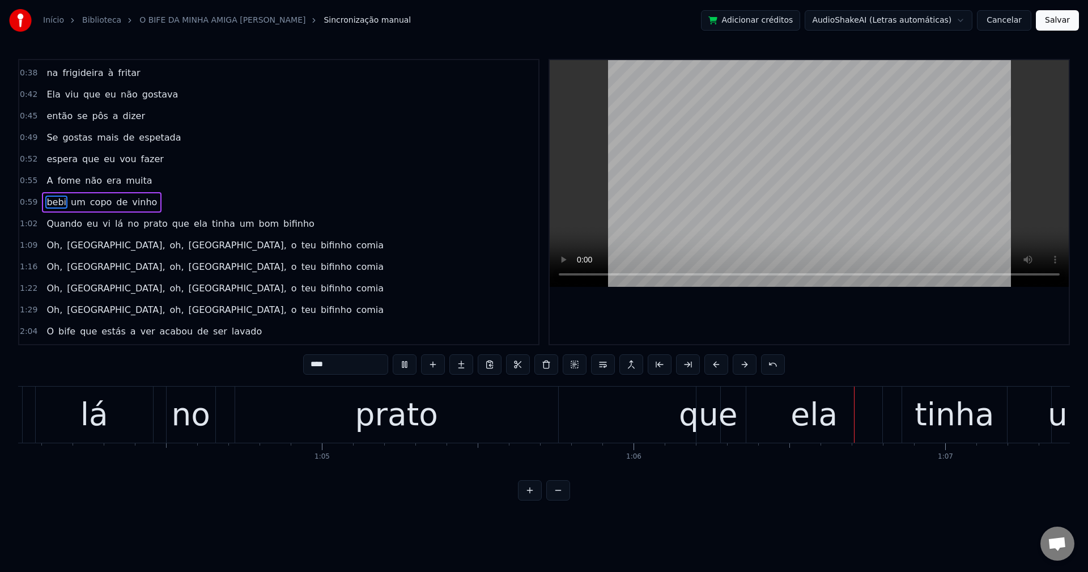
click at [171, 225] on span "que" at bounding box center [180, 223] width 19 height 13
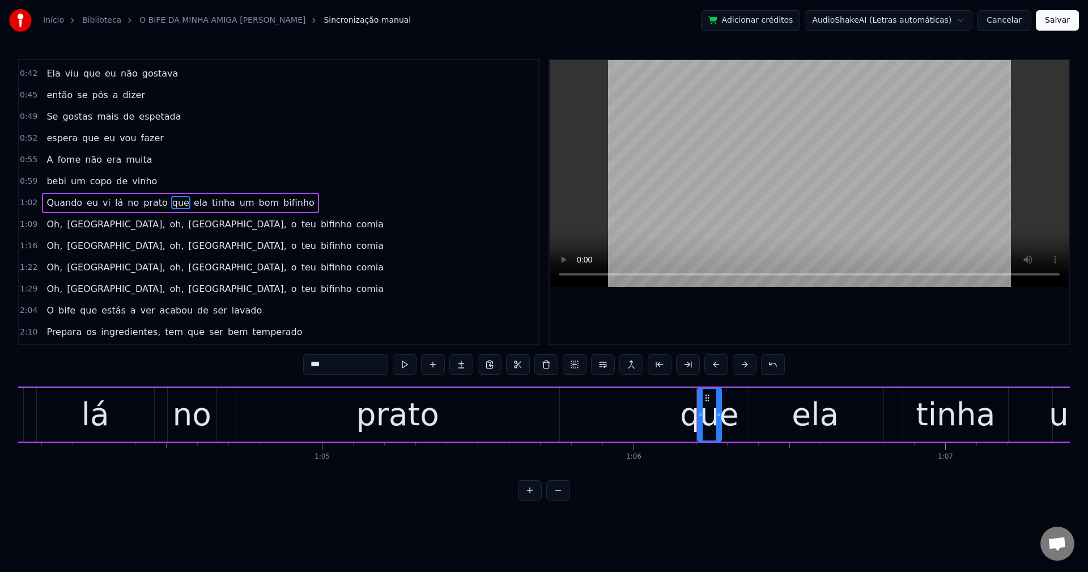
scroll to position [84, 0]
click at [602, 363] on button at bounding box center [603, 364] width 24 height 20
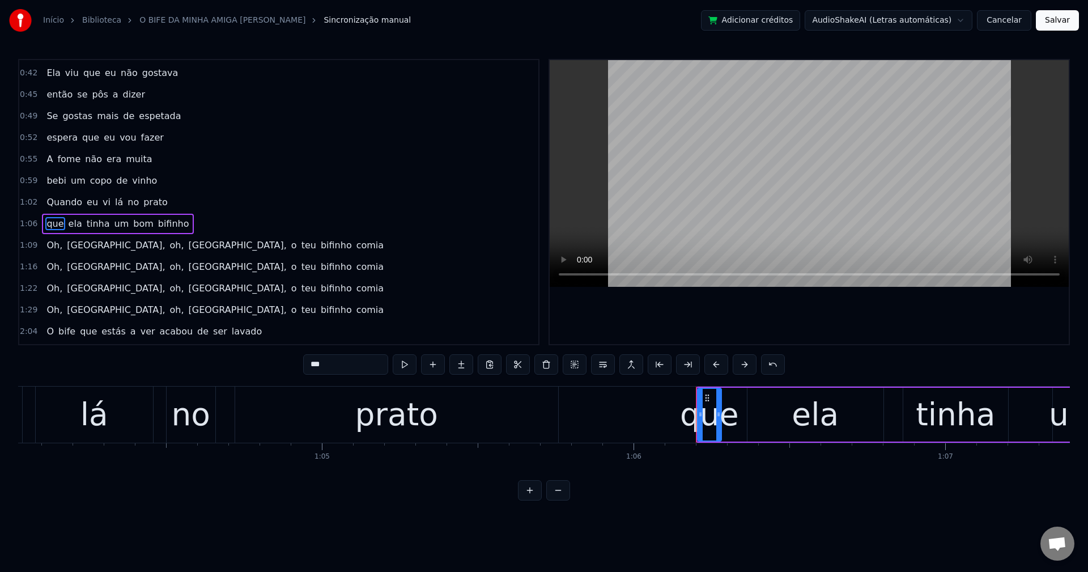
scroll to position [105, 0]
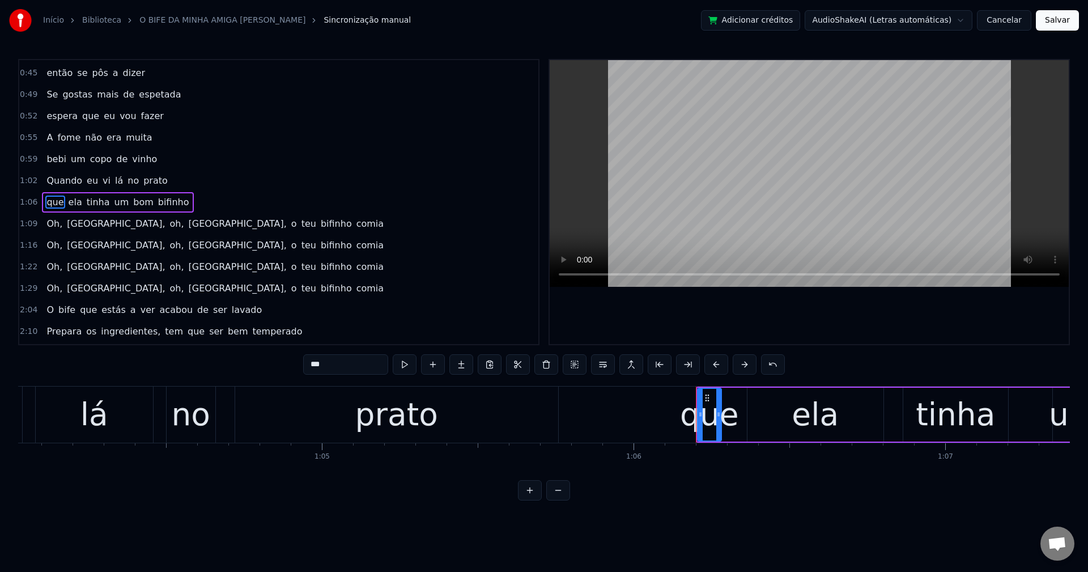
drag, startPoint x: 568, startPoint y: 292, endPoint x: 522, endPoint y: 494, distance: 206.7
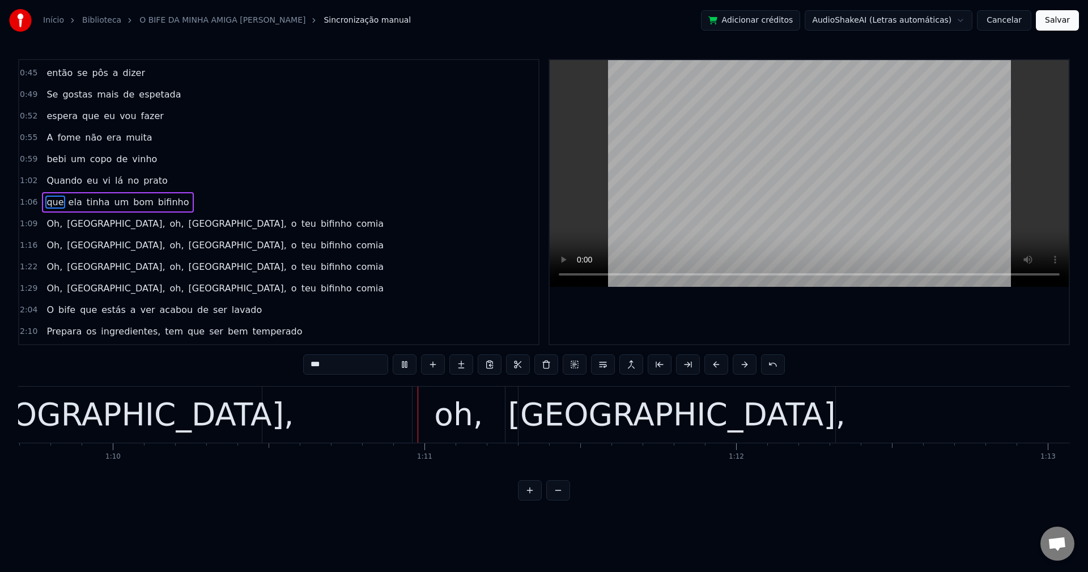
scroll to position [0, 21867]
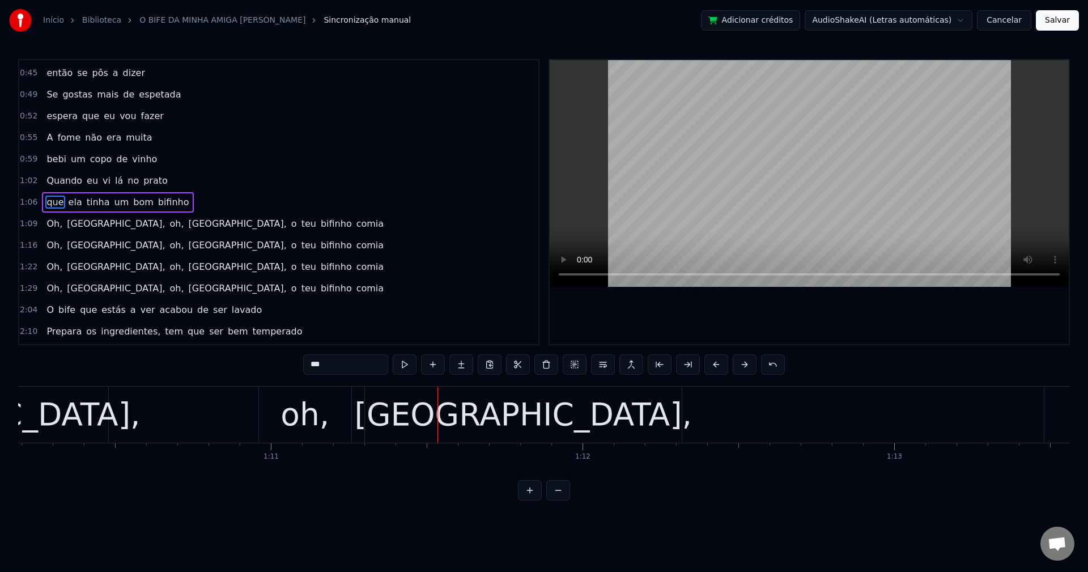
click at [55, 222] on span "Oh," at bounding box center [54, 223] width 18 height 13
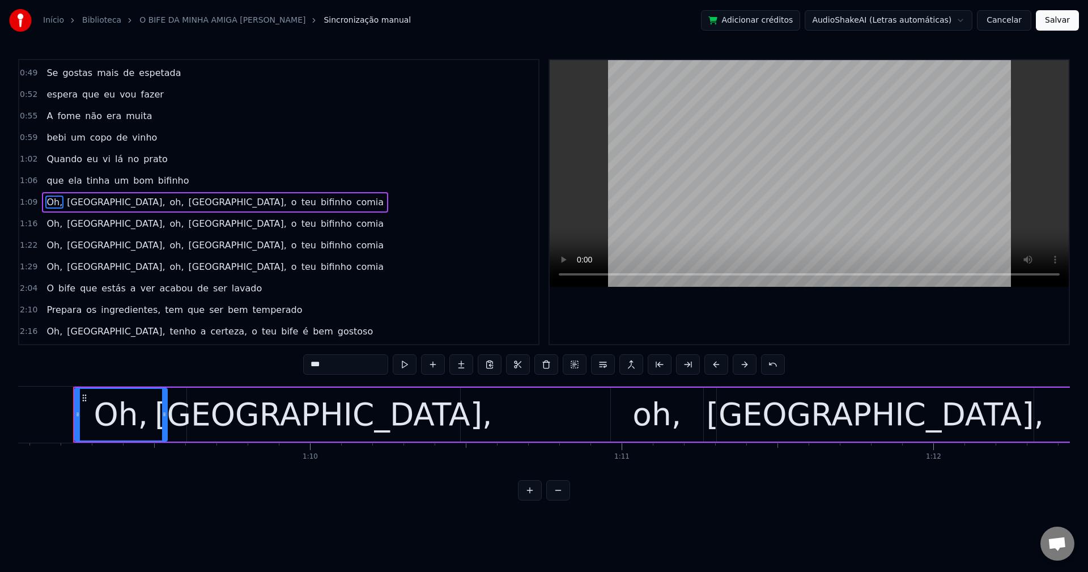
scroll to position [0, 21514]
drag, startPoint x: 346, startPoint y: 370, endPoint x: 220, endPoint y: 386, distance: 126.2
click at [226, 385] on div "0:28 A minha amiga Sofia 0:32 convidou- me pra jantar 0:35 Preparou- me as sard…" at bounding box center [543, 279] width 1051 height 441
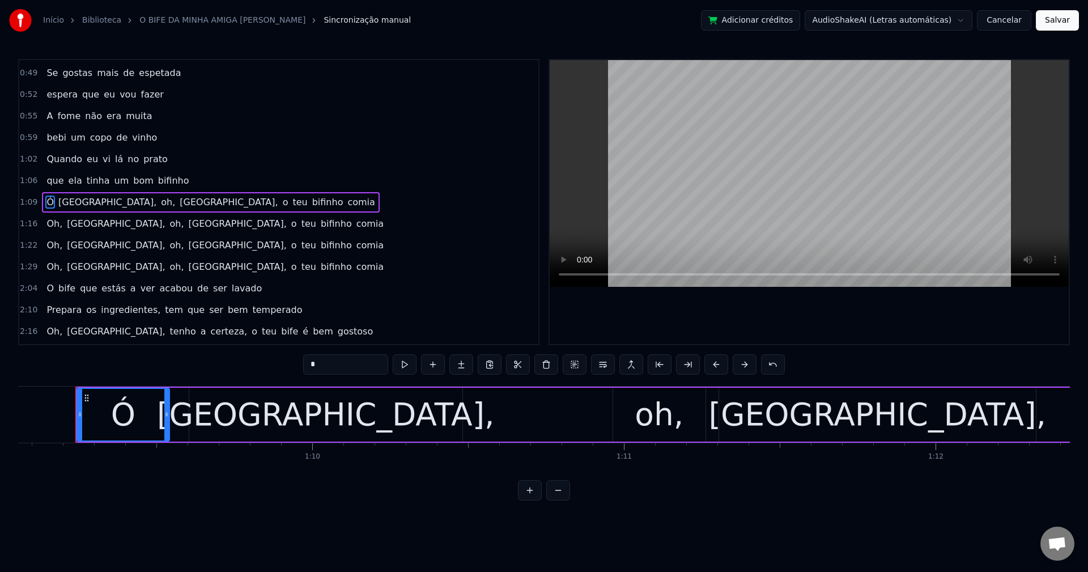
click at [62, 201] on span "Sofia," at bounding box center [107, 201] width 100 height 13
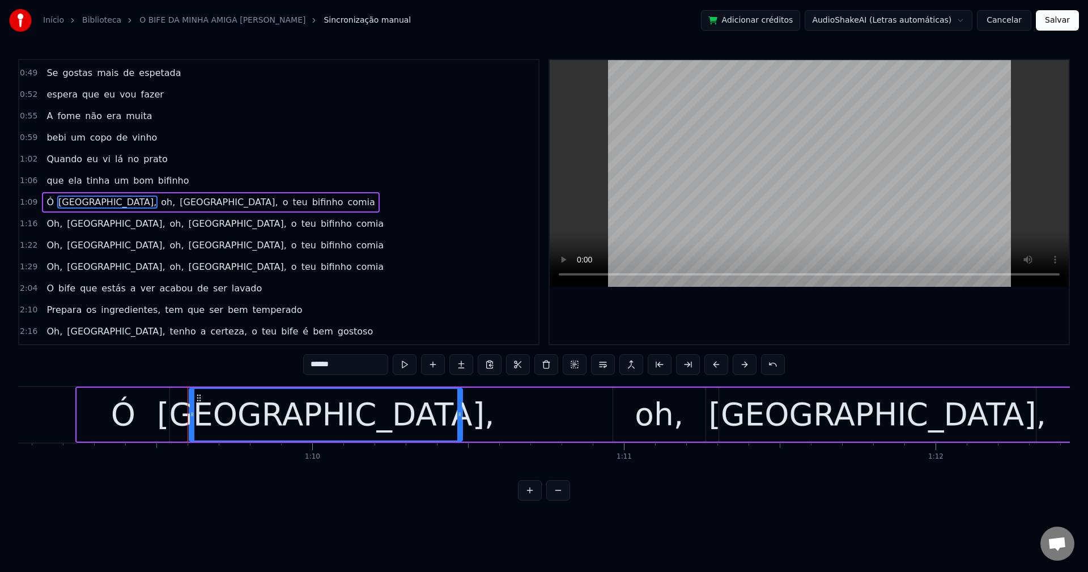
click at [365, 362] on input "******" at bounding box center [345, 364] width 85 height 20
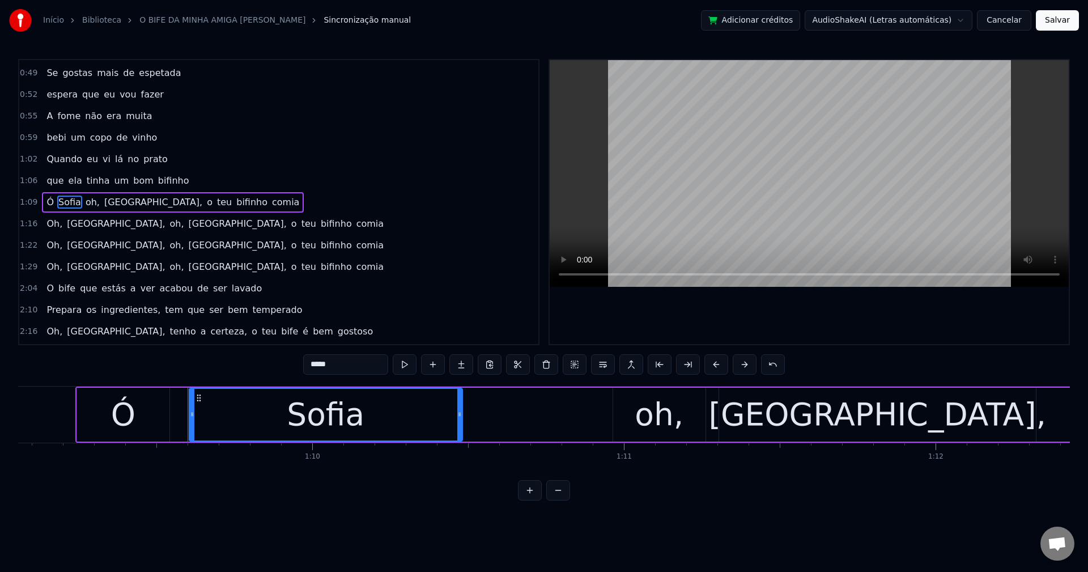
click at [86, 203] on span "oh," at bounding box center [92, 201] width 16 height 13
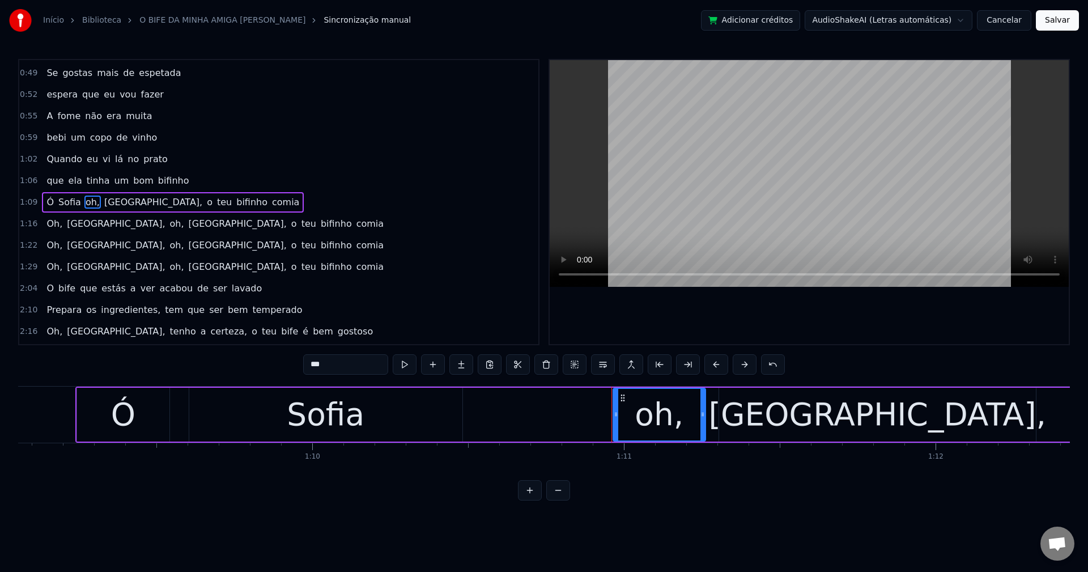
drag, startPoint x: 364, startPoint y: 361, endPoint x: 238, endPoint y: 376, distance: 126.7
click at [238, 376] on div "0:28 A minha amiga Sofia 0:32 convidou- me pra jantar 0:35 Preparou- me as sard…" at bounding box center [543, 279] width 1051 height 441
click at [101, 203] on span "Sofia," at bounding box center [146, 201] width 100 height 13
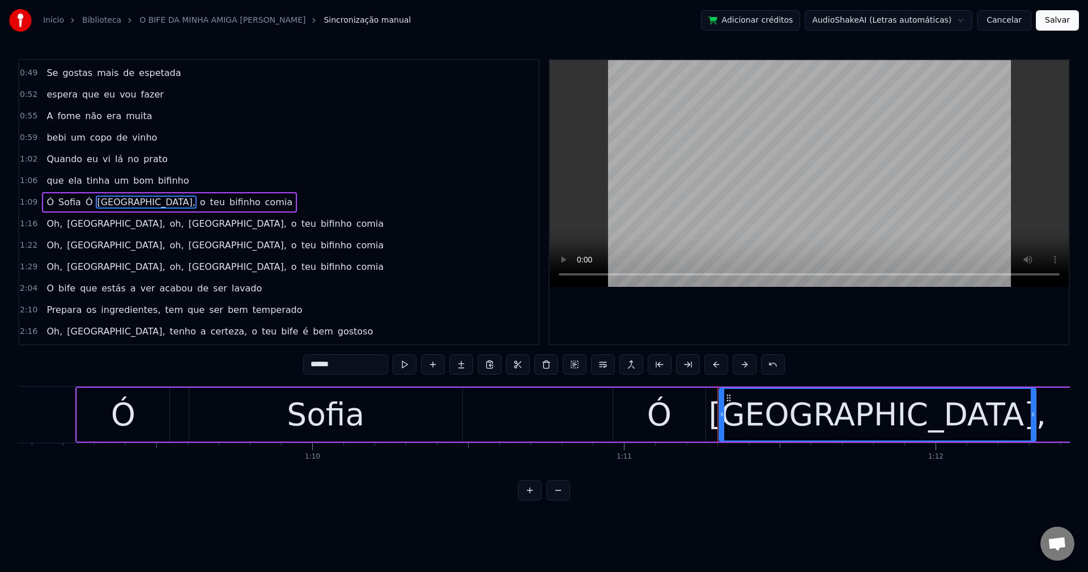
click at [346, 359] on input "******" at bounding box center [345, 364] width 85 height 20
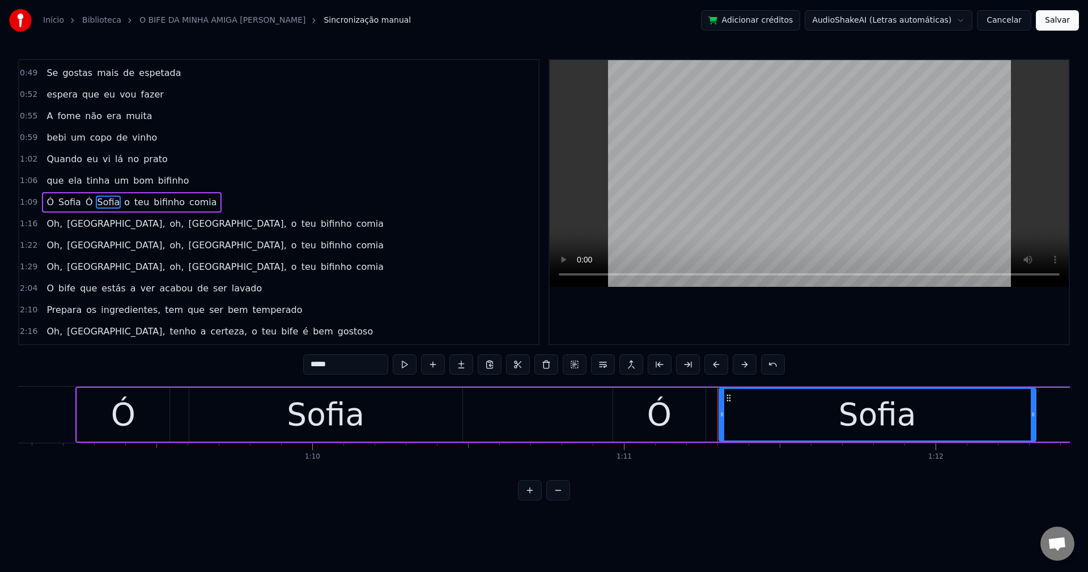
click at [123, 203] on span "o" at bounding box center [127, 201] width 8 height 13
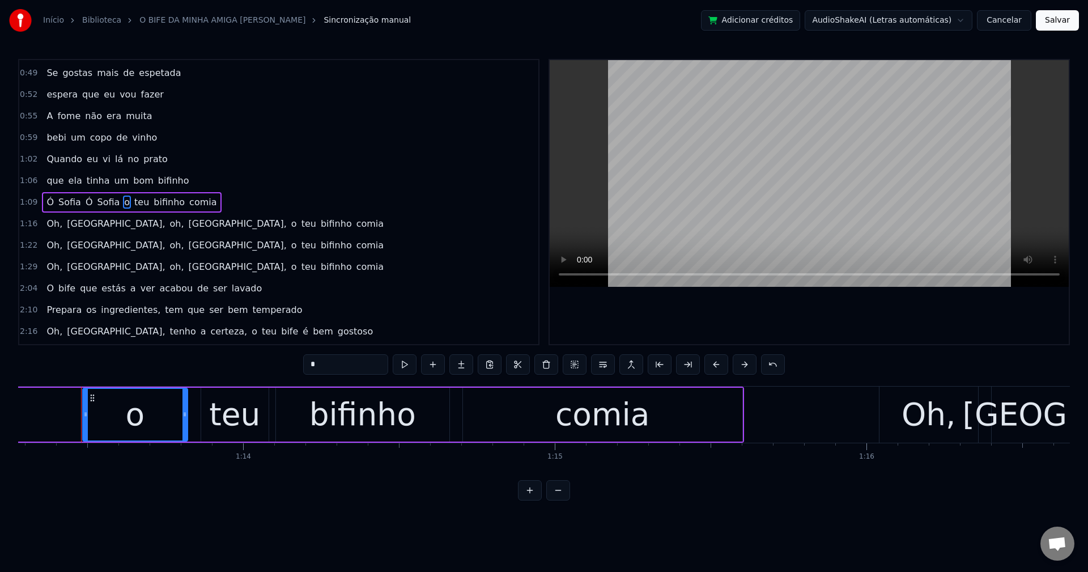
scroll to position [0, 22835]
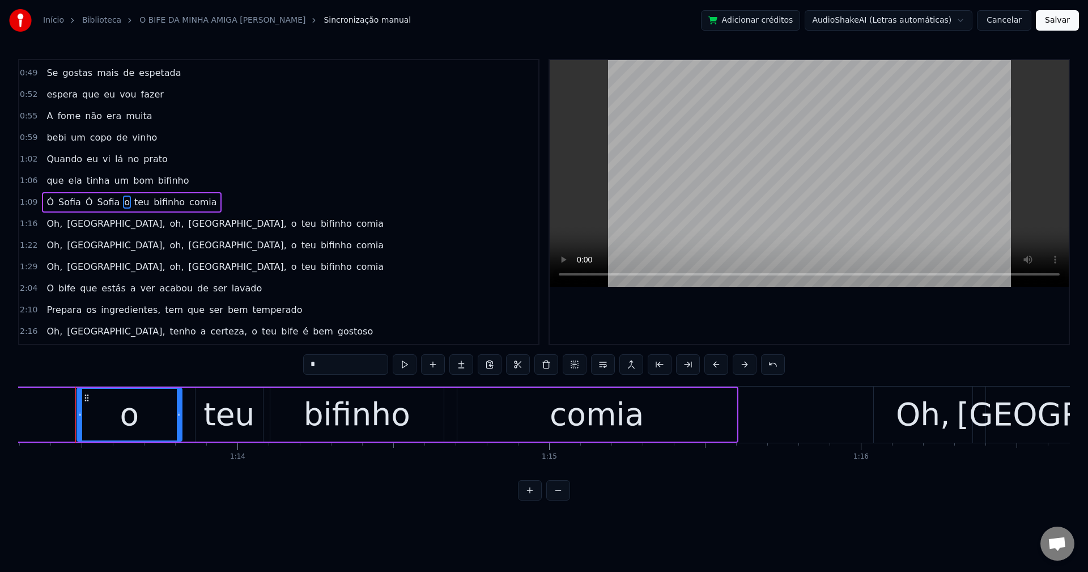
drag, startPoint x: 328, startPoint y: 369, endPoint x: 292, endPoint y: 379, distance: 37.7
click at [292, 379] on div "0:28 A minha amiga Sofia 0:32 convidou- me pra jantar 0:35 Preparou- me as sard…" at bounding box center [543, 279] width 1051 height 441
click at [600, 364] on button at bounding box center [603, 364] width 24 height 20
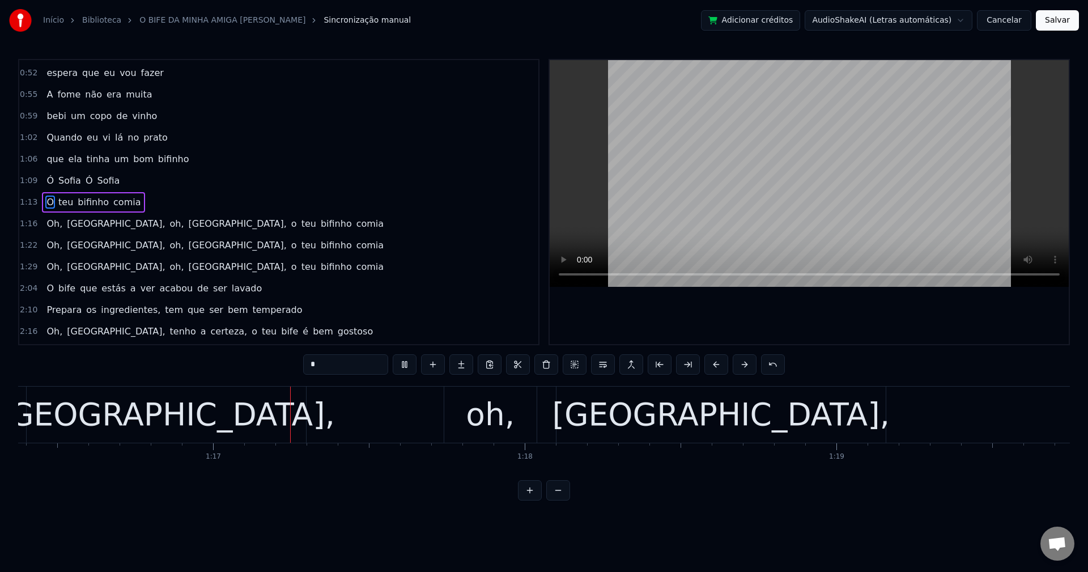
scroll to position [0, 23819]
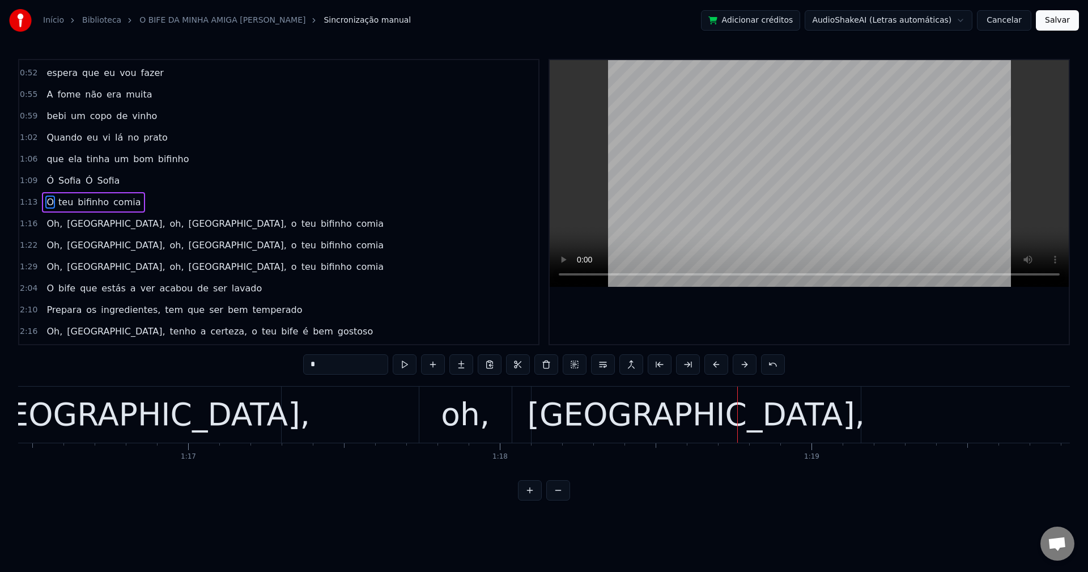
click at [49, 224] on span "Oh," at bounding box center [54, 223] width 18 height 13
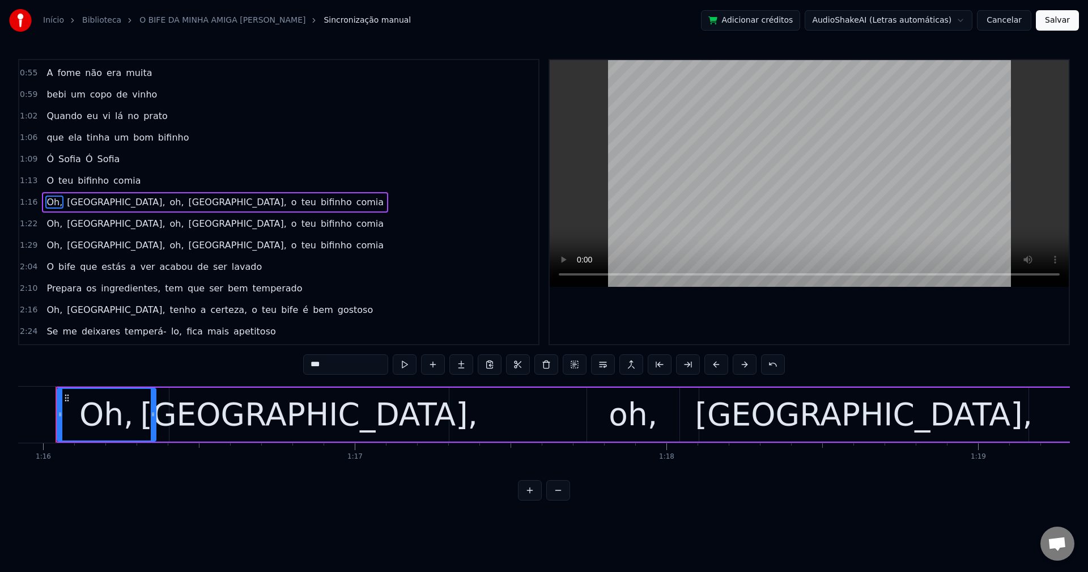
scroll to position [0, 23633]
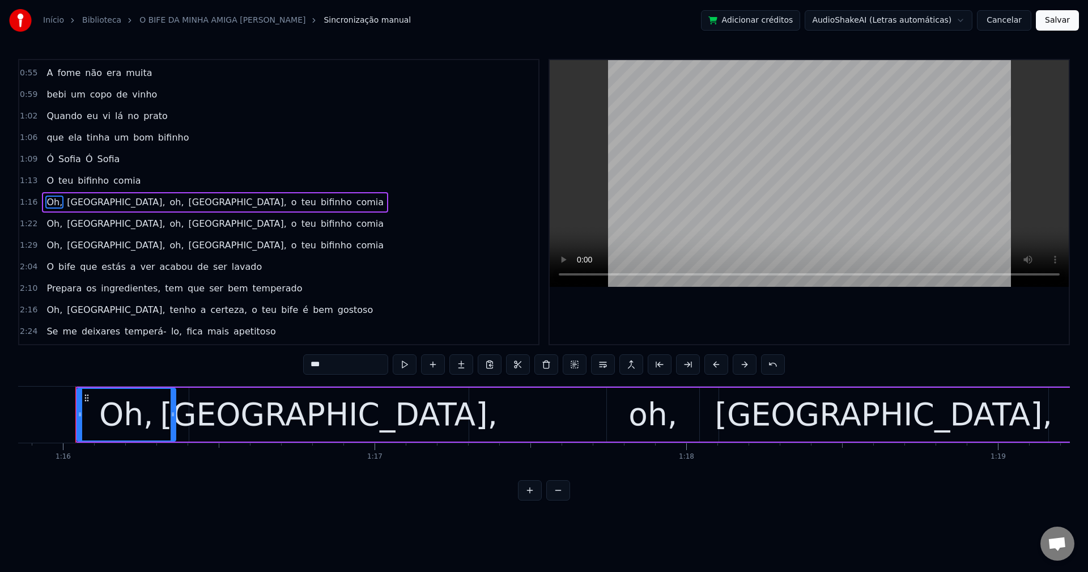
drag, startPoint x: 340, startPoint y: 361, endPoint x: 157, endPoint y: 370, distance: 183.2
click at [157, 370] on div "0:28 A minha amiga Sofia 0:32 convidou- me pra jantar 0:35 Preparou- me as sard…" at bounding box center [543, 279] width 1051 height 441
click at [69, 202] on span "Sofia," at bounding box center [107, 201] width 100 height 13
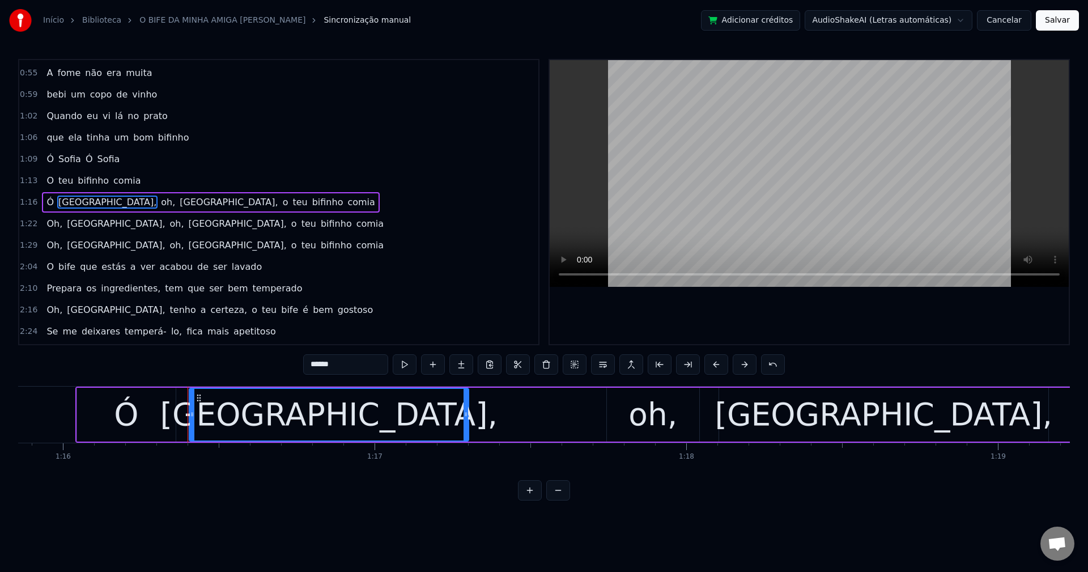
click at [364, 358] on input "******" at bounding box center [345, 364] width 85 height 20
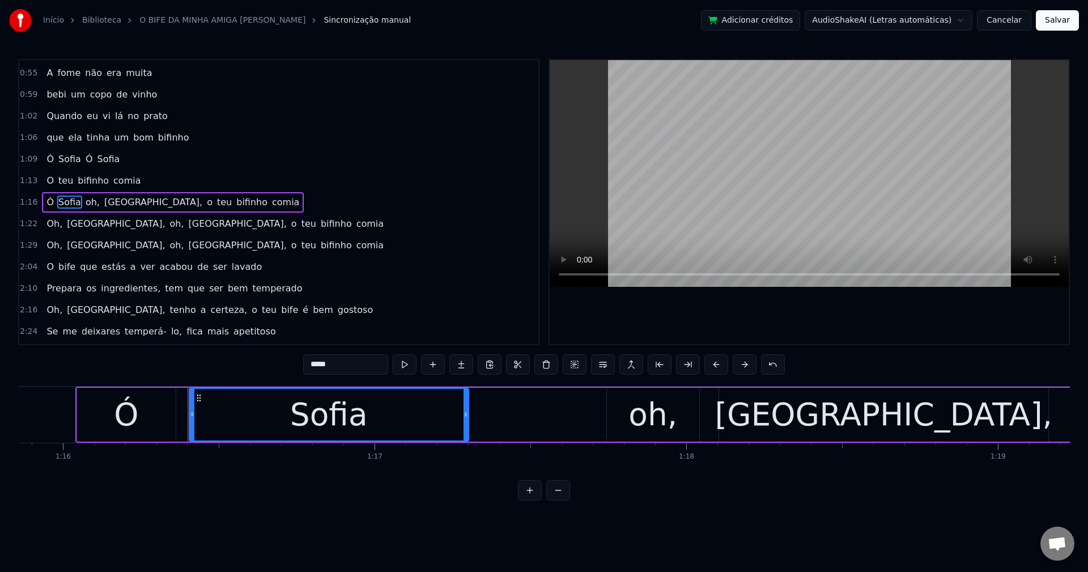
click at [84, 197] on span "oh," at bounding box center [92, 201] width 16 height 13
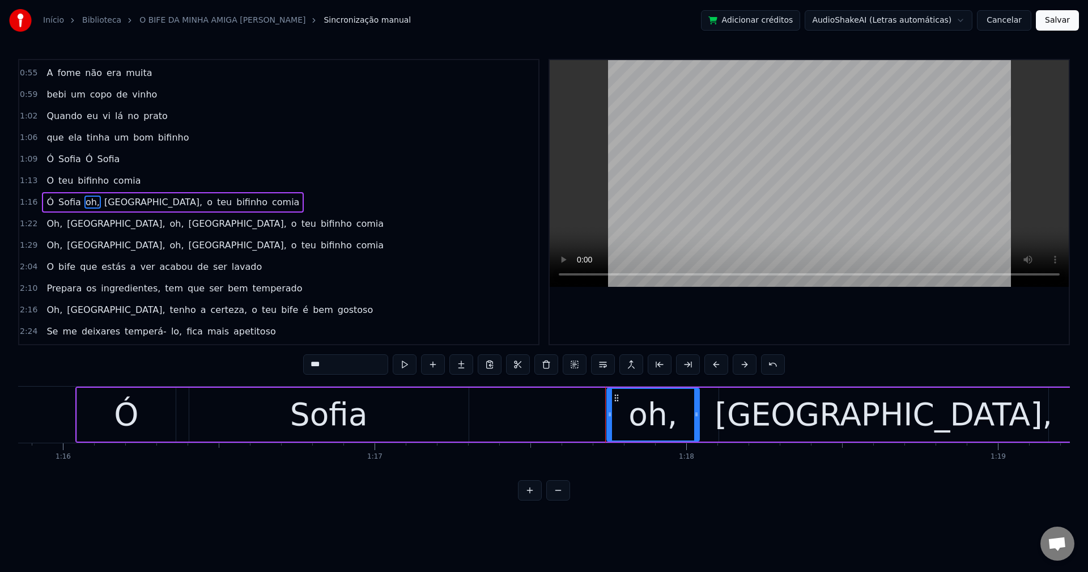
click at [33, 397] on div "0:28 A minha amiga Sofia 0:32 convidou- me pra jantar 0:35 Preparou- me as sard…" at bounding box center [543, 279] width 1051 height 441
click at [104, 204] on span "Sofia," at bounding box center [146, 201] width 100 height 13
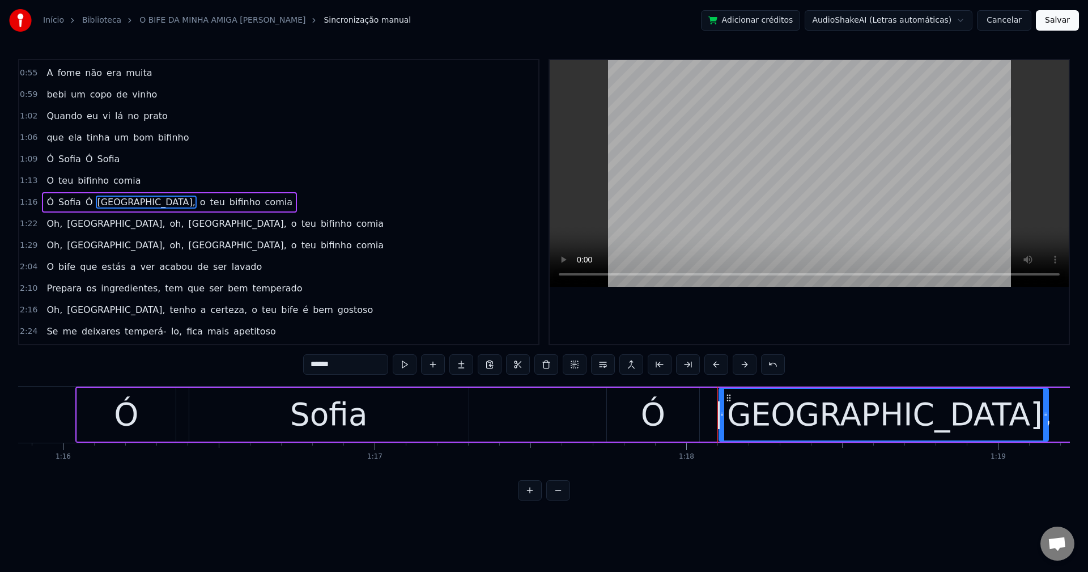
click at [361, 373] on input "******" at bounding box center [345, 364] width 85 height 20
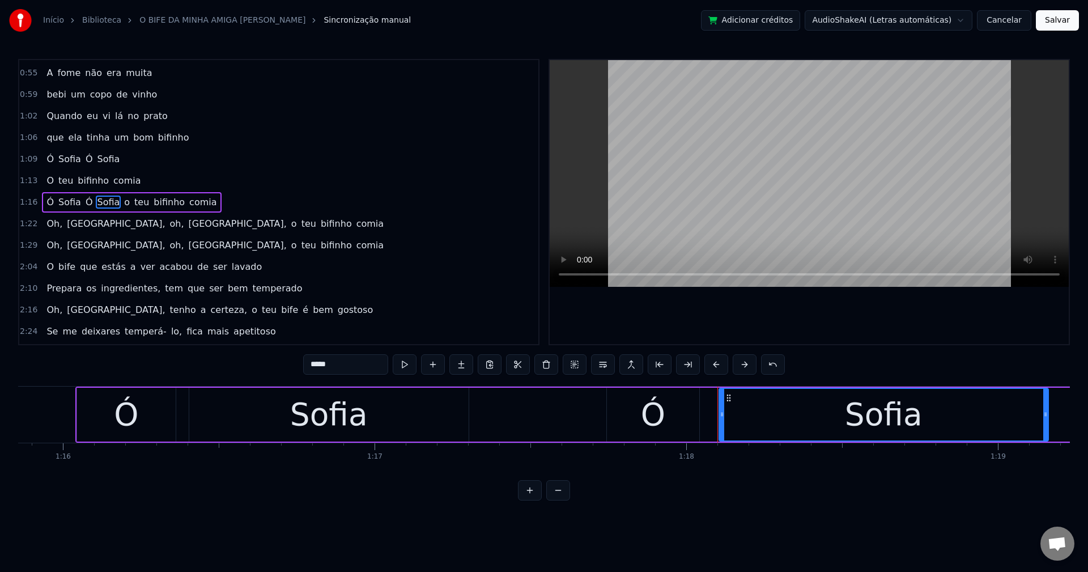
click at [123, 201] on span "o" at bounding box center [127, 201] width 8 height 13
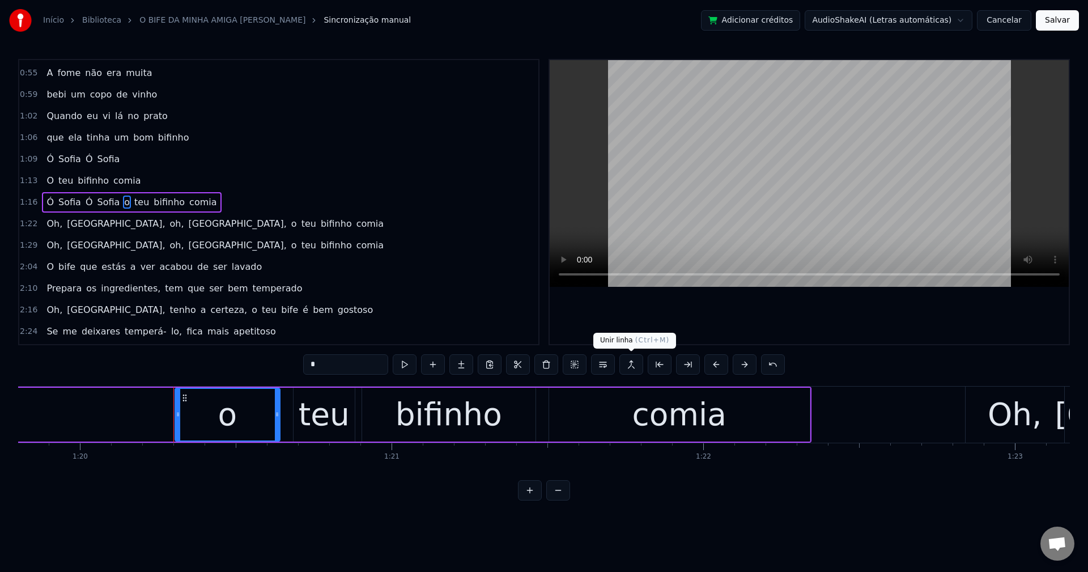
scroll to position [0, 24960]
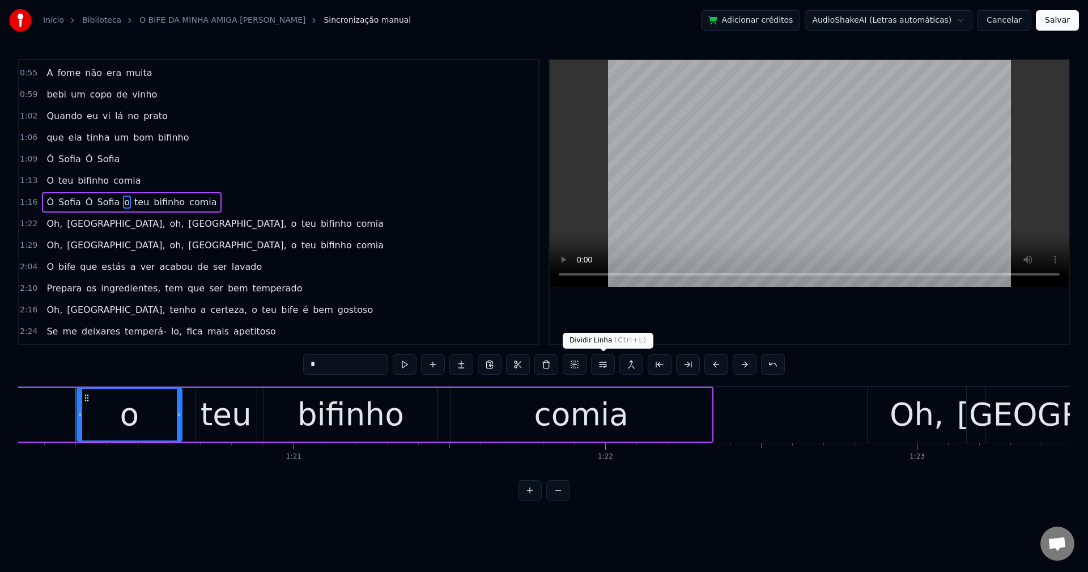
click at [602, 361] on button at bounding box center [603, 364] width 24 height 20
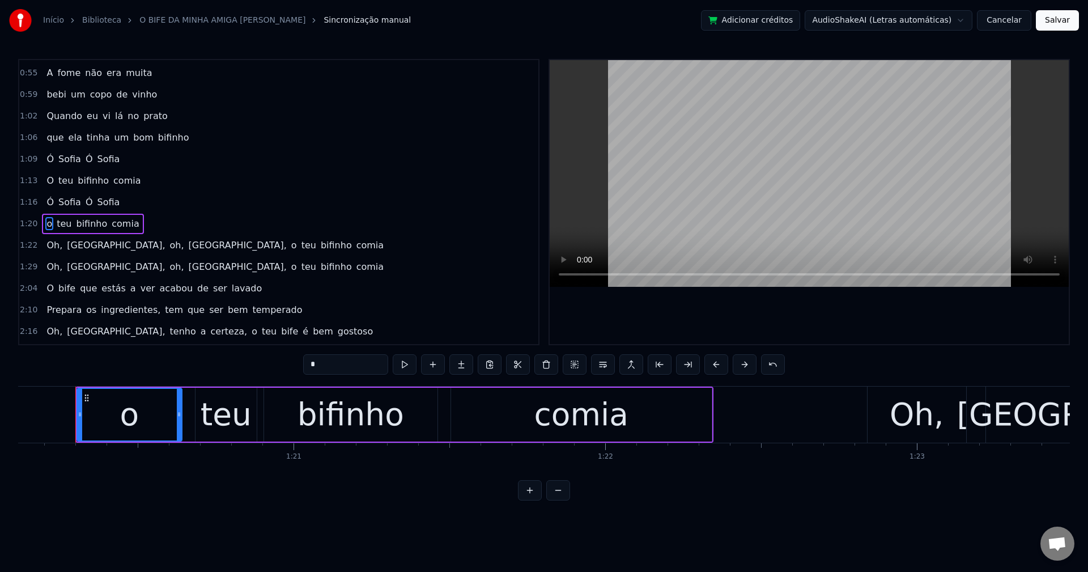
scroll to position [191, 0]
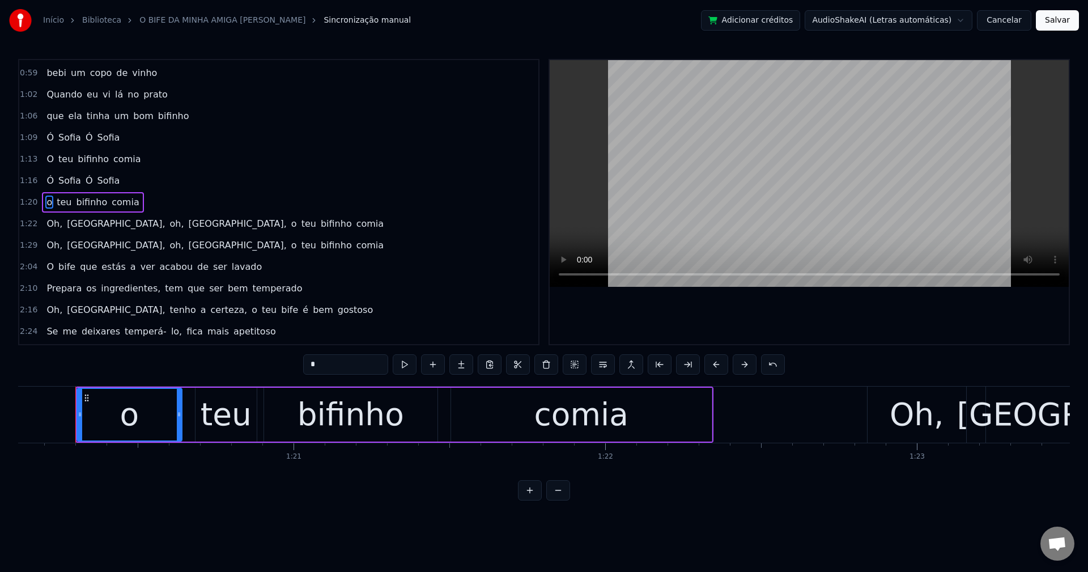
drag, startPoint x: 337, startPoint y: 368, endPoint x: 292, endPoint y: 371, distance: 45.4
click at [292, 371] on div "0:28 A minha amiga Sofia 0:32 convidou- me pra jantar 0:35 Preparou- me as sard…" at bounding box center [543, 279] width 1051 height 441
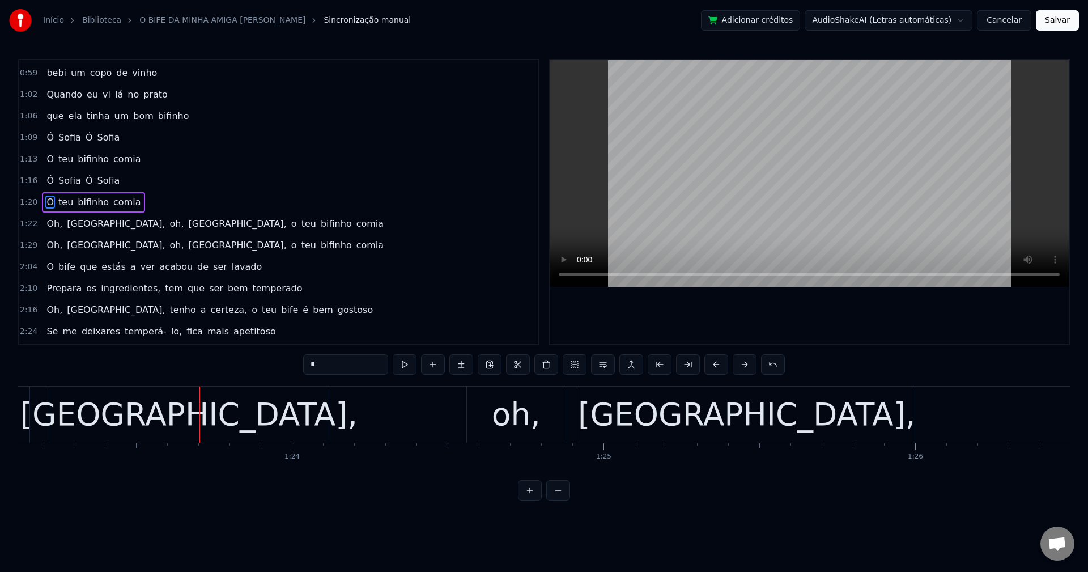
scroll to position [0, 25921]
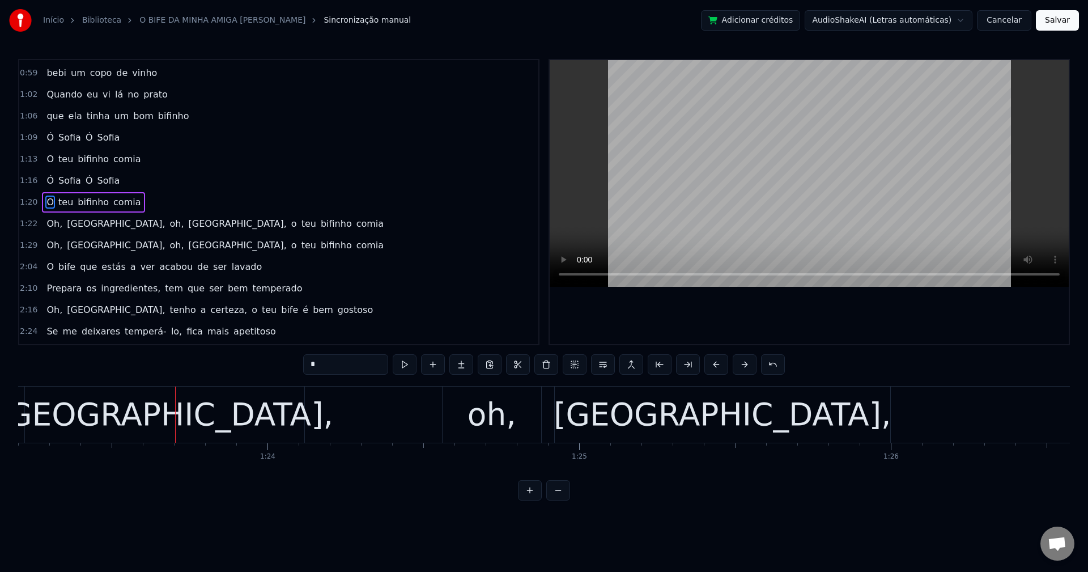
click at [48, 222] on span "Oh," at bounding box center [54, 223] width 18 height 13
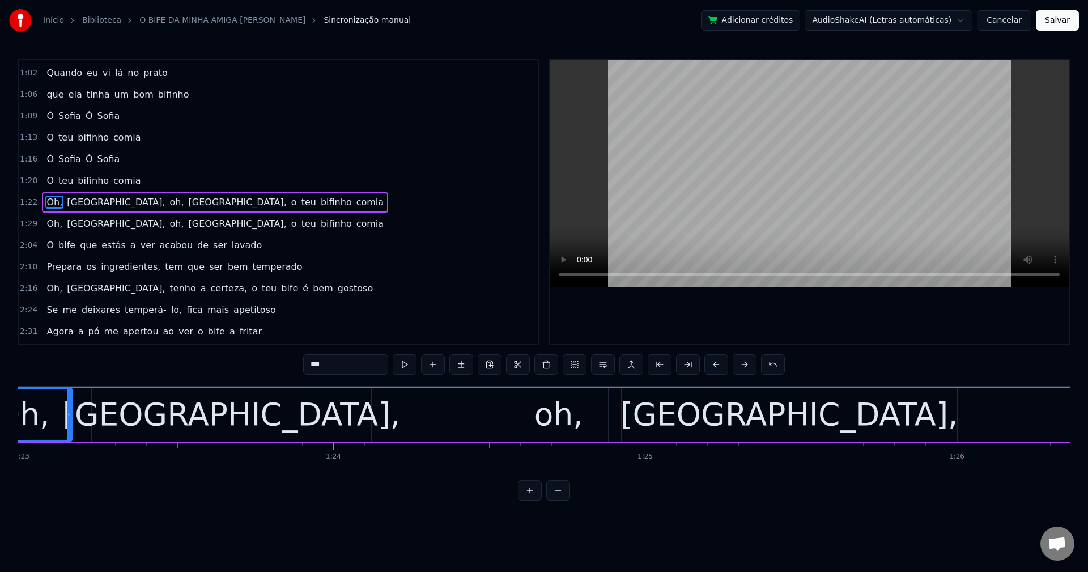
click at [365, 368] on input "***" at bounding box center [345, 364] width 85 height 20
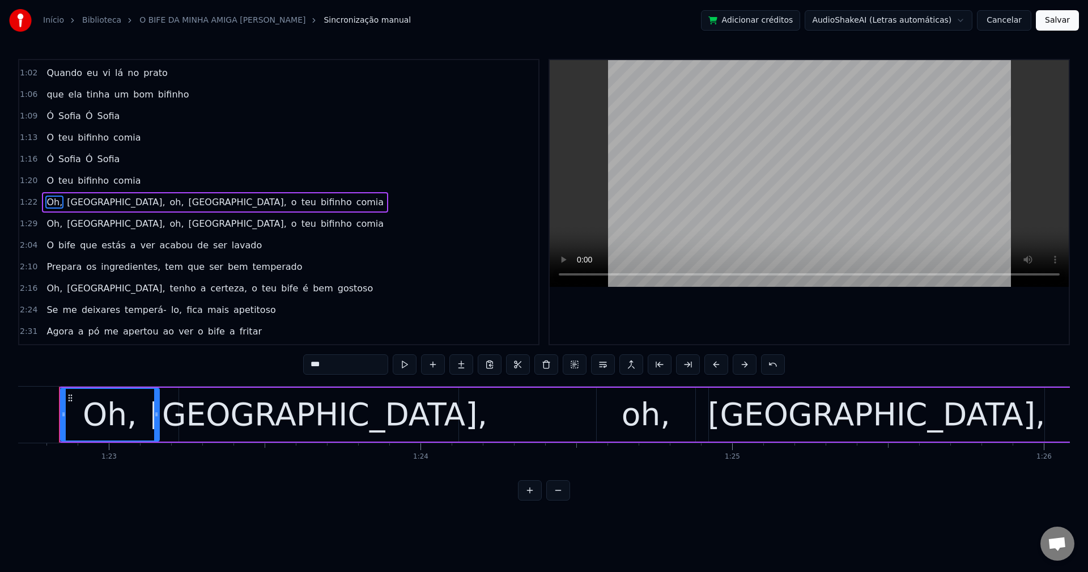
scroll to position [0, 25751]
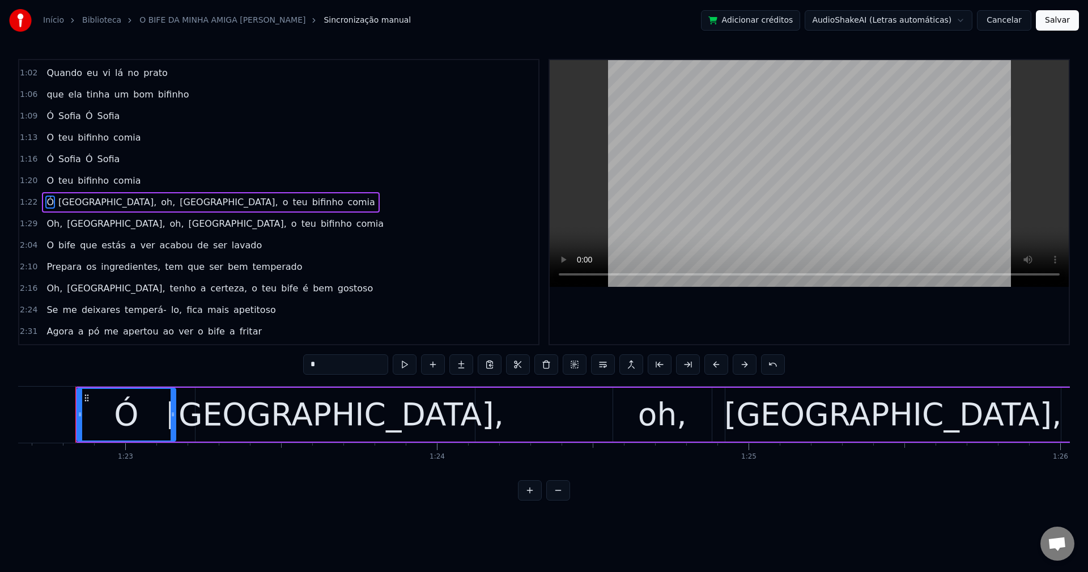
click at [67, 205] on span "Sofia," at bounding box center [107, 201] width 100 height 13
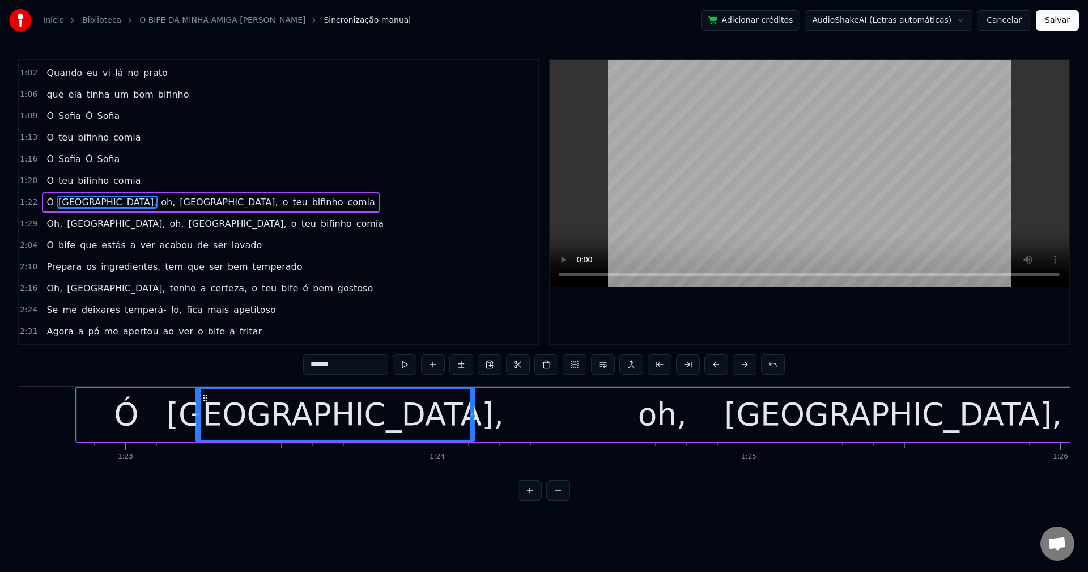
click at [368, 369] on input "******" at bounding box center [345, 364] width 85 height 20
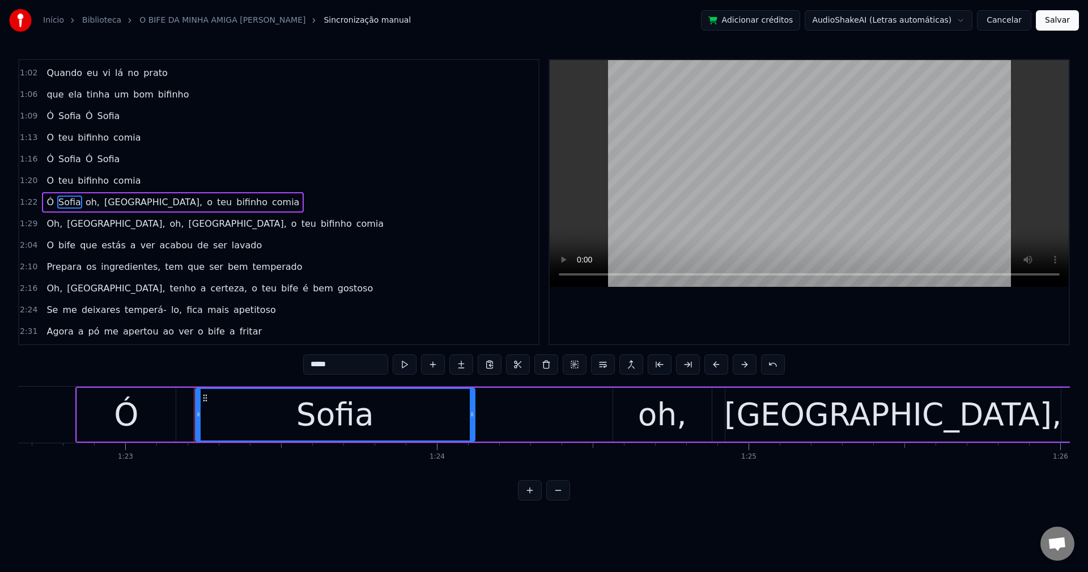
click at [85, 198] on span "oh," at bounding box center [92, 201] width 16 height 13
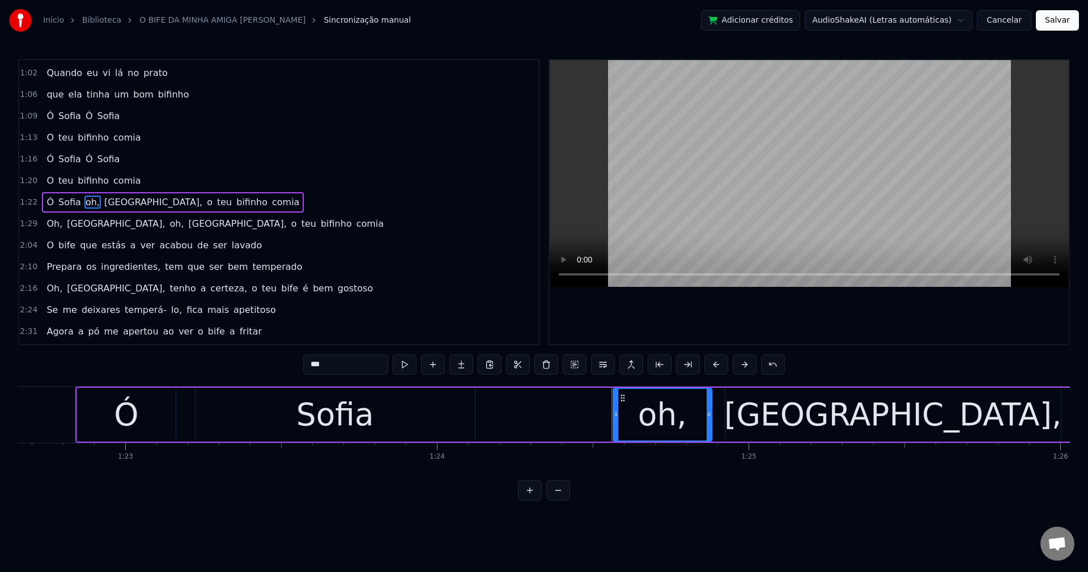
drag, startPoint x: 342, startPoint y: 357, endPoint x: 253, endPoint y: 384, distance: 92.5
click at [253, 384] on div "0:28 A minha amiga Sofia 0:32 convidou- me pra jantar 0:35 Preparou- me as sard…" at bounding box center [543, 279] width 1051 height 441
click at [101, 200] on span "Sofia," at bounding box center [146, 201] width 100 height 13
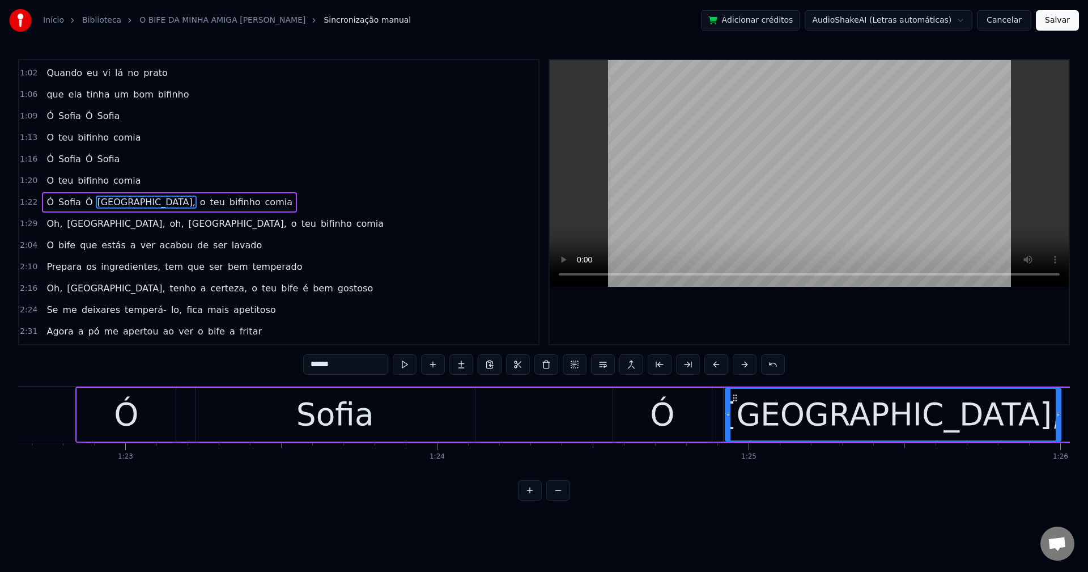
click at [365, 369] on input "******" at bounding box center [345, 364] width 85 height 20
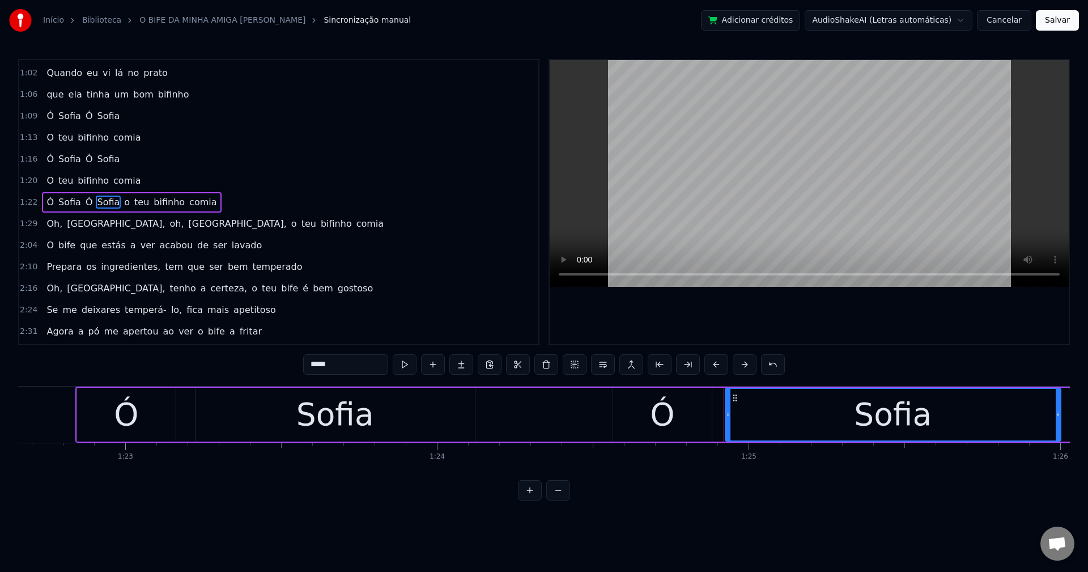
type input "*****"
click at [122, 203] on div "Ó Sofia Ó Sofia o teu bifinho comia" at bounding box center [131, 202] width 179 height 20
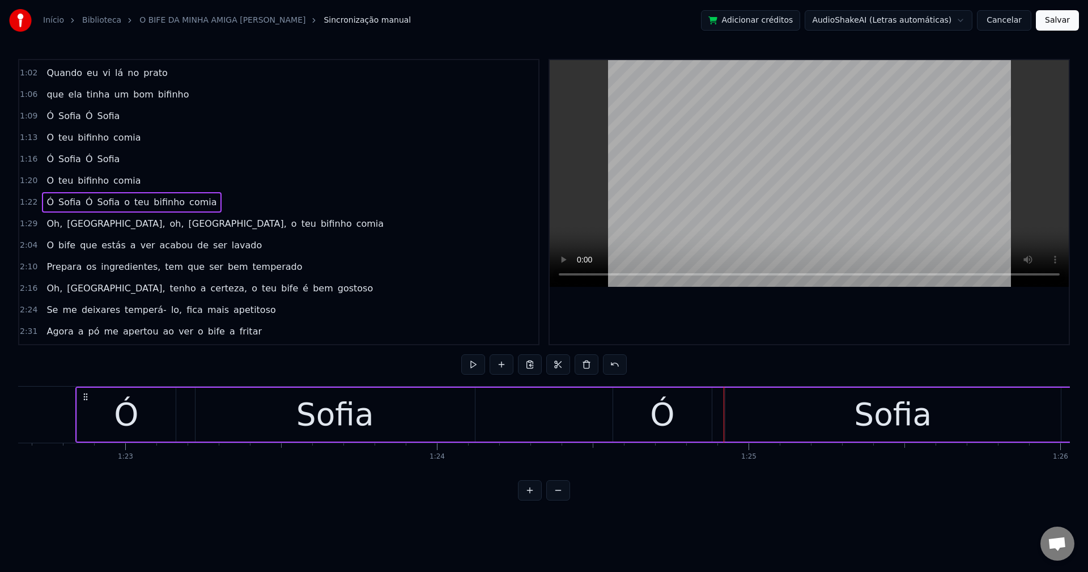
click at [123, 202] on span "o" at bounding box center [127, 201] width 8 height 13
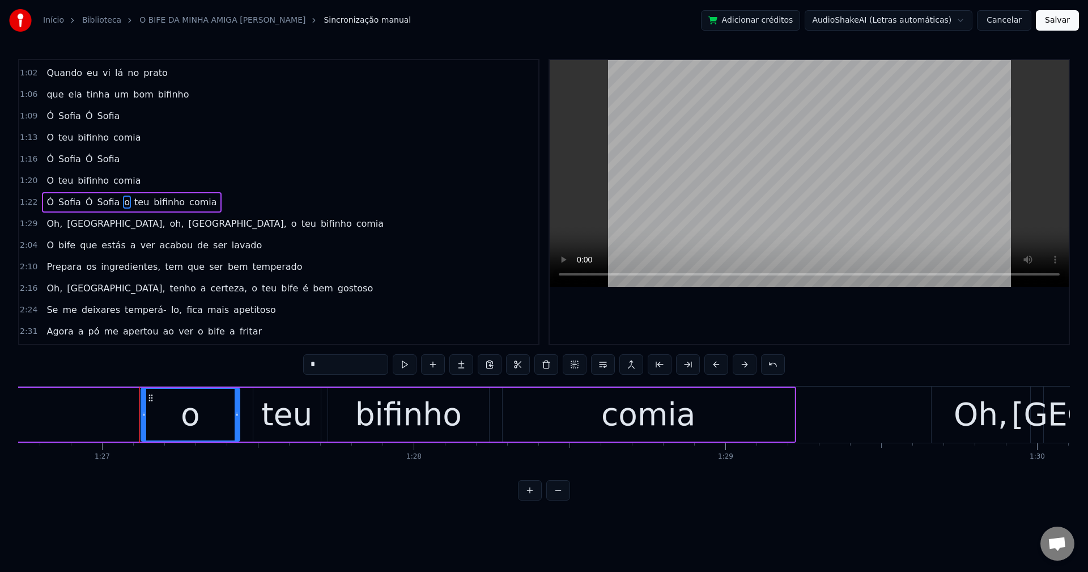
scroll to position [0, 27085]
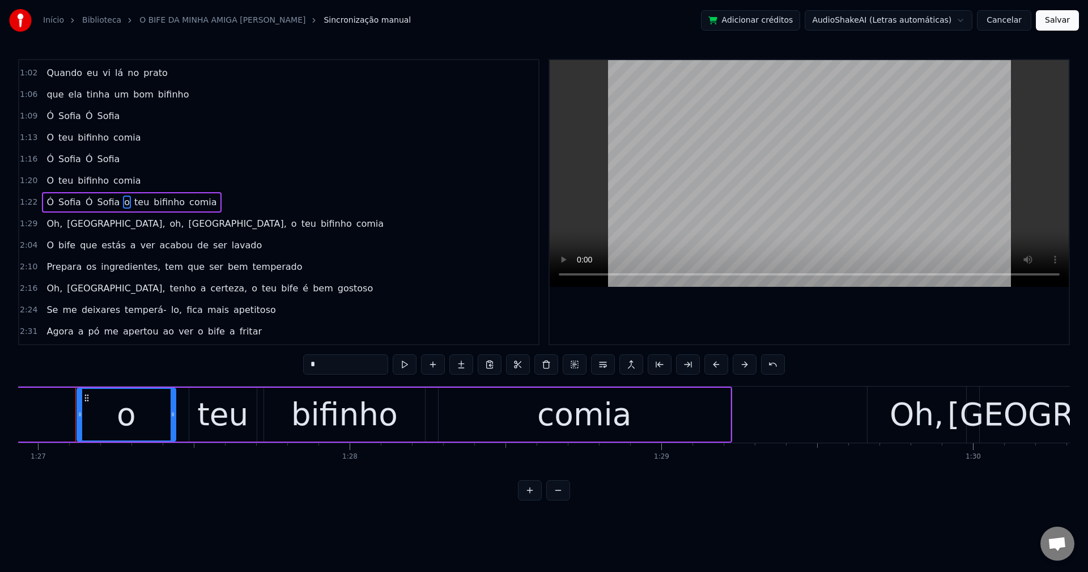
drag, startPoint x: 325, startPoint y: 368, endPoint x: 244, endPoint y: 373, distance: 81.7
click at [246, 372] on div "0:28 A minha amiga Sofia 0:32 convidou- me pra jantar 0:35 Preparou- me as sard…" at bounding box center [543, 279] width 1051 height 441
click at [604, 364] on button at bounding box center [603, 364] width 24 height 20
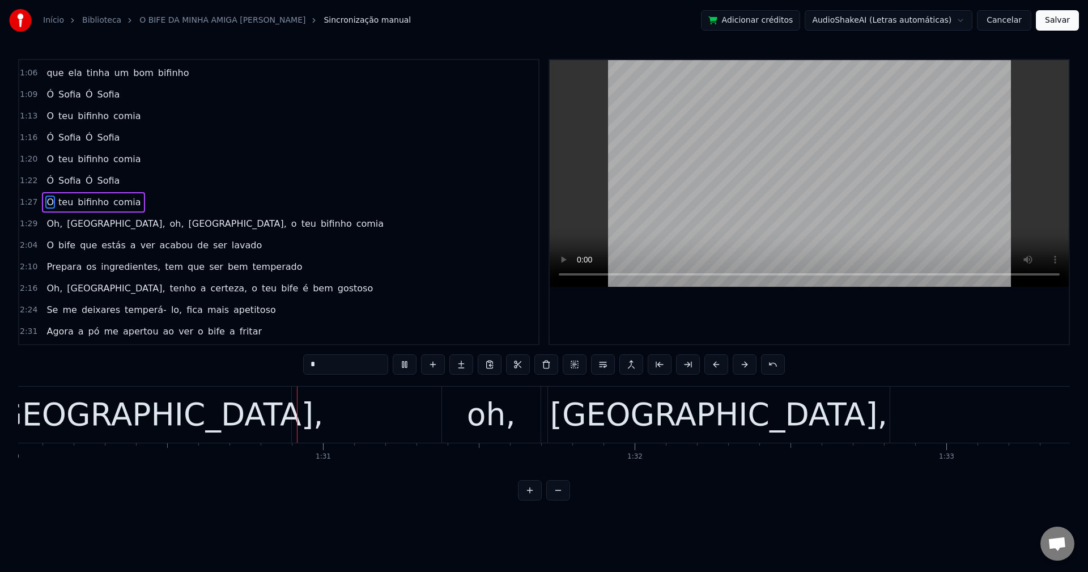
scroll to position [0, 28059]
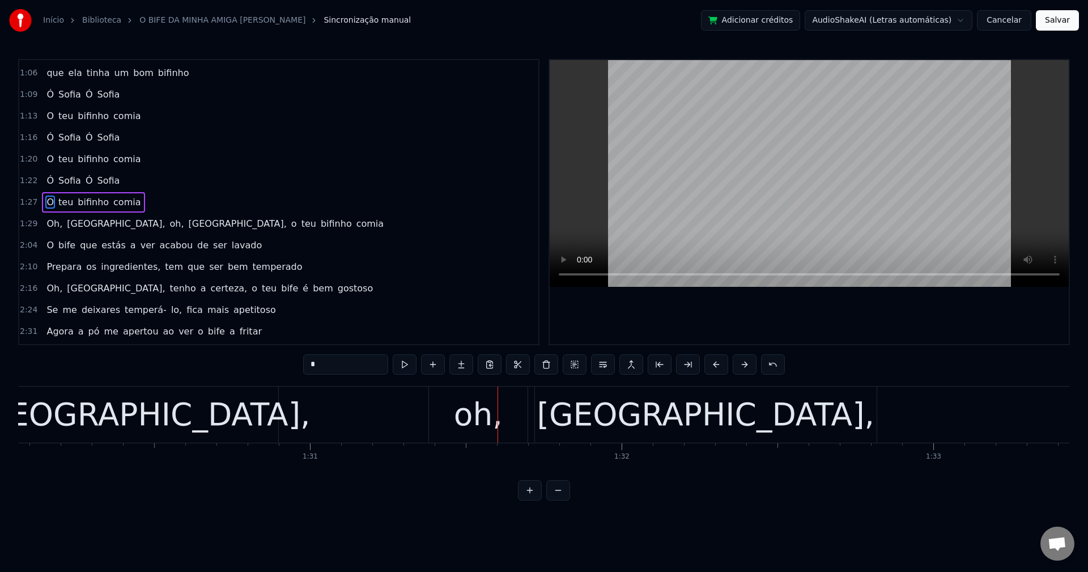
click at [48, 224] on span "Oh," at bounding box center [54, 223] width 18 height 13
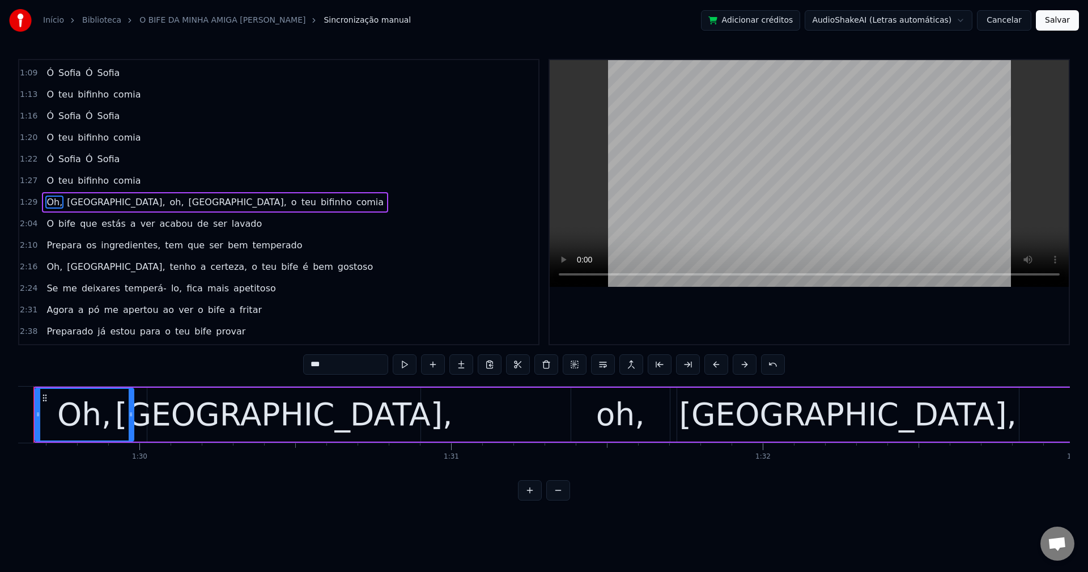
scroll to position [0, 27876]
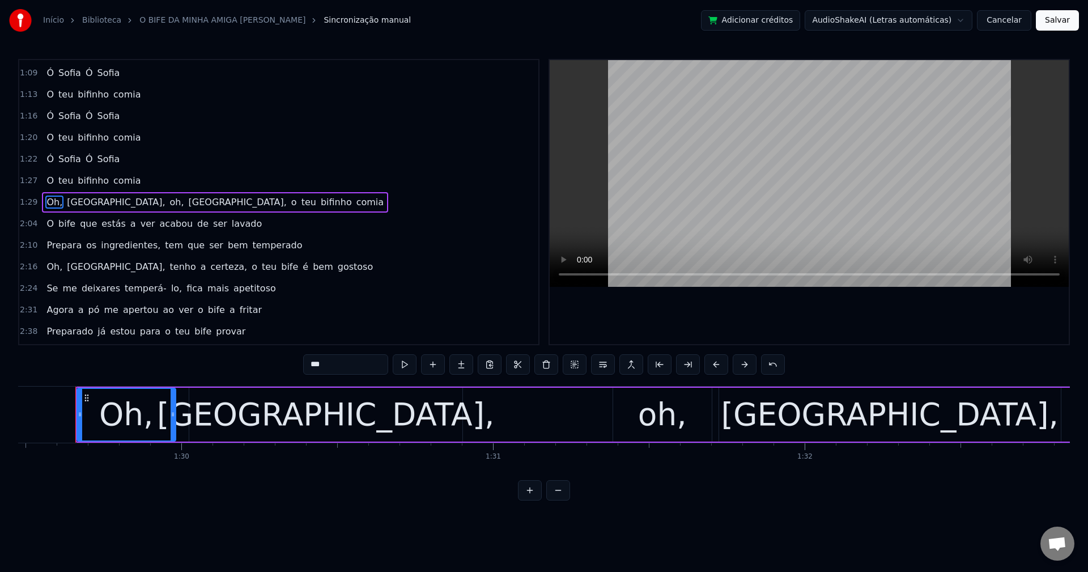
drag, startPoint x: 336, startPoint y: 356, endPoint x: 224, endPoint y: 398, distance: 120.1
click at [224, 398] on div "0:28 A minha amiga Sofia 0:32 convidou- me pra jantar 0:35 Preparou- me as sard…" at bounding box center [543, 279] width 1051 height 441
click at [70, 195] on span "Sofia," at bounding box center [107, 201] width 100 height 13
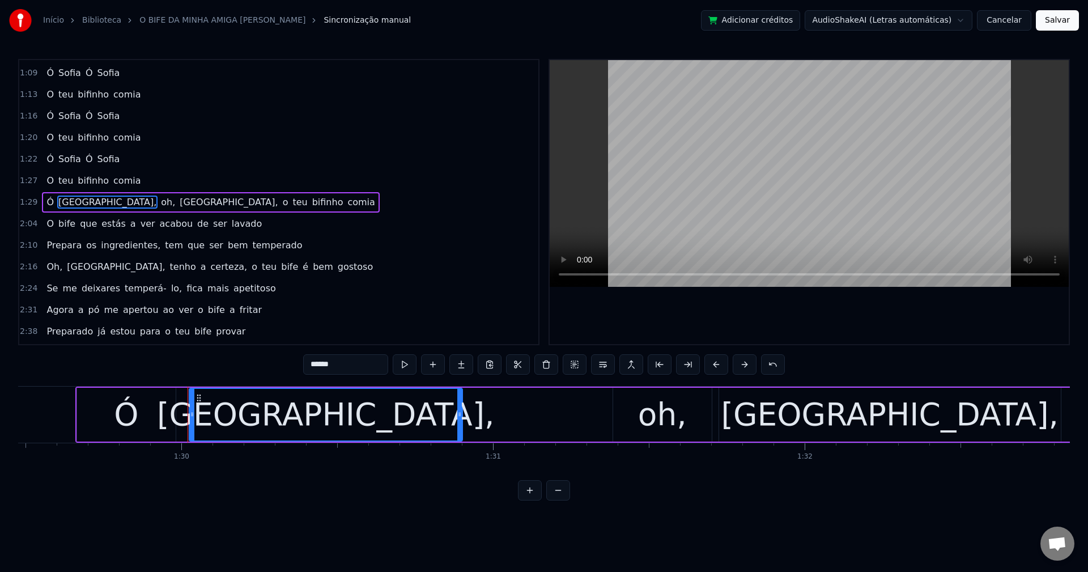
click at [353, 363] on input "******" at bounding box center [345, 364] width 85 height 20
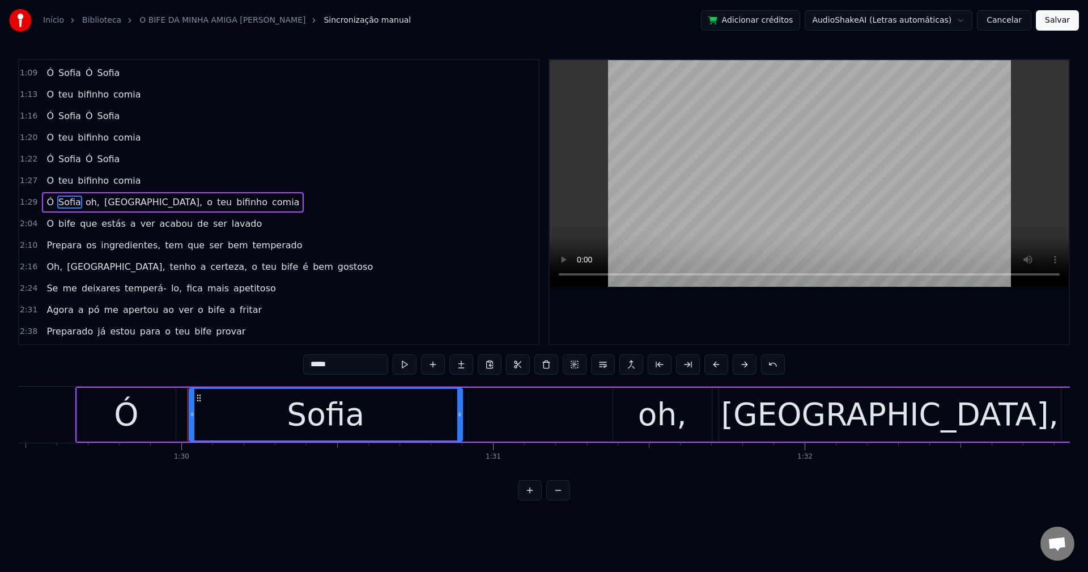
click at [84, 198] on span "oh," at bounding box center [92, 201] width 16 height 13
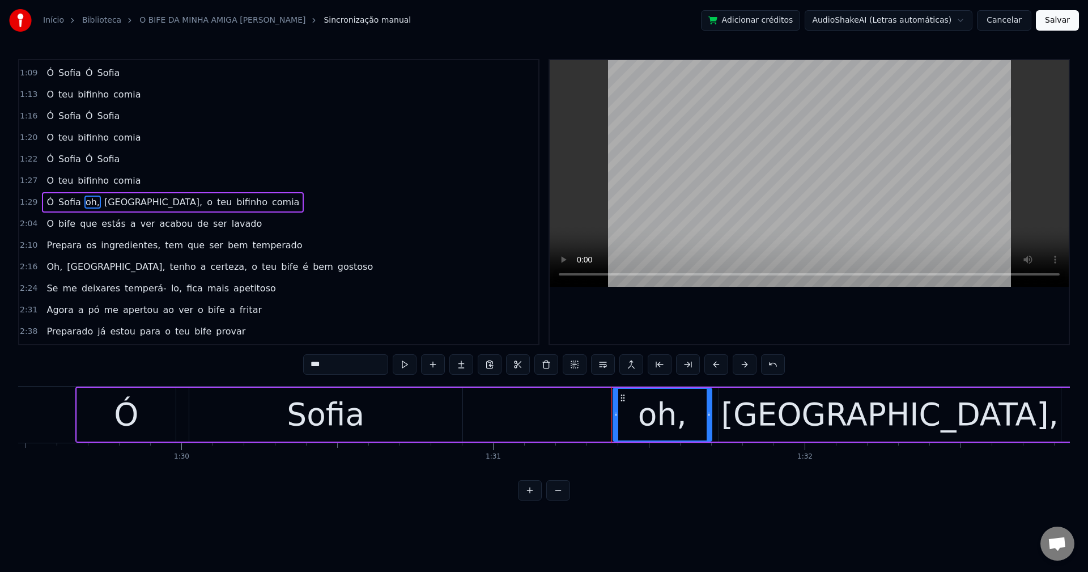
drag, startPoint x: 359, startPoint y: 364, endPoint x: 158, endPoint y: 395, distance: 203.4
click at [158, 394] on div "0:28 A minha amiga Sofia 0:32 convidou- me pra jantar 0:35 Preparou- me as sard…" at bounding box center [543, 279] width 1051 height 441
click at [108, 203] on span "Sofia," at bounding box center [146, 201] width 100 height 13
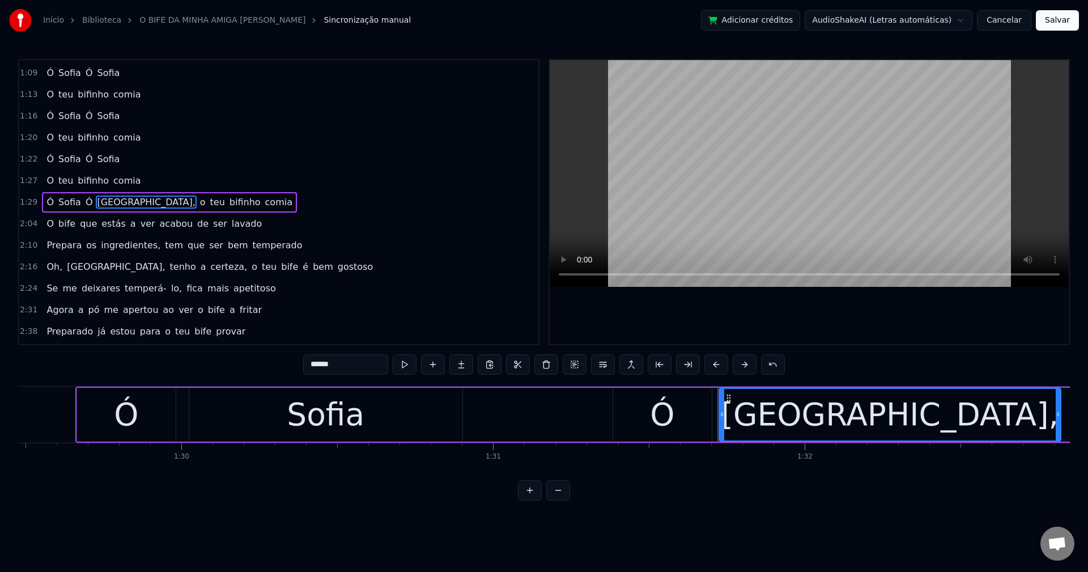
click at [349, 361] on input "******" at bounding box center [345, 364] width 85 height 20
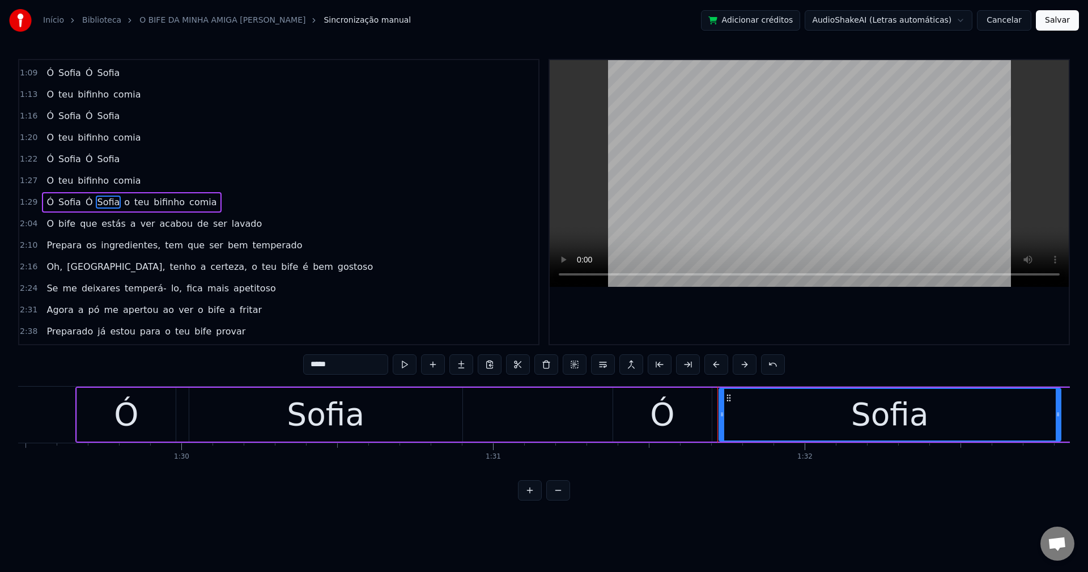
click at [123, 204] on span "o" at bounding box center [127, 201] width 8 height 13
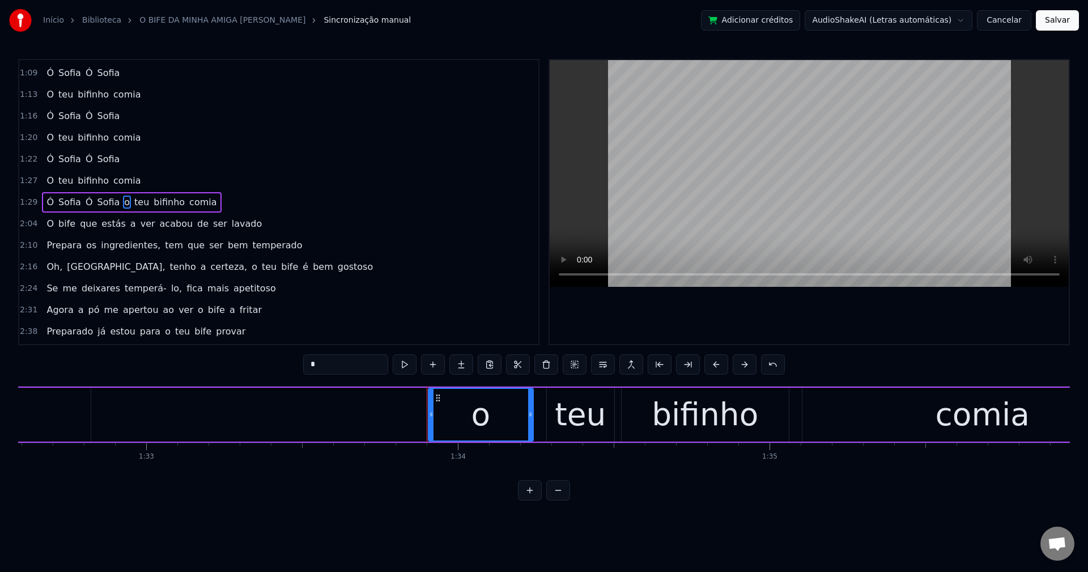
scroll to position [0, 29197]
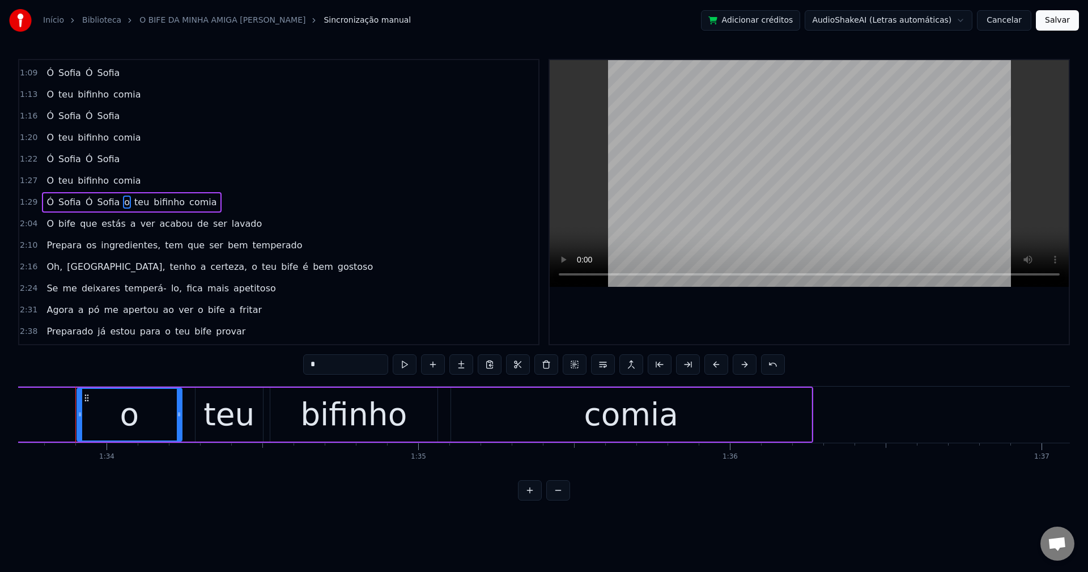
drag, startPoint x: 323, startPoint y: 367, endPoint x: 224, endPoint y: 356, distance: 99.7
click at [268, 374] on div "0:28 A minha amiga Sofia 0:32 convidou- me pra jantar 0:35 Preparou- me as sard…" at bounding box center [543, 279] width 1051 height 441
click at [609, 364] on button at bounding box center [603, 364] width 24 height 20
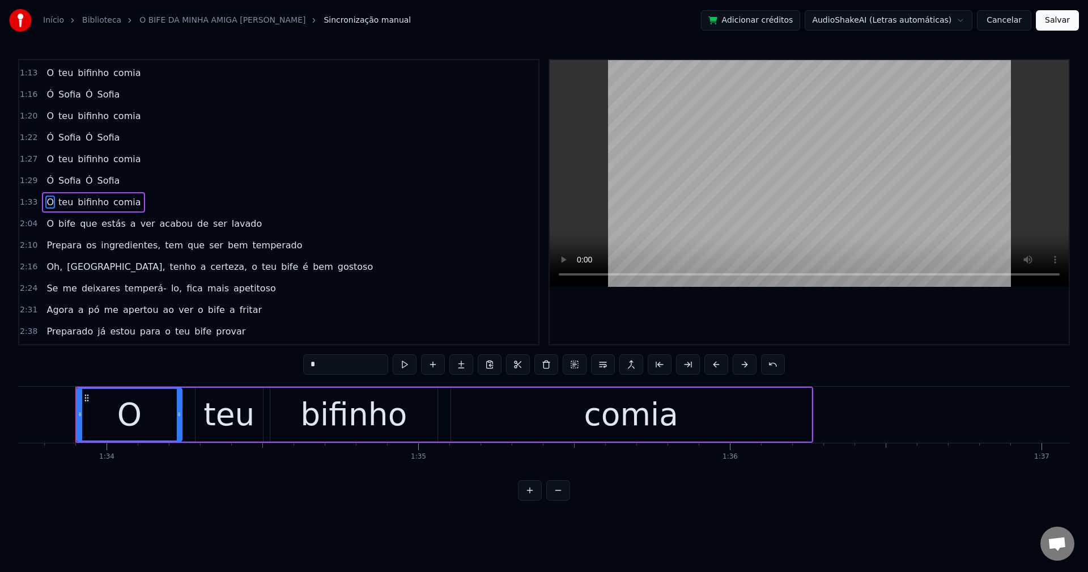
click at [45, 223] on span "O" at bounding box center [50, 223] width 10 height 13
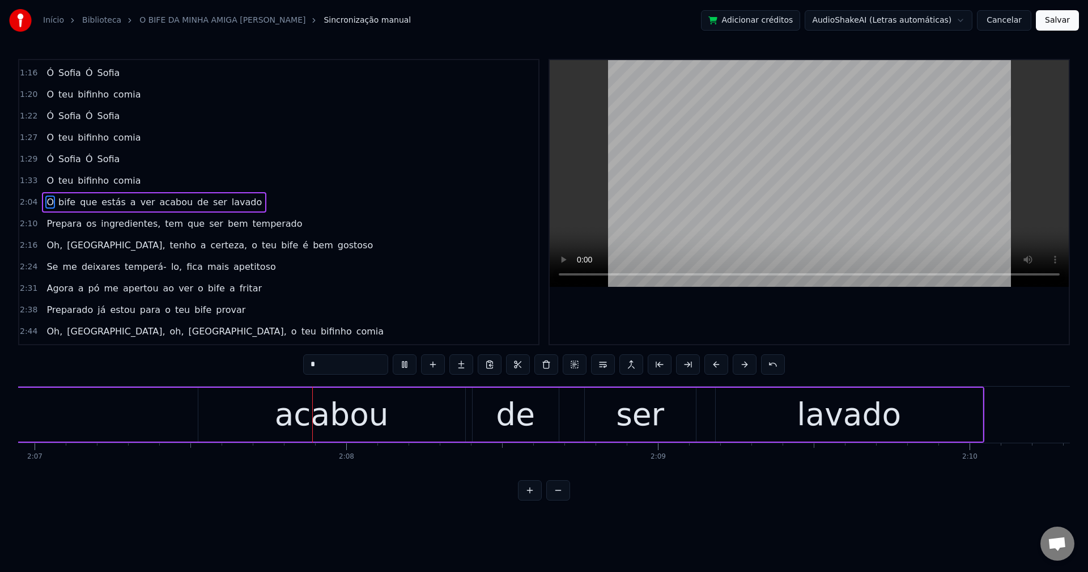
scroll to position [0, 39593]
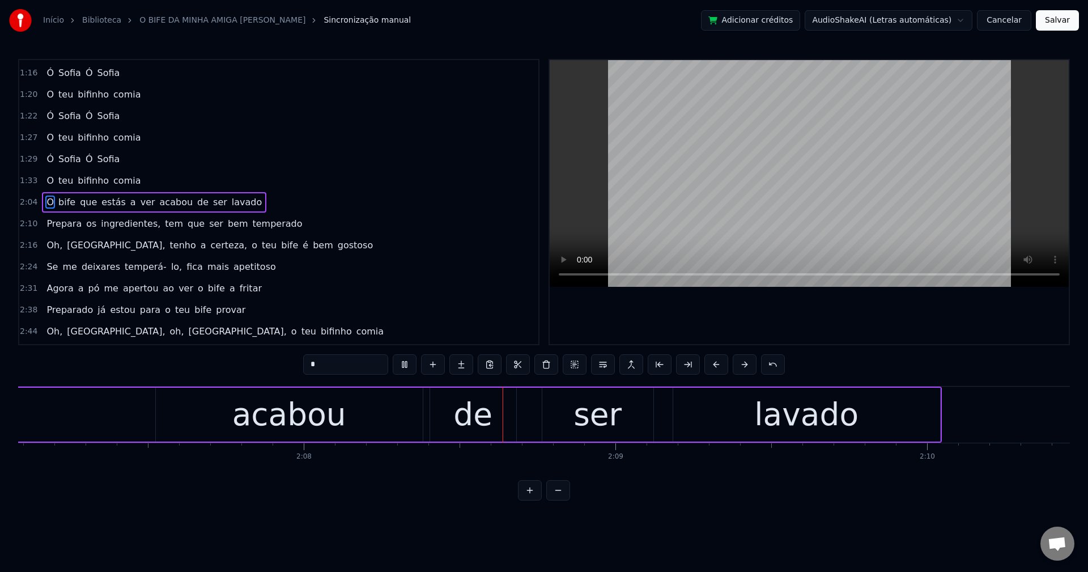
click at [159, 204] on span "acabou" at bounding box center [177, 201] width 36 height 13
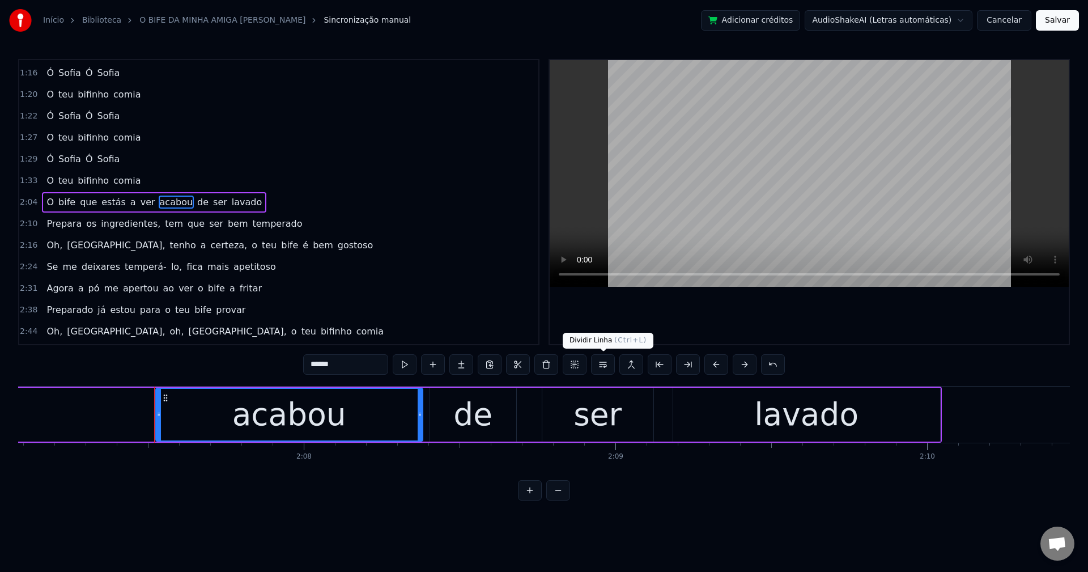
click at [599, 365] on button at bounding box center [603, 364] width 24 height 20
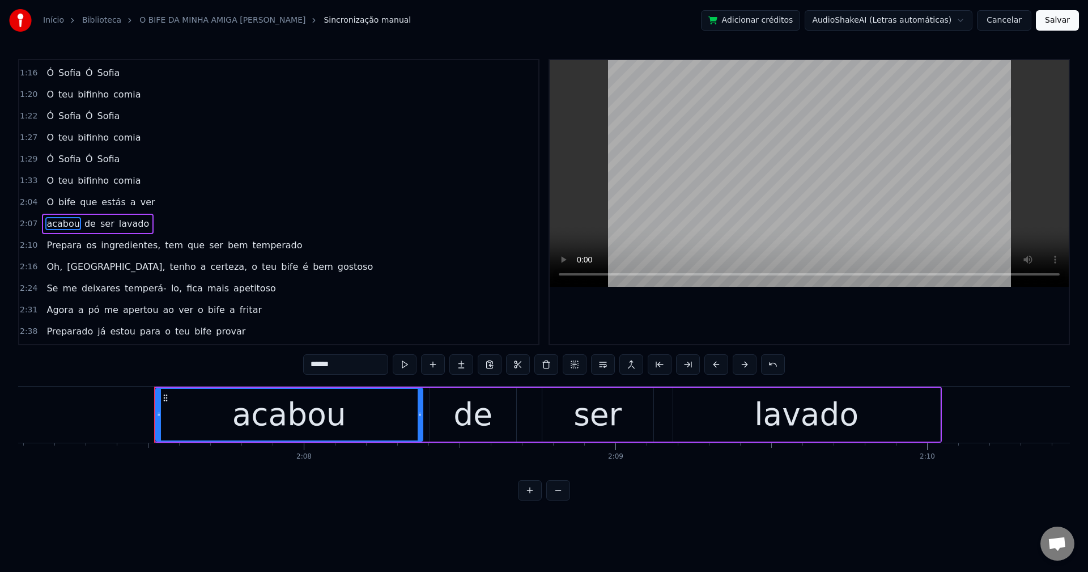
scroll to position [321, 0]
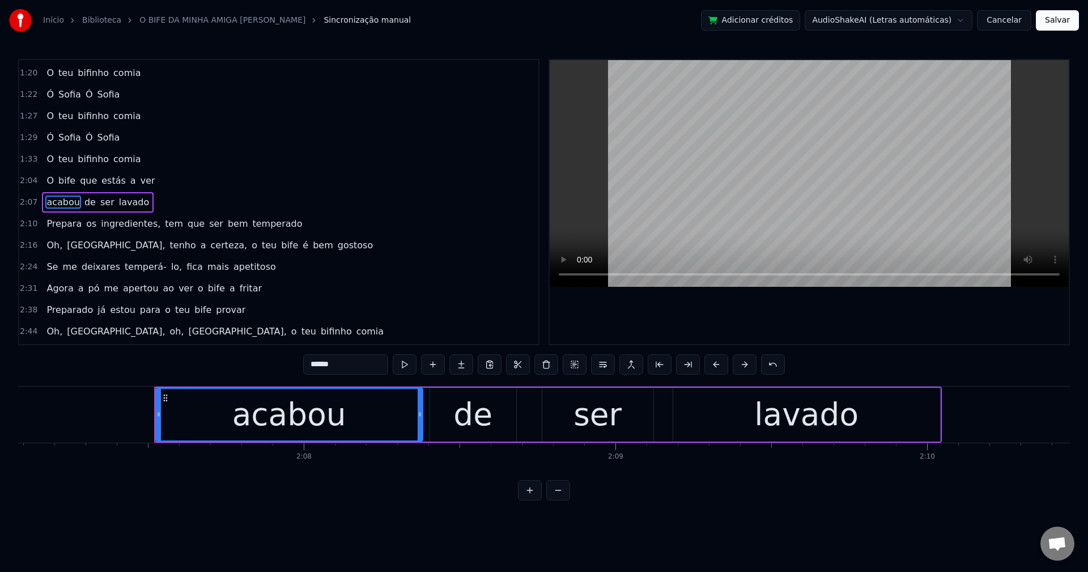
click at [324, 368] on input "******" at bounding box center [345, 364] width 85 height 20
click at [100, 223] on span "ingredientes," at bounding box center [131, 223] width 62 height 13
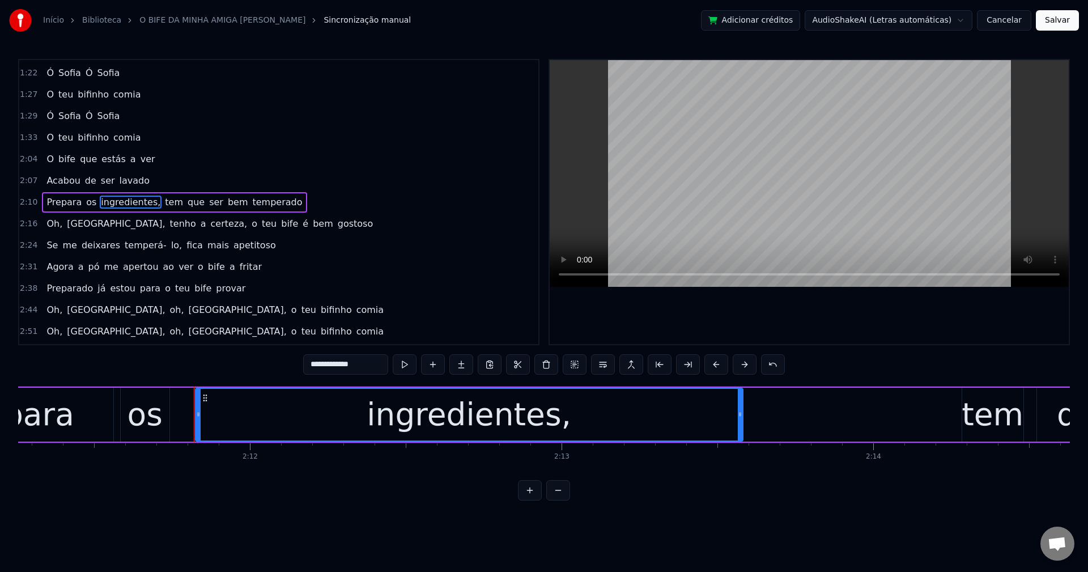
scroll to position [0, 41011]
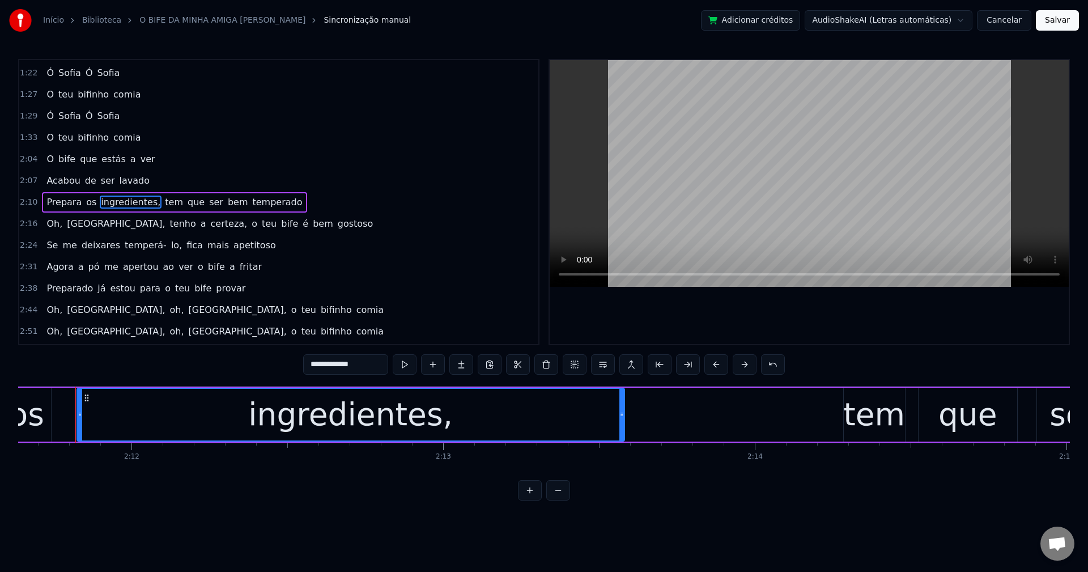
click at [369, 365] on input "**********" at bounding box center [345, 364] width 85 height 20
drag, startPoint x: 157, startPoint y: 198, endPoint x: 202, endPoint y: 220, distance: 49.9
click at [161, 198] on span "tem" at bounding box center [171, 201] width 20 height 13
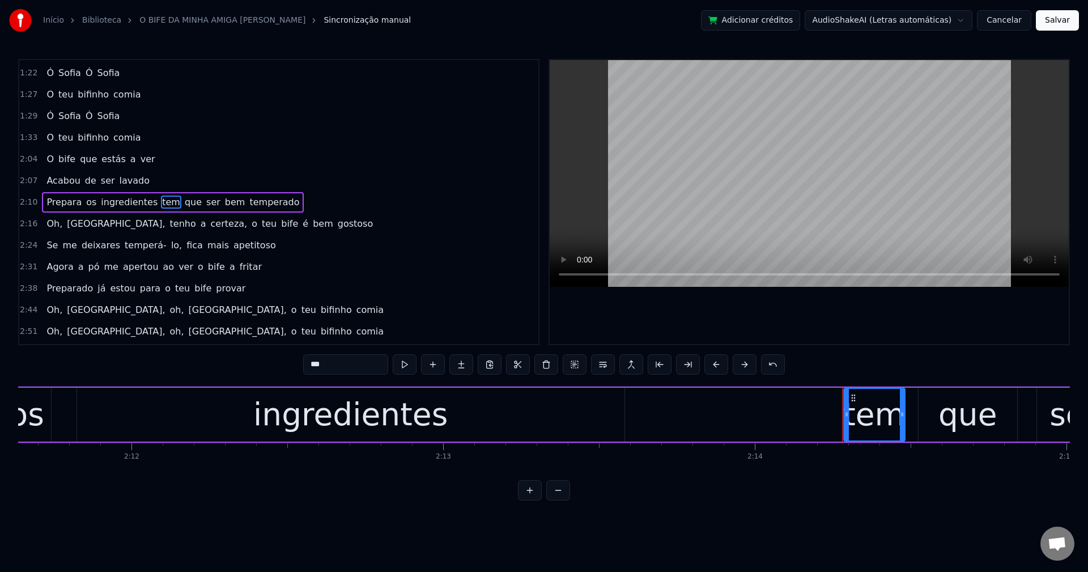
drag, startPoint x: 308, startPoint y: 364, endPoint x: 514, endPoint y: 546, distance: 274.9
click at [309, 366] on input "***" at bounding box center [345, 364] width 85 height 20
click at [604, 366] on button at bounding box center [603, 364] width 24 height 20
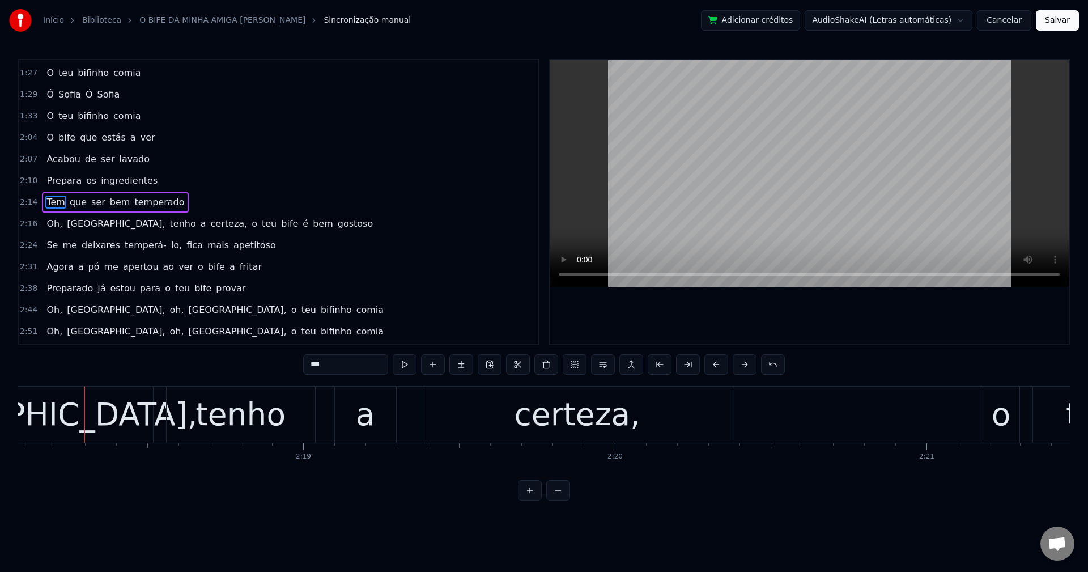
scroll to position [0, 43029]
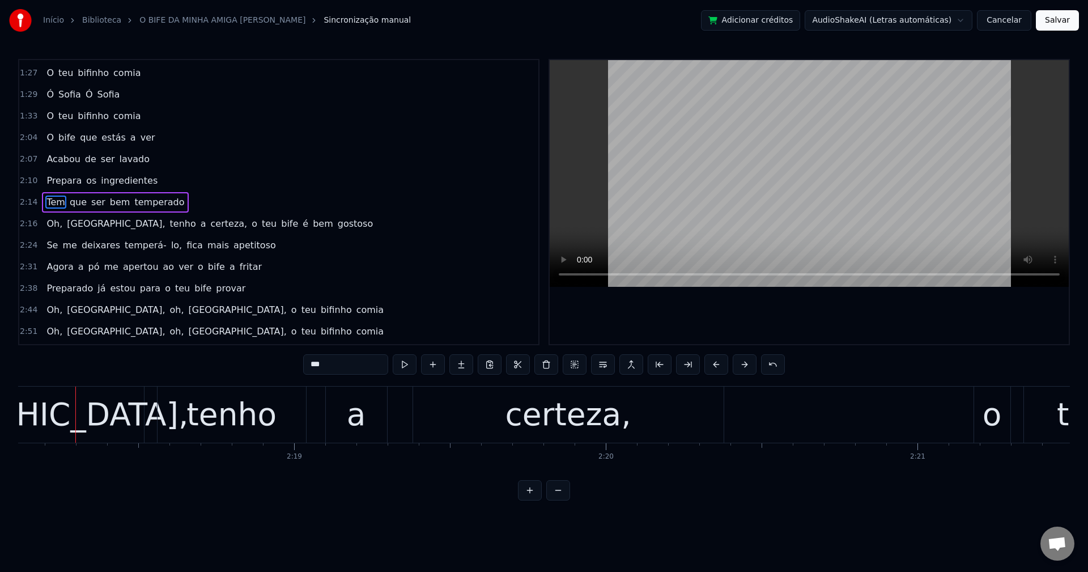
click at [48, 225] on span "Oh," at bounding box center [54, 223] width 18 height 13
type input "***"
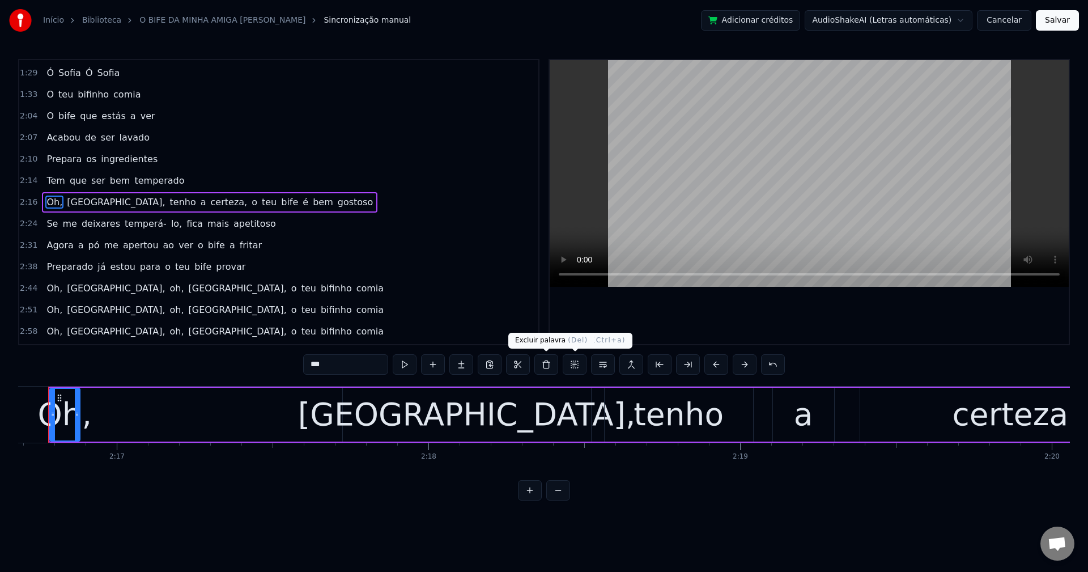
scroll to position [0, 42556]
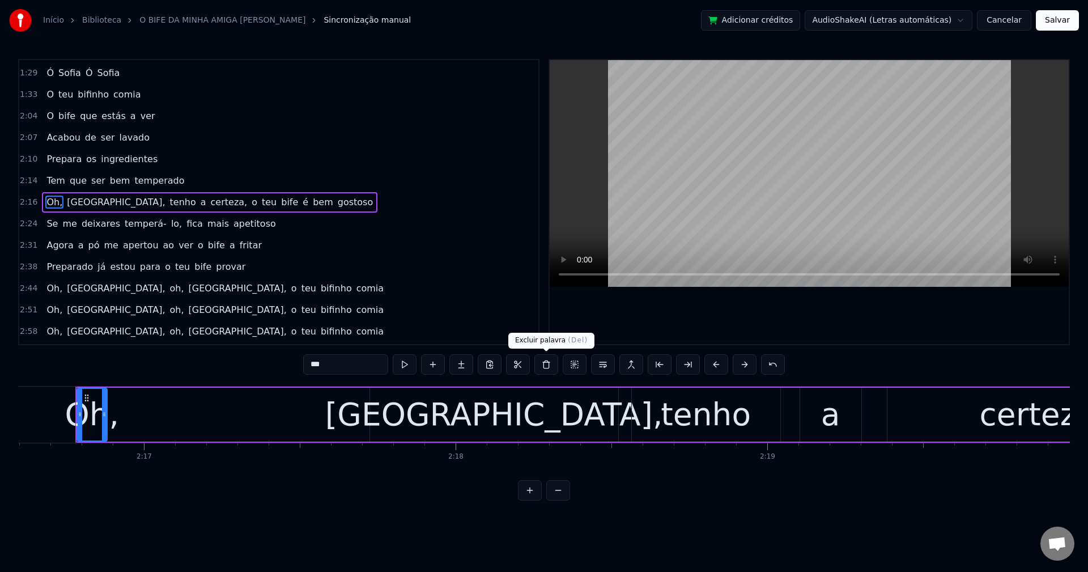
click at [548, 361] on button at bounding box center [546, 364] width 24 height 20
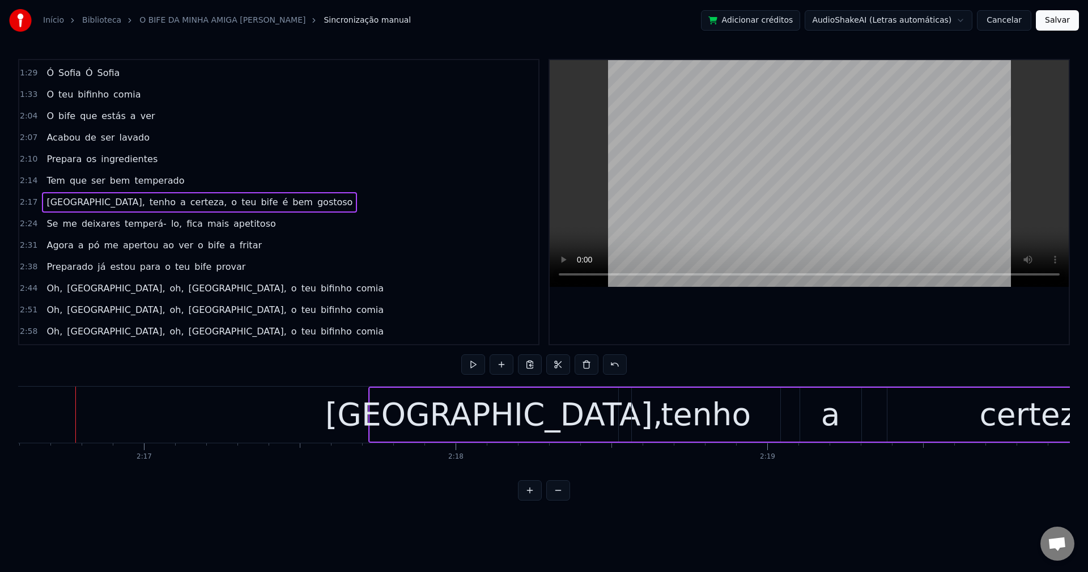
click at [56, 204] on span "Sofia," at bounding box center [95, 201] width 100 height 13
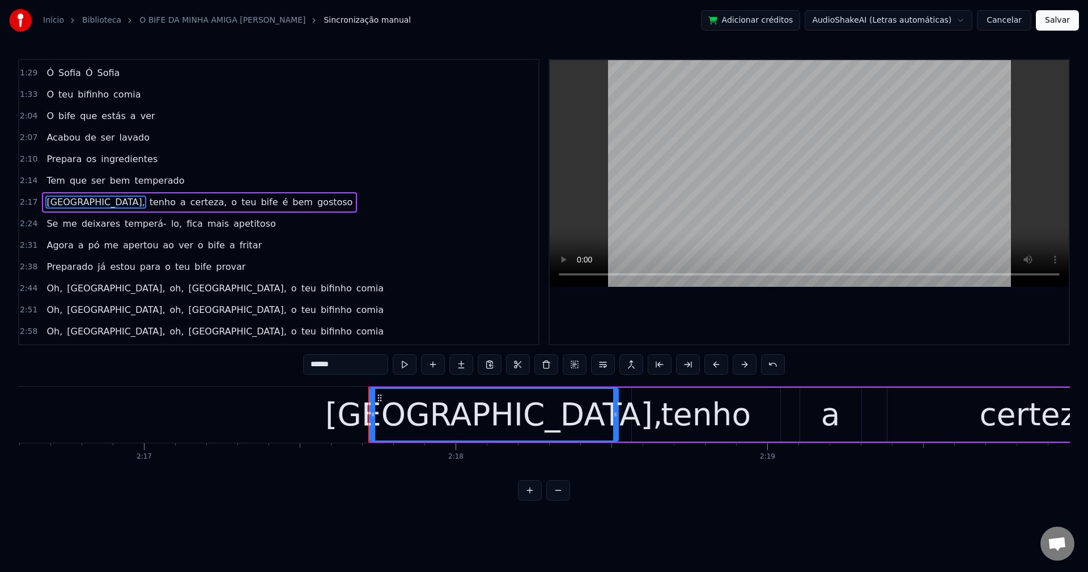
click at [356, 361] on input "******" at bounding box center [345, 364] width 85 height 20
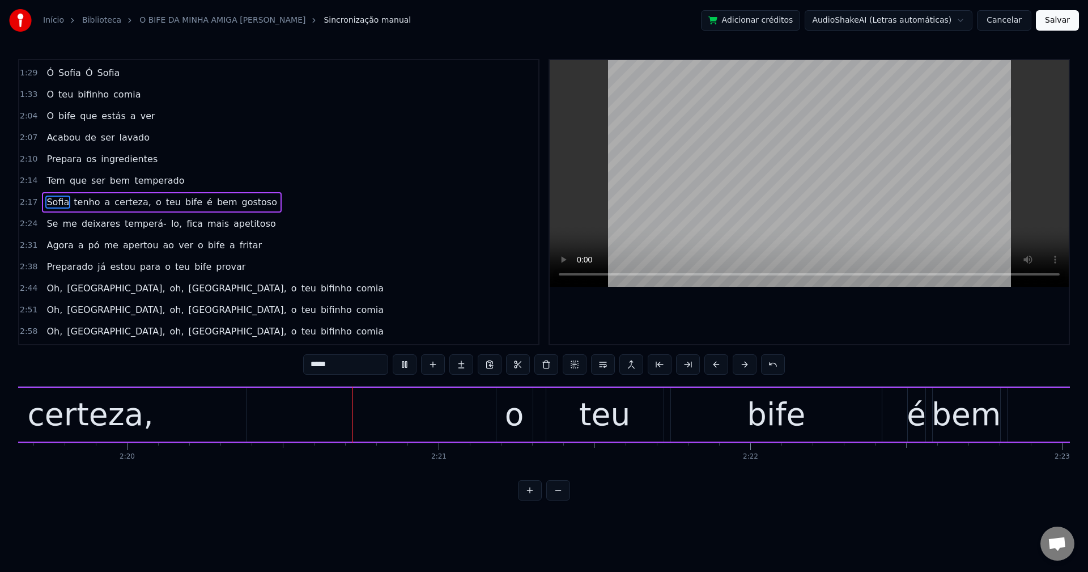
click at [123, 199] on span "certeza," at bounding box center [132, 201] width 39 height 13
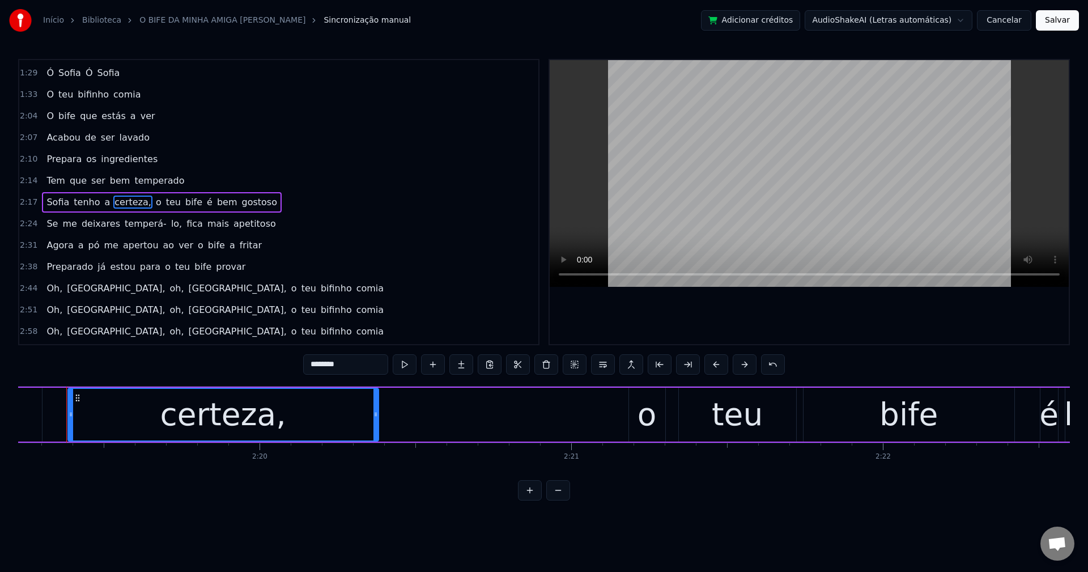
scroll to position [0, 43366]
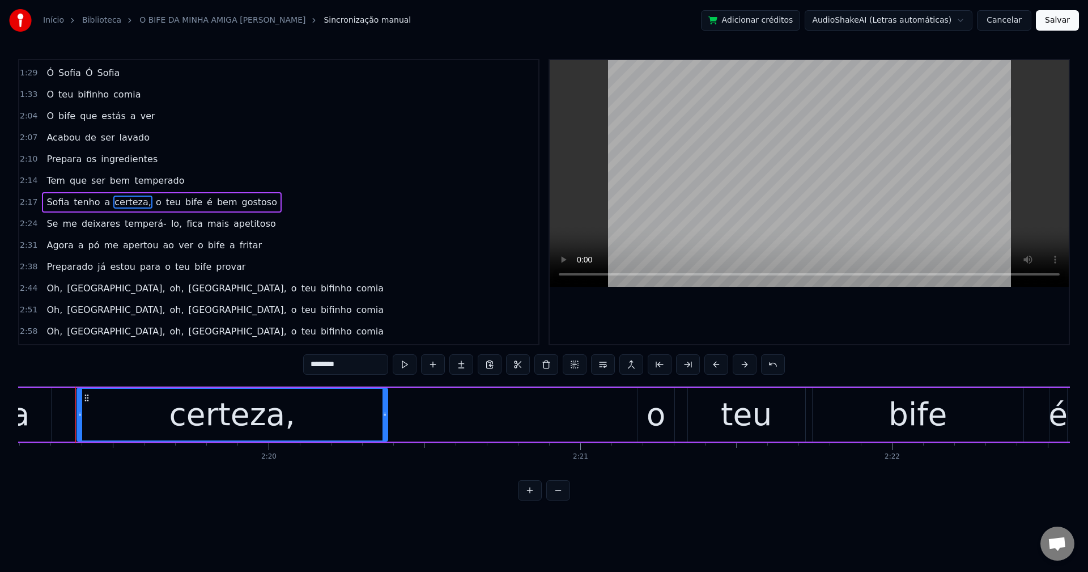
click at [355, 367] on input "********" at bounding box center [345, 364] width 85 height 20
click at [152, 206] on span "o" at bounding box center [156, 201] width 8 height 13
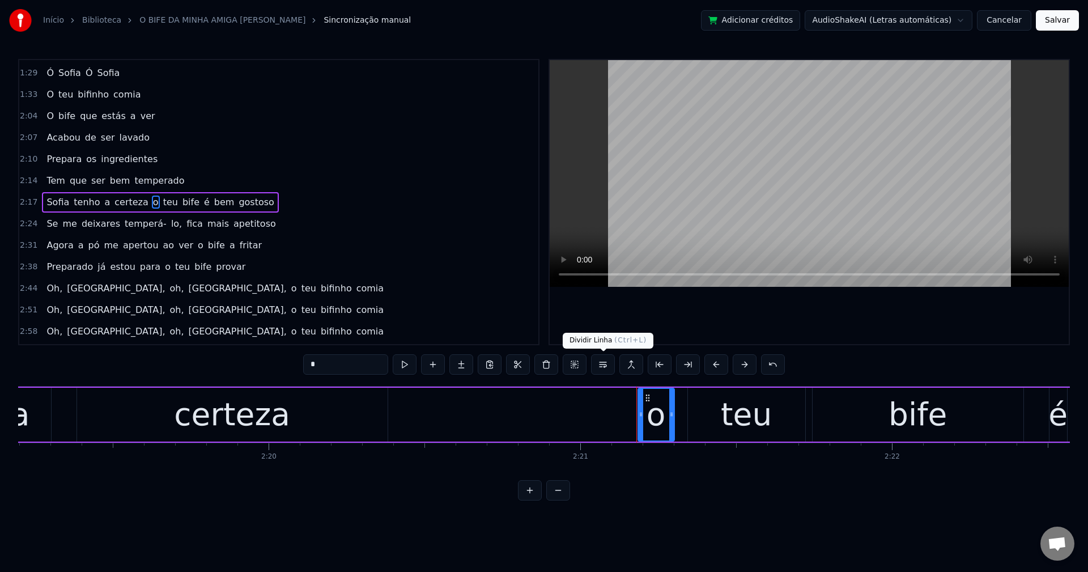
click at [604, 365] on button at bounding box center [603, 364] width 24 height 20
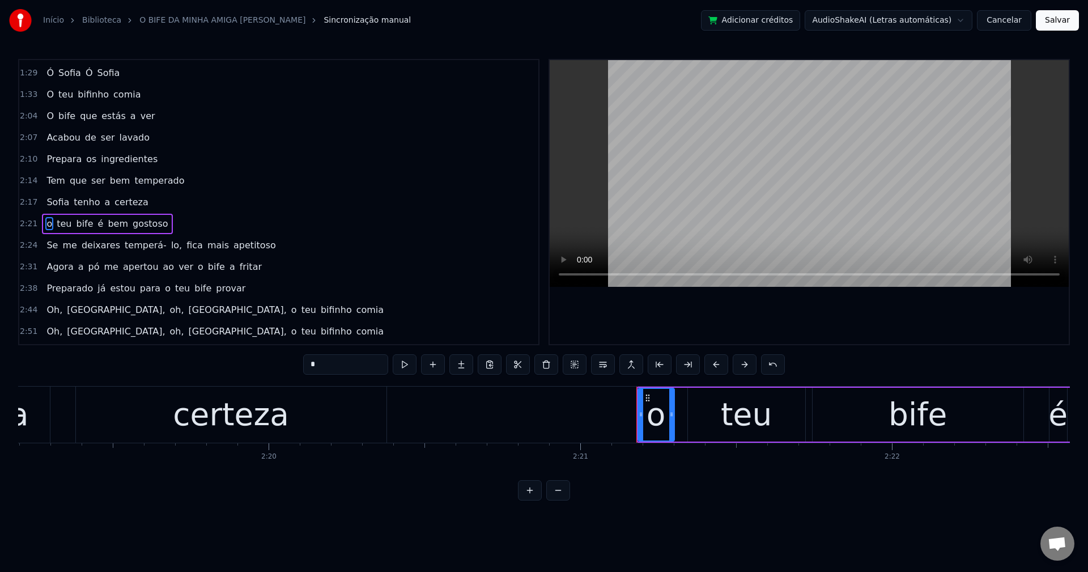
scroll to position [407, 0]
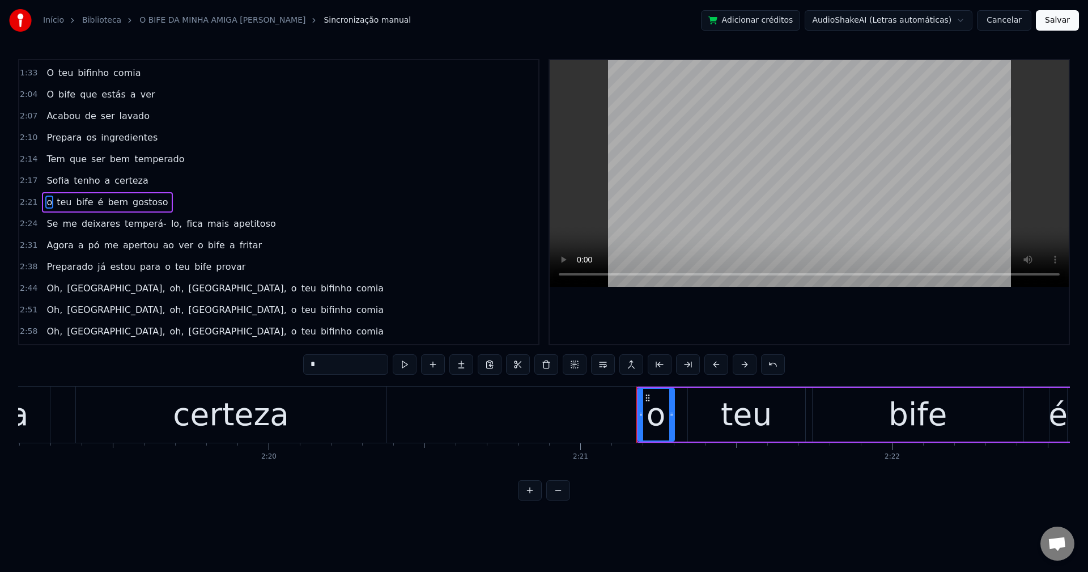
drag, startPoint x: 327, startPoint y: 359, endPoint x: 285, endPoint y: 369, distance: 43.7
click at [285, 369] on div "0:28 A minha amiga Sofia 0:32 convidou- me pra jantar 0:35 Preparou- me as sard…" at bounding box center [543, 279] width 1051 height 441
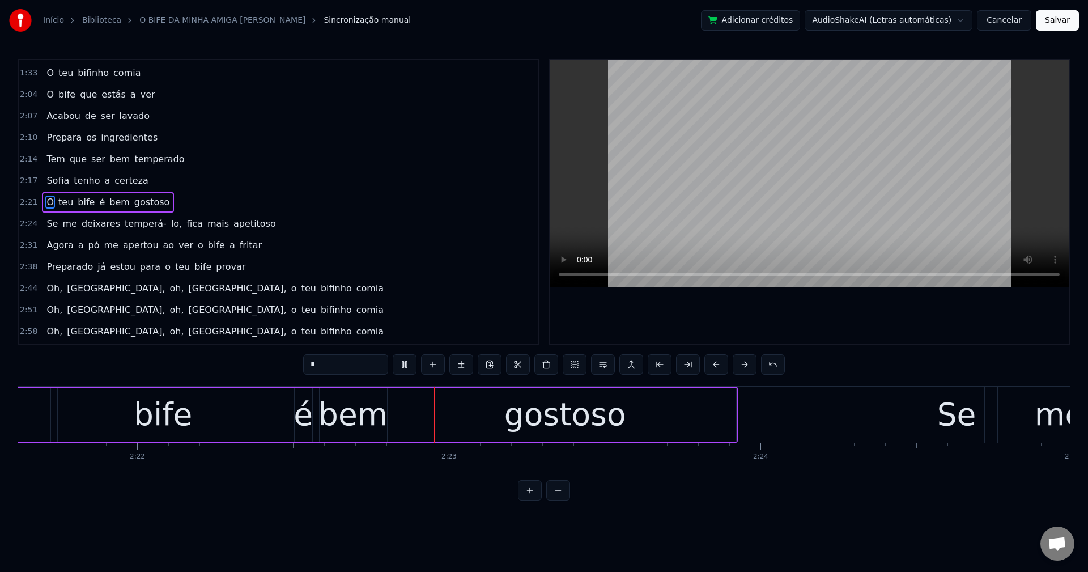
scroll to position [0, 44325]
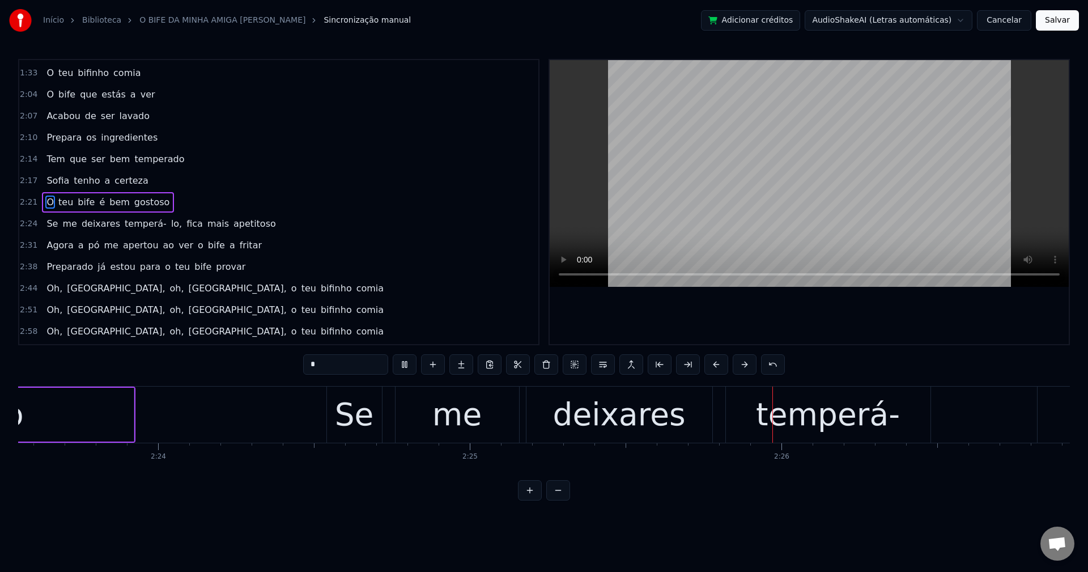
click at [134, 225] on span "temperá-" at bounding box center [145, 223] width 44 height 13
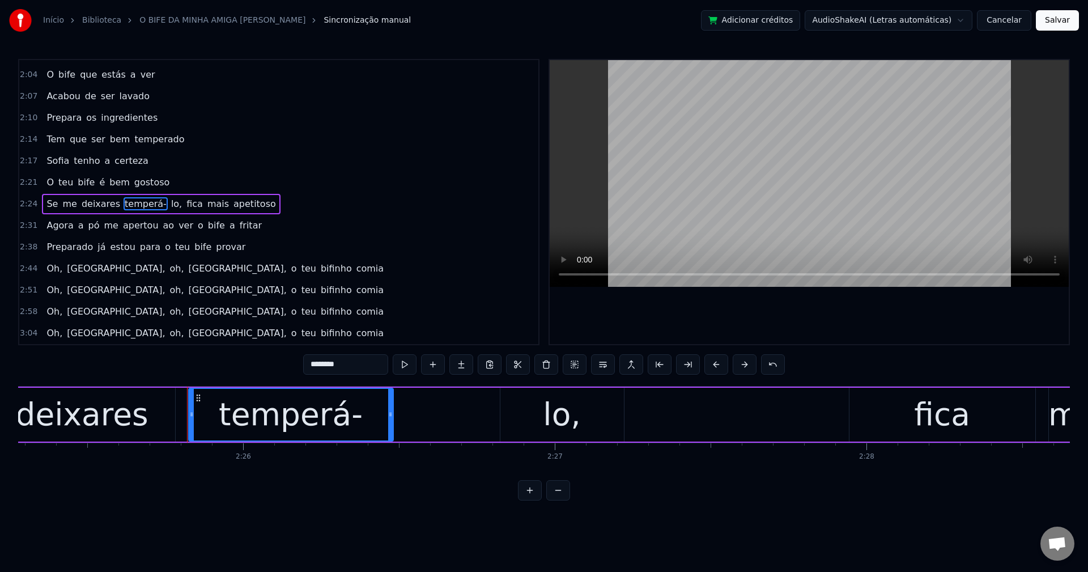
scroll to position [0, 45313]
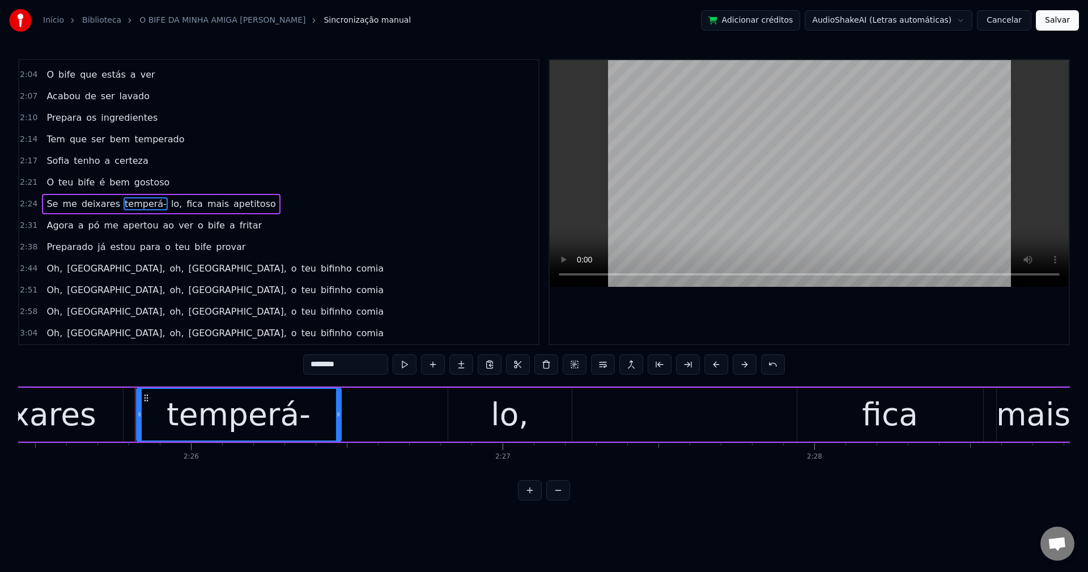
click at [170, 203] on span "lo," at bounding box center [176, 203] width 13 height 13
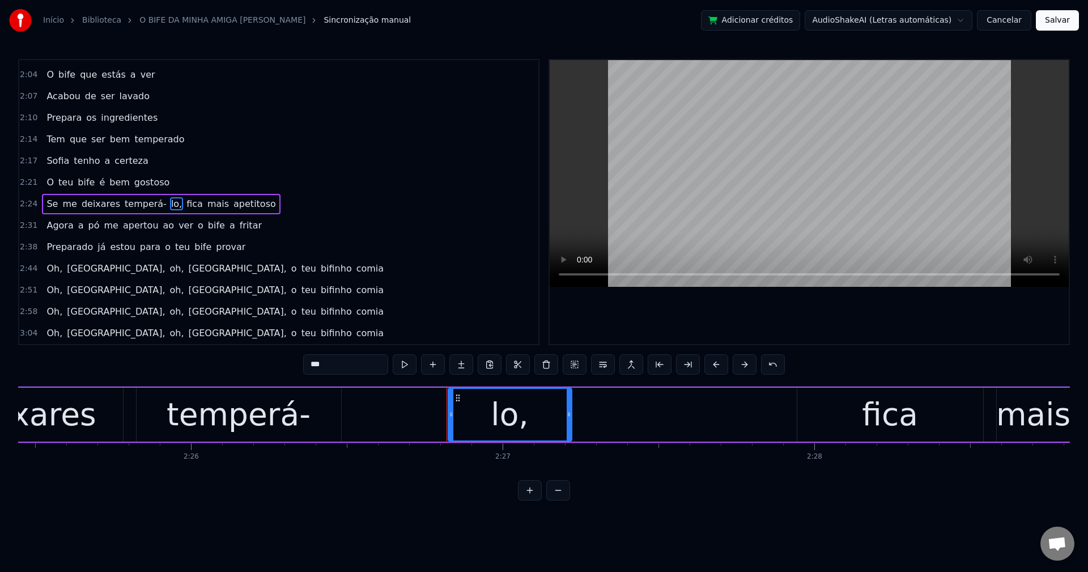
click at [356, 362] on input "***" at bounding box center [345, 364] width 85 height 20
click at [182, 198] on span "fica" at bounding box center [191, 203] width 19 height 13
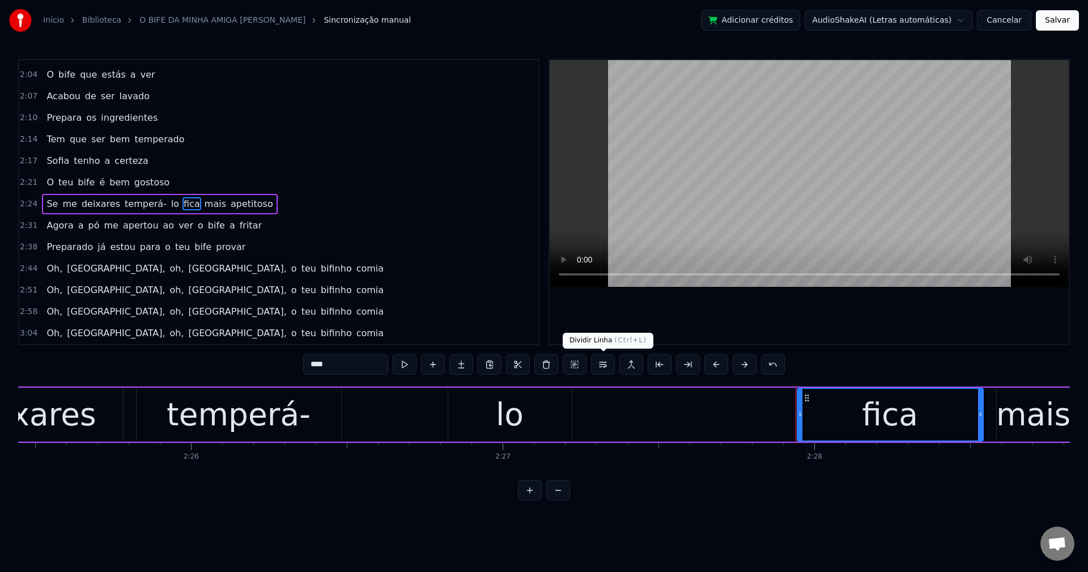
click at [606, 373] on button at bounding box center [603, 364] width 24 height 20
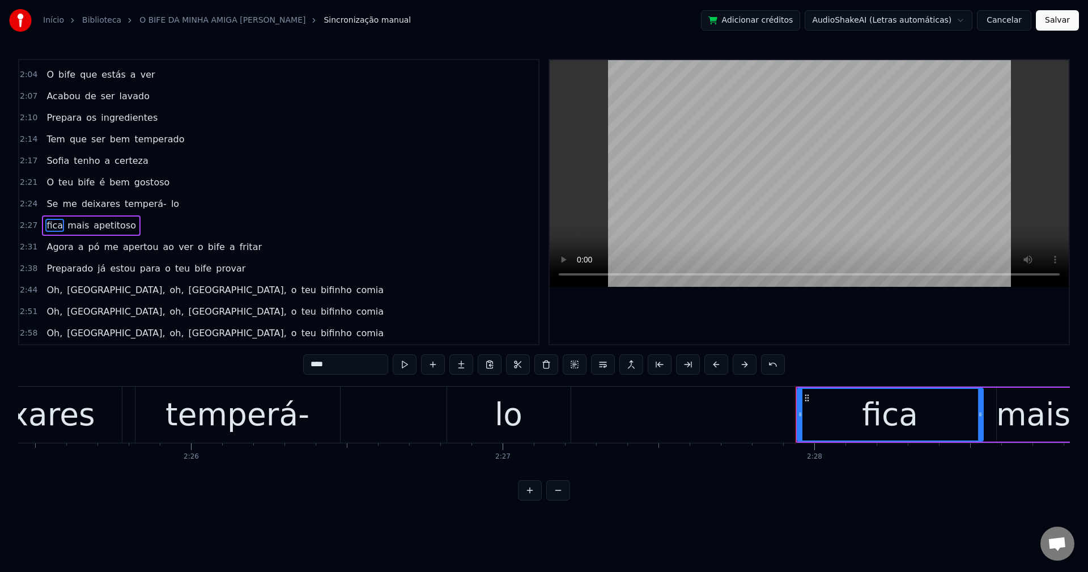
scroll to position [448, 0]
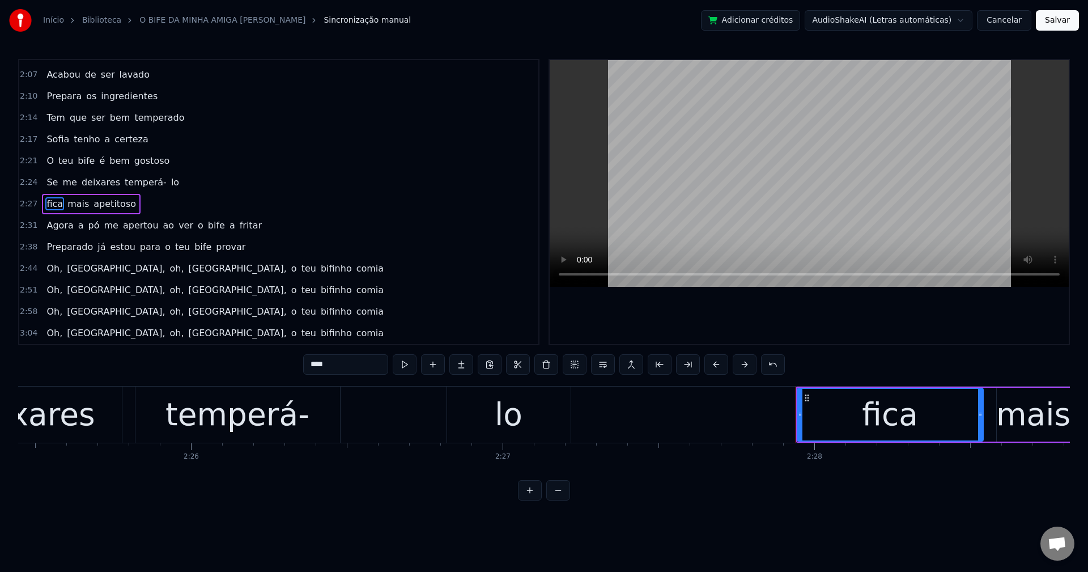
click at [349, 369] on input "****" at bounding box center [345, 364] width 85 height 20
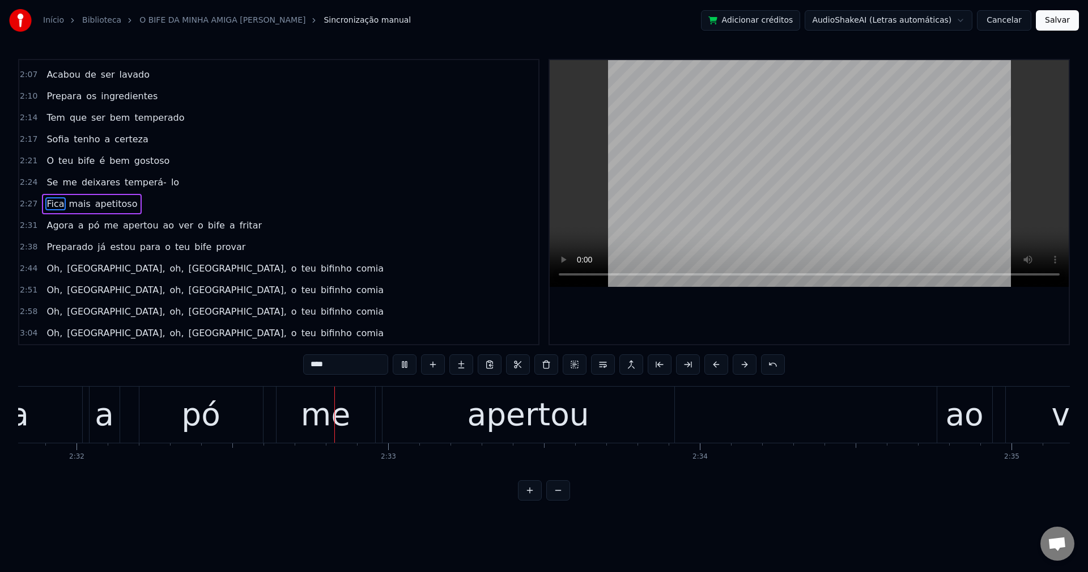
scroll to position [0, 47338]
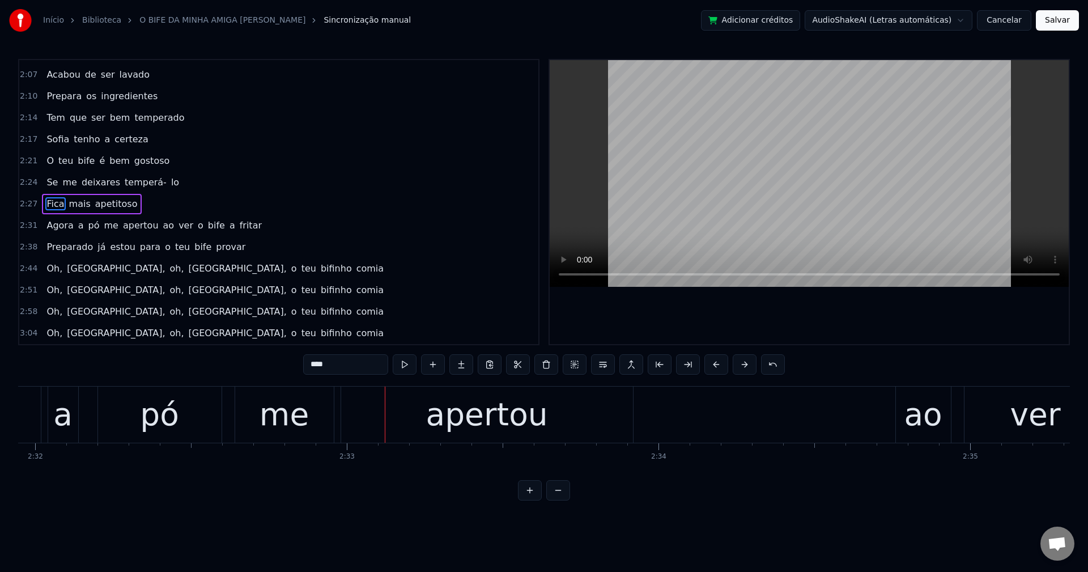
click at [93, 222] on span "pó" at bounding box center [94, 226] width 14 height 14
click at [87, 224] on span "pó" at bounding box center [94, 225] width 14 height 13
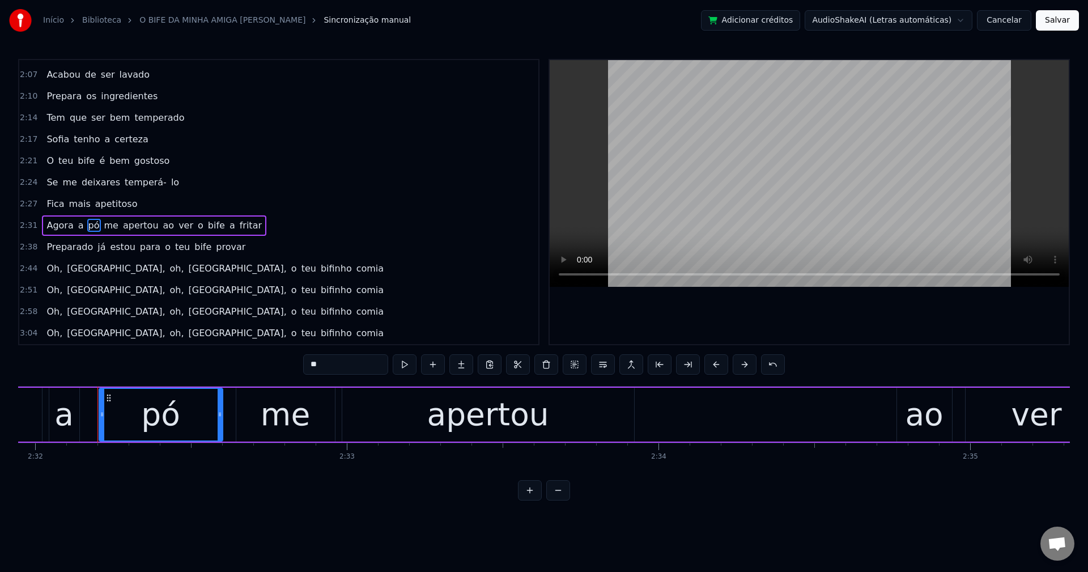
drag, startPoint x: 344, startPoint y: 369, endPoint x: 147, endPoint y: 352, distance: 198.4
click at [147, 352] on div "0:28 A minha amiga Sofia 0:32 convidou- me pra jantar 0:35 Preparou- me as sard…" at bounding box center [543, 279] width 1051 height 441
click at [114, 228] on span "me" at bounding box center [122, 225] width 16 height 13
type input "**"
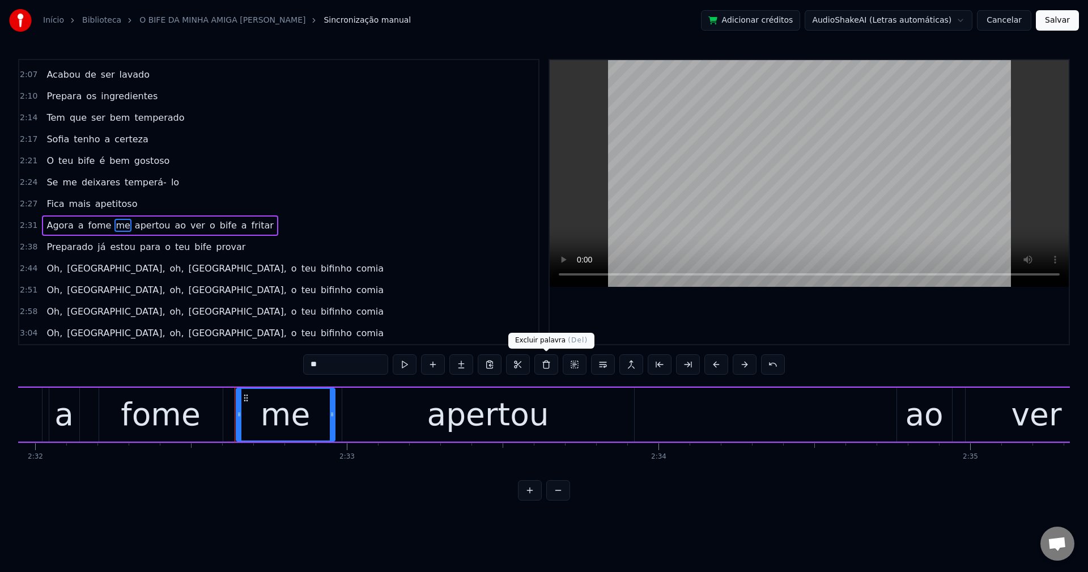
click at [543, 363] on button at bounding box center [546, 364] width 24 height 20
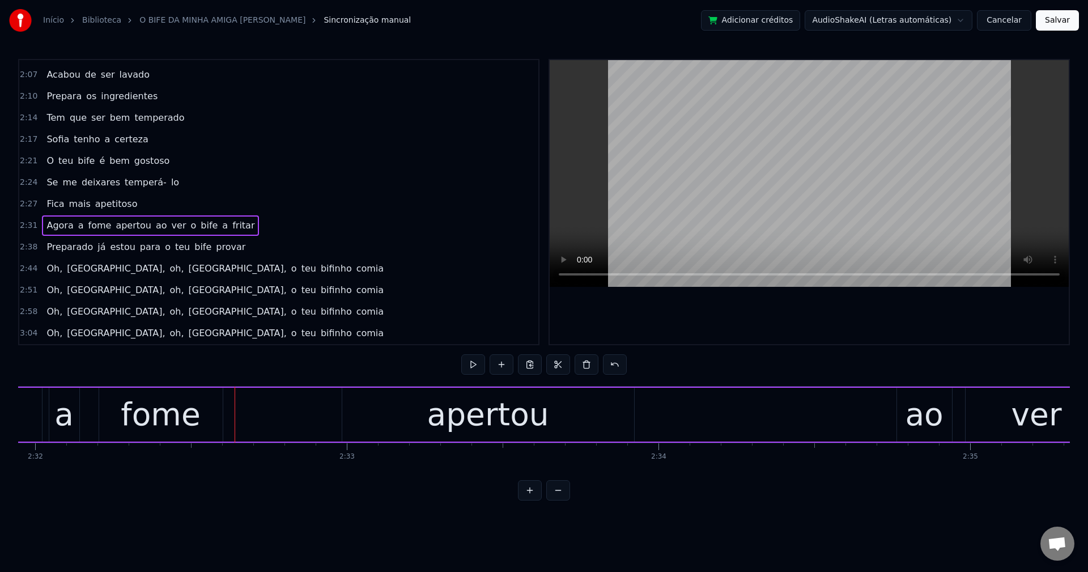
click at [167, 407] on div "fome" at bounding box center [160, 414] width 79 height 47
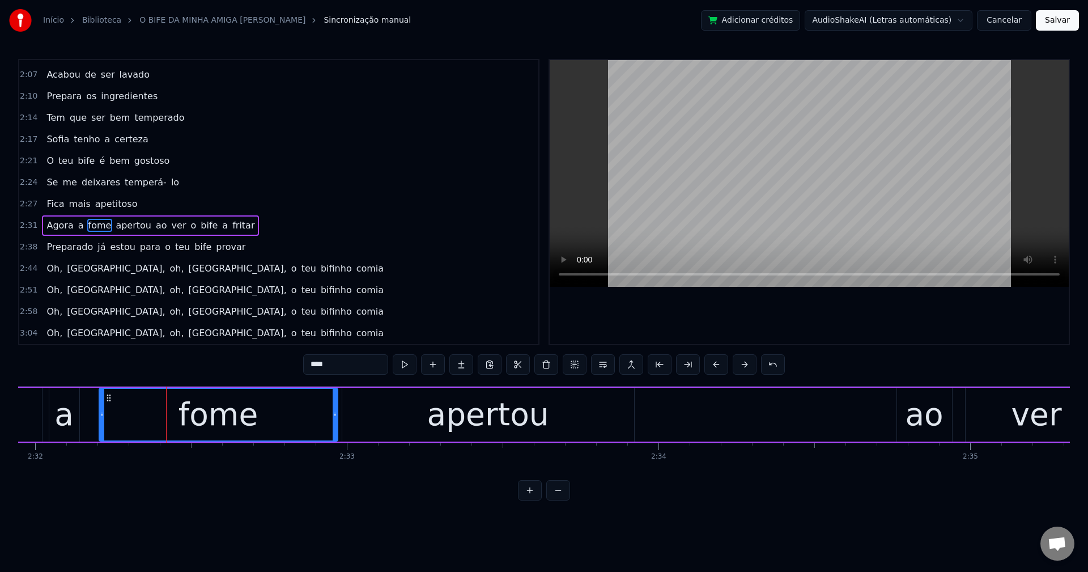
drag, startPoint x: 221, startPoint y: 412, endPoint x: 336, endPoint y: 414, distance: 115.0
click at [336, 414] on icon at bounding box center [335, 414] width 5 height 9
click at [155, 223] on span "ao" at bounding box center [162, 225] width 14 height 13
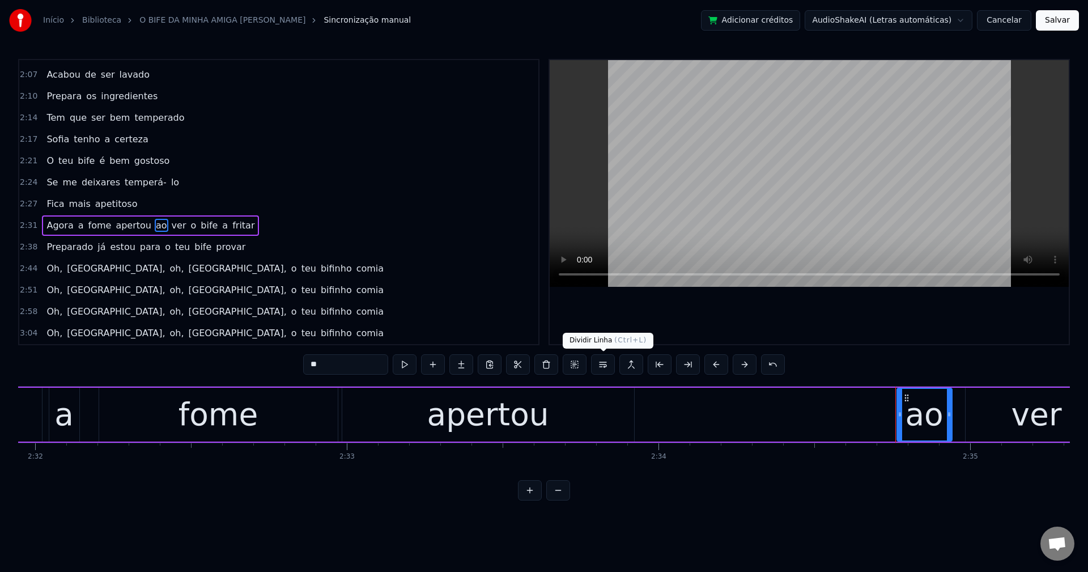
click at [603, 365] on button at bounding box center [603, 364] width 24 height 20
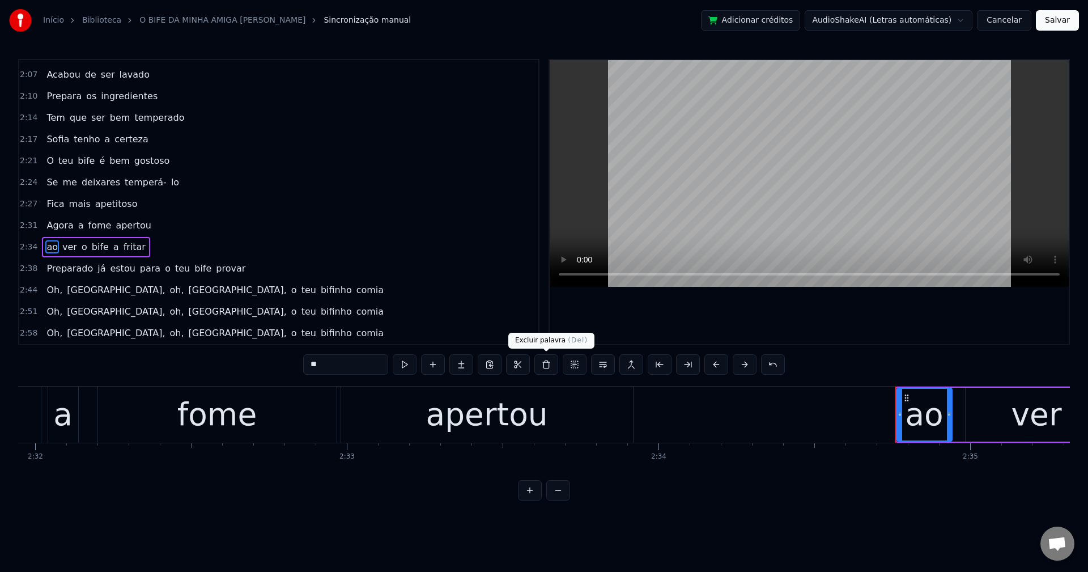
scroll to position [470, 0]
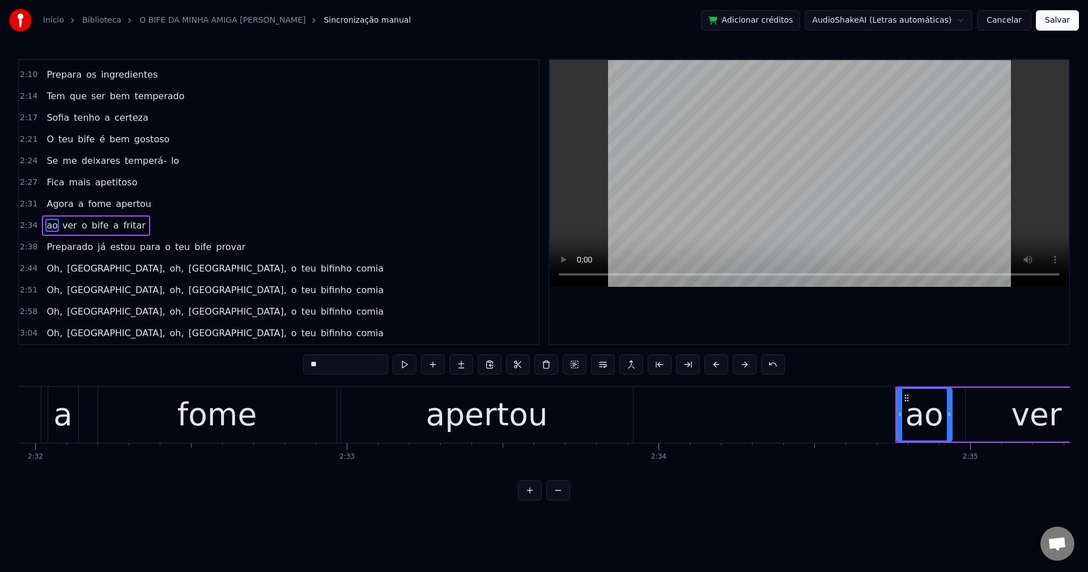
click at [330, 363] on input "**" at bounding box center [345, 364] width 85 height 20
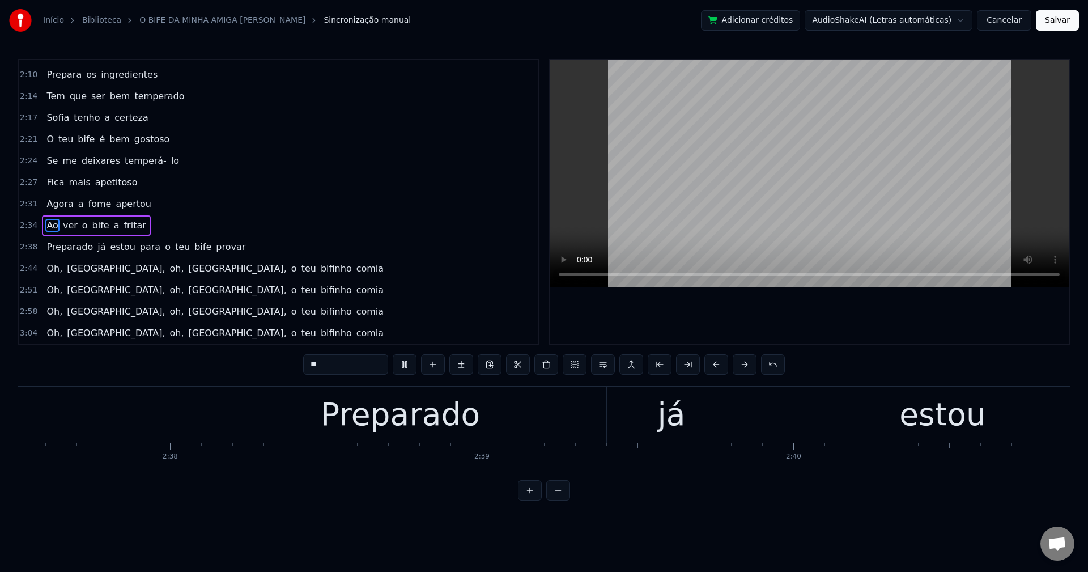
scroll to position [0, 49301]
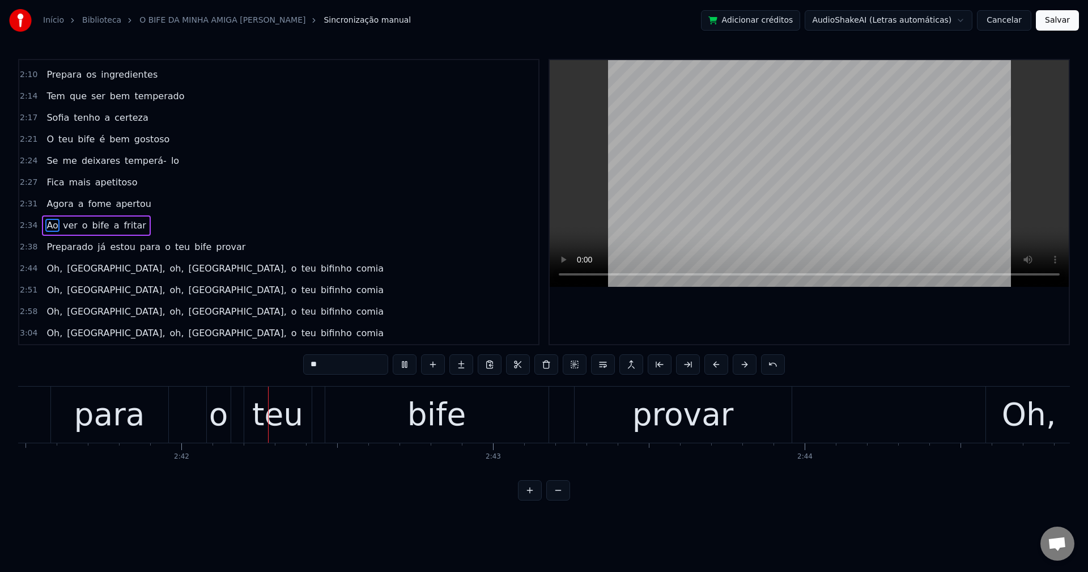
click at [139, 248] on span "para" at bounding box center [150, 246] width 23 height 13
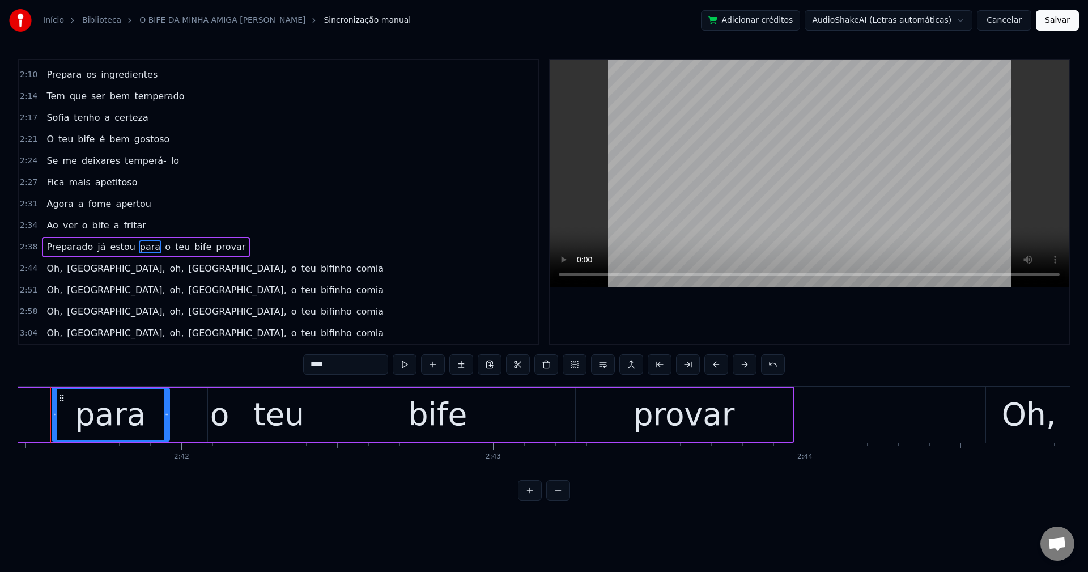
scroll to position [0, 50283]
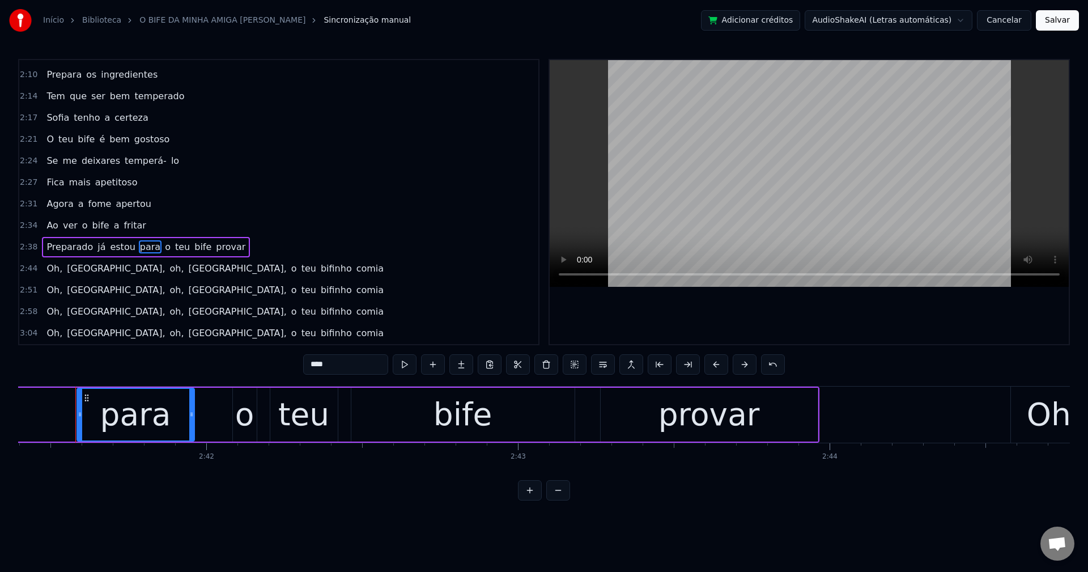
click at [339, 357] on input "****" at bounding box center [345, 364] width 85 height 20
type input "****"
click at [147, 241] on div "Preparado já estou Para o teu bife provar" at bounding box center [145, 247] width 207 height 20
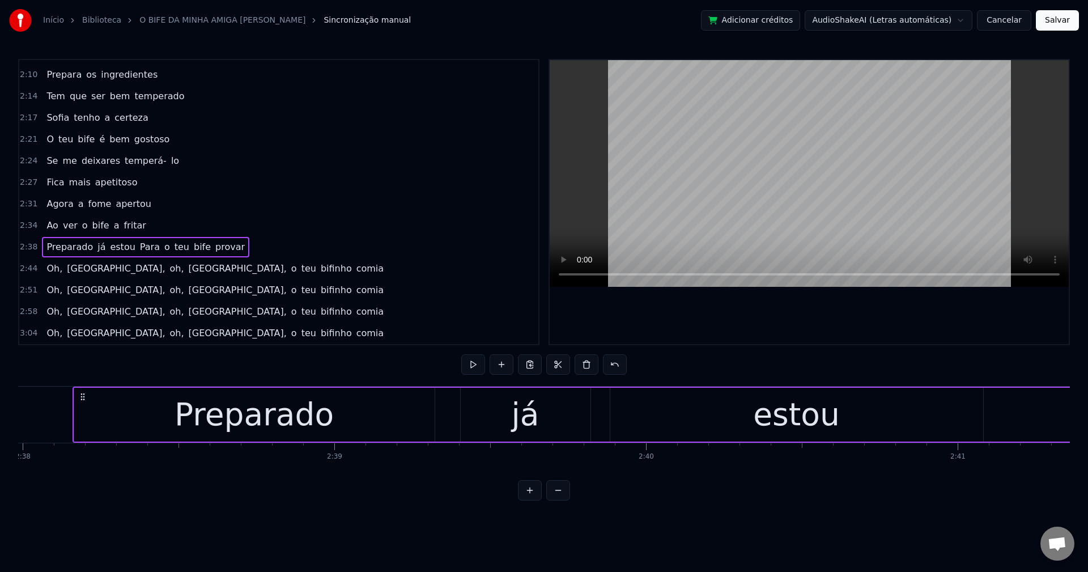
scroll to position [0, 49217]
click at [163, 247] on span "o" at bounding box center [167, 246] width 8 height 13
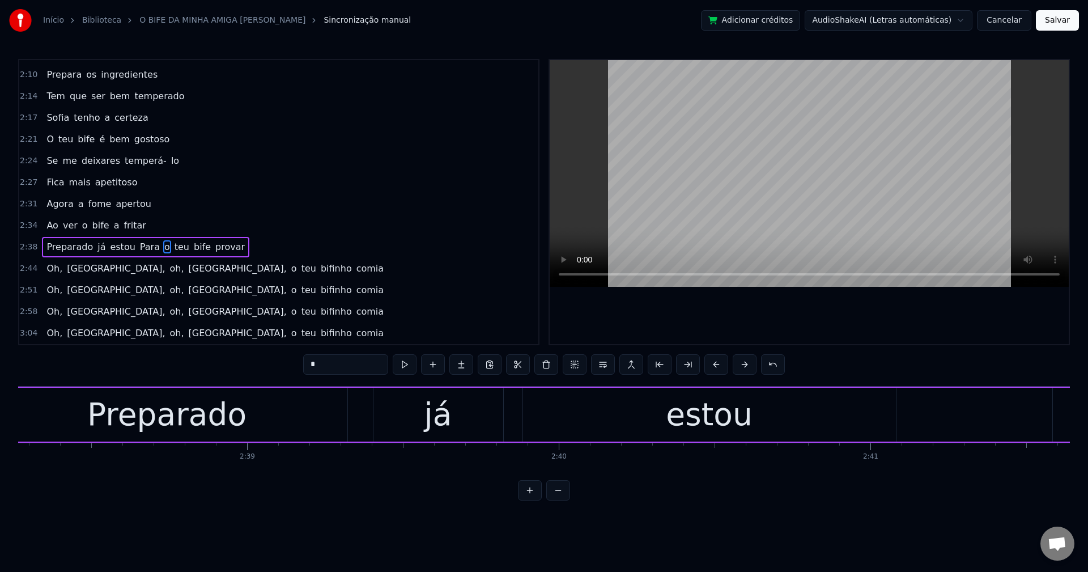
click at [139, 243] on span "Para" at bounding box center [150, 246] width 22 height 13
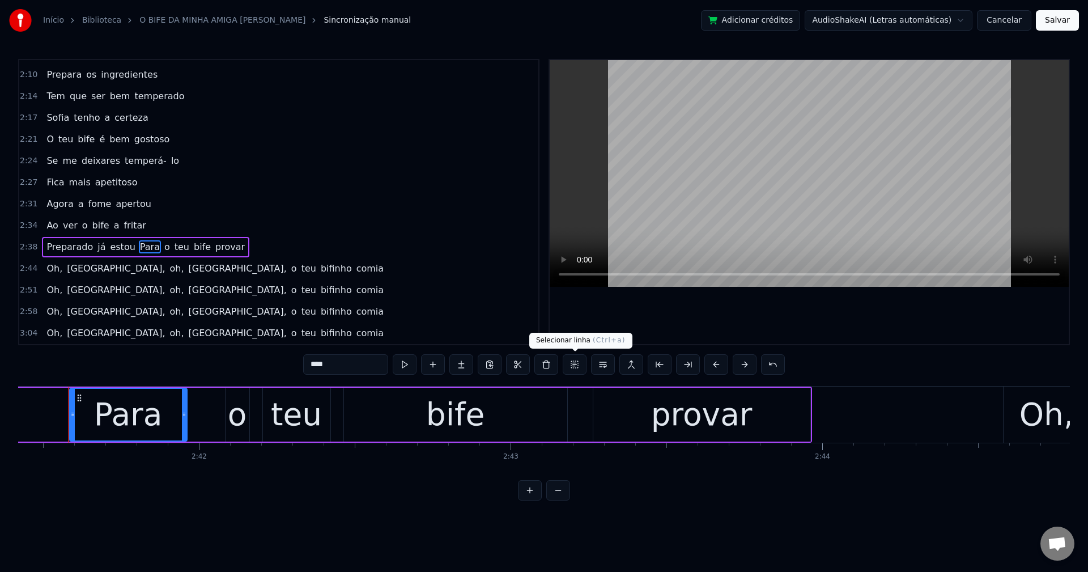
scroll to position [0, 50283]
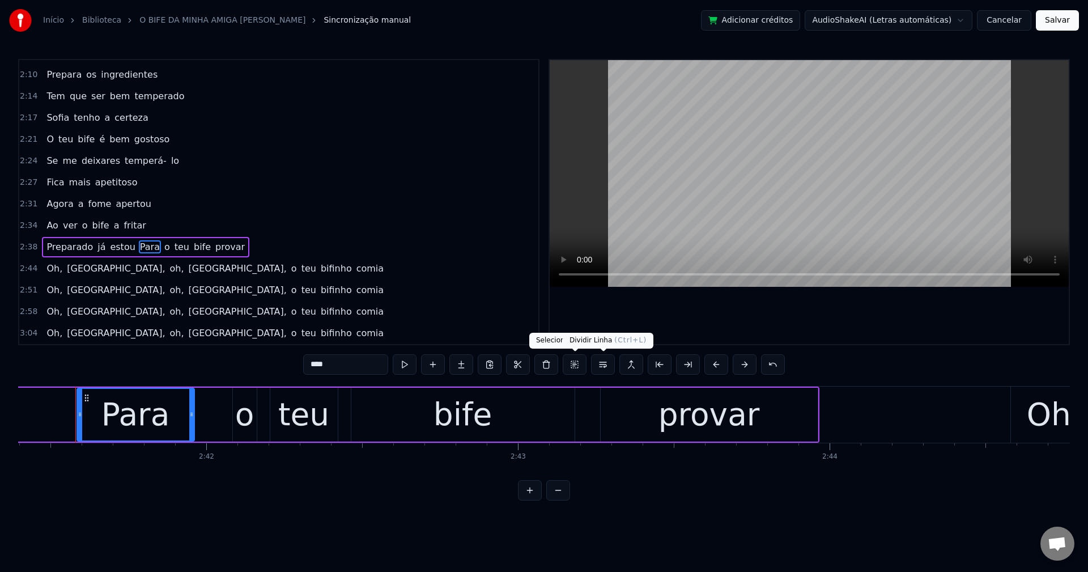
click at [603, 365] on button at bounding box center [603, 364] width 24 height 20
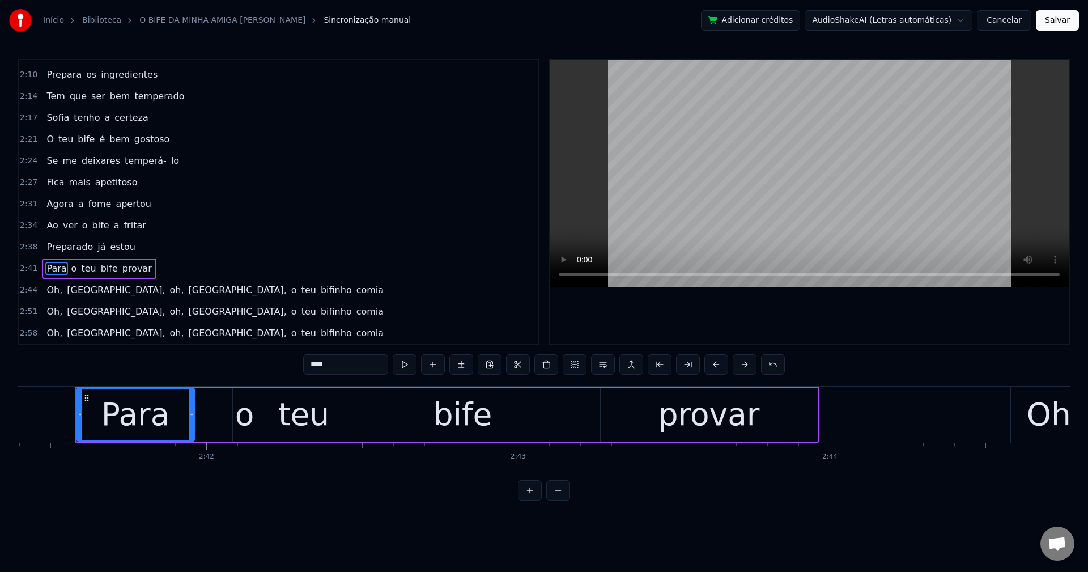
scroll to position [491, 0]
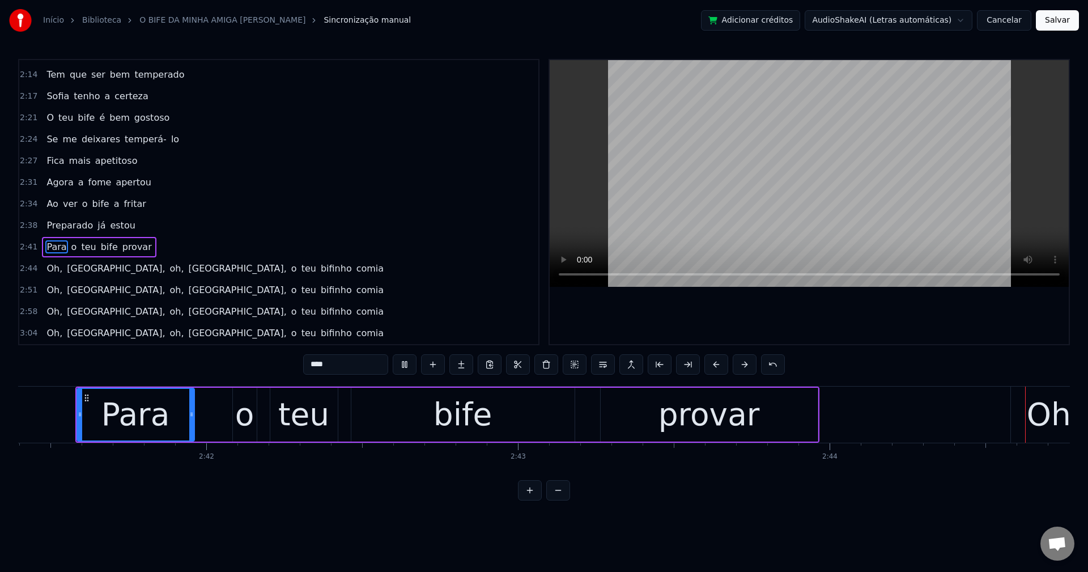
click at [48, 266] on span "Oh," at bounding box center [54, 268] width 18 height 13
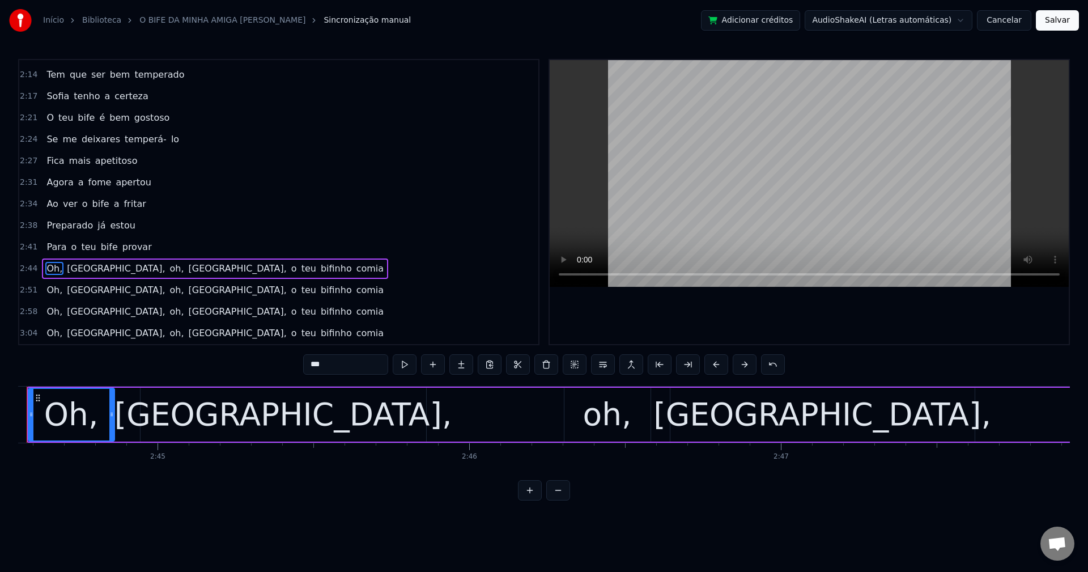
scroll to position [0, 51269]
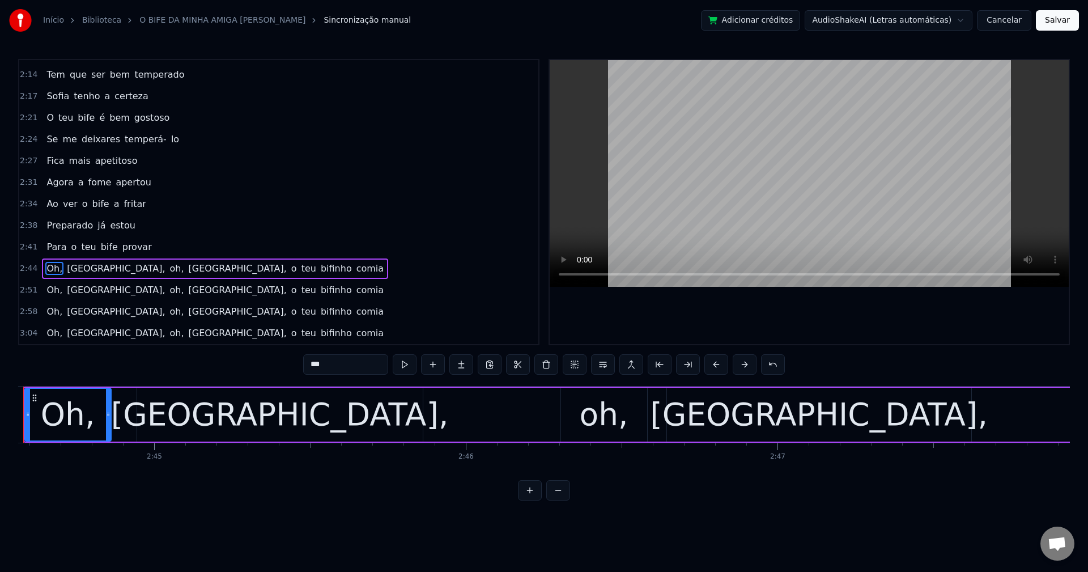
drag, startPoint x: 347, startPoint y: 368, endPoint x: 204, endPoint y: 359, distance: 143.0
click at [235, 360] on div "0:28 A minha amiga Sofia 0:32 convidou- me pra jantar 0:35 Preparou- me as sard…" at bounding box center [543, 279] width 1051 height 441
click at [73, 263] on span "Sofia," at bounding box center [107, 268] width 100 height 13
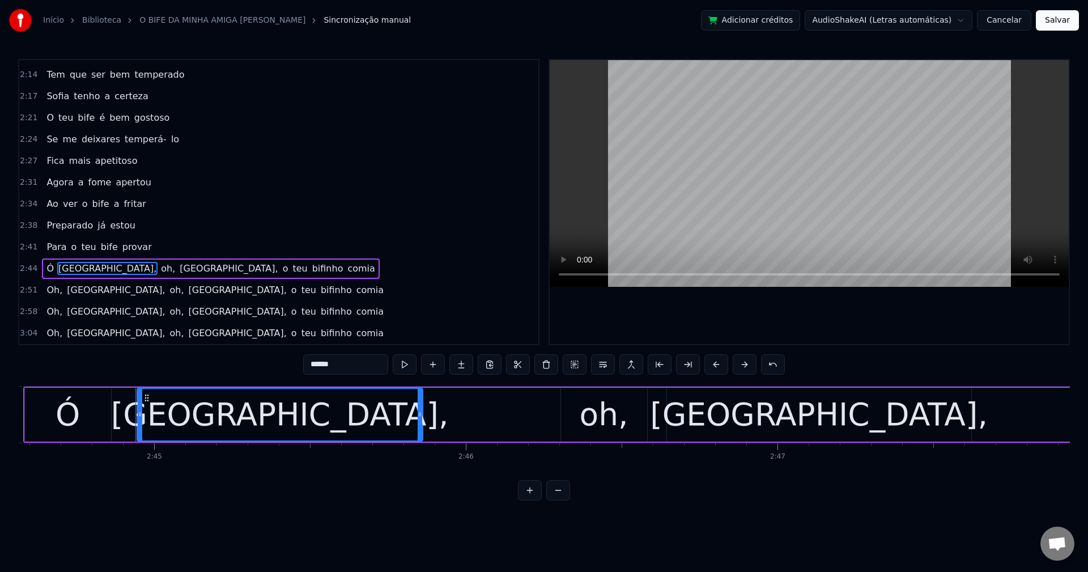
click at [352, 365] on input "******" at bounding box center [345, 364] width 85 height 20
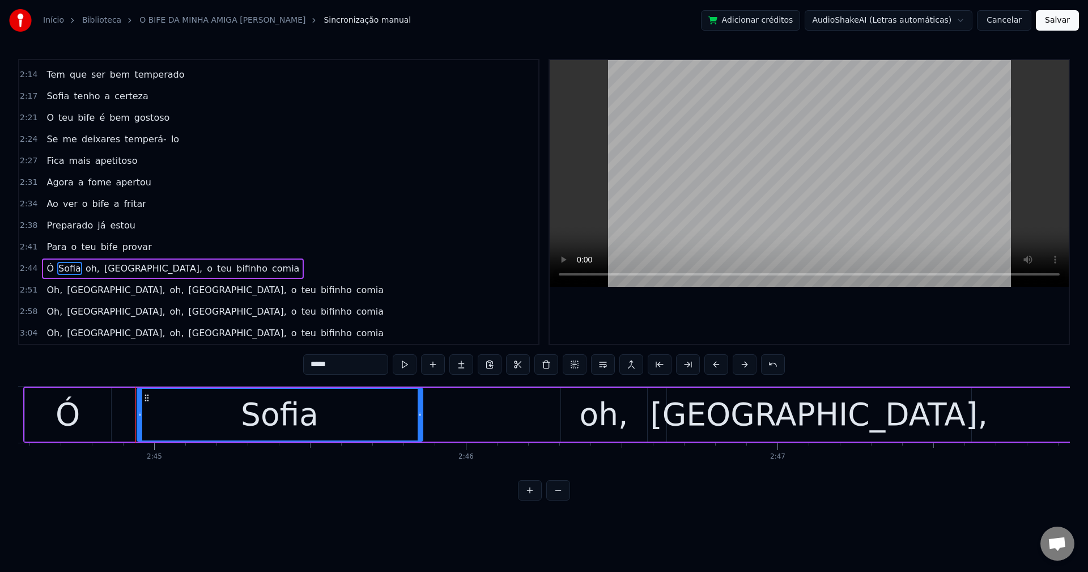
click at [84, 272] on span "oh," at bounding box center [92, 268] width 16 height 13
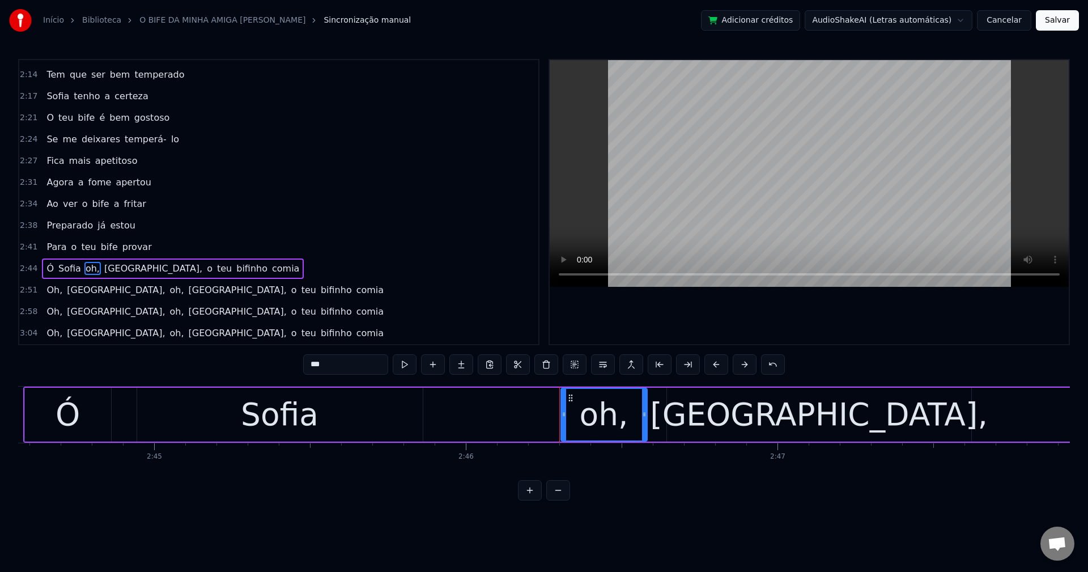
drag, startPoint x: 359, startPoint y: 369, endPoint x: 228, endPoint y: 359, distance: 131.3
click at [233, 361] on div "0:28 A minha amiga Sofia 0:32 convidou- me pra jantar 0:35 Preparou- me as sard…" at bounding box center [543, 279] width 1051 height 441
click at [104, 271] on span "Sofia," at bounding box center [146, 268] width 100 height 13
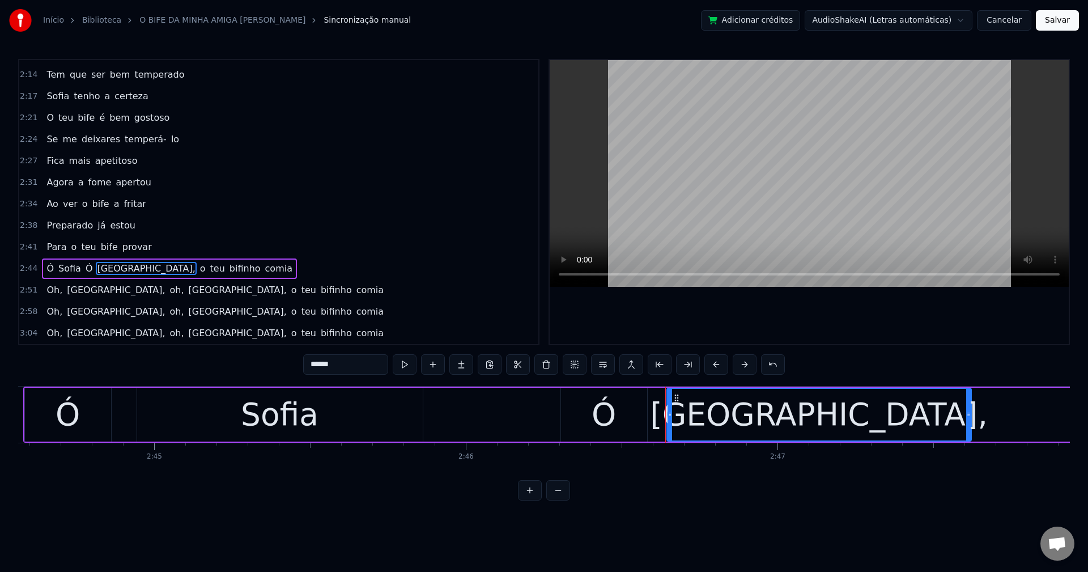
click at [347, 359] on input "******" at bounding box center [345, 364] width 85 height 20
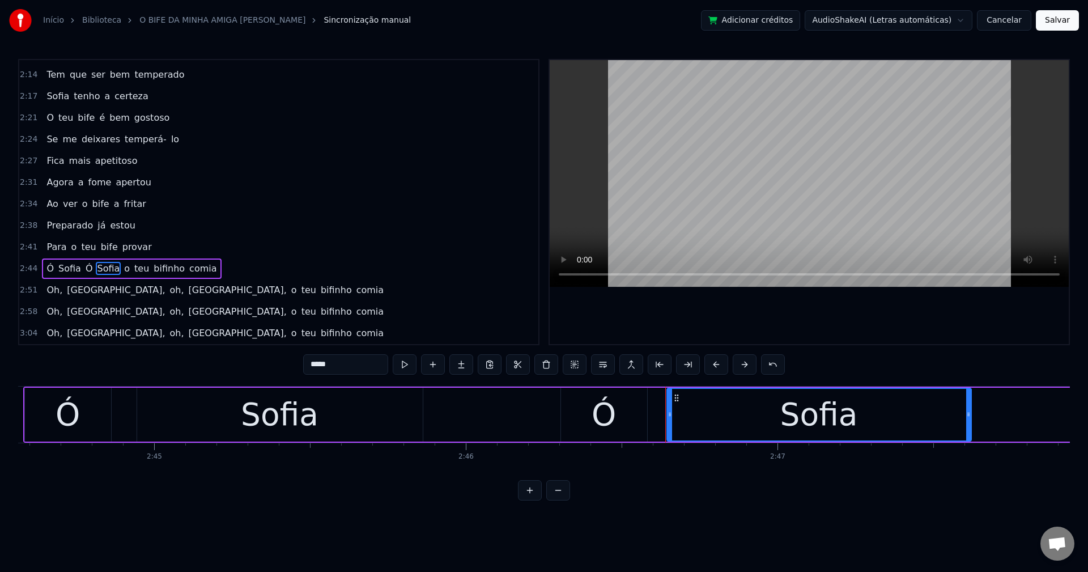
click at [123, 272] on span "o" at bounding box center [127, 268] width 8 height 13
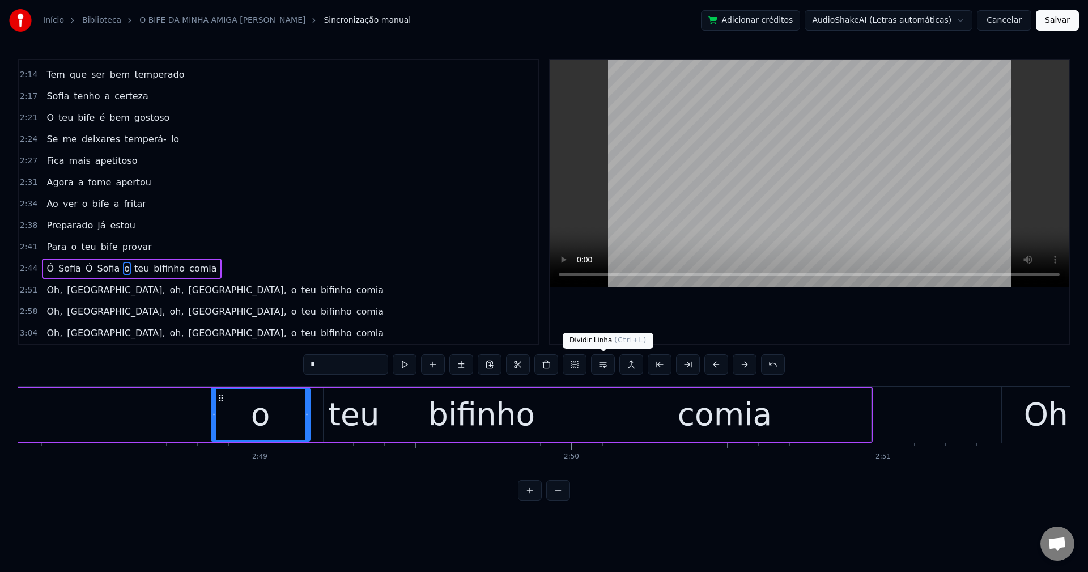
scroll to position [0, 52544]
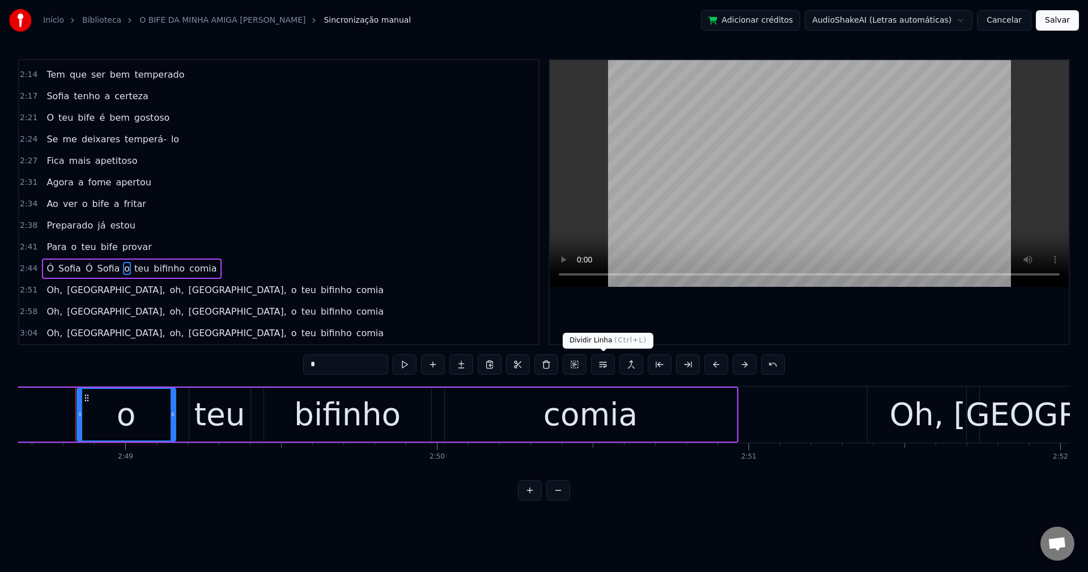
click at [600, 366] on button at bounding box center [603, 364] width 24 height 20
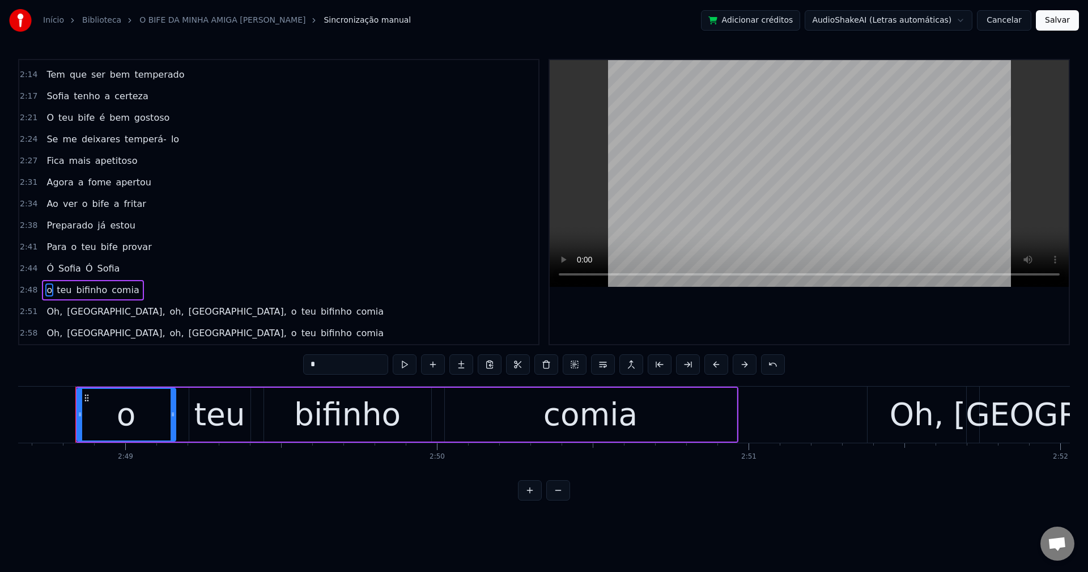
scroll to position [513, 0]
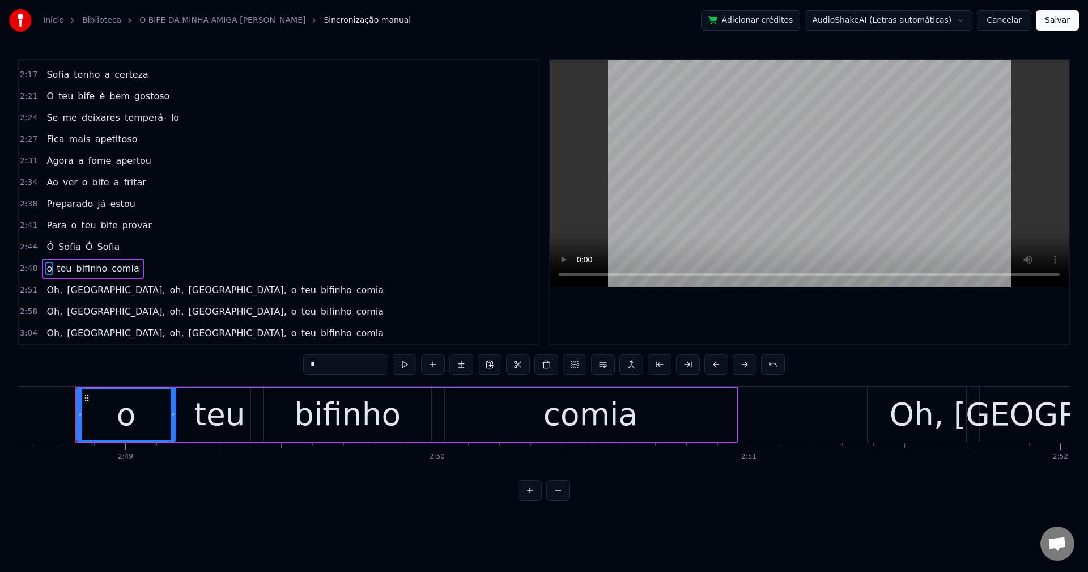
drag, startPoint x: 336, startPoint y: 364, endPoint x: 202, endPoint y: 342, distance: 136.1
click at [202, 342] on div "0:28 A minha amiga Sofia 0:32 convidou- me pra jantar 0:35 Preparou- me as sard…" at bounding box center [543, 279] width 1051 height 441
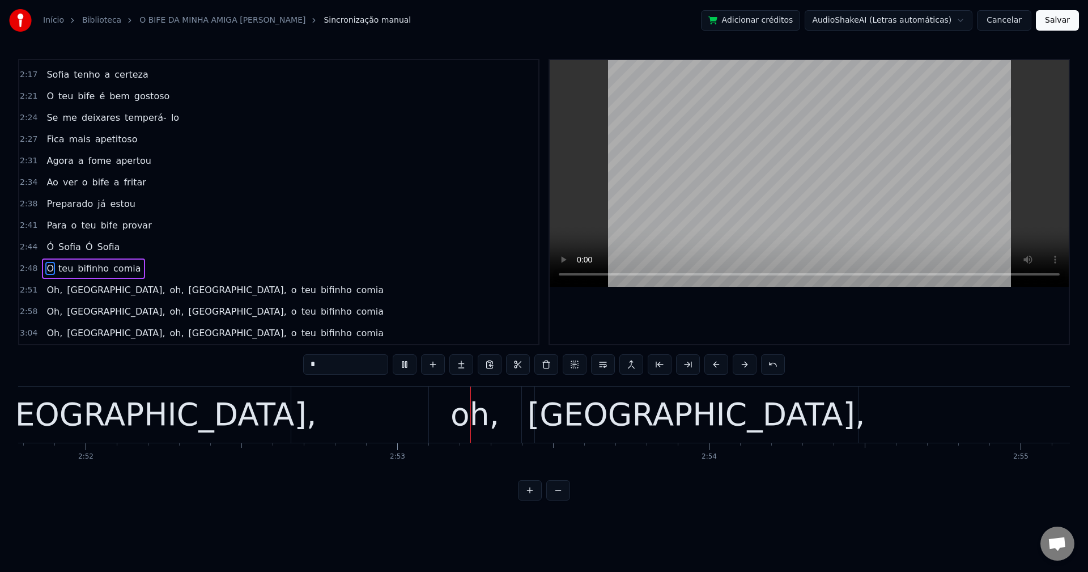
click at [47, 290] on span "Oh," at bounding box center [54, 289] width 18 height 13
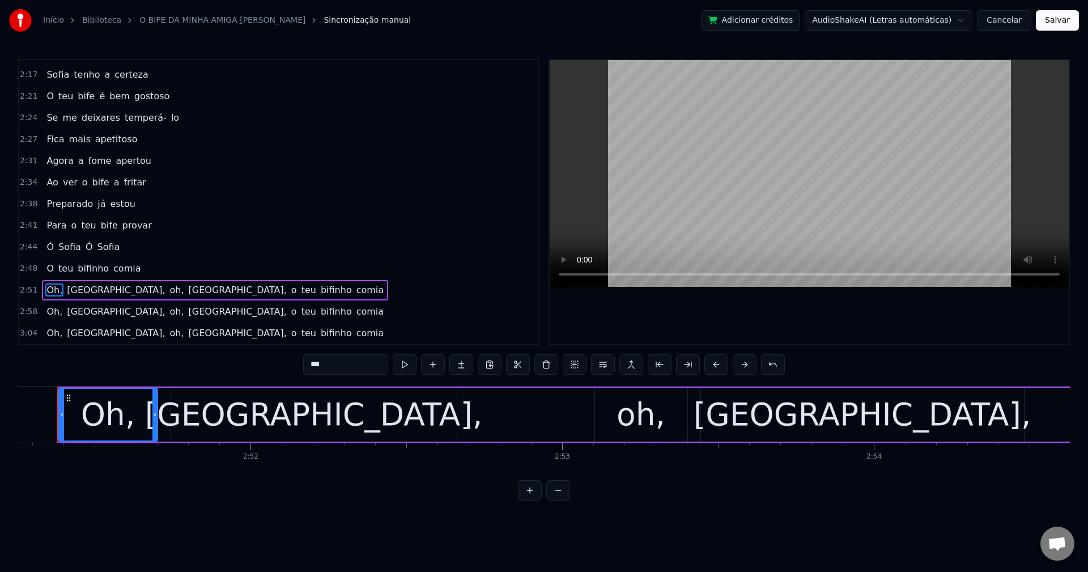
scroll to position [0, 53336]
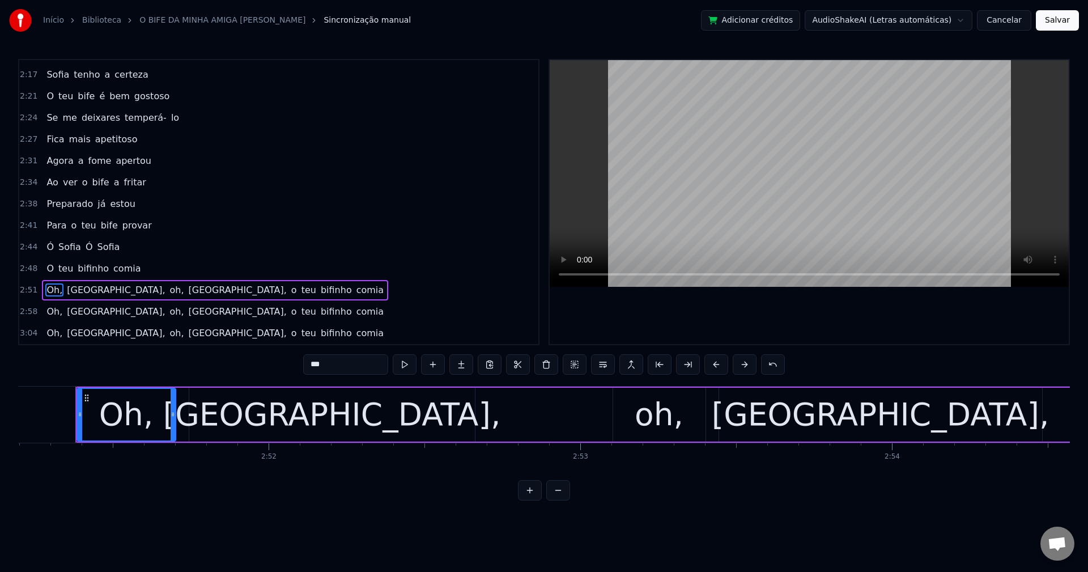
drag, startPoint x: 340, startPoint y: 359, endPoint x: 212, endPoint y: 390, distance: 132.2
click at [212, 390] on div "0:28 A minha amiga Sofia 0:32 convidou- me pra jantar 0:35 Preparou- me as sard…" at bounding box center [543, 279] width 1051 height 441
click at [57, 291] on span "Sofia," at bounding box center [107, 289] width 100 height 13
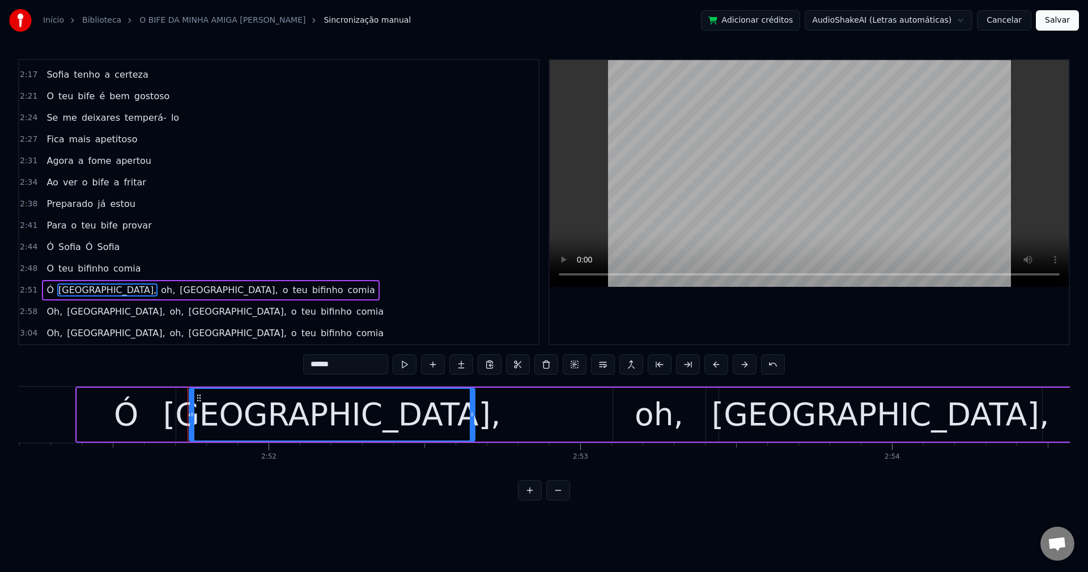
click at [365, 364] on input "******" at bounding box center [345, 364] width 85 height 20
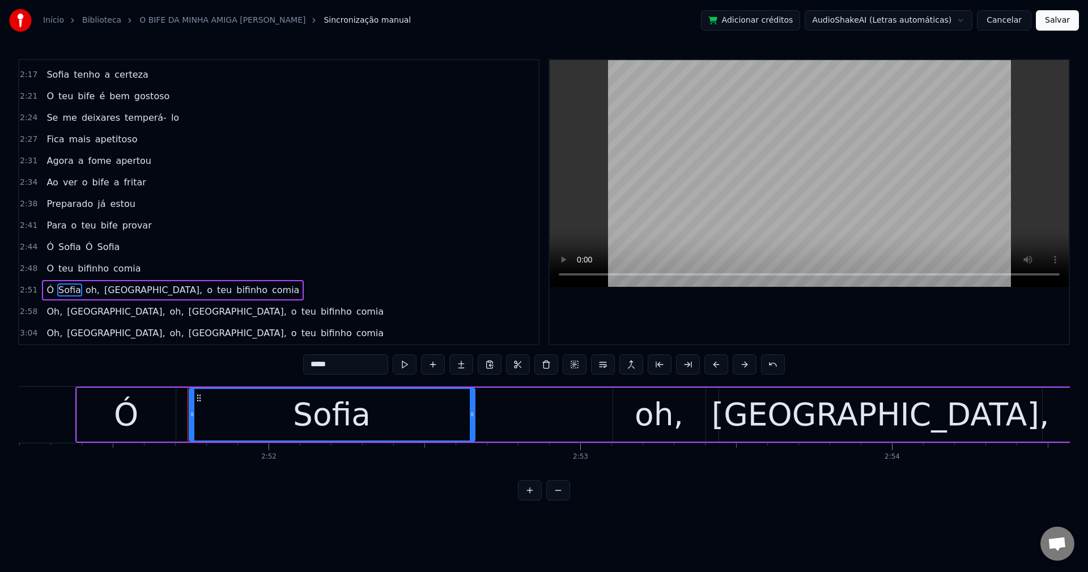
click at [88, 288] on span "oh," at bounding box center [92, 289] width 16 height 13
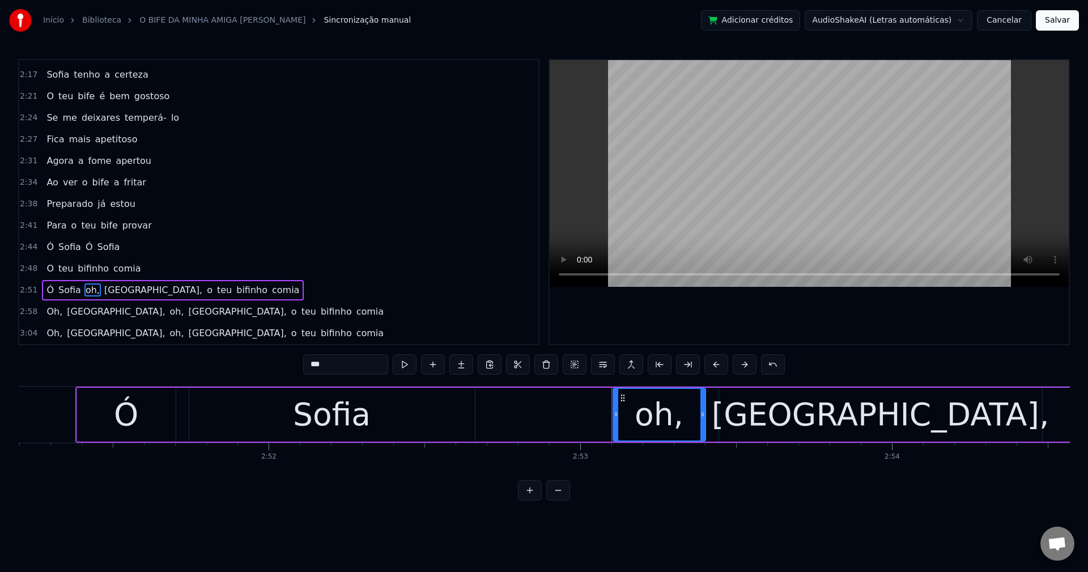
drag, startPoint x: 353, startPoint y: 359, endPoint x: 207, endPoint y: 337, distance: 148.3
click at [220, 381] on div "0:28 A minha amiga Sofia 0:32 convidou- me pra jantar 0:35 Preparou- me as sard…" at bounding box center [543, 279] width 1051 height 441
click at [99, 296] on span "Sofia," at bounding box center [146, 289] width 100 height 13
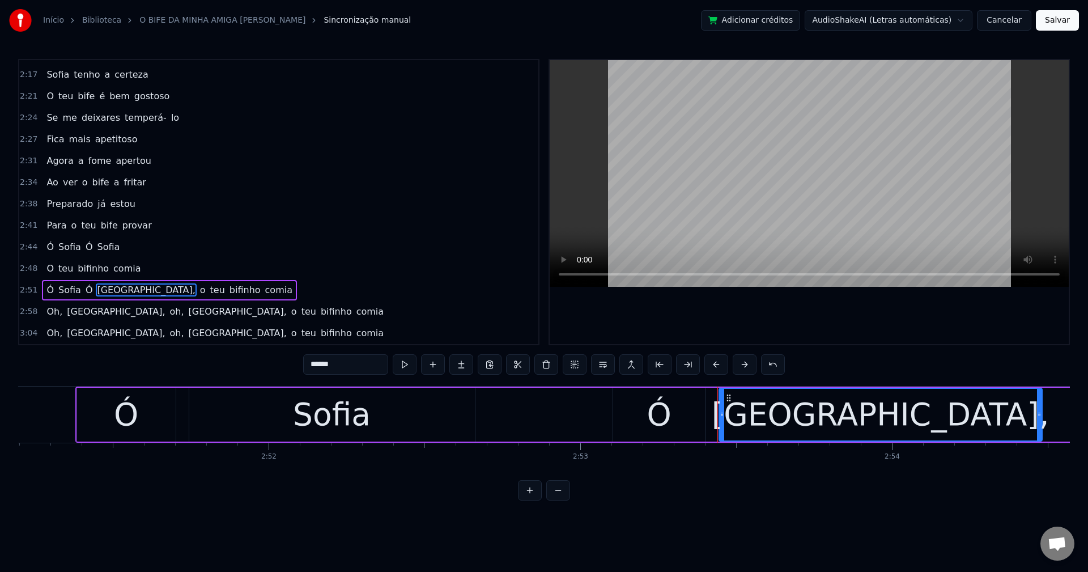
click at [353, 364] on input "******" at bounding box center [345, 364] width 85 height 20
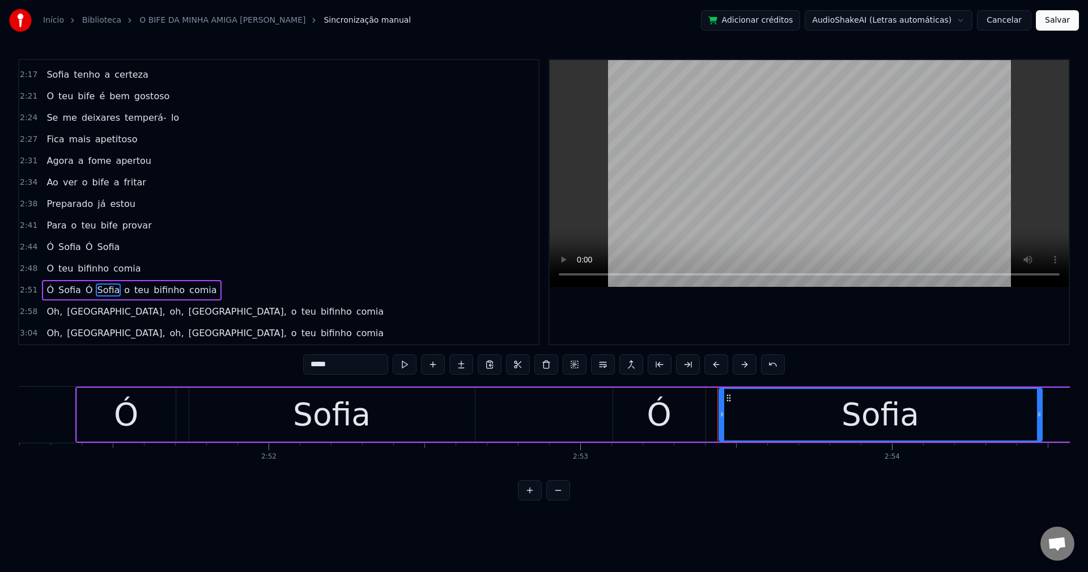
click at [123, 291] on span "o" at bounding box center [127, 289] width 8 height 13
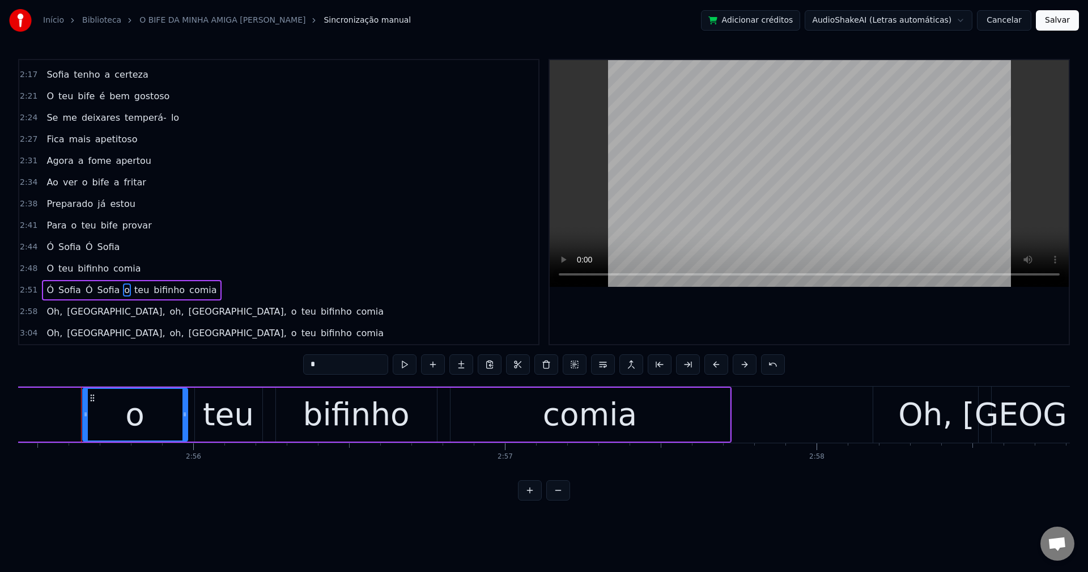
scroll to position [0, 54663]
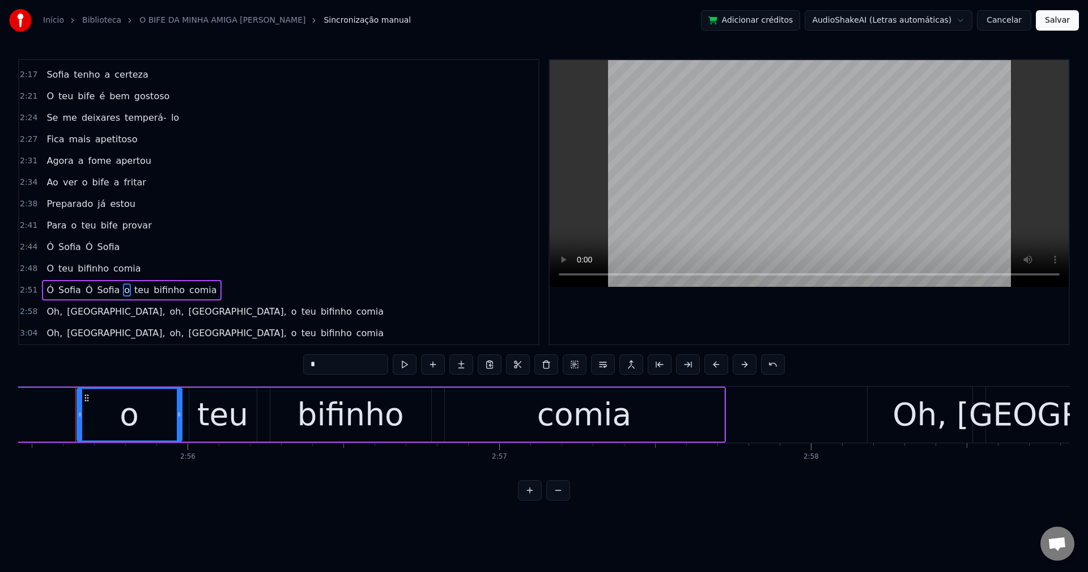
drag, startPoint x: 332, startPoint y: 356, endPoint x: 276, endPoint y: 368, distance: 57.4
click at [276, 368] on div "0:28 A minha amiga Sofia 0:32 convidou- me pra jantar 0:35 Preparou- me as sard…" at bounding box center [543, 279] width 1051 height 441
click at [596, 363] on button at bounding box center [603, 364] width 24 height 20
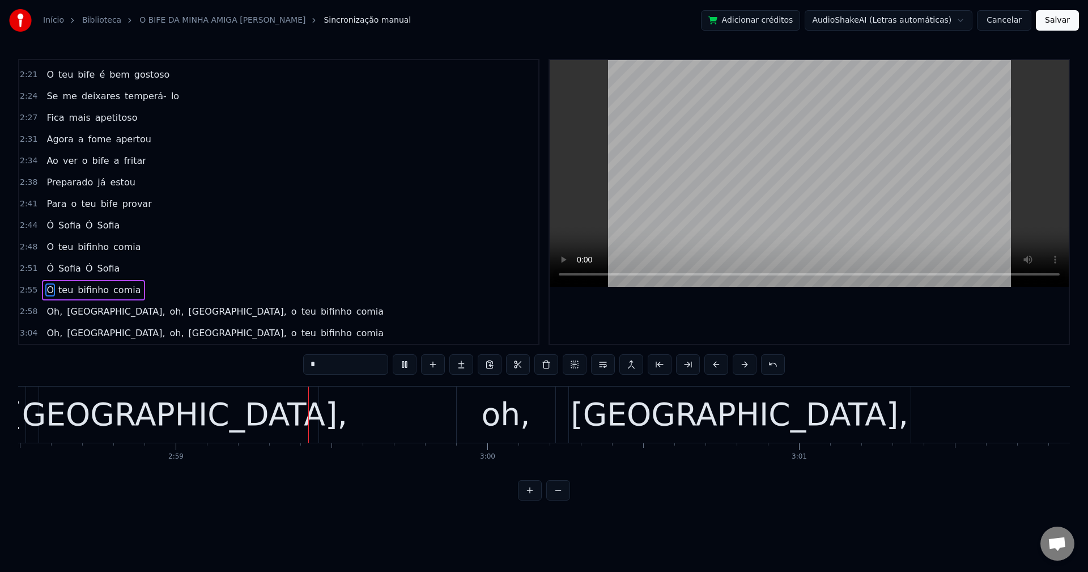
scroll to position [0, 55646]
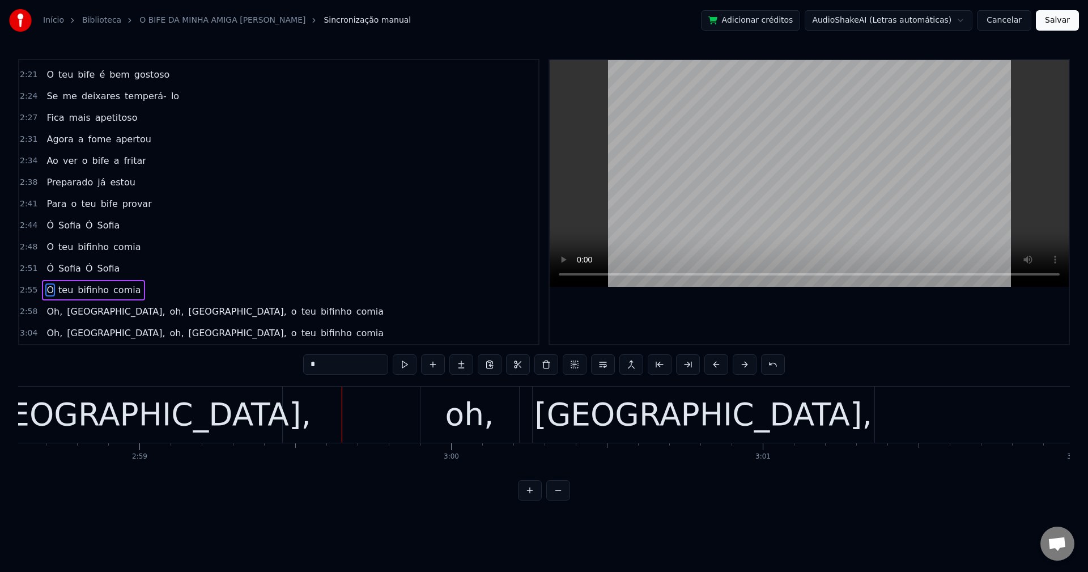
click at [54, 312] on span "Oh," at bounding box center [54, 311] width 18 height 13
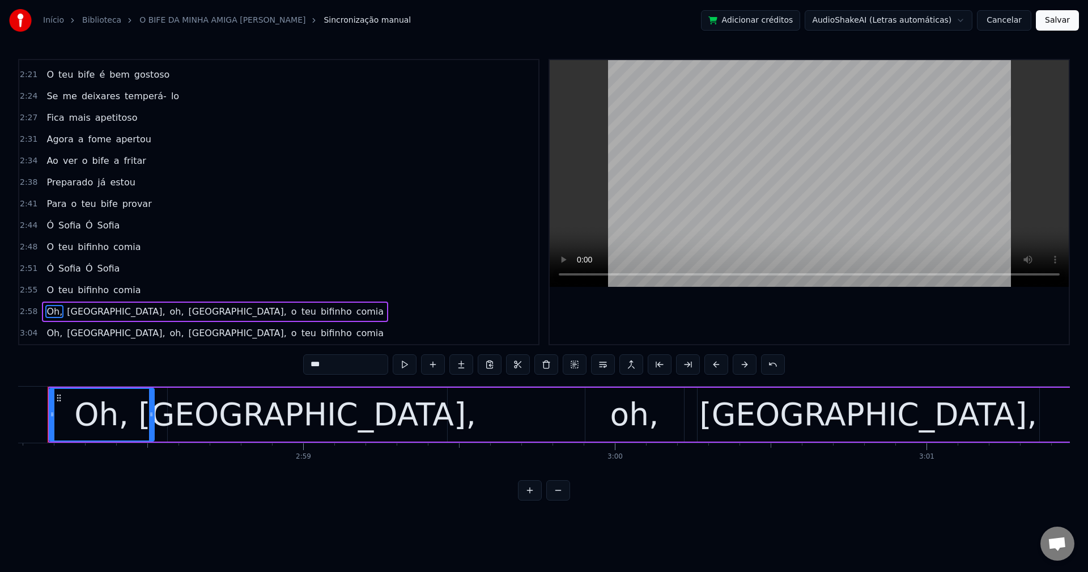
scroll to position [0, 55454]
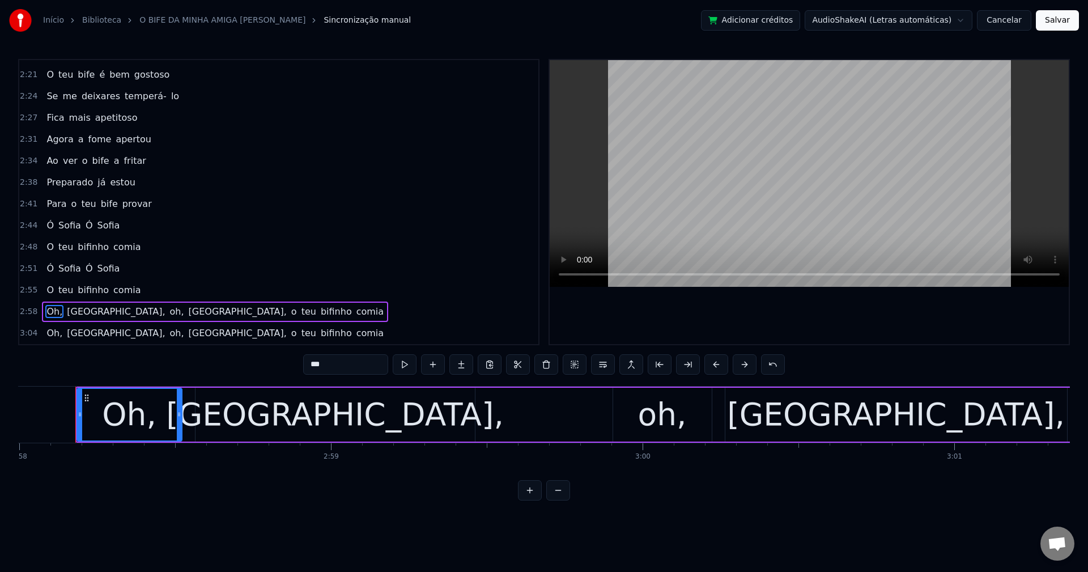
drag, startPoint x: 340, startPoint y: 362, endPoint x: 186, endPoint y: 389, distance: 157.0
click at [212, 385] on div "0:28 A minha amiga Sofia 0:32 convidou- me pra jantar 0:35 Preparou- me as sard…" at bounding box center [543, 279] width 1051 height 441
click at [73, 309] on span "Sofia," at bounding box center [107, 311] width 100 height 13
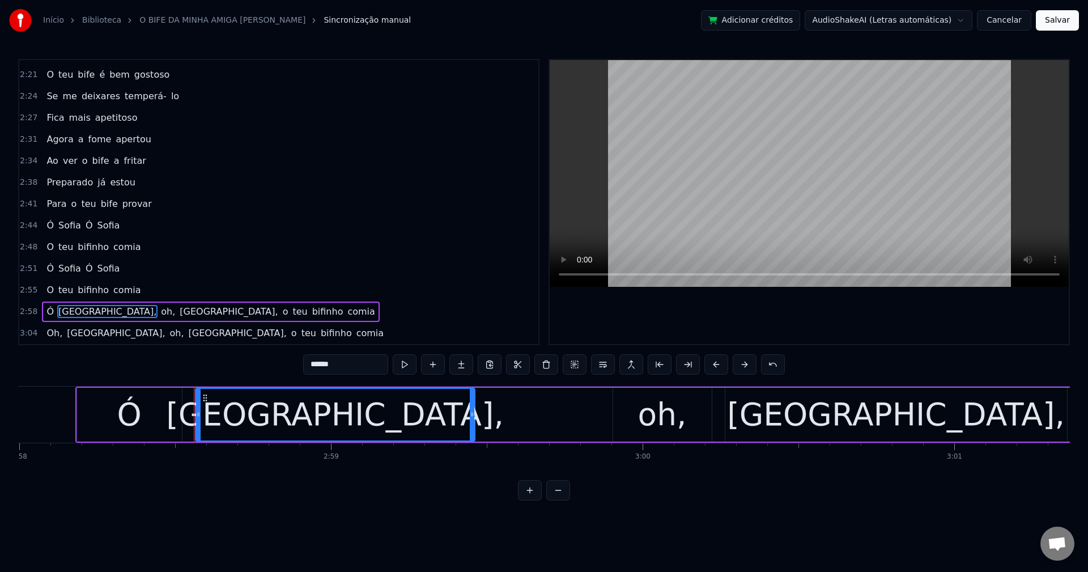
click at [364, 360] on input "******" at bounding box center [345, 364] width 85 height 20
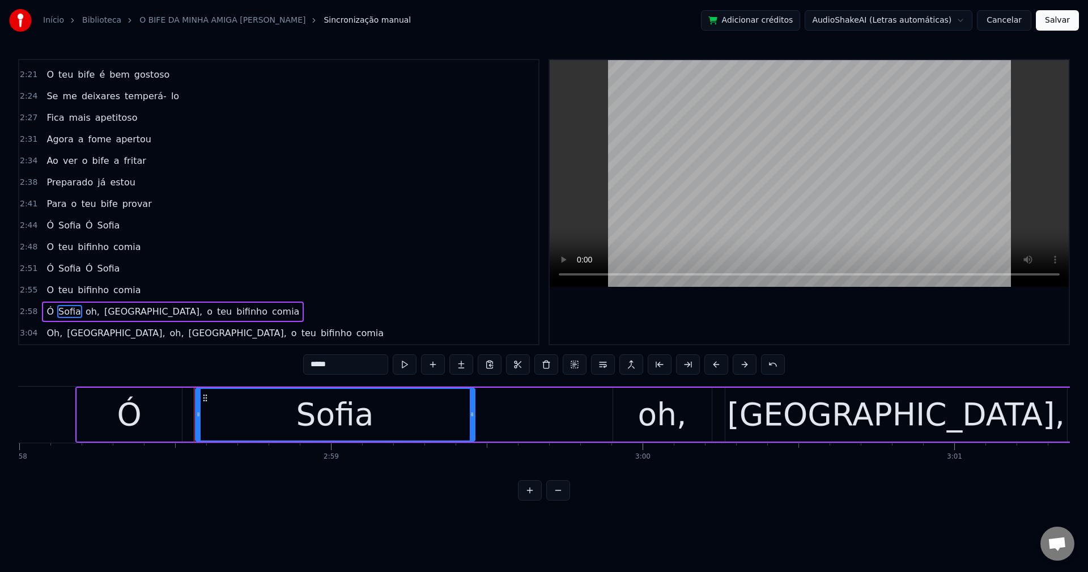
click at [89, 313] on span "oh," at bounding box center [92, 311] width 16 height 13
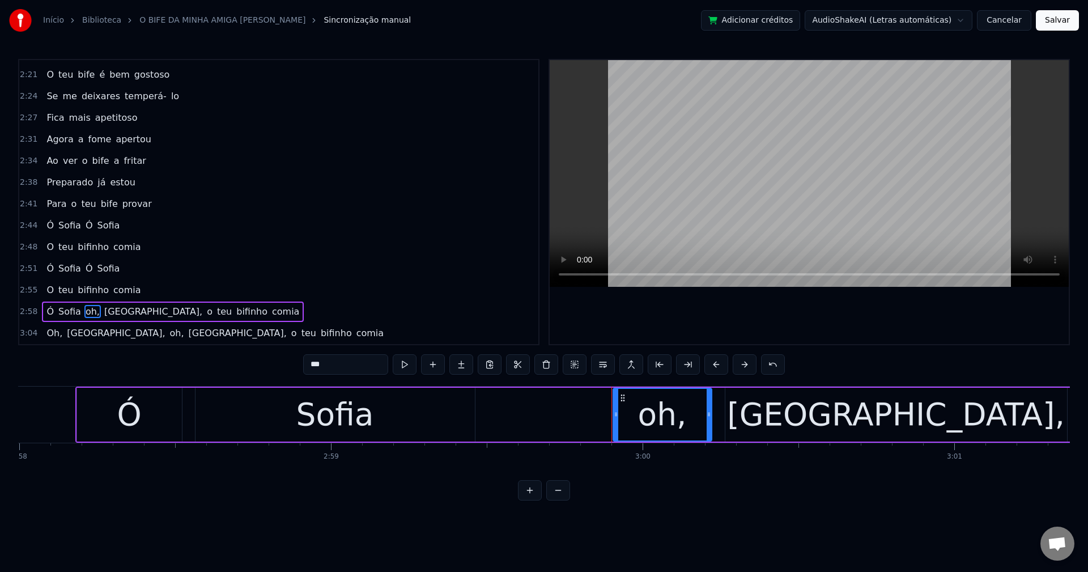
drag, startPoint x: 351, startPoint y: 363, endPoint x: 57, endPoint y: 450, distance: 307.2
click at [57, 450] on div "0:28 A minha amiga Sofia 0:32 convidou- me pra jantar 0:35 Preparou- me as sard…" at bounding box center [543, 279] width 1051 height 441
click at [106, 310] on span "Sofia," at bounding box center [146, 311] width 100 height 13
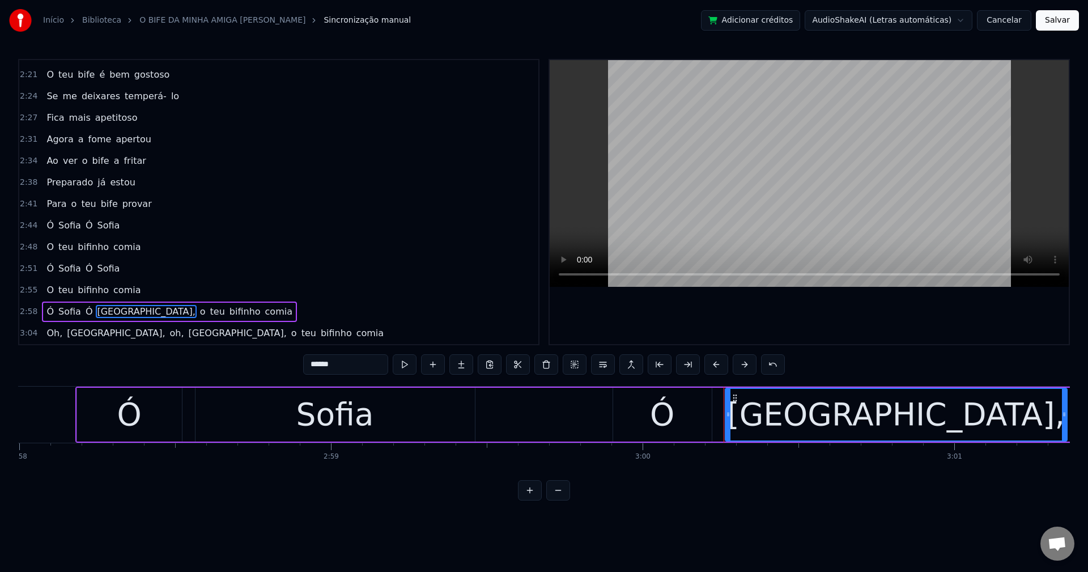
click at [345, 364] on input "******" at bounding box center [345, 364] width 85 height 20
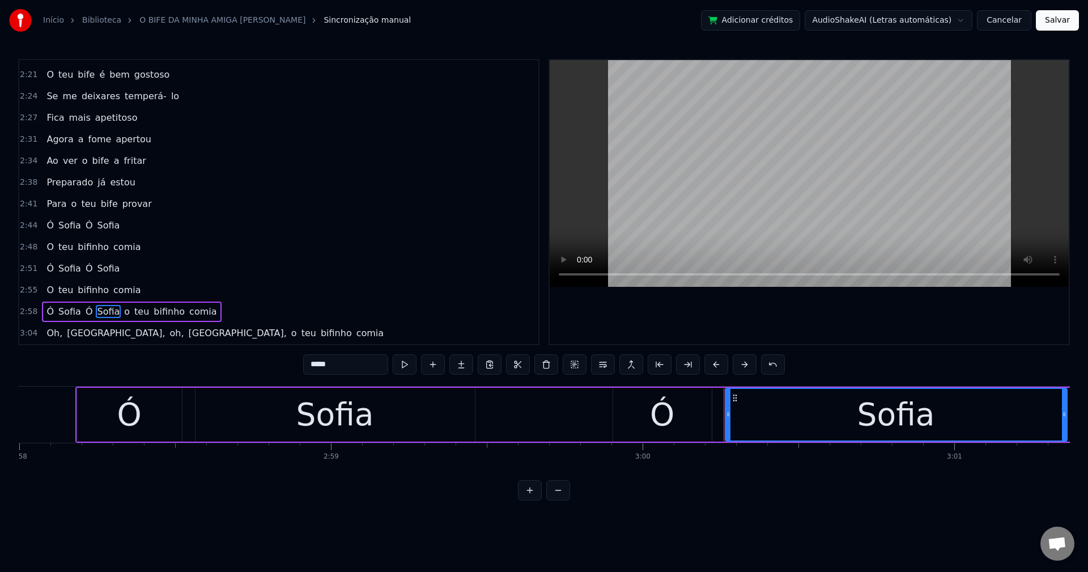
click at [123, 313] on span "o" at bounding box center [127, 311] width 8 height 13
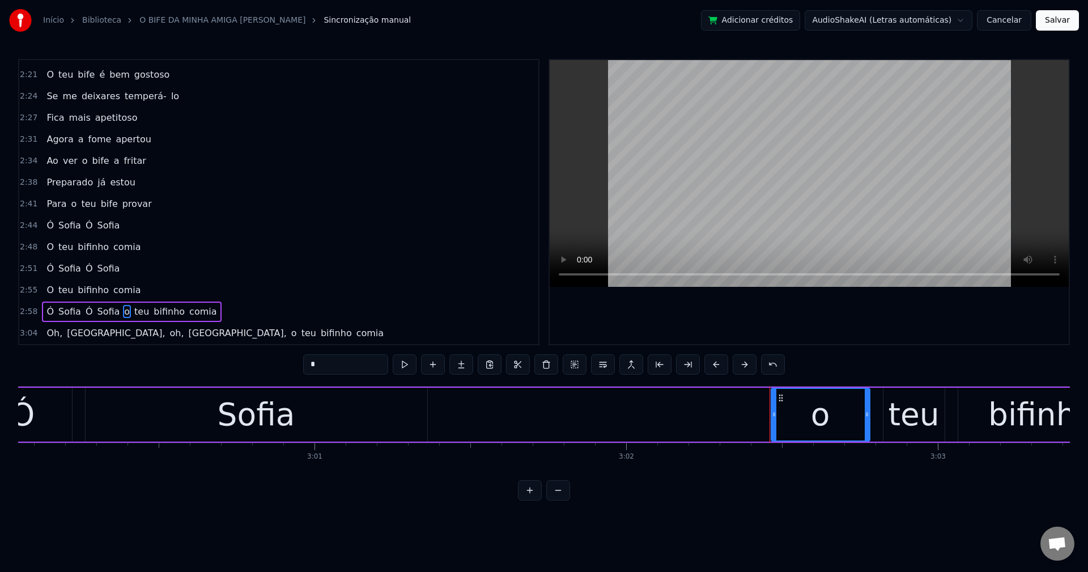
drag, startPoint x: 347, startPoint y: 366, endPoint x: 219, endPoint y: 378, distance: 128.6
click at [219, 378] on div "0:28 A minha amiga Sofia 0:32 convidou- me pra jantar 0:35 Preparou- me as sard…" at bounding box center [543, 279] width 1051 height 441
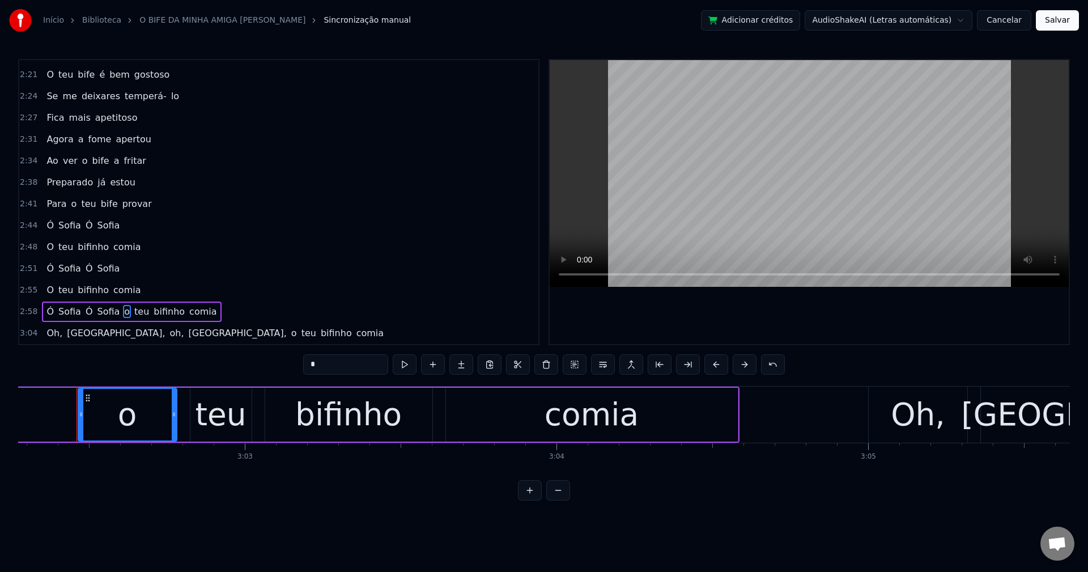
scroll to position [0, 56788]
click at [609, 368] on button at bounding box center [603, 364] width 24 height 20
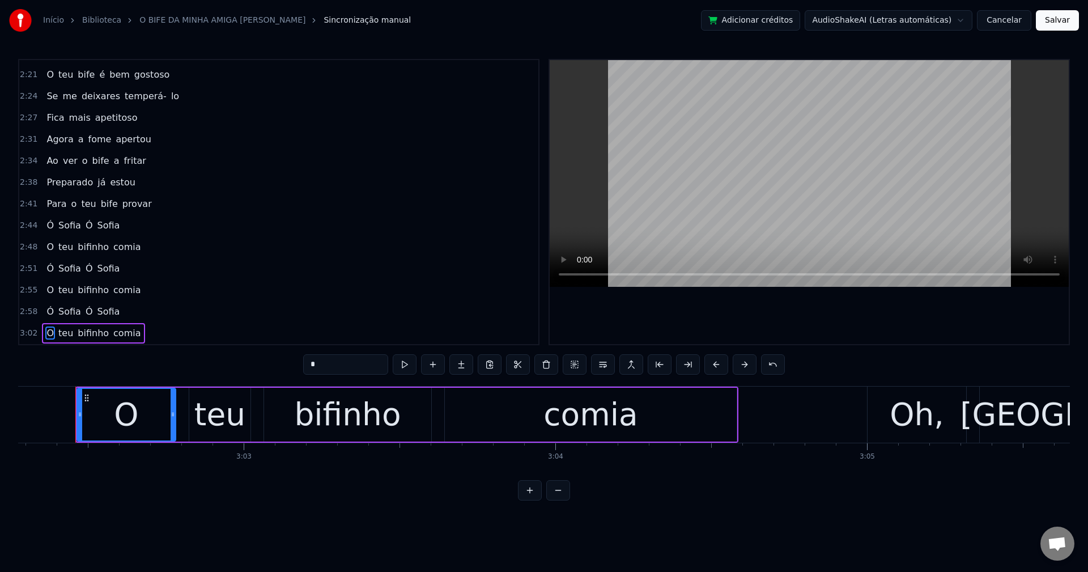
scroll to position [556, 0]
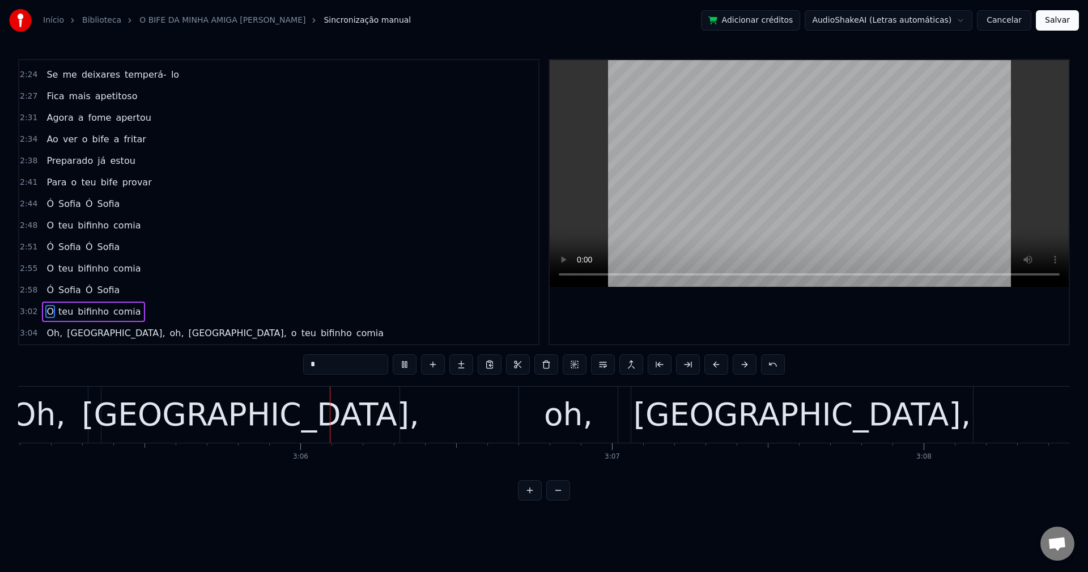
click at [53, 334] on span "Oh," at bounding box center [54, 332] width 18 height 13
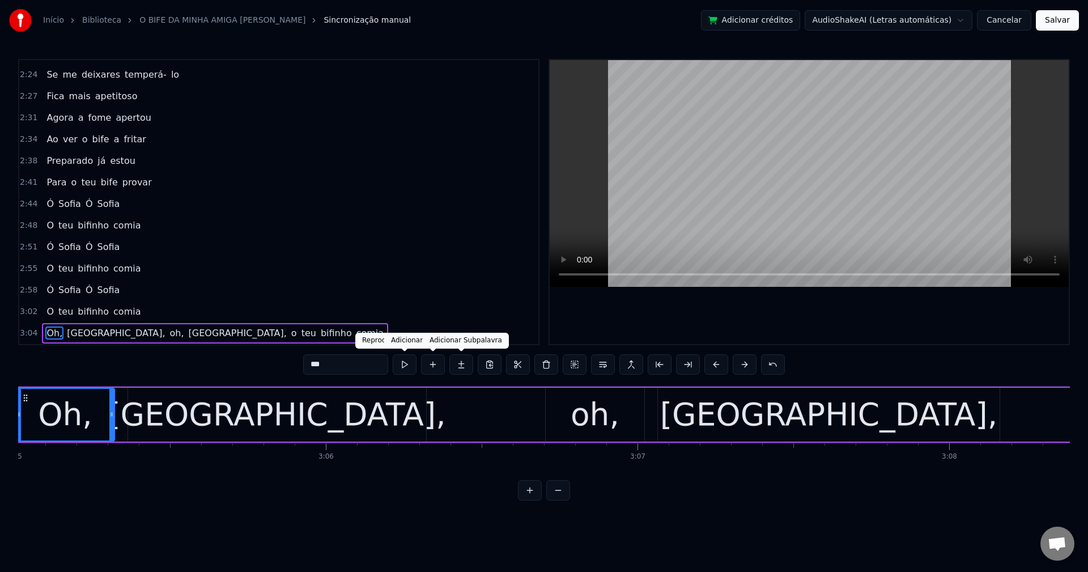
scroll to position [0, 57579]
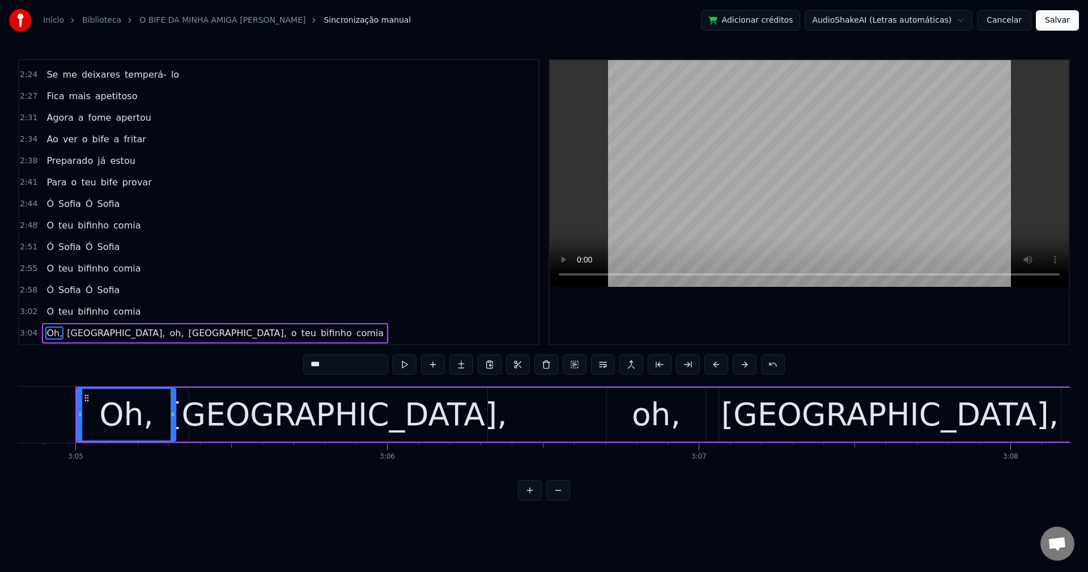
drag, startPoint x: 353, startPoint y: 367, endPoint x: 116, endPoint y: 382, distance: 237.8
click at [130, 380] on div "0:28 A minha amiga Sofia 0:32 convidou- me pra jantar 0:35 Preparou- me as sard…" at bounding box center [543, 279] width 1051 height 441
click at [59, 331] on span "Sofia," at bounding box center [107, 332] width 100 height 13
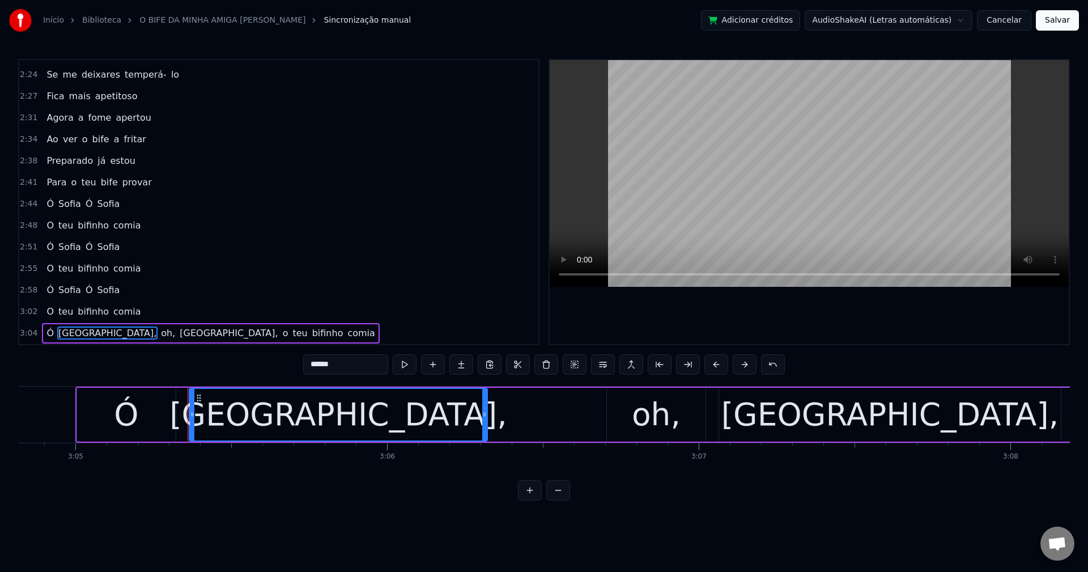
click at [347, 369] on input "******" at bounding box center [345, 364] width 85 height 20
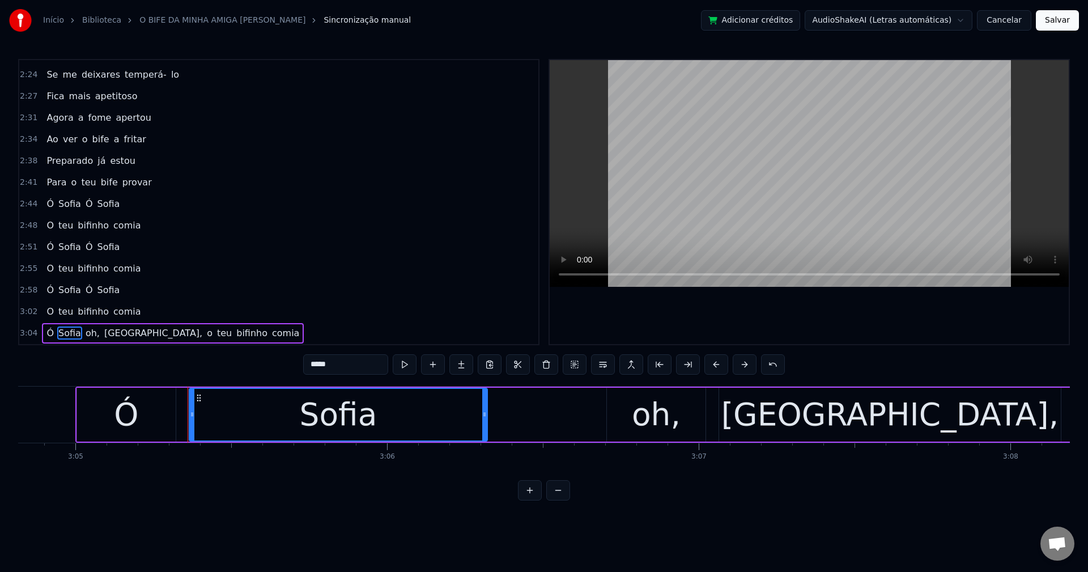
click at [84, 335] on span "oh," at bounding box center [92, 332] width 16 height 13
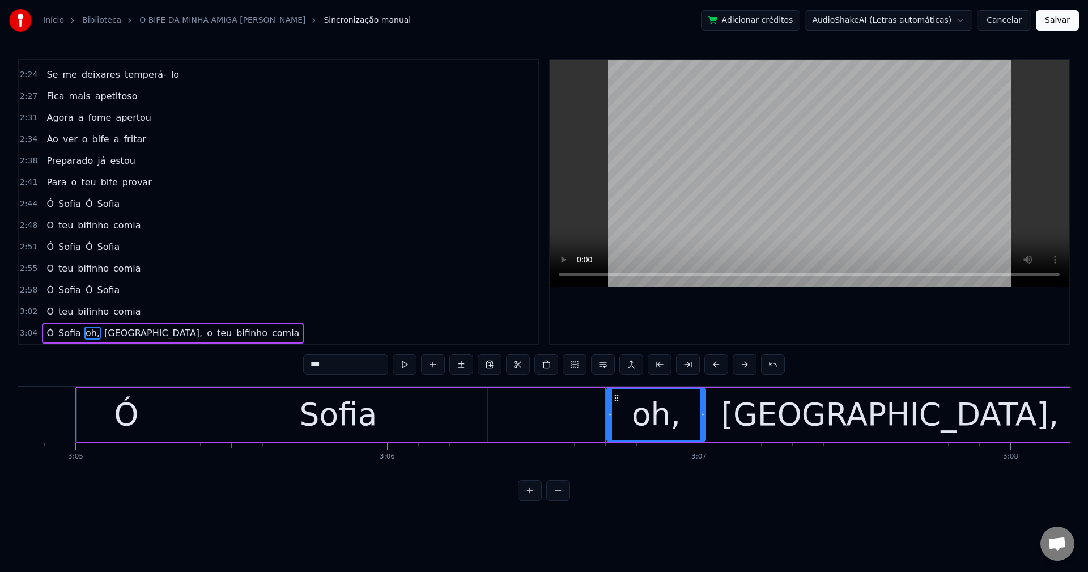
drag, startPoint x: 355, startPoint y: 361, endPoint x: 48, endPoint y: 372, distance: 307.8
click at [48, 372] on div "0:28 A minha amiga Sofia 0:32 convidou- me pra jantar 0:35 Preparou- me as sard…" at bounding box center [543, 279] width 1051 height 441
click at [104, 334] on span "Sofia," at bounding box center [146, 332] width 100 height 13
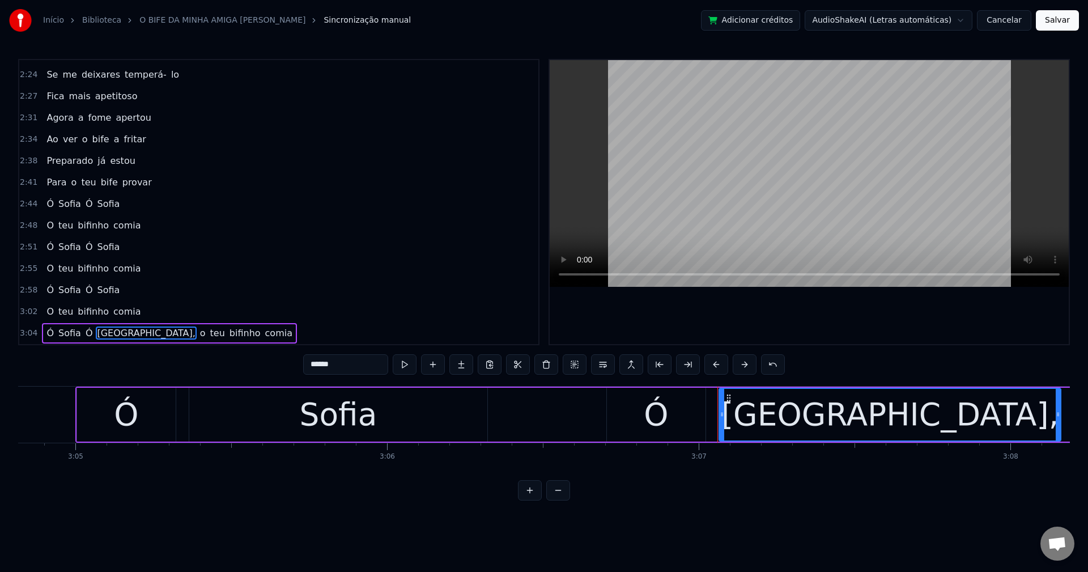
click at [360, 371] on input "******" at bounding box center [345, 364] width 85 height 20
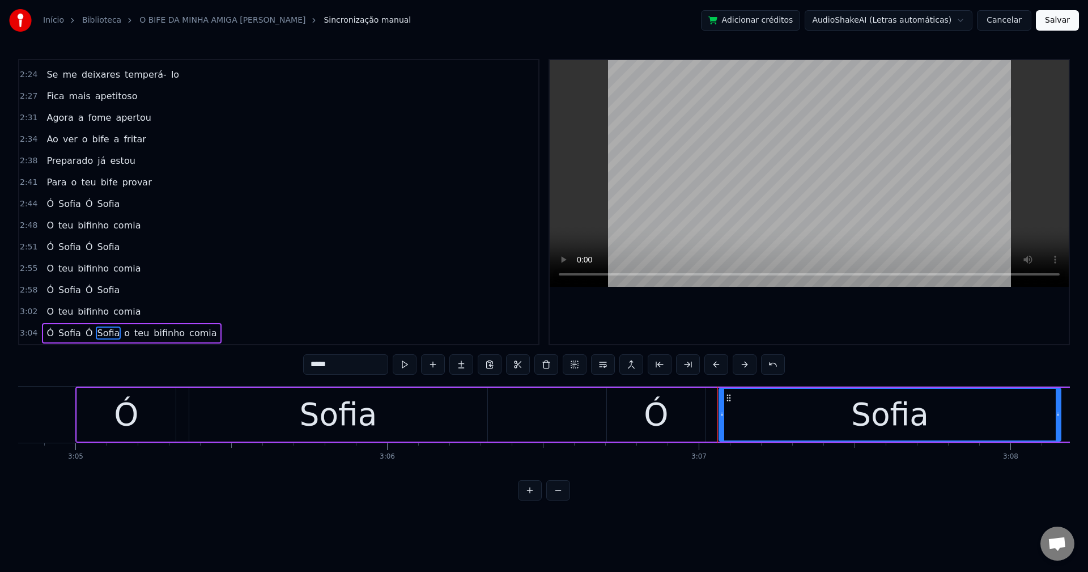
click at [123, 329] on span "o" at bounding box center [127, 332] width 8 height 13
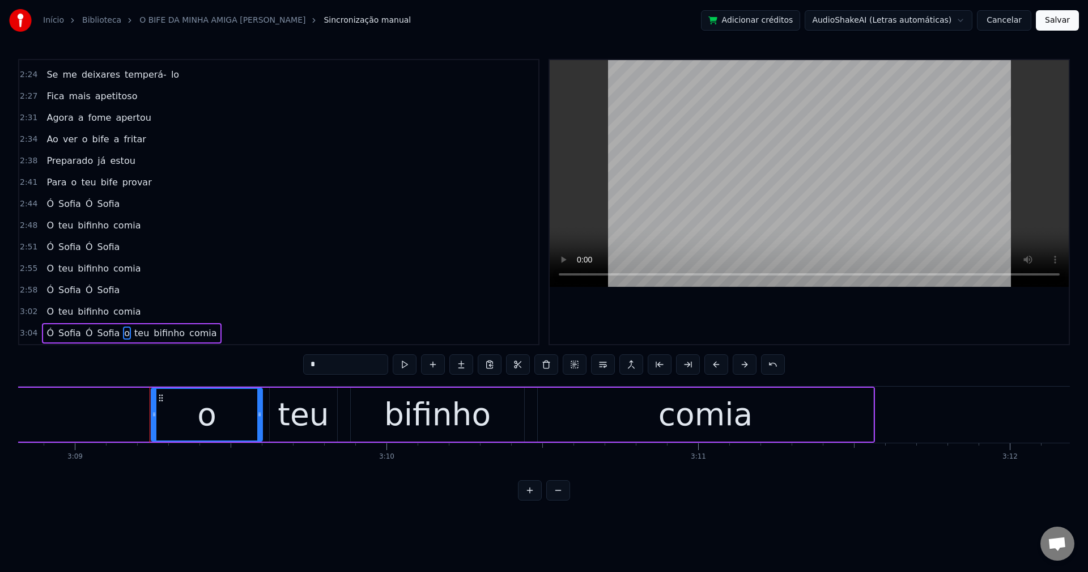
scroll to position [0, 58900]
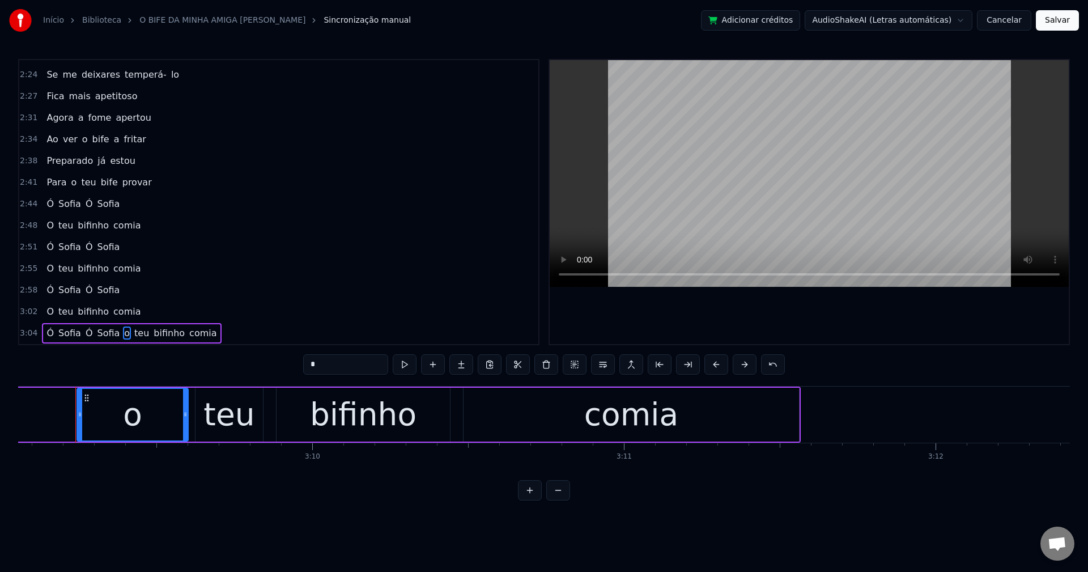
drag, startPoint x: 334, startPoint y: 366, endPoint x: 239, endPoint y: 379, distance: 95.5
click at [239, 379] on div "0:28 A minha amiga Sofia 0:32 convidou- me pra jantar 0:35 Preparou- me as sard…" at bounding box center [543, 279] width 1051 height 441
type input "*"
click at [606, 368] on button at bounding box center [603, 364] width 24 height 20
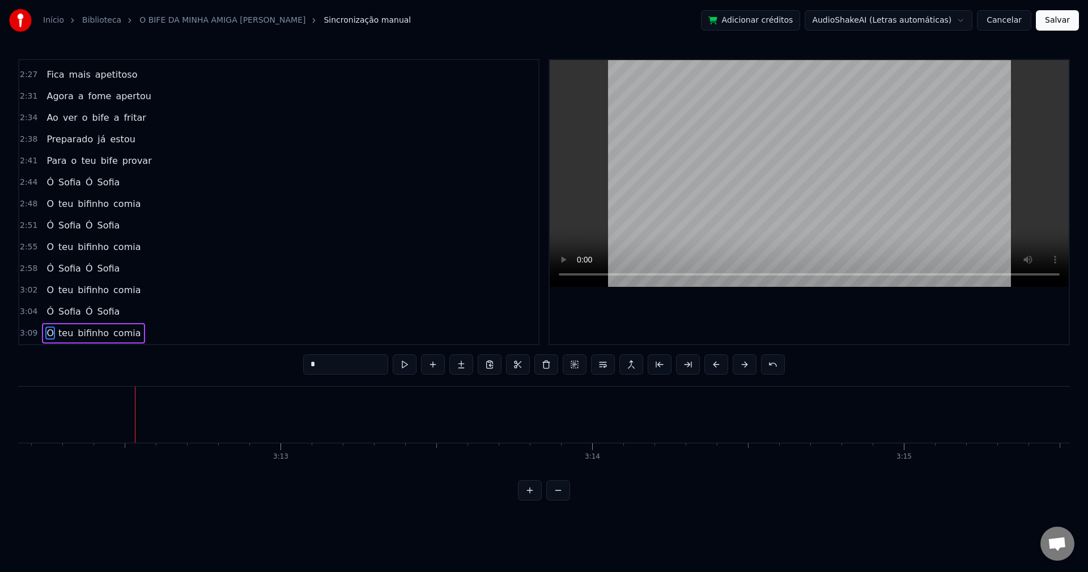
scroll to position [0, 59868]
click at [815, 29] on button "Salvar" at bounding box center [1056, 20] width 43 height 20
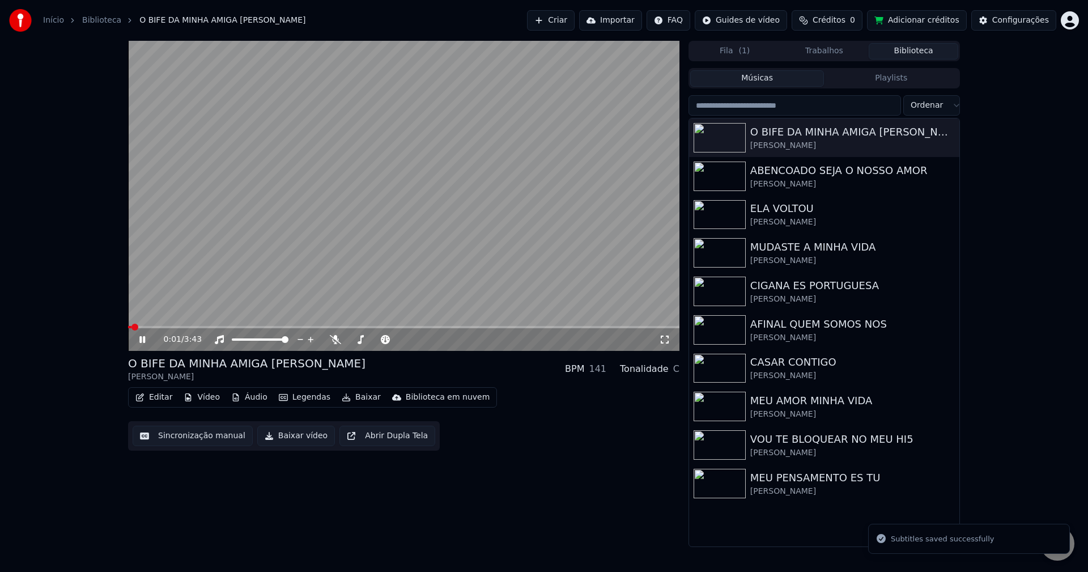
click at [227, 258] on video at bounding box center [403, 196] width 551 height 310
click at [284, 433] on button "Baixar vídeo" at bounding box center [296, 435] width 78 height 20
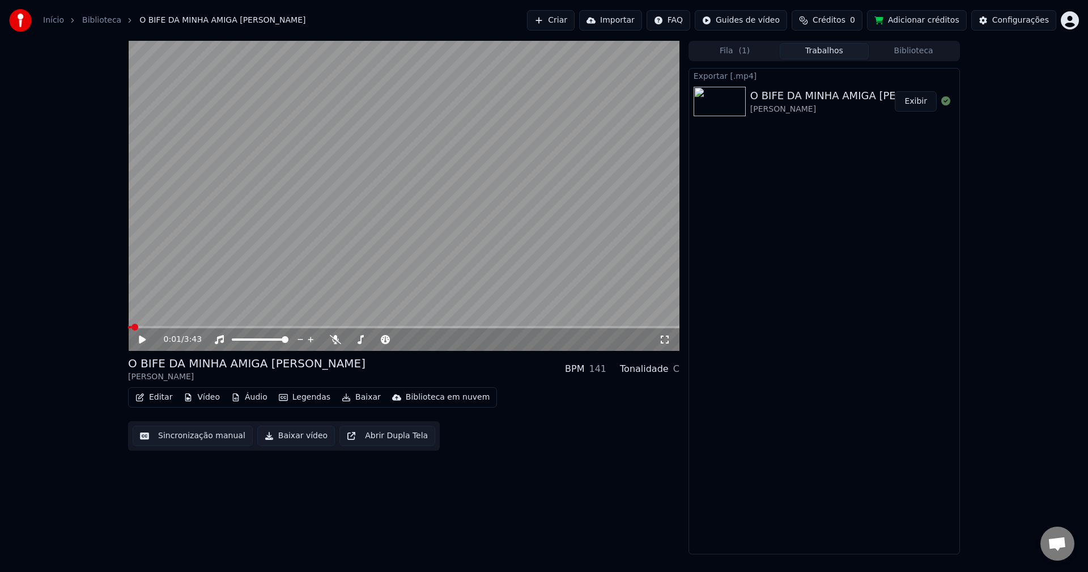
click at [815, 103] on button "Exibir" at bounding box center [915, 101] width 42 height 20
click at [815, 101] on button "Exibir" at bounding box center [915, 101] width 42 height 20
click at [815, 105] on button "Exibir" at bounding box center [915, 101] width 42 height 20
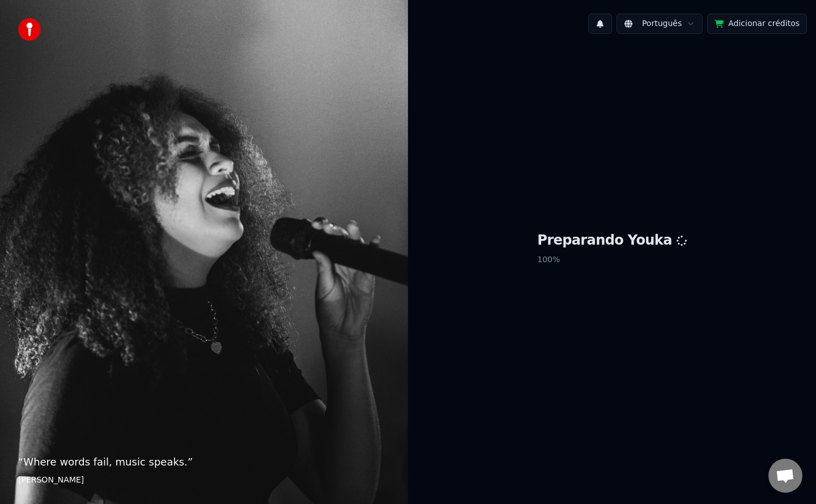
scroll to position [1281, 0]
